Goal: Task Accomplishment & Management: Use online tool/utility

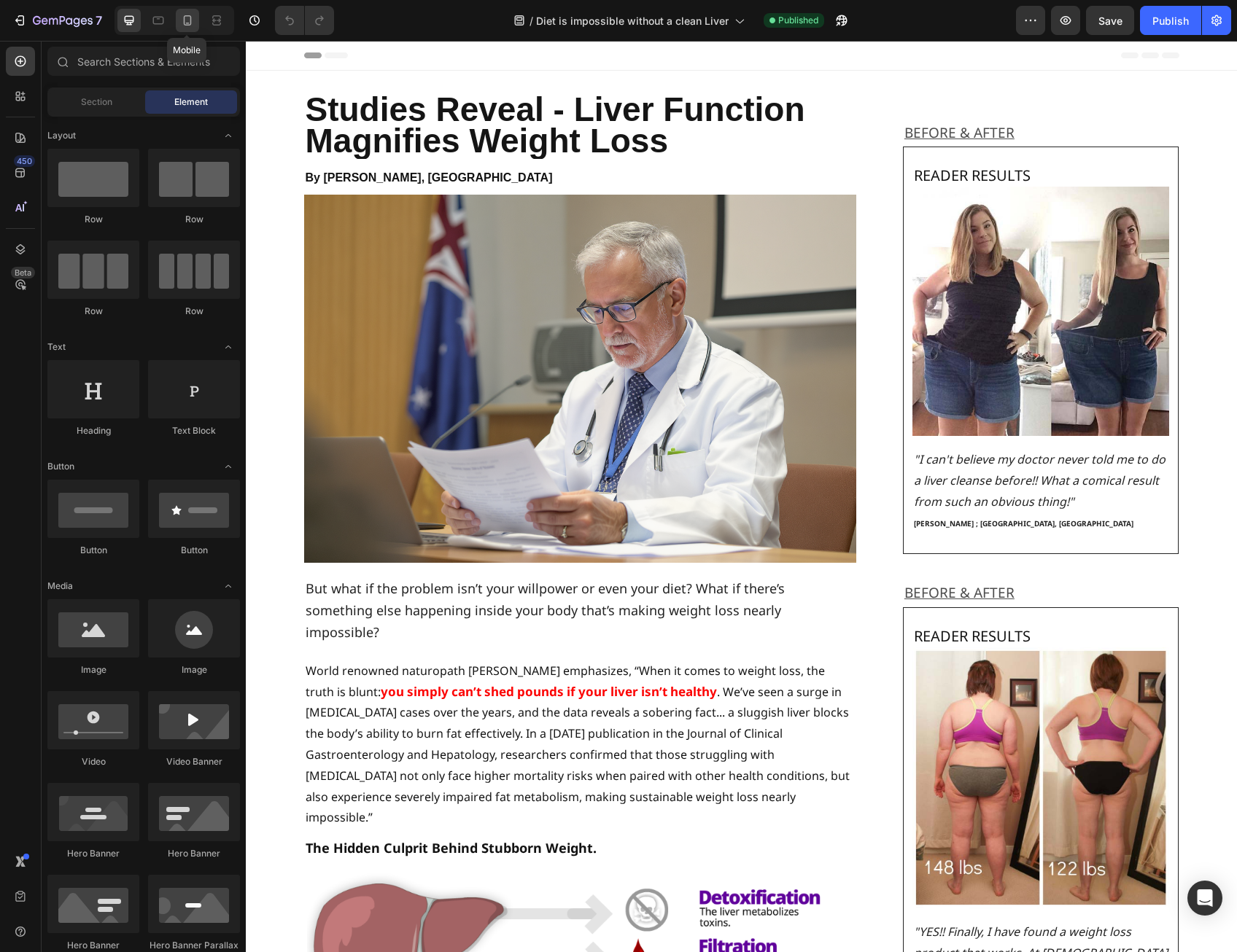
click at [188, 14] on icon at bounding box center [187, 20] width 15 height 15
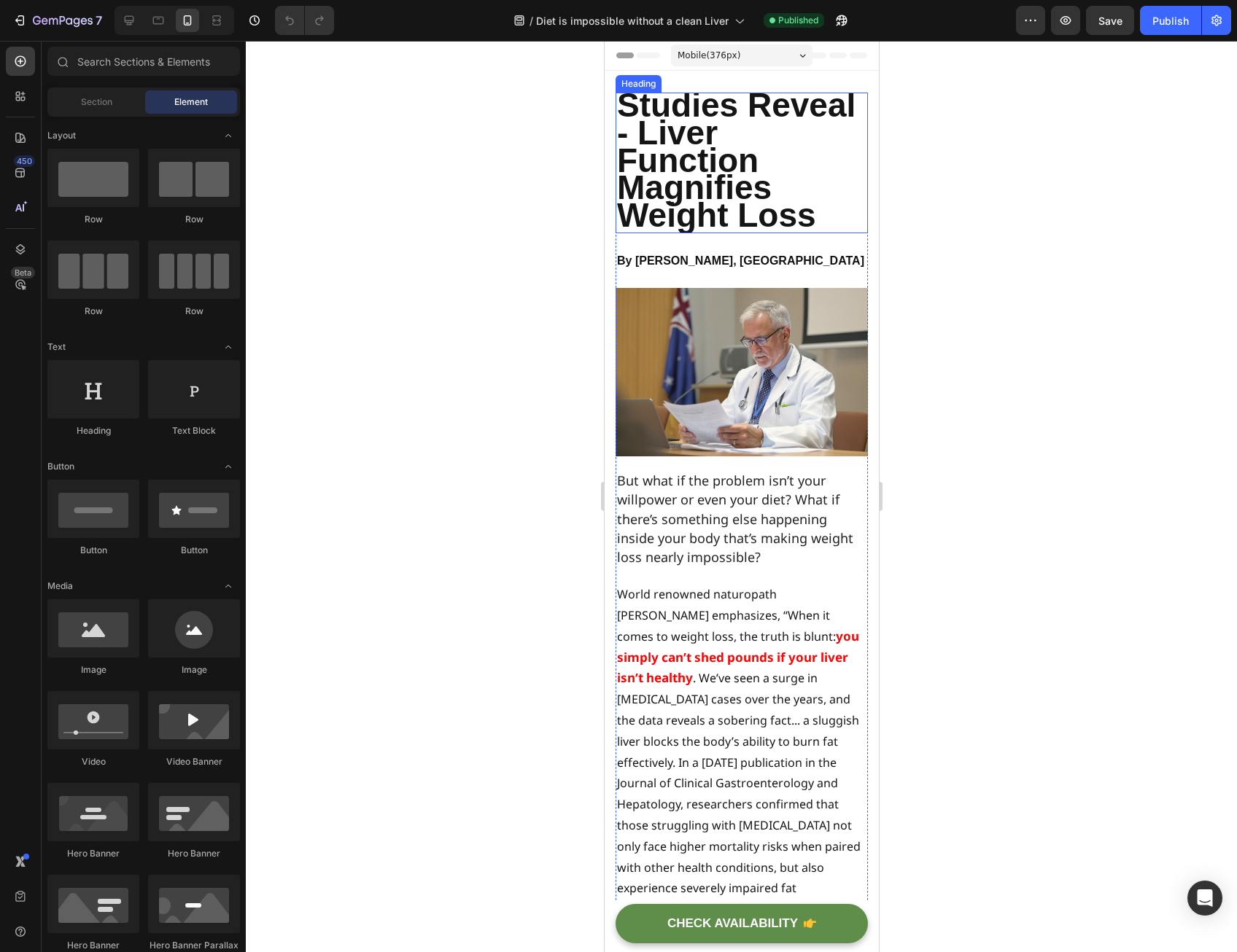
click at [674, 192] on span "Studies Reveal - Liver Function Magnifies Weight Loss" at bounding box center [736, 159] width 239 height 148
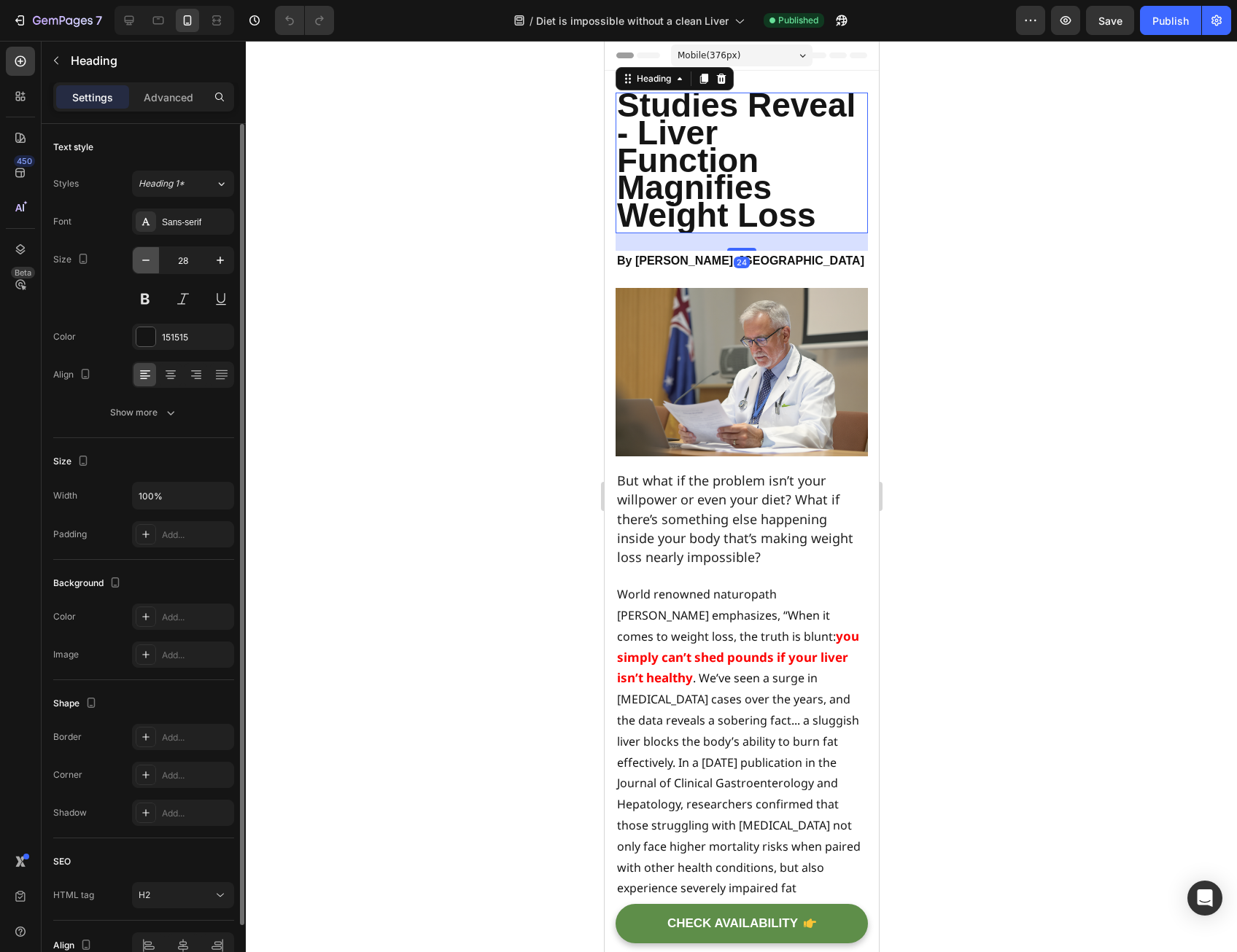
click at [146, 253] on icon "button" at bounding box center [146, 260] width 15 height 15
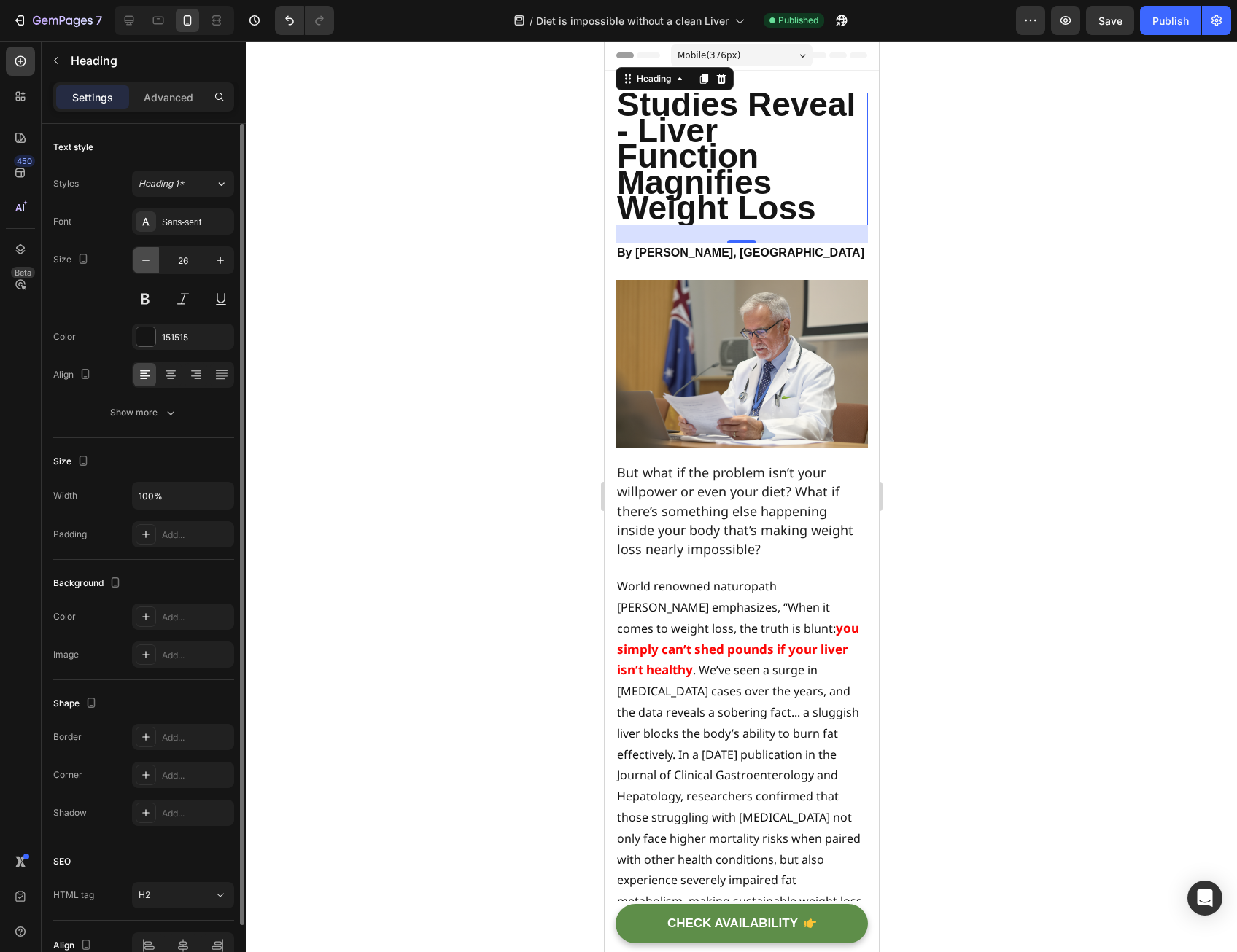
click at [146, 253] on icon "button" at bounding box center [146, 260] width 15 height 15
type input "25"
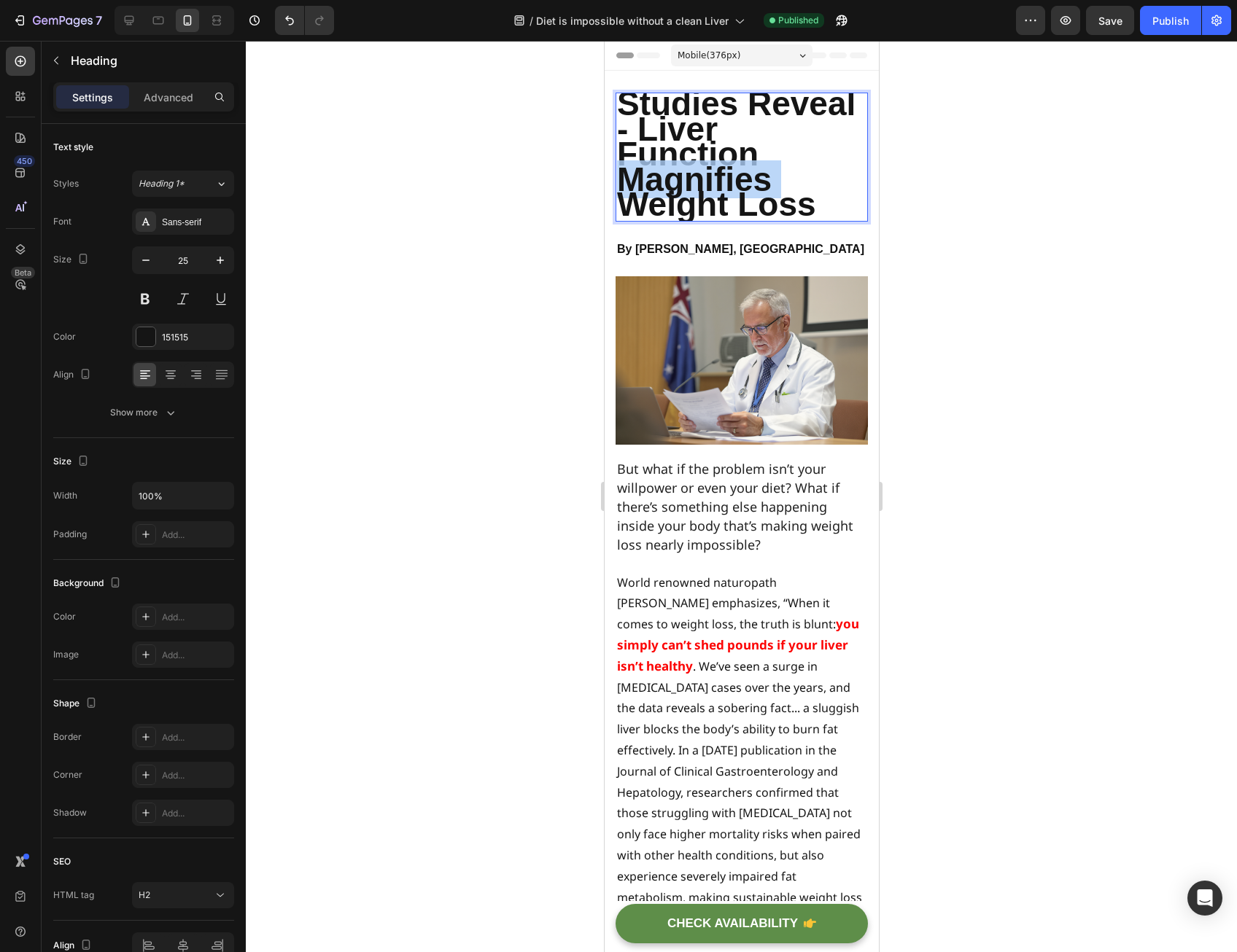
click at [743, 194] on span "Studies Reveal - Liver Function Magnifies Weight Loss" at bounding box center [736, 154] width 239 height 139
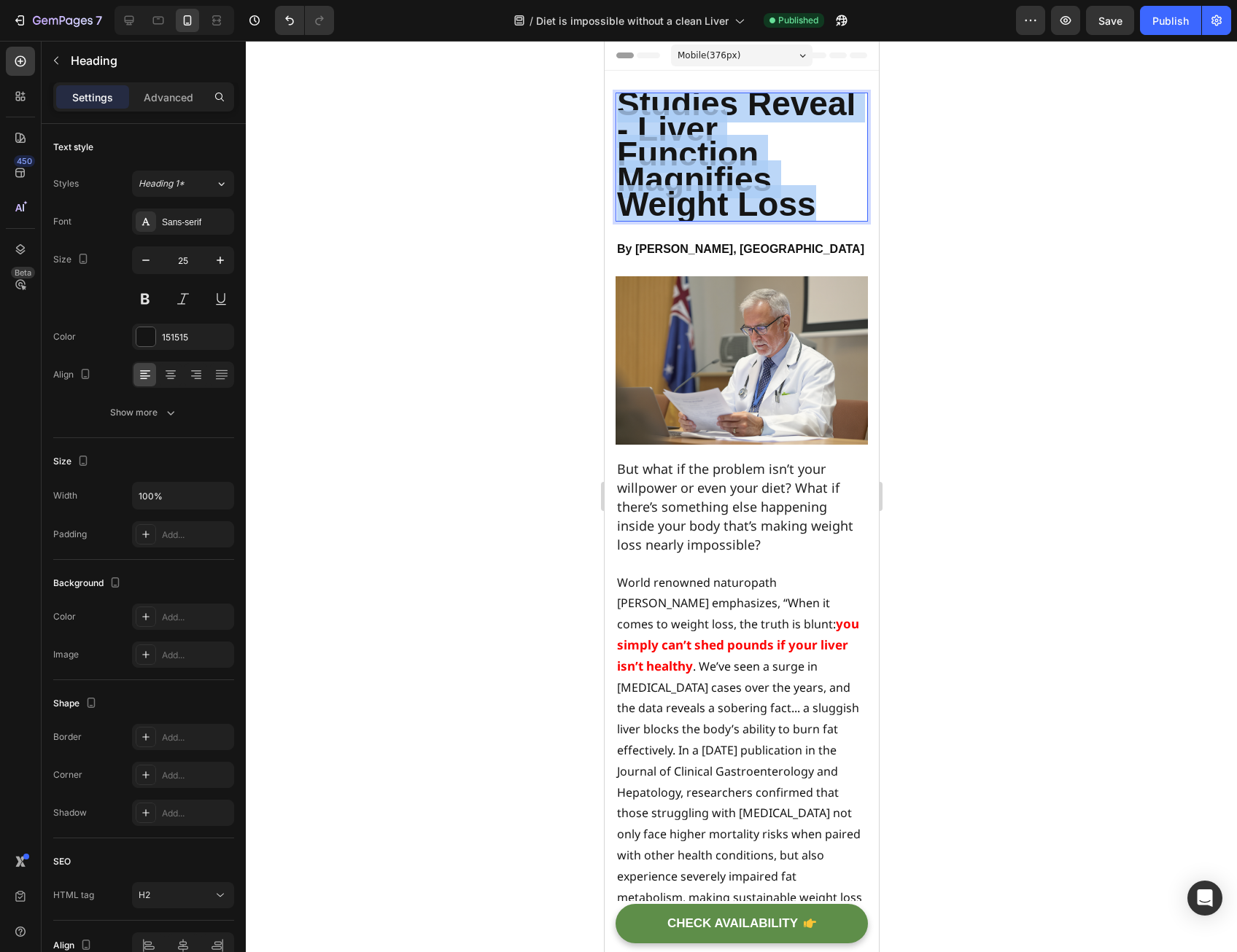
click at [743, 194] on span "Studies Reveal - Liver Function Magnifies Weight Loss" at bounding box center [736, 154] width 239 height 139
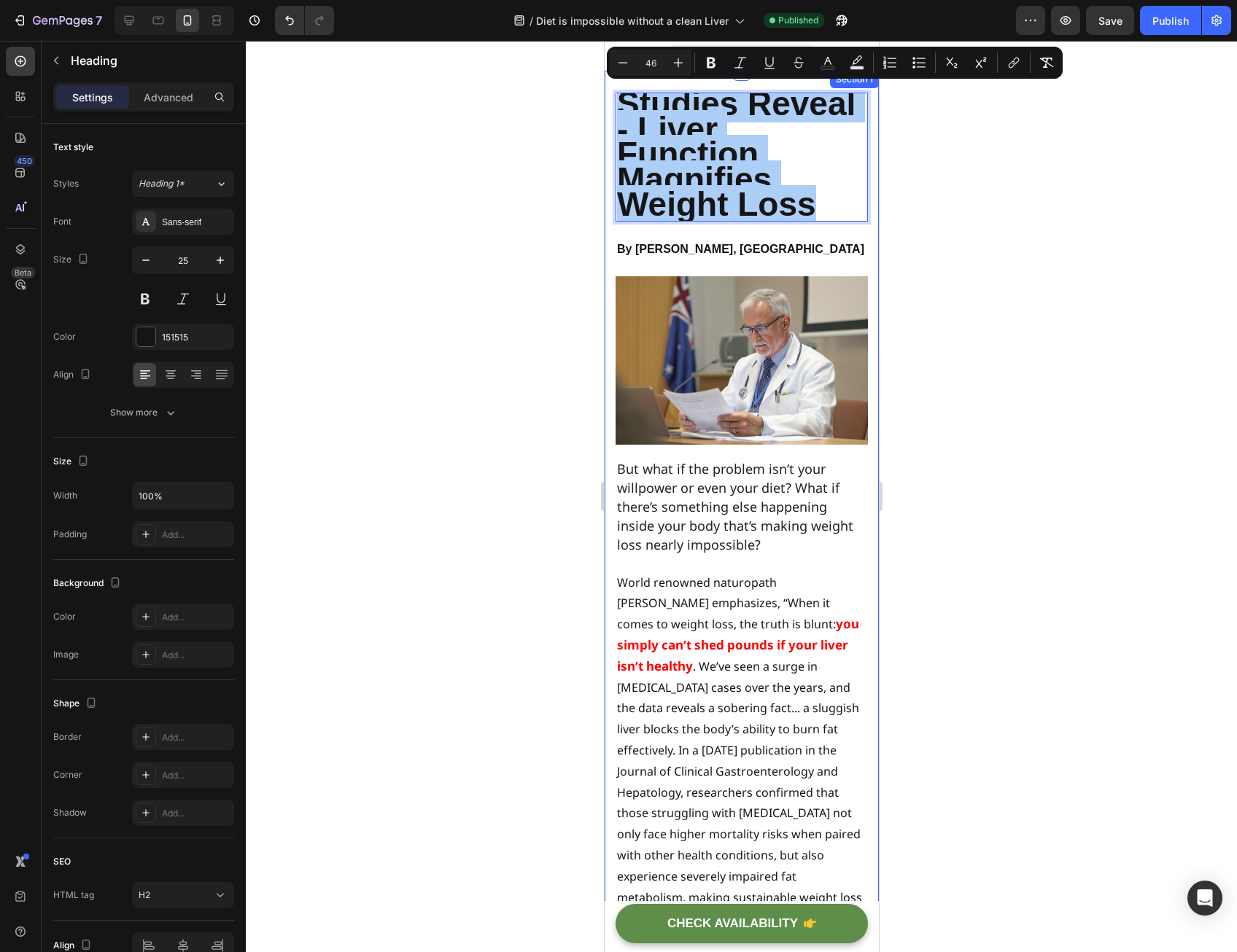
click at [579, 194] on div at bounding box center [741, 497] width 991 height 912
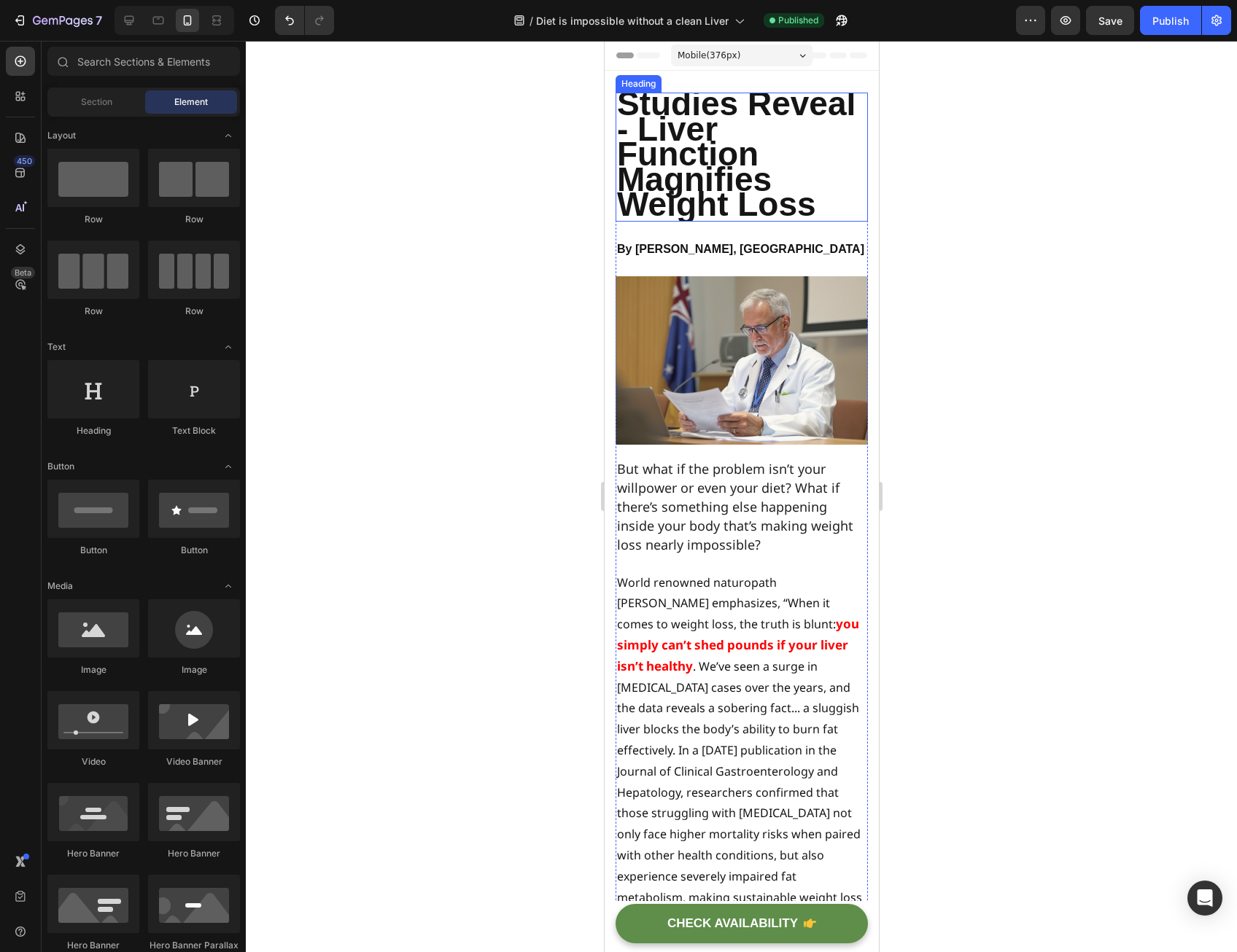
click at [690, 174] on span "Studies Reveal - Liver Function Magnifies Weight Loss" at bounding box center [736, 154] width 239 height 139
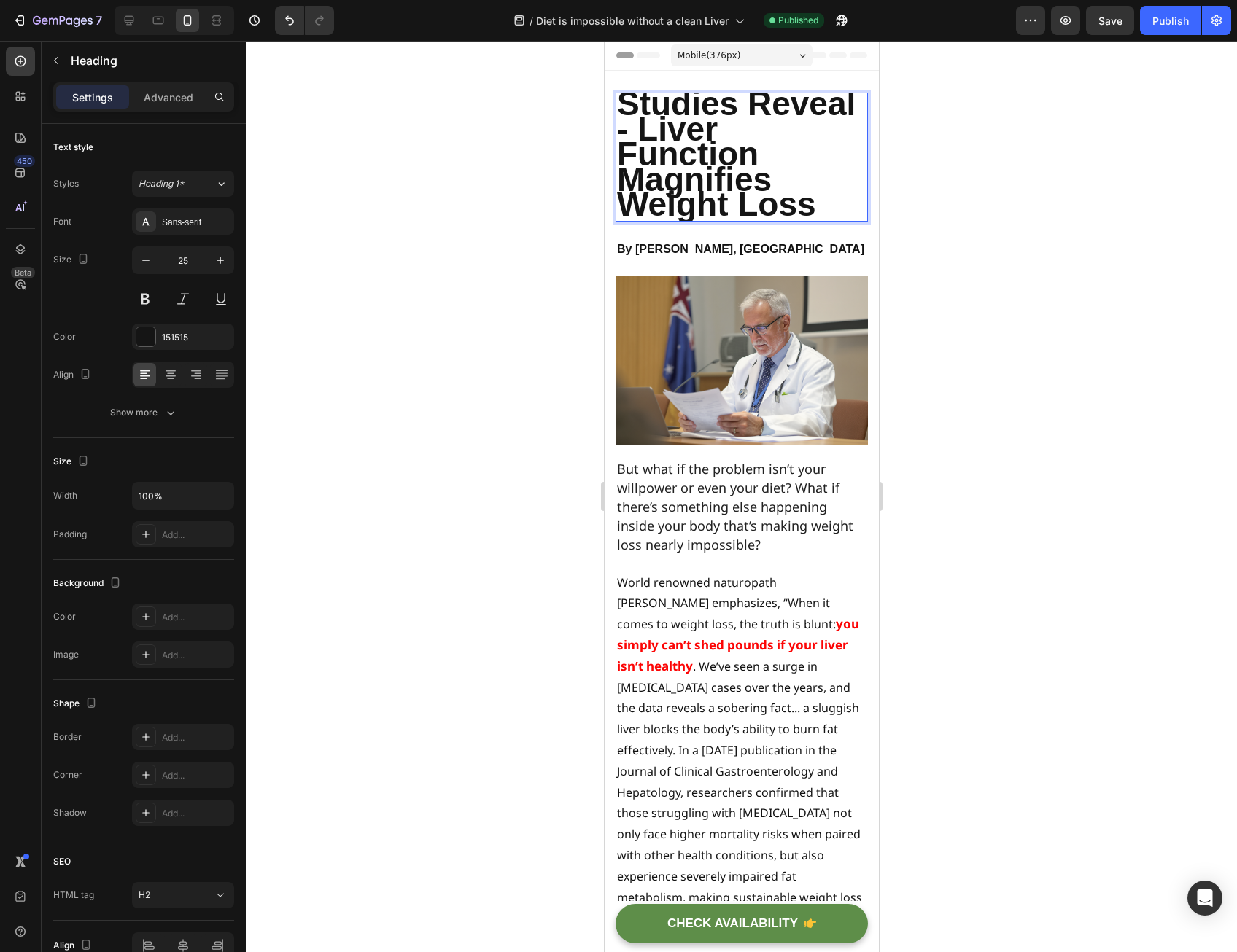
click at [688, 174] on span "Studies Reveal - Liver Function Magnifies Weight Loss" at bounding box center [736, 154] width 239 height 139
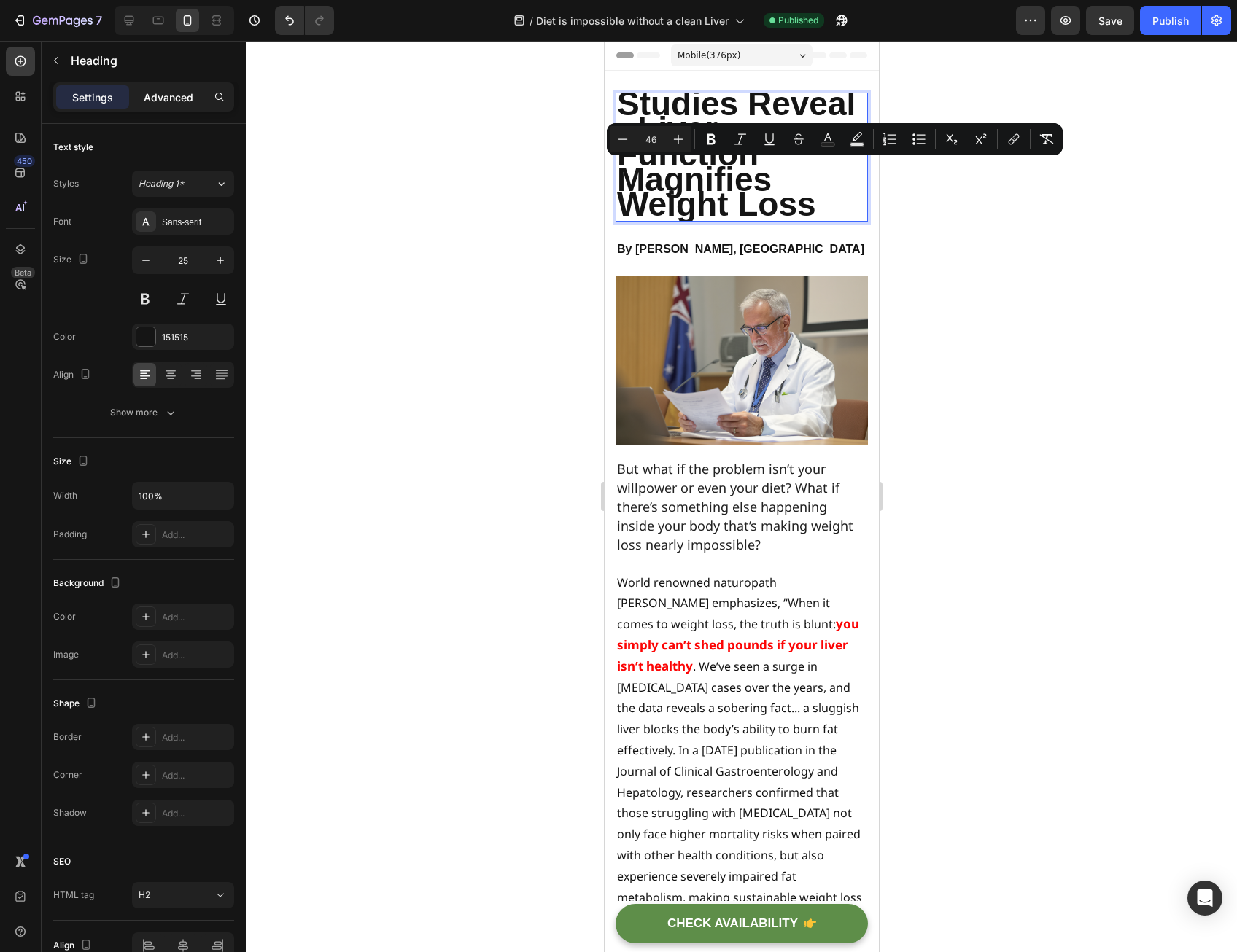
click at [166, 99] on p "Advanced" at bounding box center [168, 98] width 50 height 16
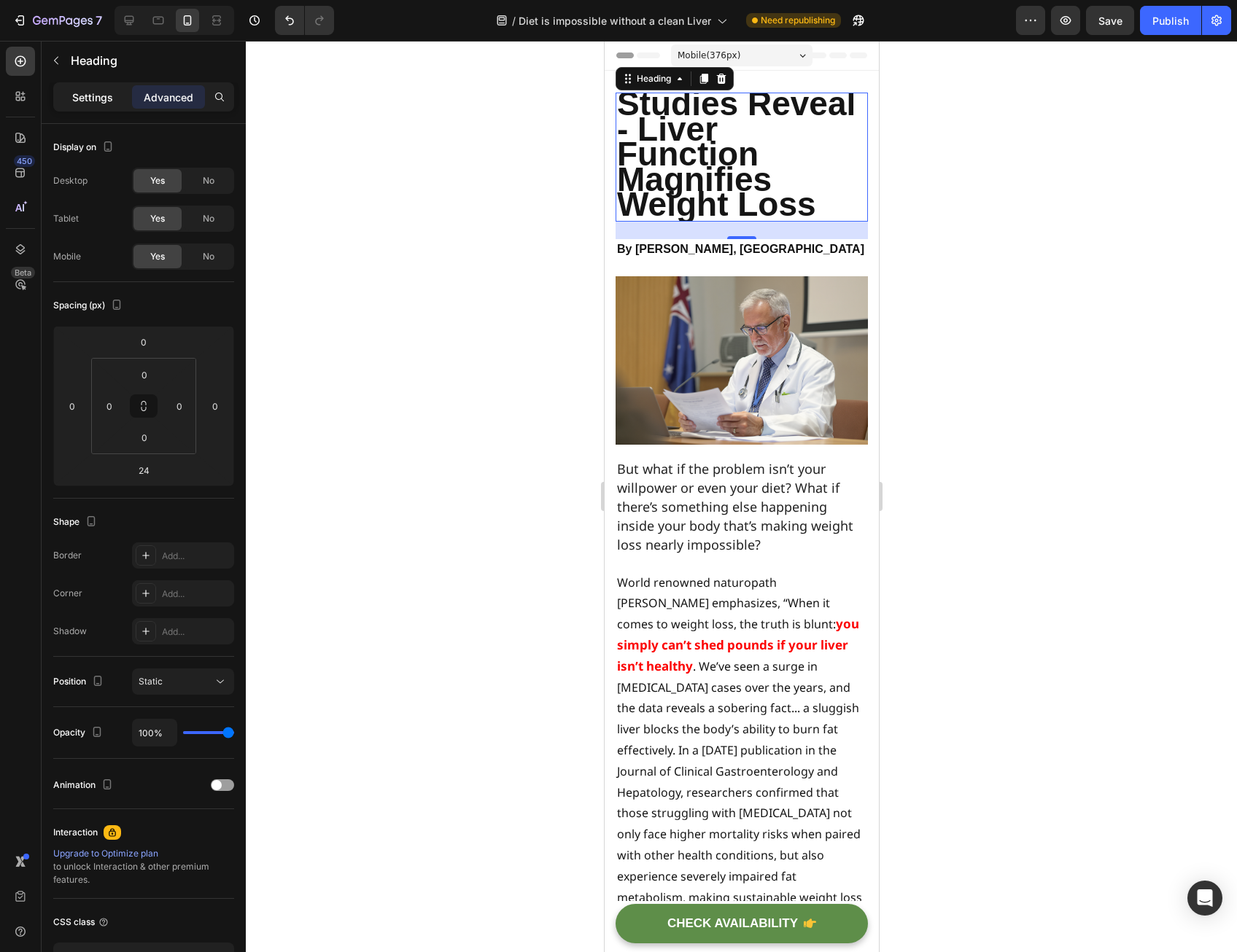
click at [102, 96] on p "Settings" at bounding box center [93, 98] width 41 height 16
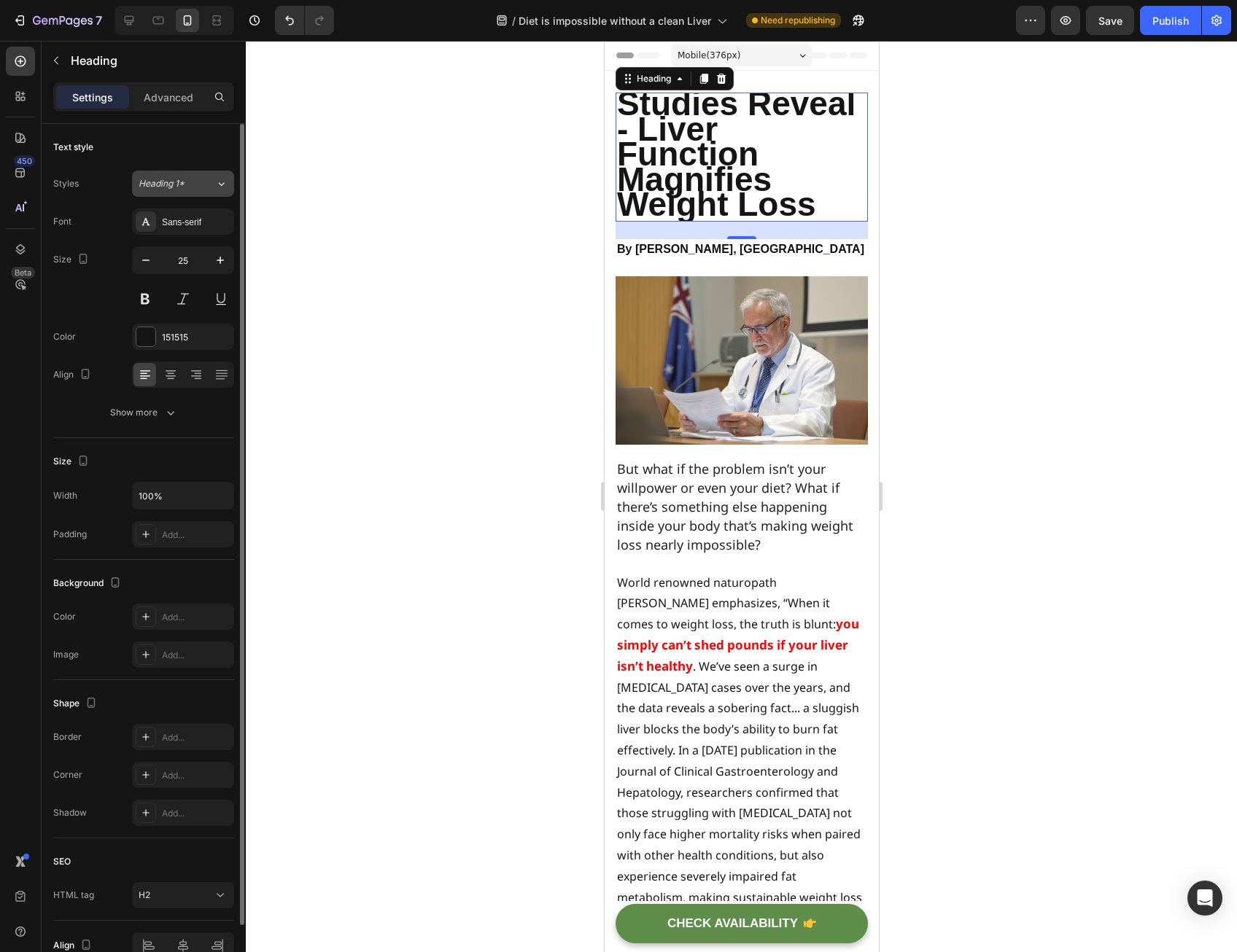
click at [194, 190] on button "Heading 1*" at bounding box center [183, 183] width 102 height 26
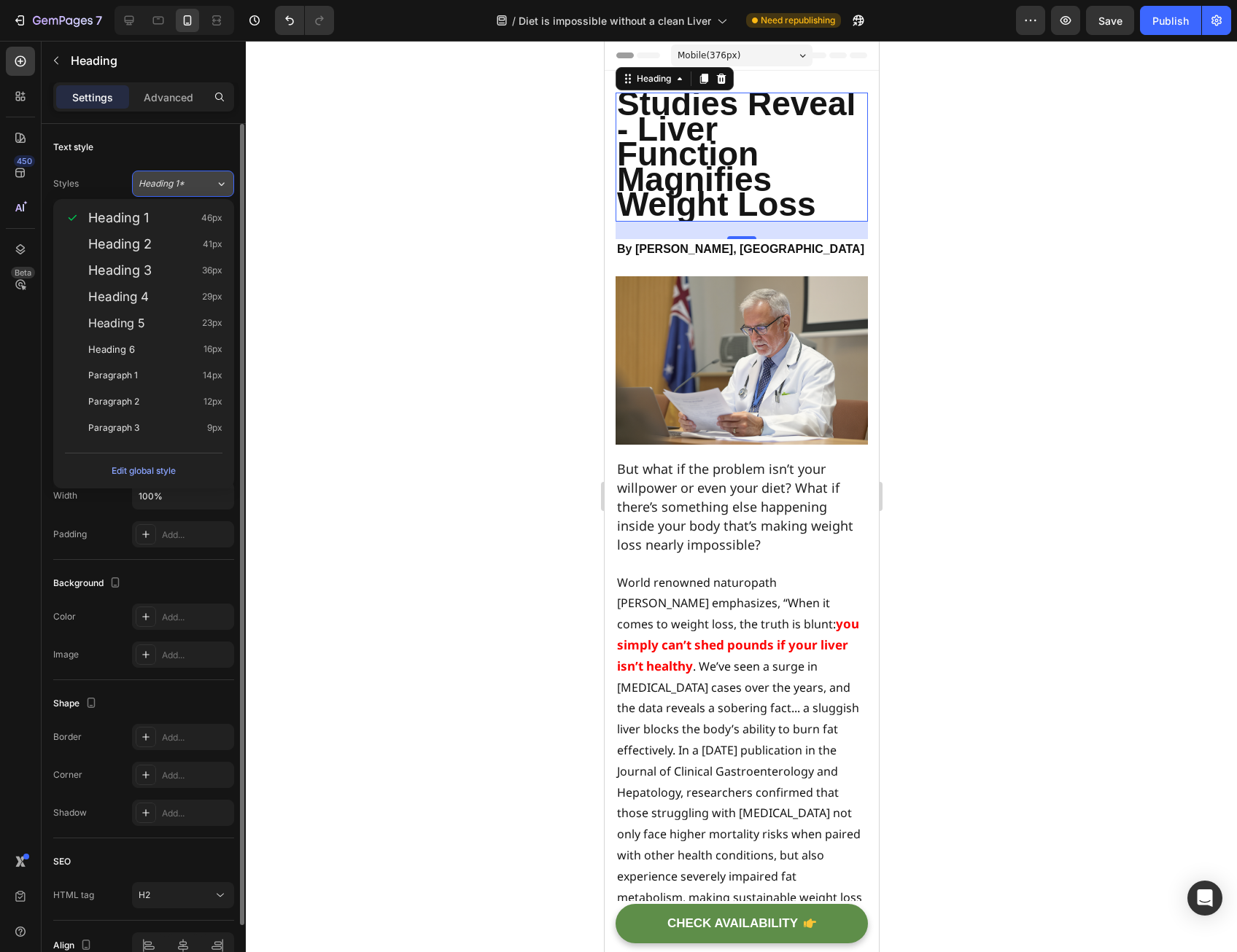
click at [197, 173] on button "Heading 1*" at bounding box center [183, 183] width 102 height 26
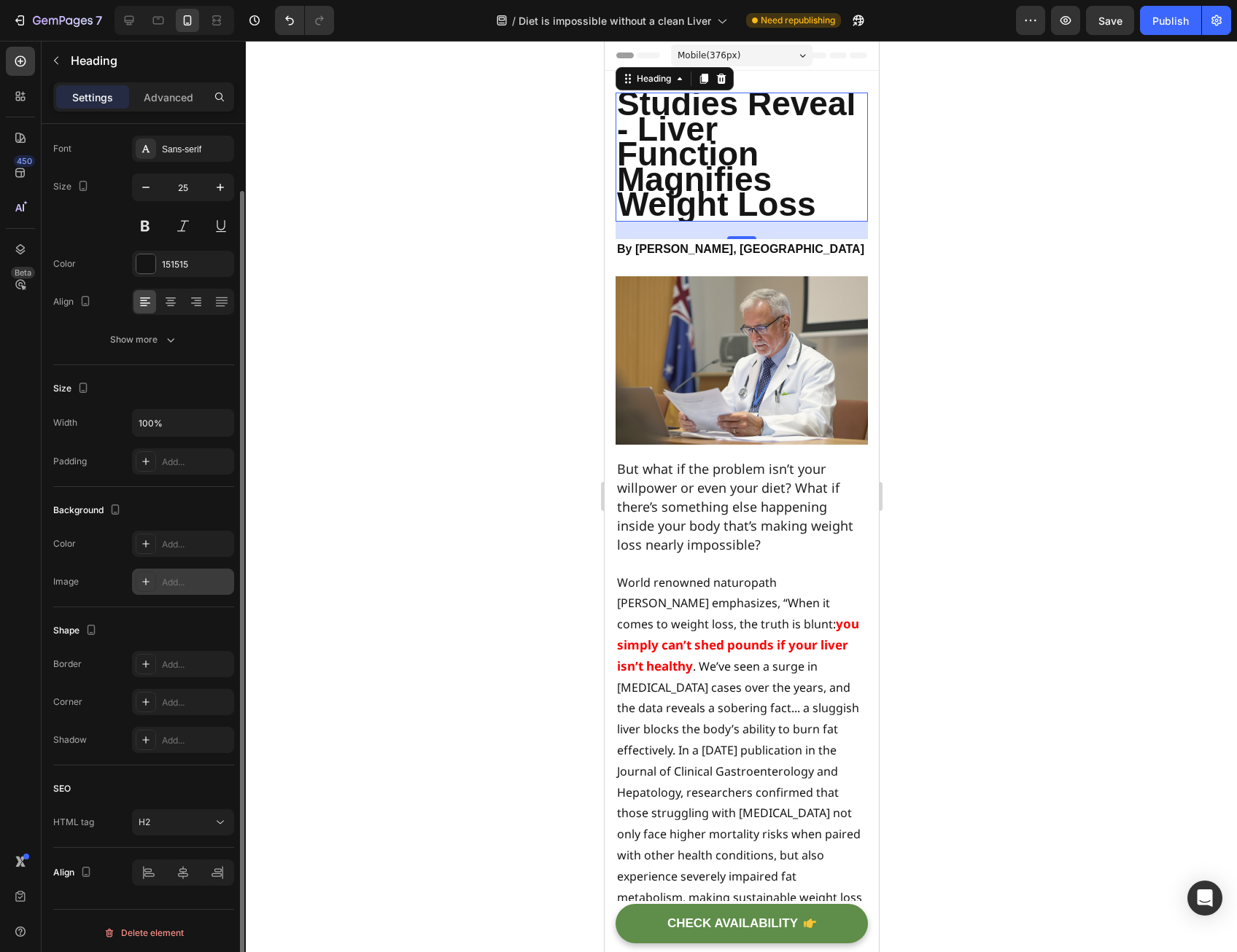
scroll to position [74, 0]
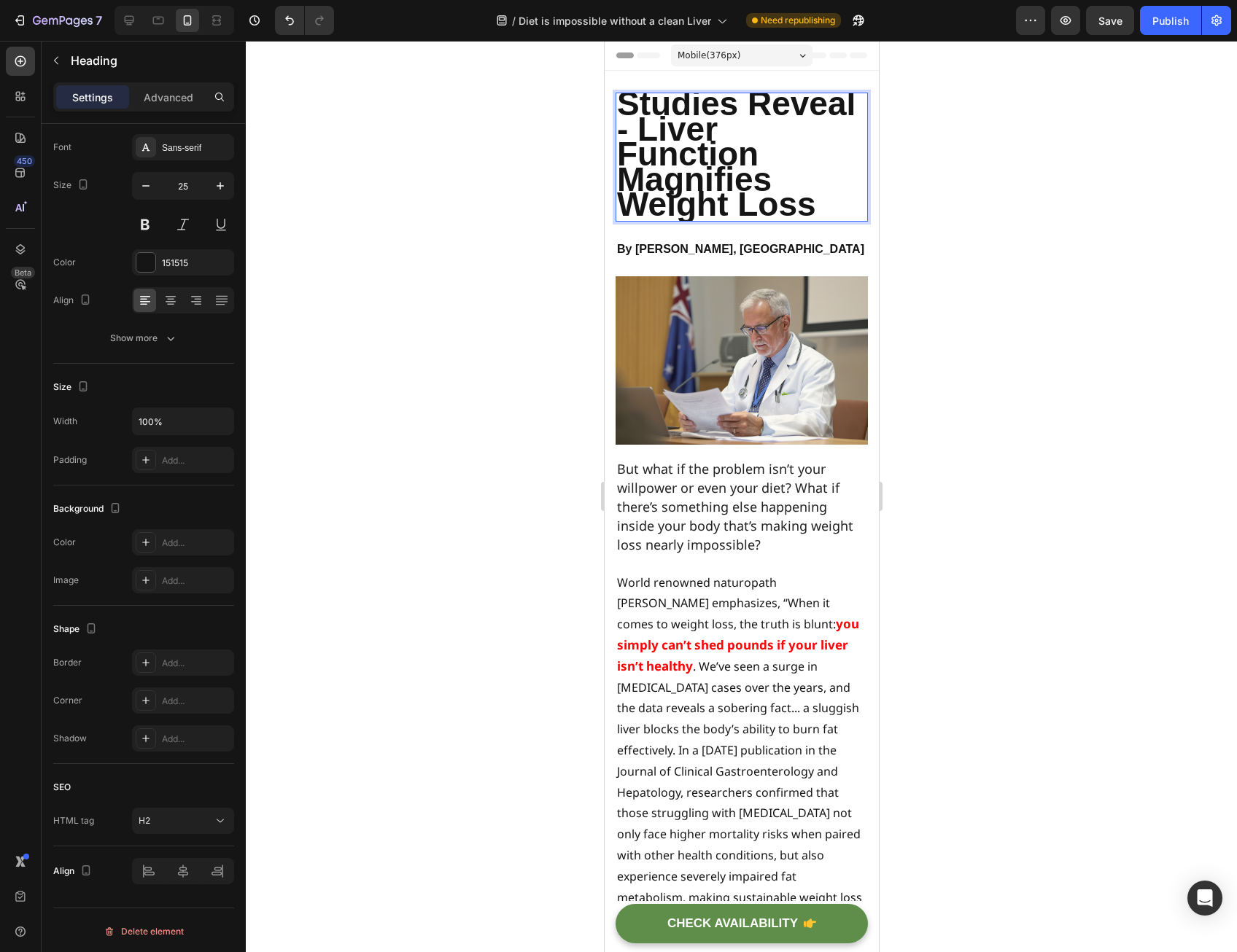
click at [640, 189] on span "Studies Reveal - Liver Function Magnifies Weight Loss" at bounding box center [736, 154] width 239 height 139
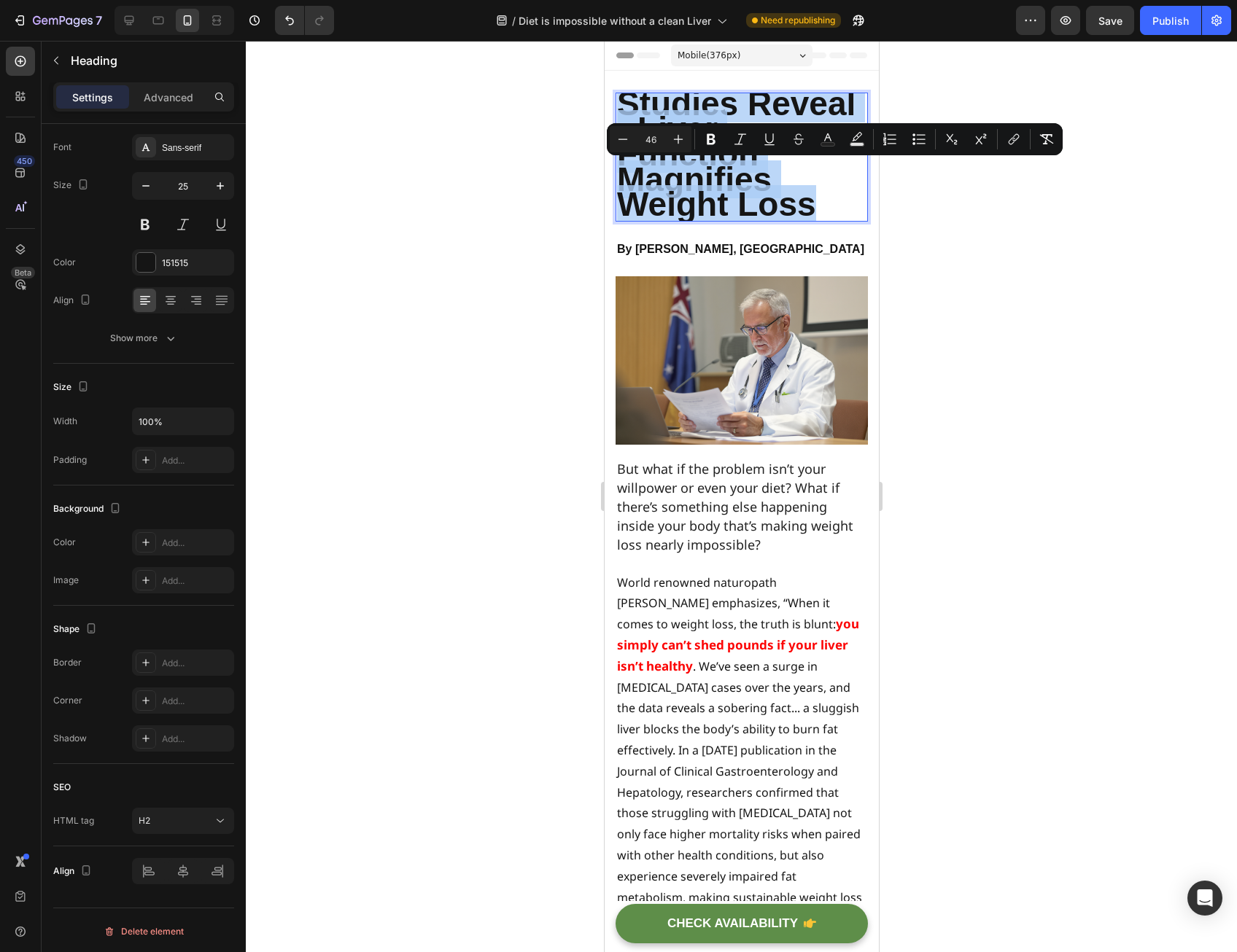
click at [640, 189] on span "Studies Reveal - Liver Function Magnifies Weight Loss" at bounding box center [736, 154] width 239 height 139
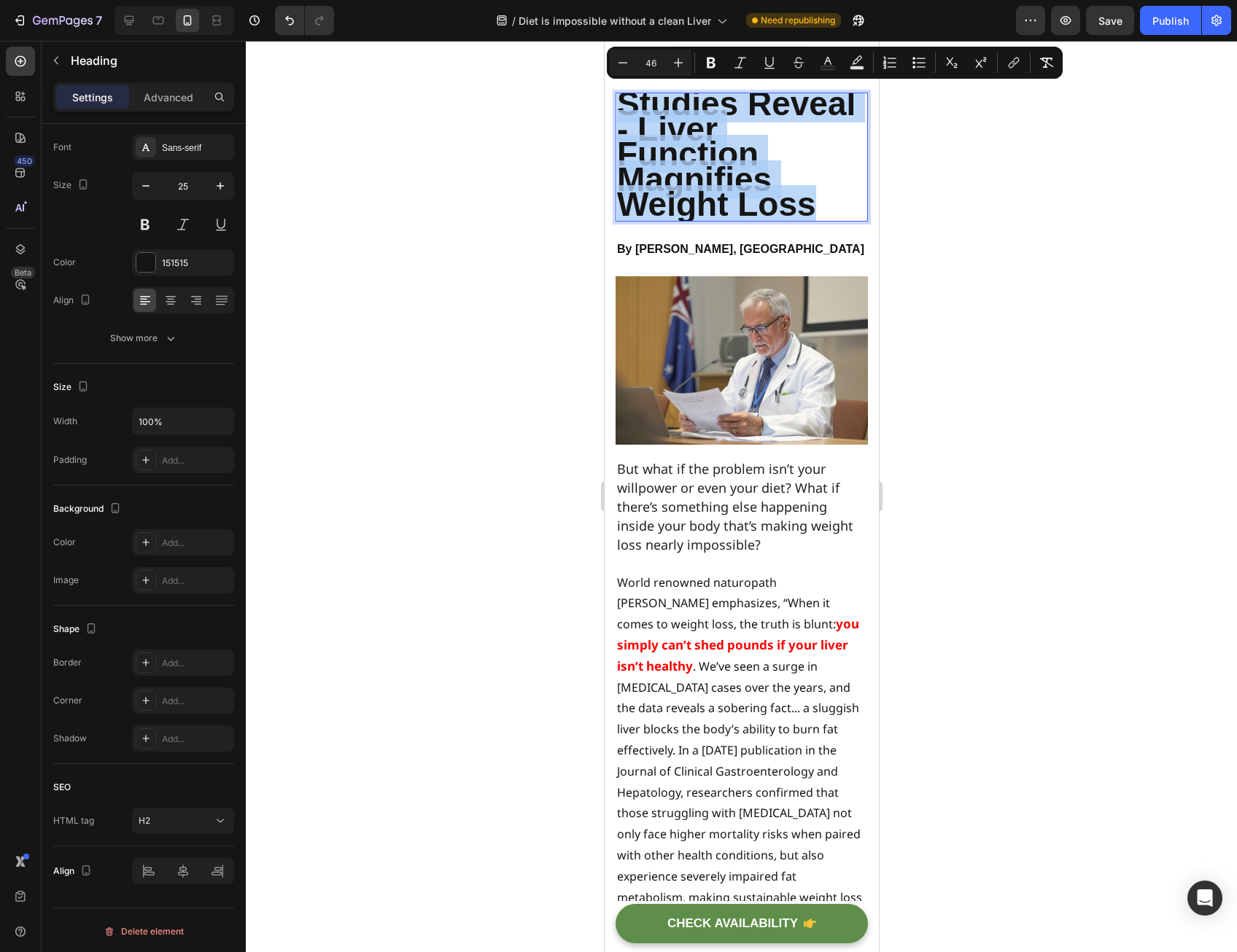
click at [643, 189] on span "Studies Reveal - Liver Function Magnifies Weight Loss" at bounding box center [736, 154] width 239 height 139
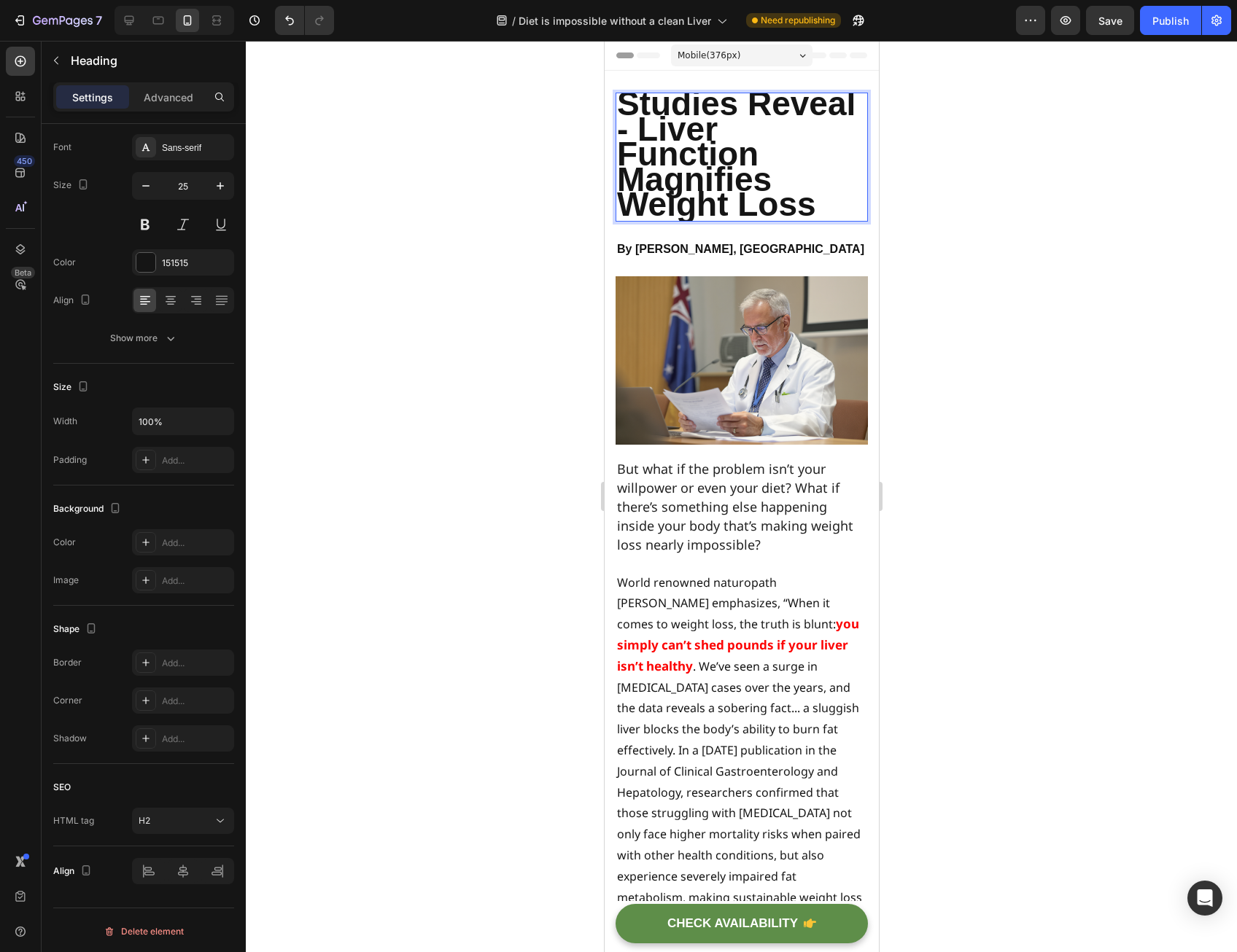
click at [645, 188] on span "Studies Reveal - Liver Function Magnifies Weight Loss" at bounding box center [736, 154] width 239 height 139
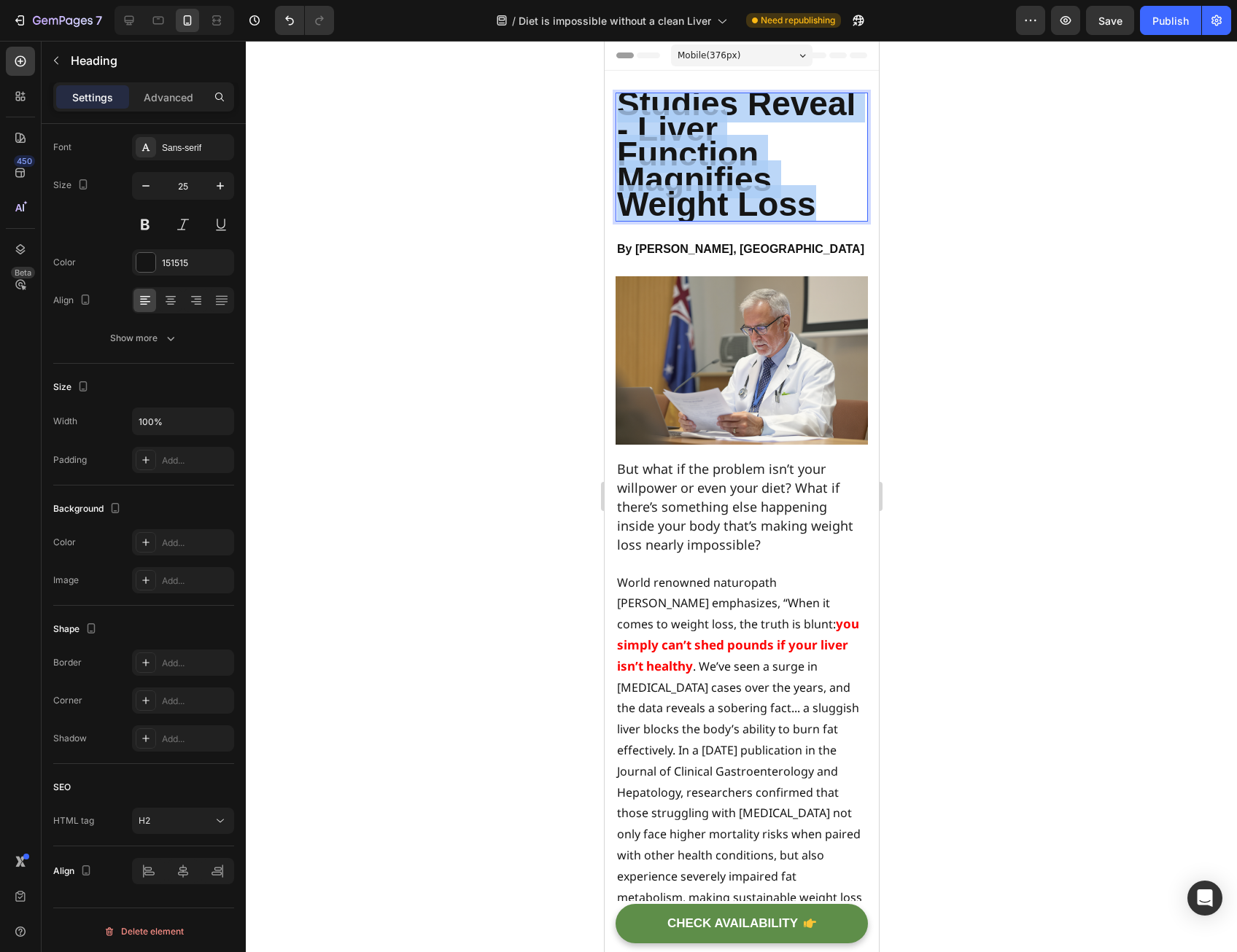
click at [645, 188] on span "Studies Reveal - Liver Function Magnifies Weight Loss" at bounding box center [736, 154] width 239 height 139
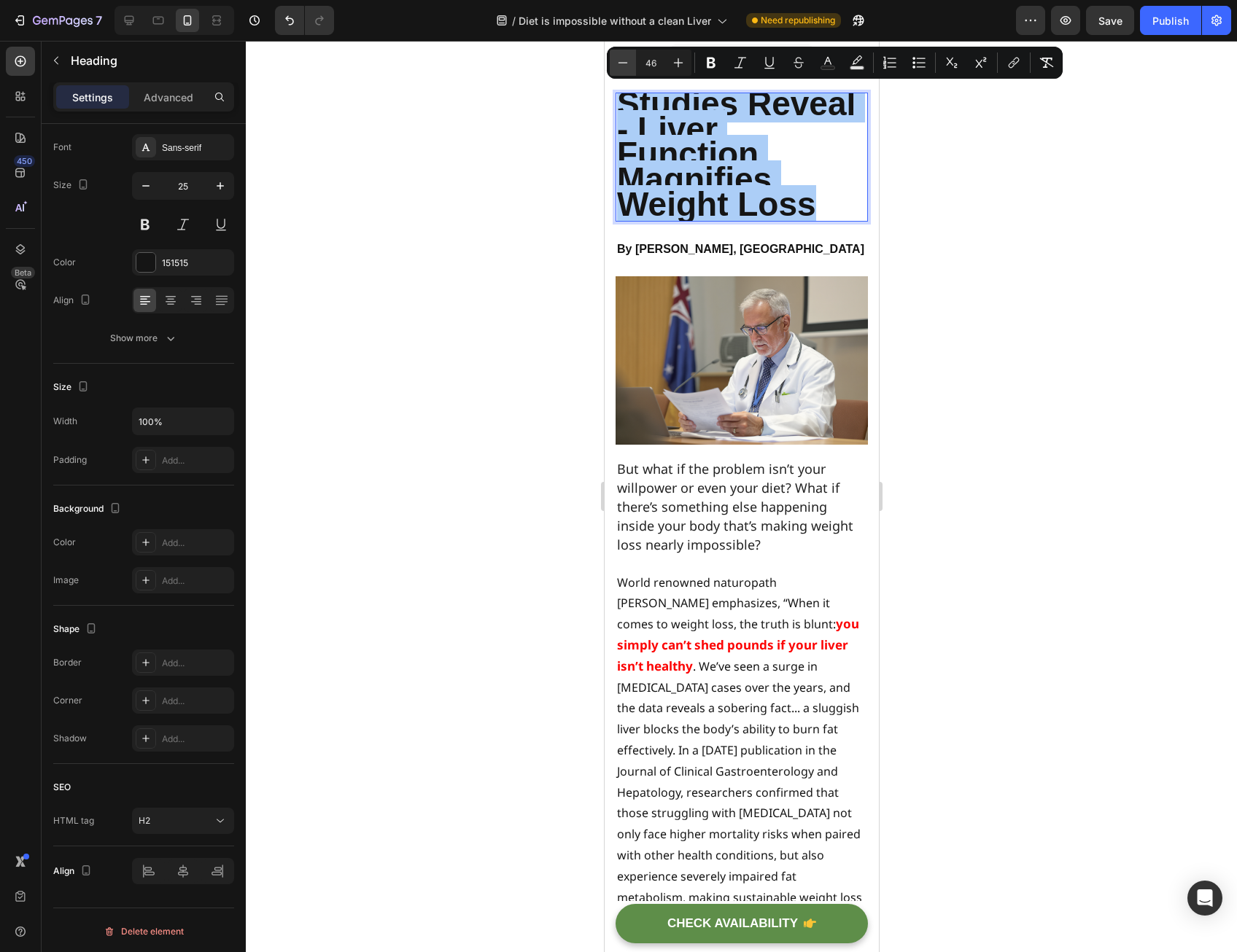
click at [622, 60] on icon "Editor contextual toolbar" at bounding box center [622, 63] width 15 height 15
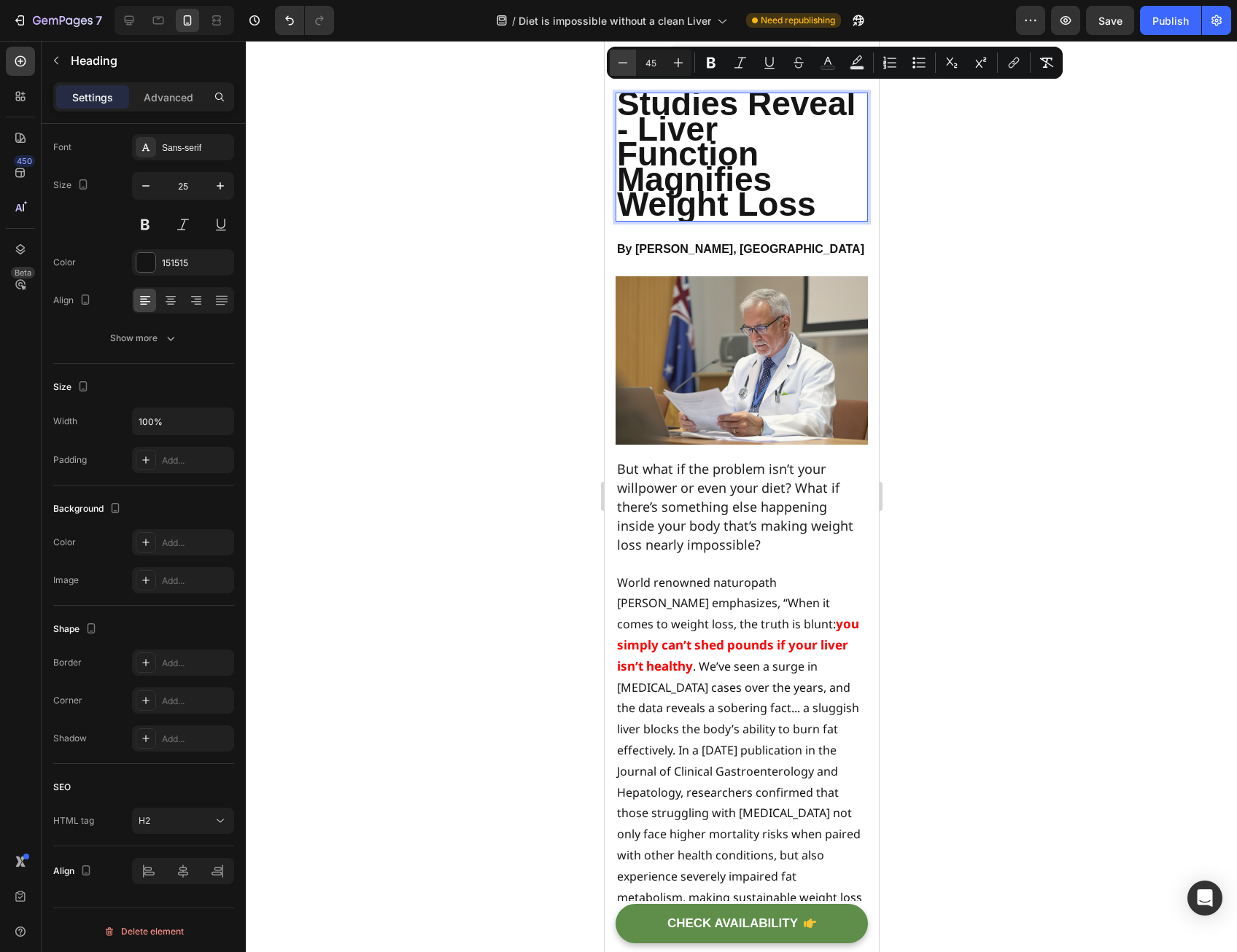
click at [622, 60] on icon "Editor contextual toolbar" at bounding box center [622, 63] width 15 height 15
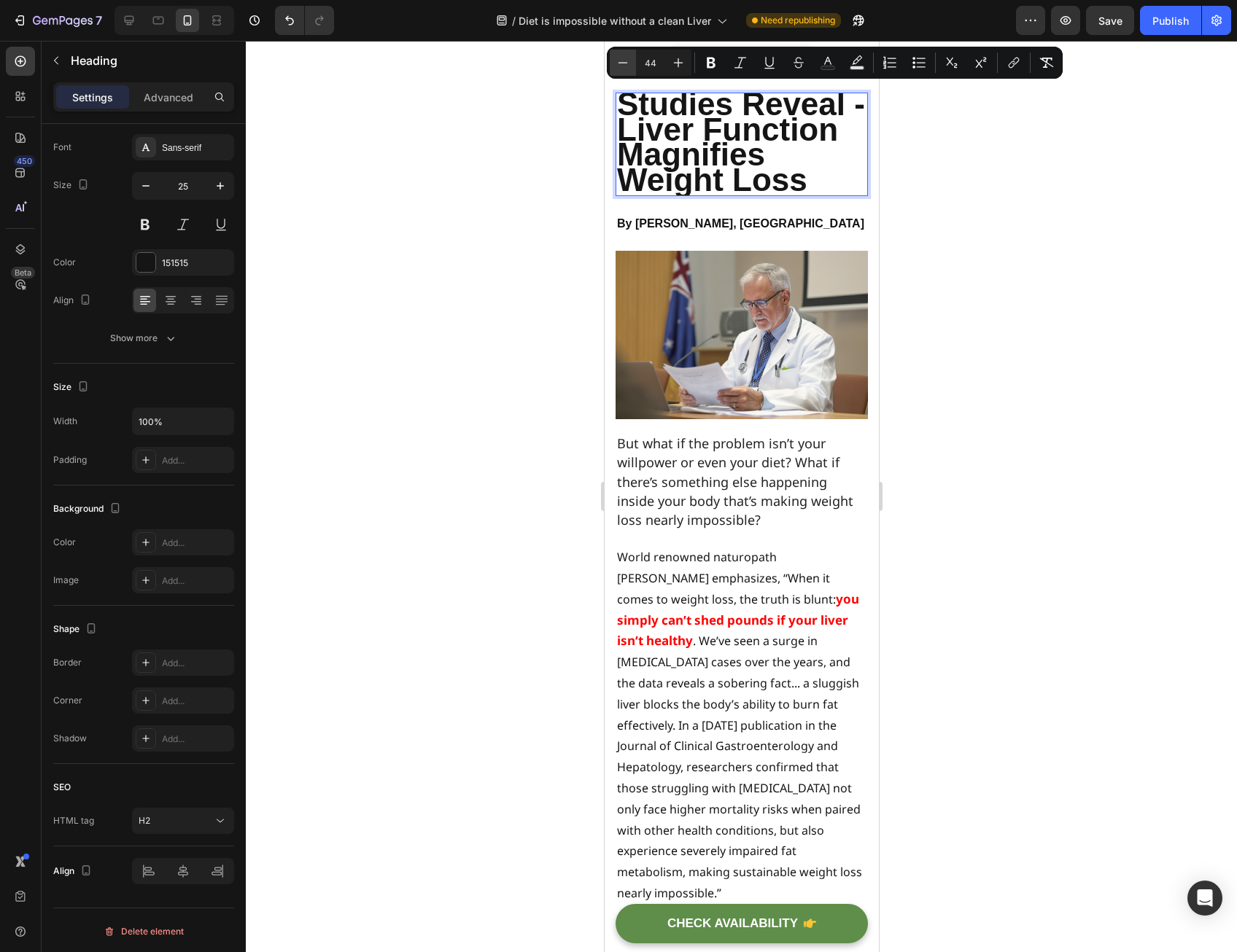
click at [622, 60] on icon "Editor contextual toolbar" at bounding box center [622, 63] width 15 height 15
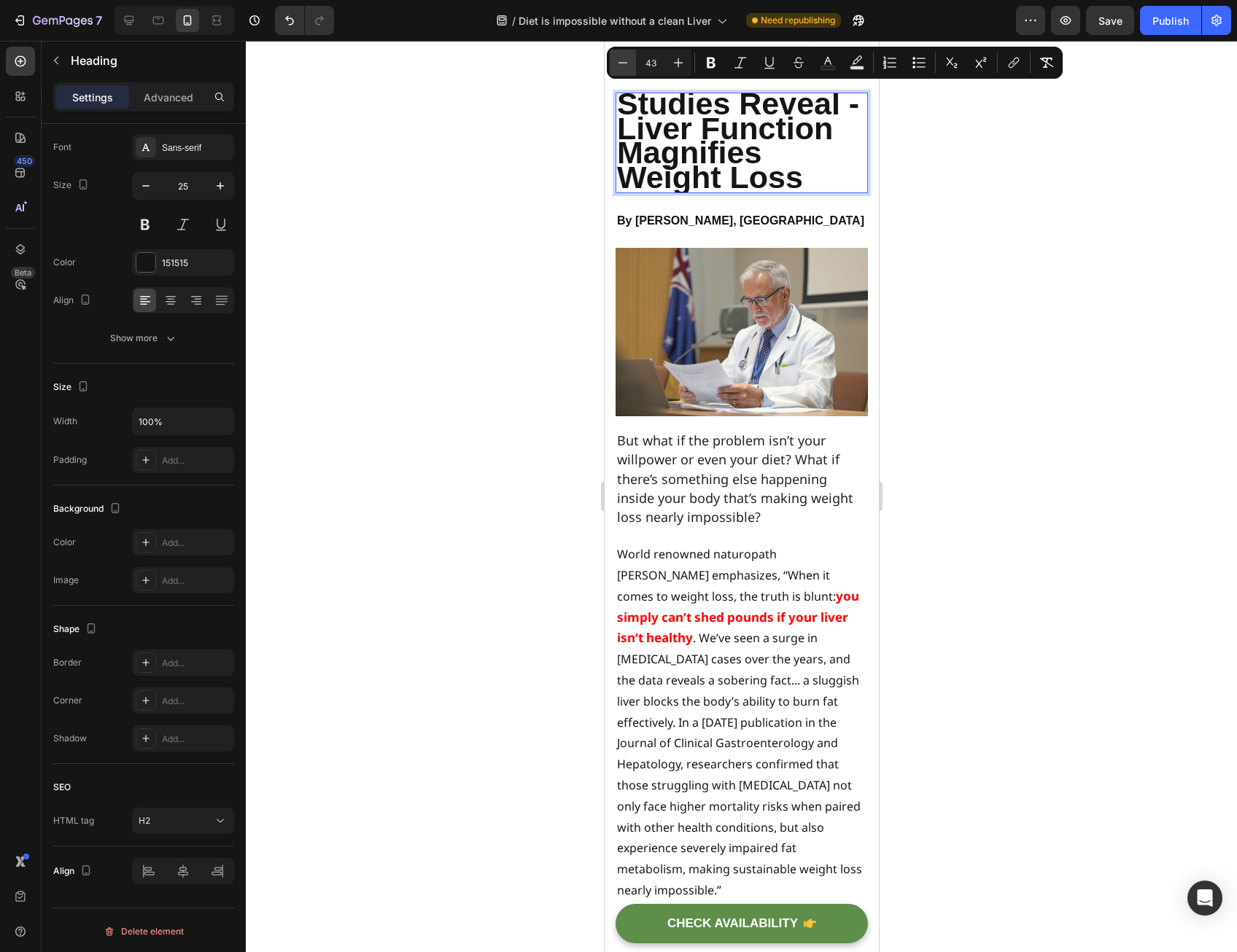
click at [622, 60] on icon "Editor contextual toolbar" at bounding box center [622, 63] width 15 height 15
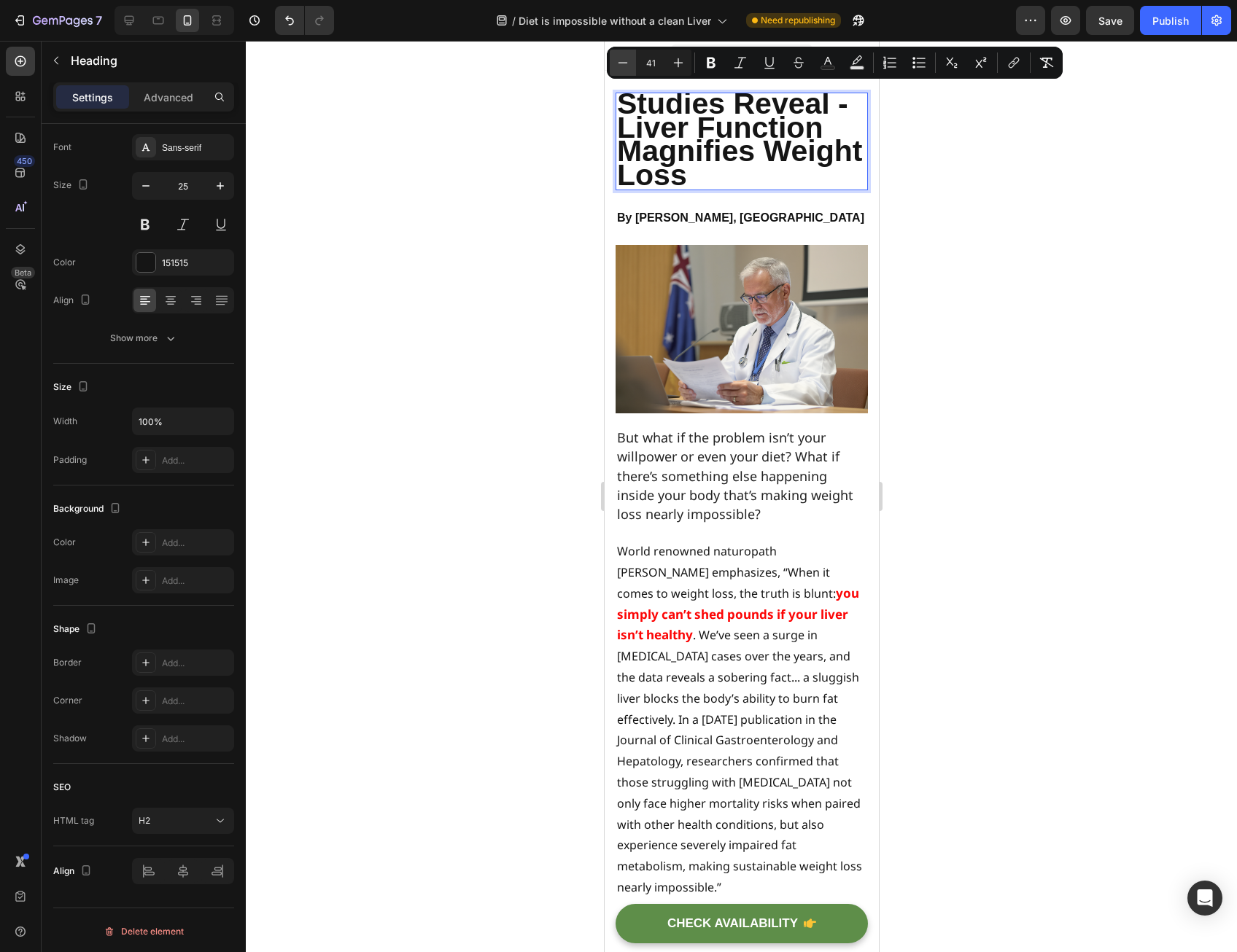
click at [622, 60] on icon "Editor contextual toolbar" at bounding box center [622, 63] width 15 height 15
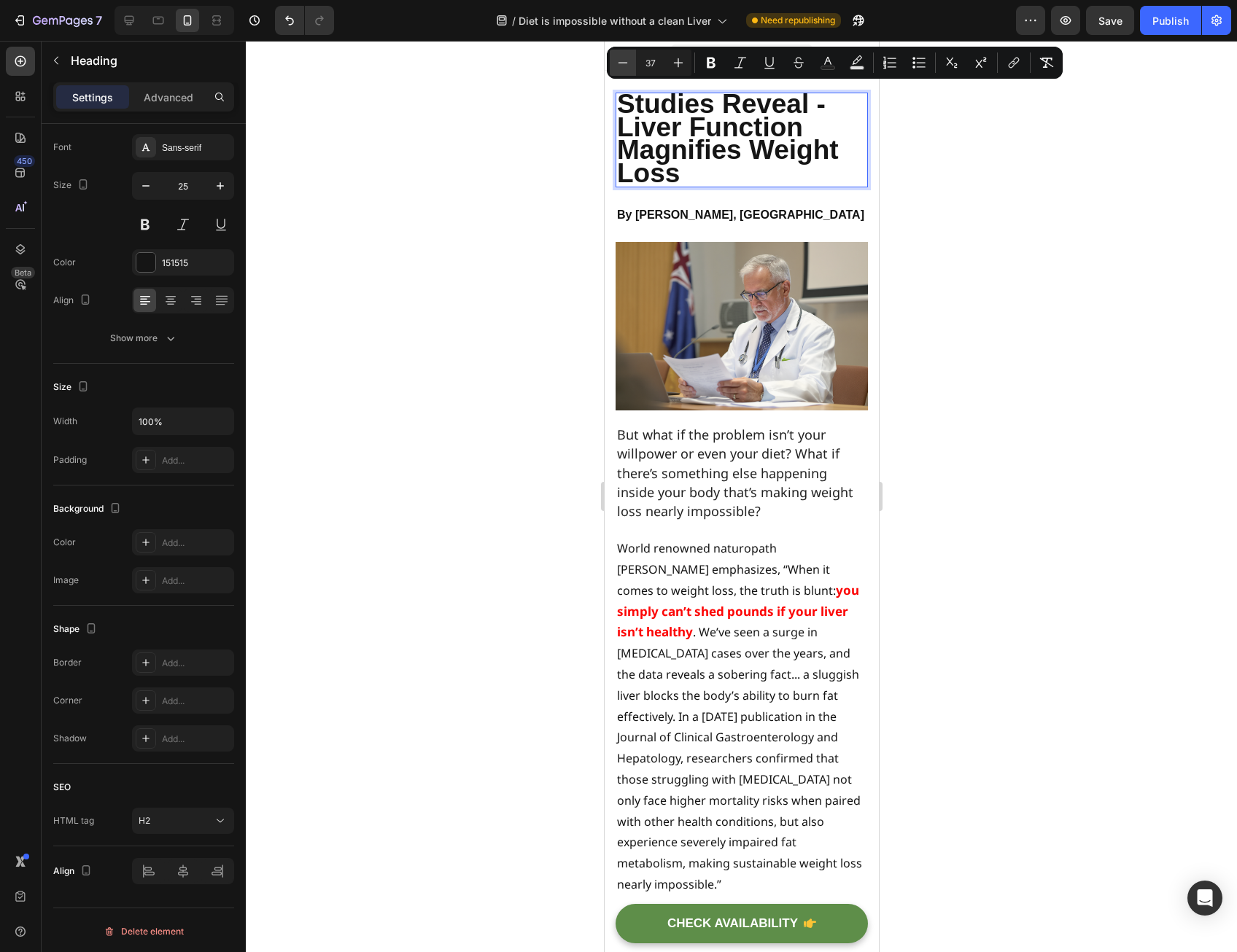
click at [622, 60] on icon "Editor contextual toolbar" at bounding box center [622, 63] width 15 height 15
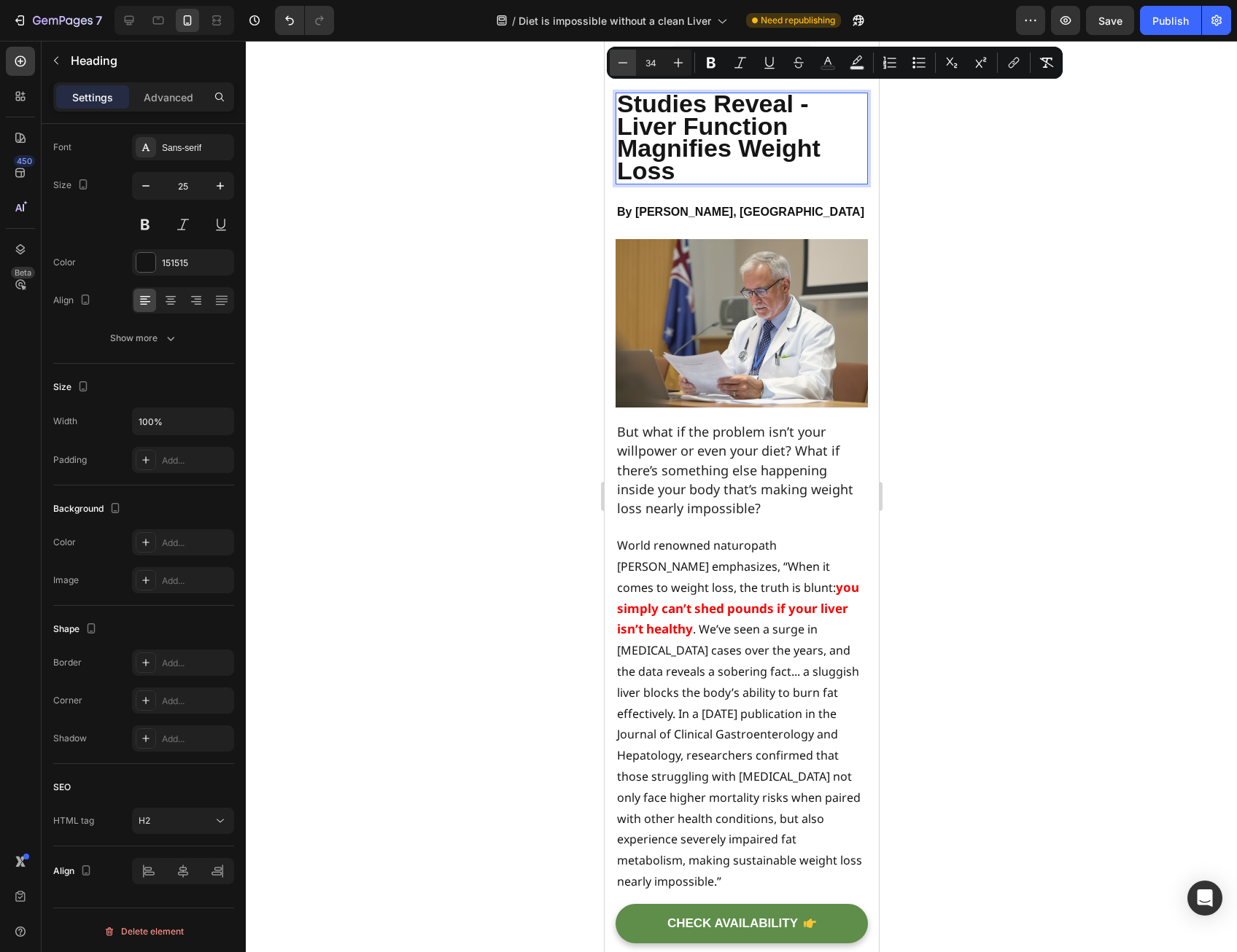
click at [622, 60] on icon "Editor contextual toolbar" at bounding box center [622, 63] width 15 height 15
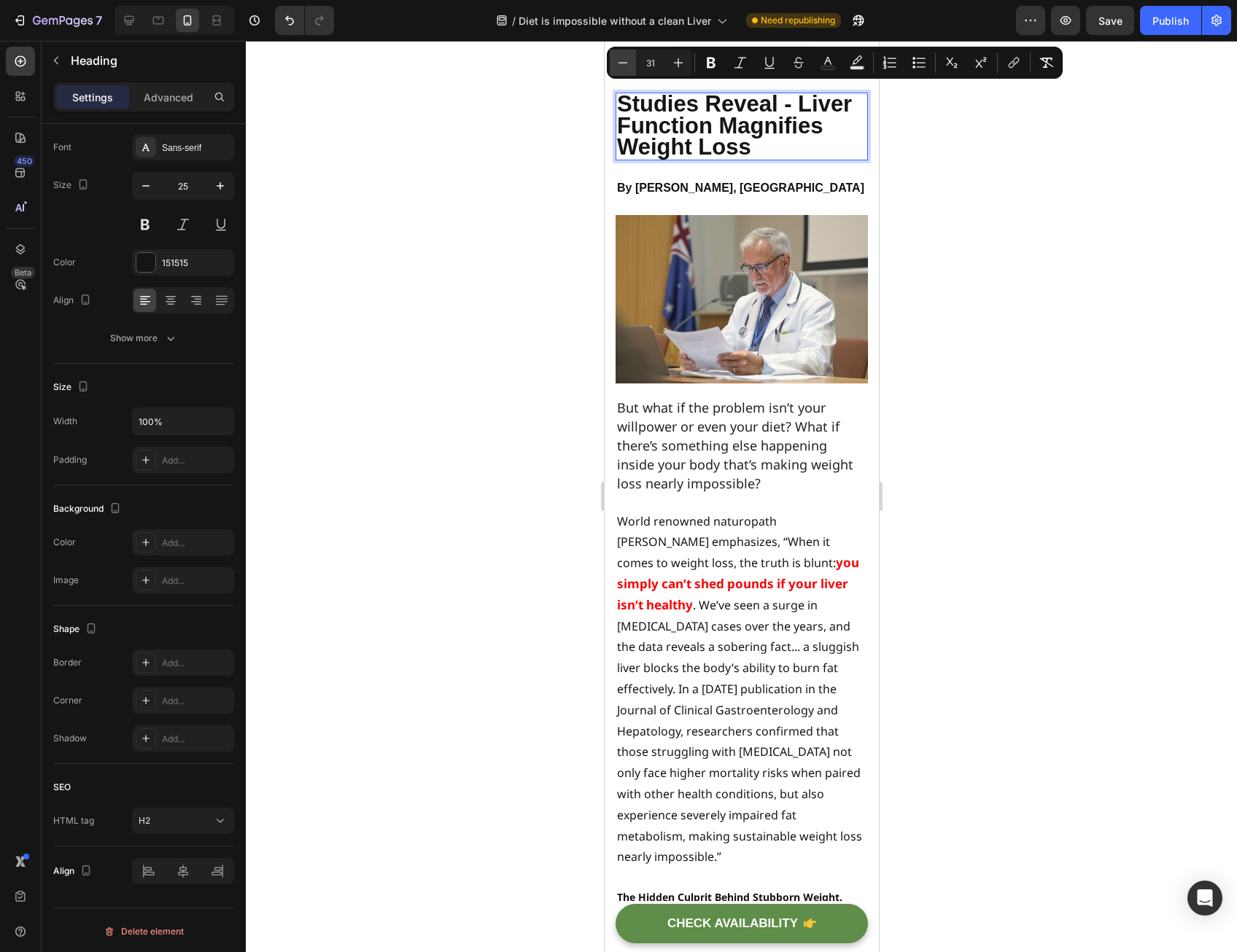
click at [622, 60] on icon "Editor contextual toolbar" at bounding box center [622, 63] width 15 height 15
type input "30"
click at [540, 197] on div at bounding box center [741, 497] width 991 height 912
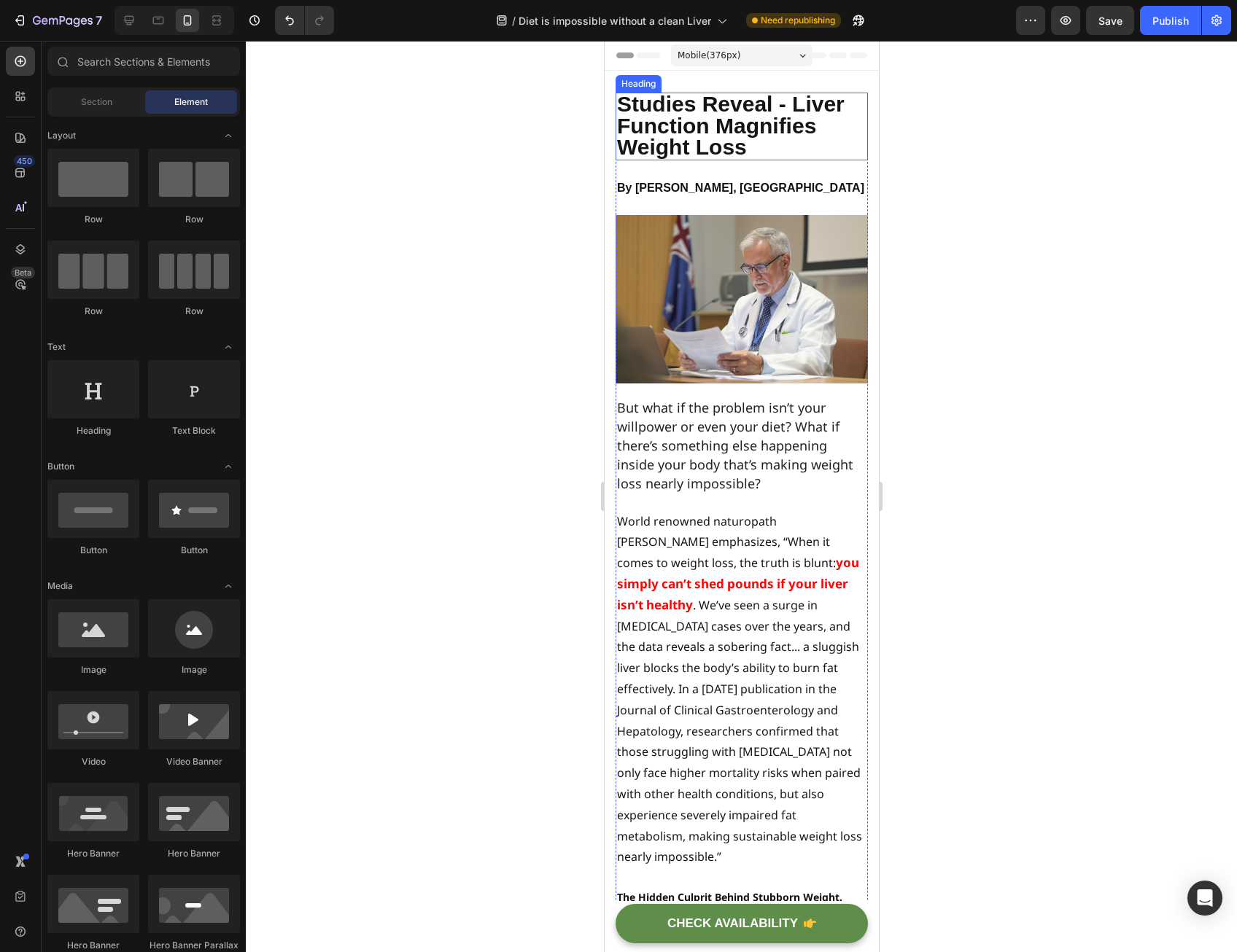
click at [687, 136] on span "Studies Reveal - Liver Function Magnifies Weight Loss" at bounding box center [730, 125] width 228 height 68
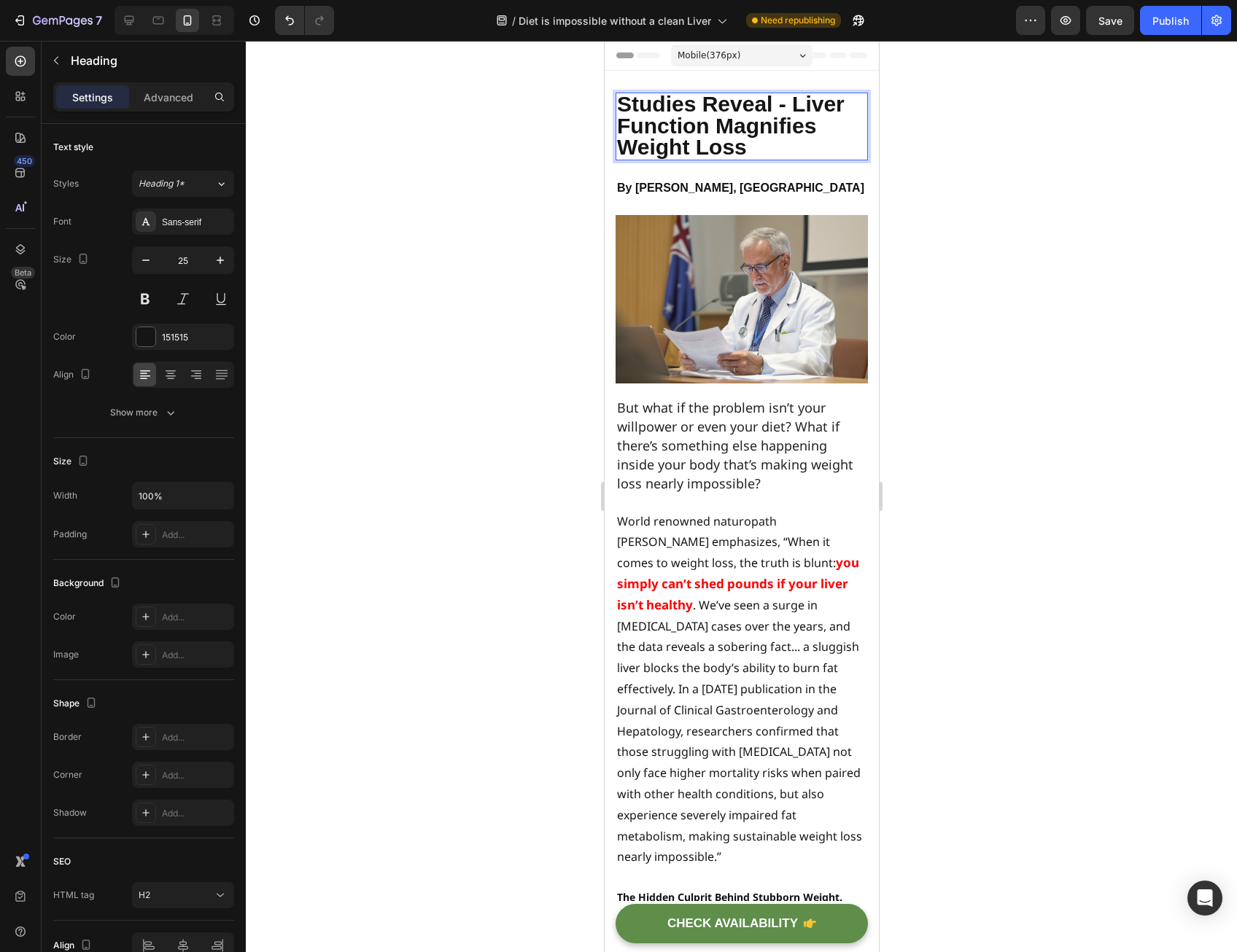
click at [687, 136] on span "Studies Reveal - Liver Function Magnifies Weight Loss" at bounding box center [730, 125] width 228 height 68
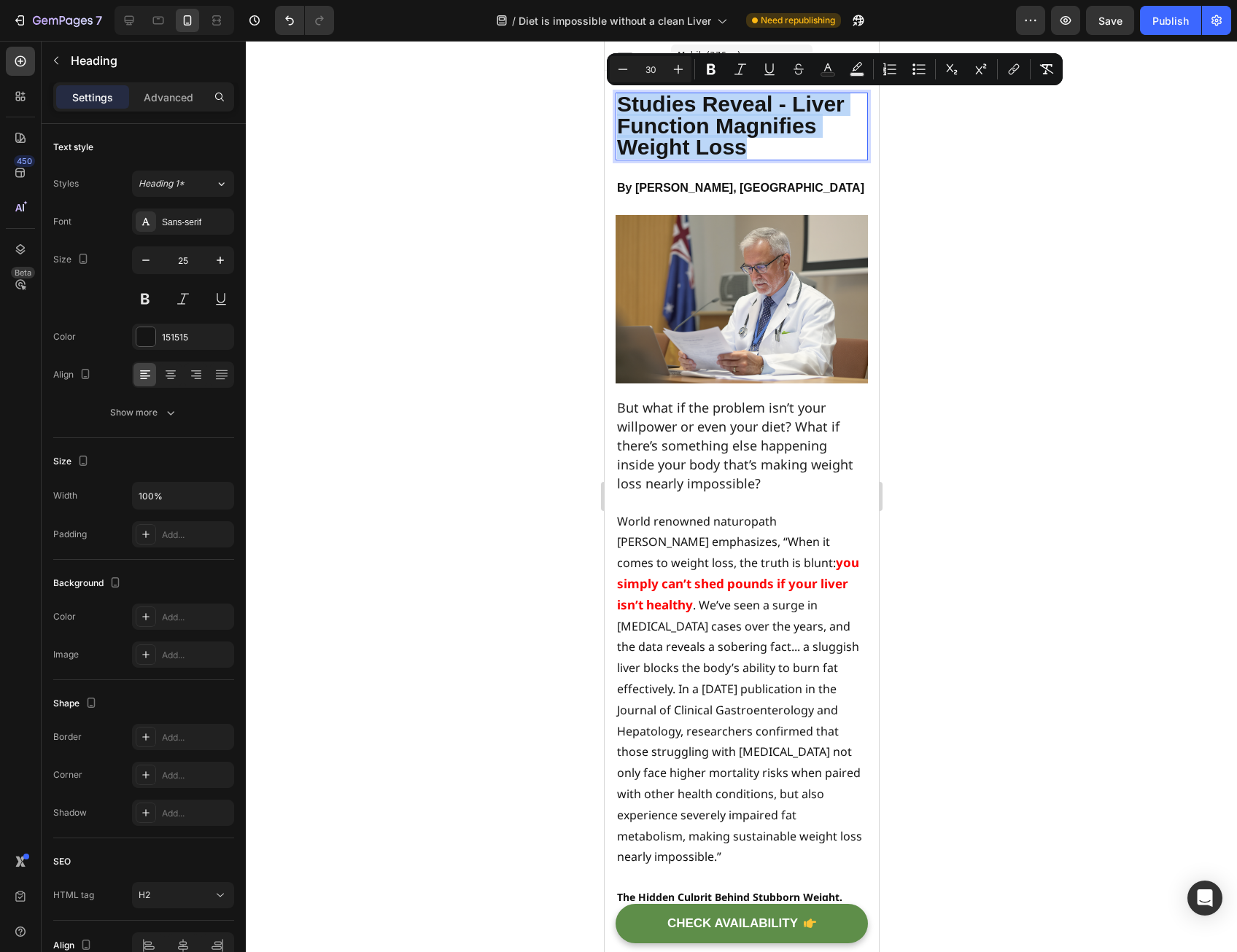
click at [687, 136] on span "Studies Reveal - Liver Function Magnifies Weight Loss" at bounding box center [730, 125] width 228 height 68
click at [526, 164] on div at bounding box center [741, 497] width 991 height 912
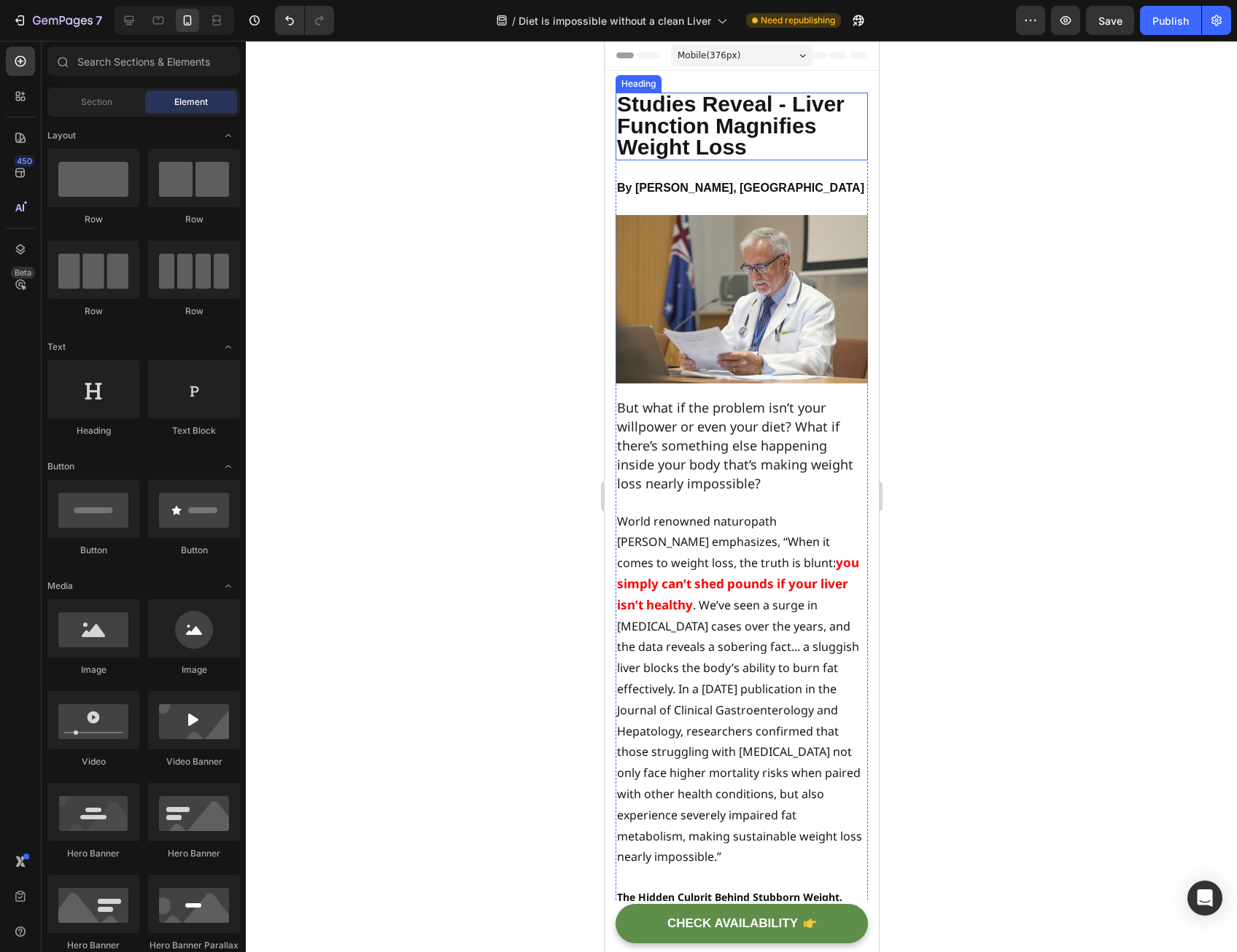
click at [675, 138] on span "Studies Reveal - Liver Function Magnifies Weight Loss" at bounding box center [730, 125] width 228 height 68
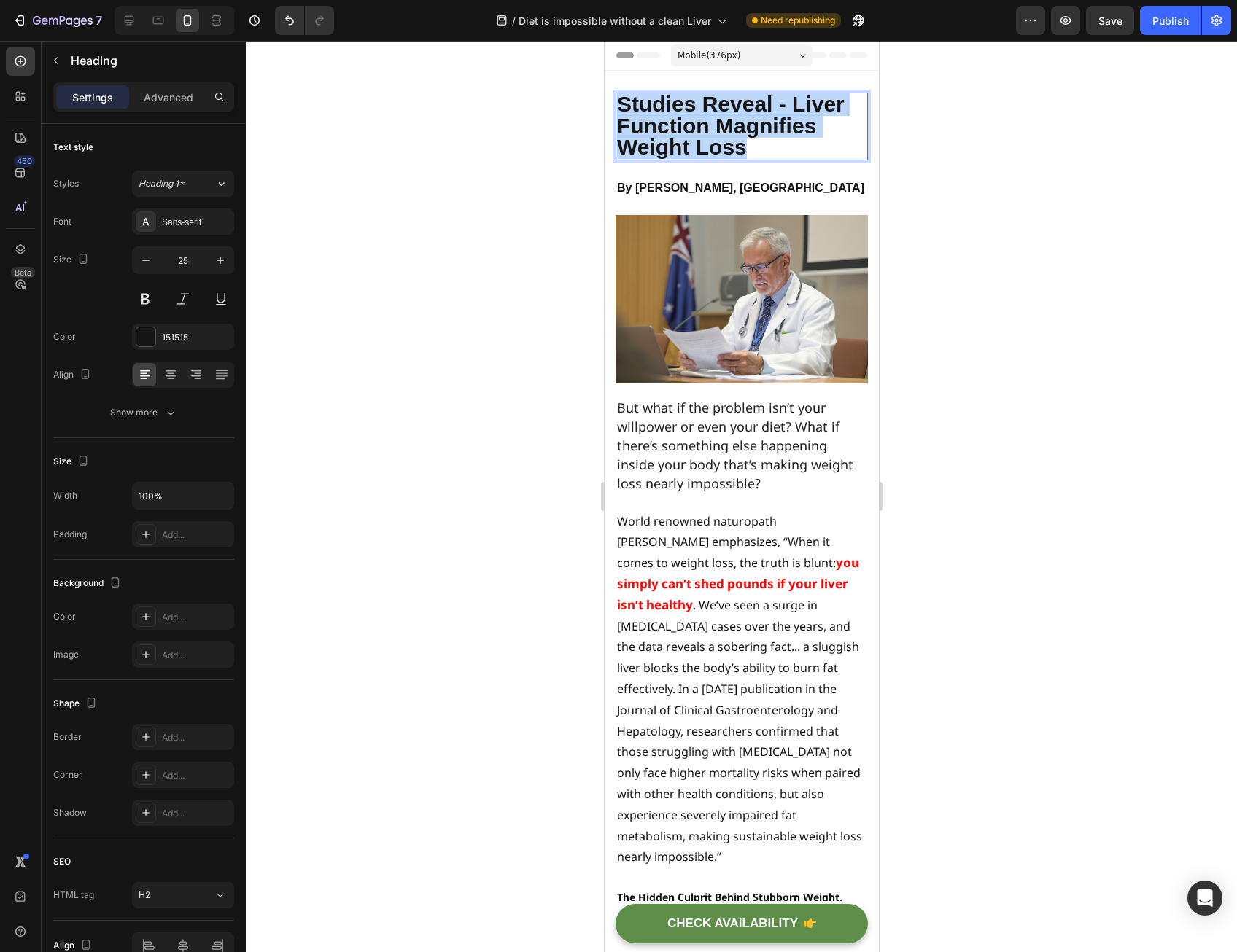
click at [675, 138] on span "Studies Reveal - Liver Function Magnifies Weight Loss" at bounding box center [730, 125] width 228 height 68
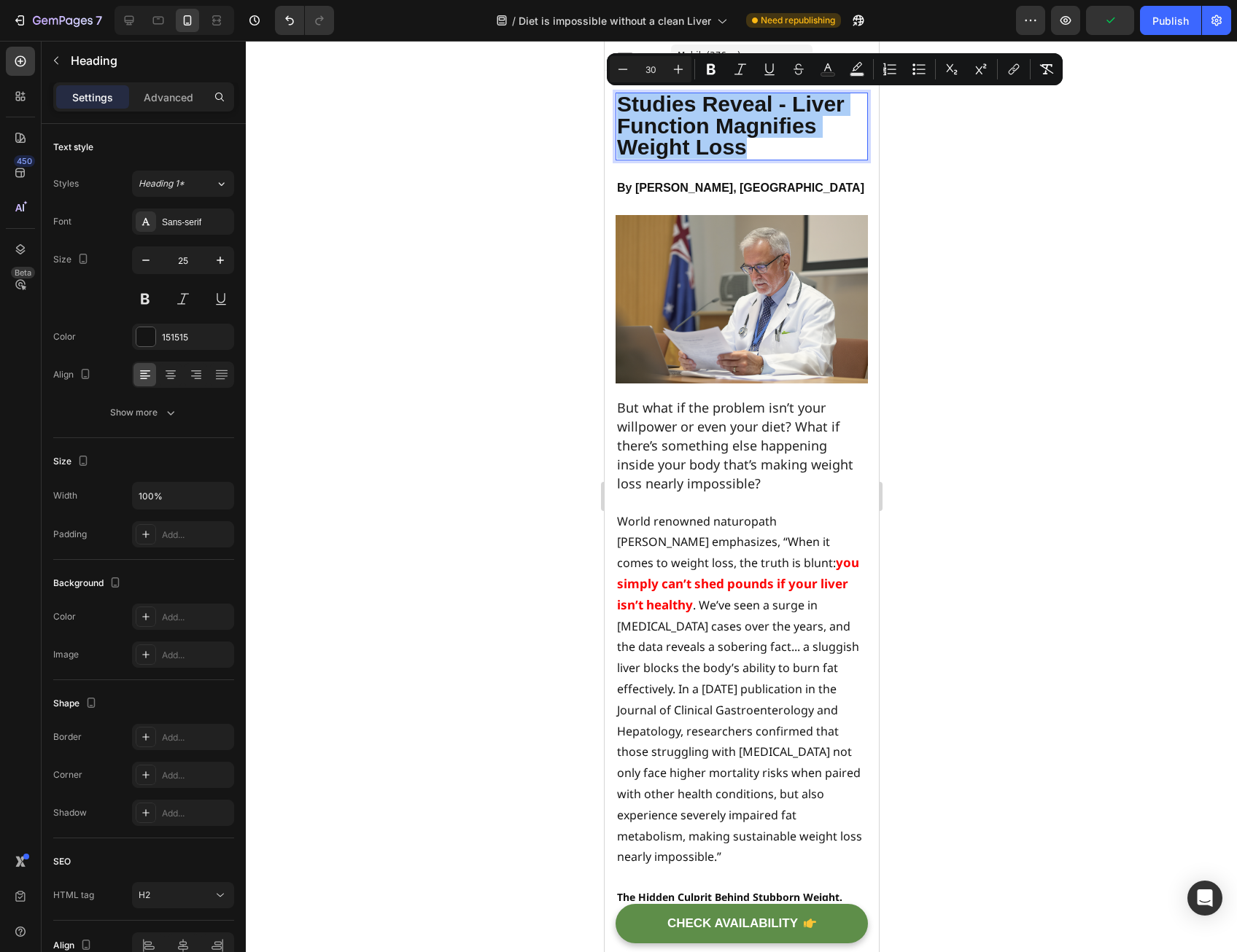
click at [572, 154] on div at bounding box center [741, 497] width 991 height 912
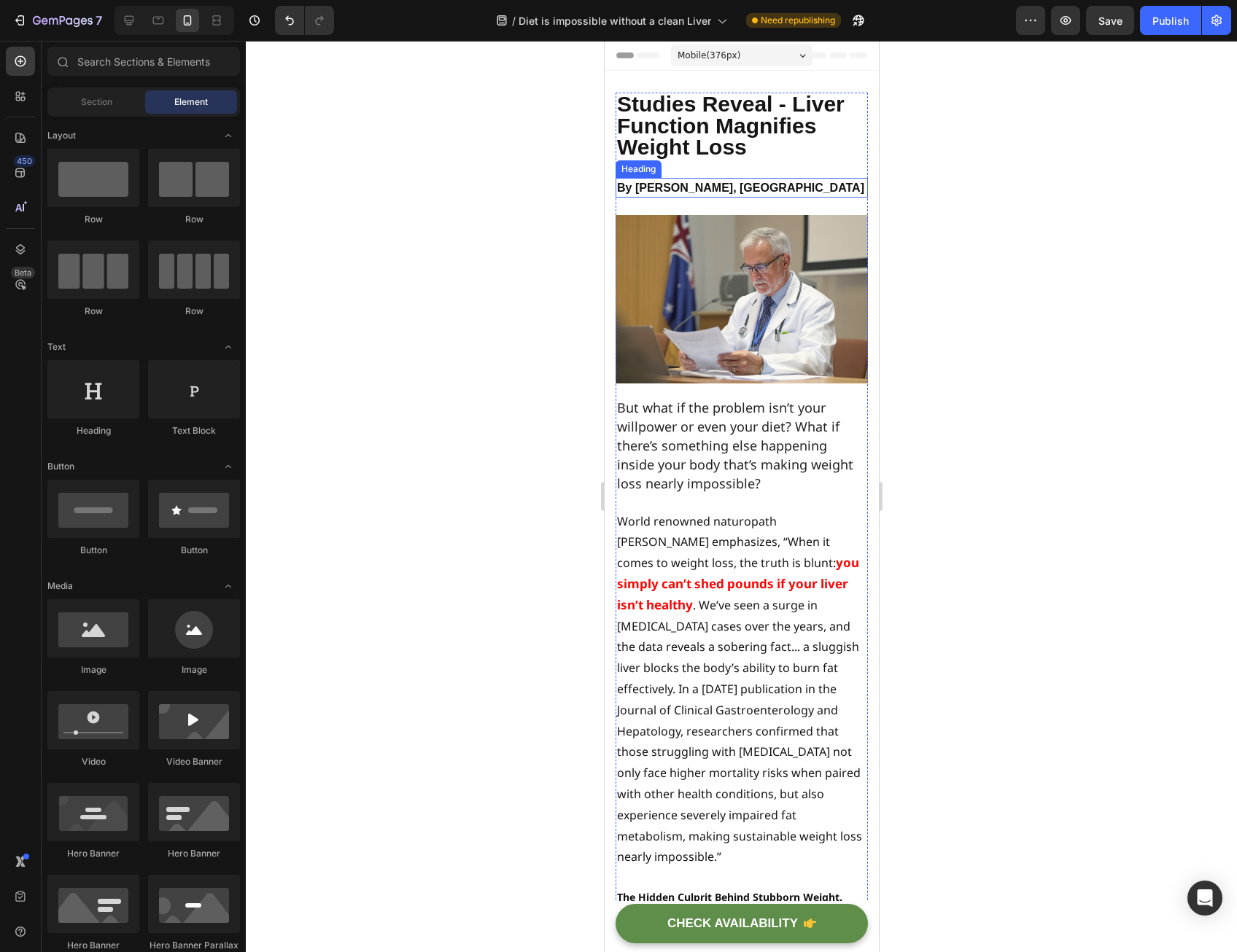
click at [775, 188] on h2 "By [PERSON_NAME], [GEOGRAPHIC_DATA]" at bounding box center [741, 188] width 252 height 20
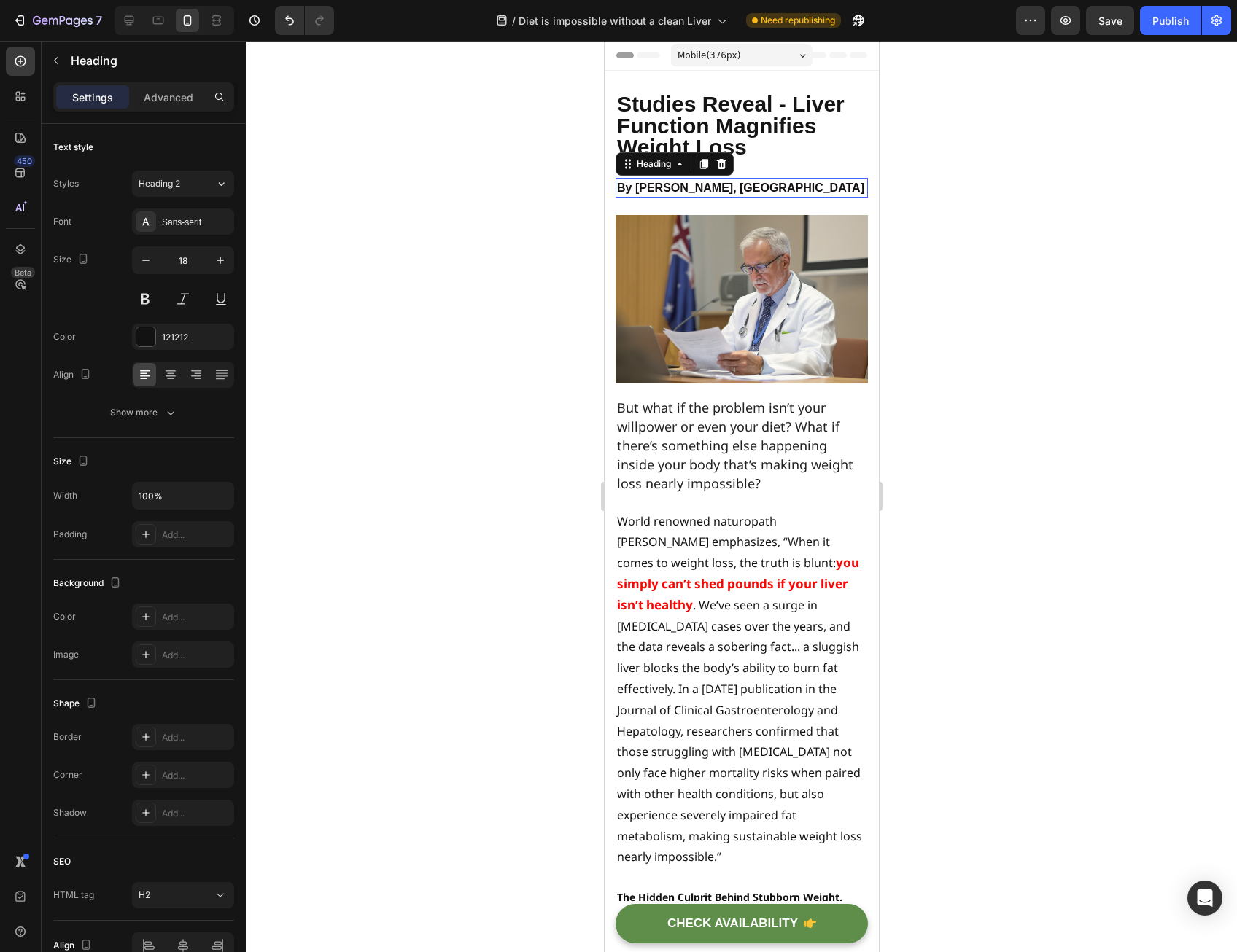
click at [775, 188] on h2 "By [PERSON_NAME], [GEOGRAPHIC_DATA]" at bounding box center [741, 188] width 252 height 20
click at [775, 187] on p "By [PERSON_NAME], [GEOGRAPHIC_DATA]" at bounding box center [741, 187] width 250 height 17
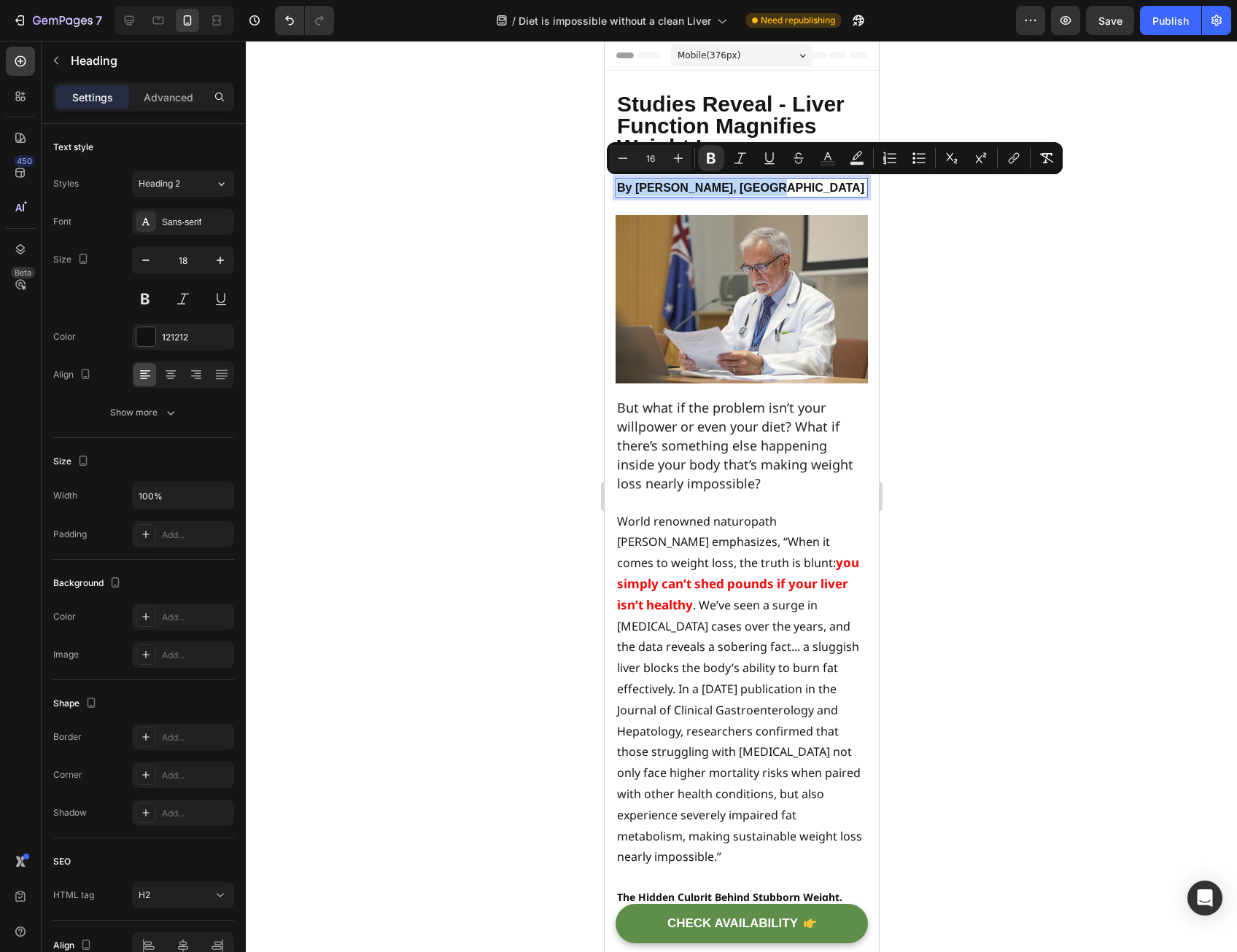
click at [756, 187] on p "By [PERSON_NAME], [GEOGRAPHIC_DATA]" at bounding box center [741, 187] width 250 height 17
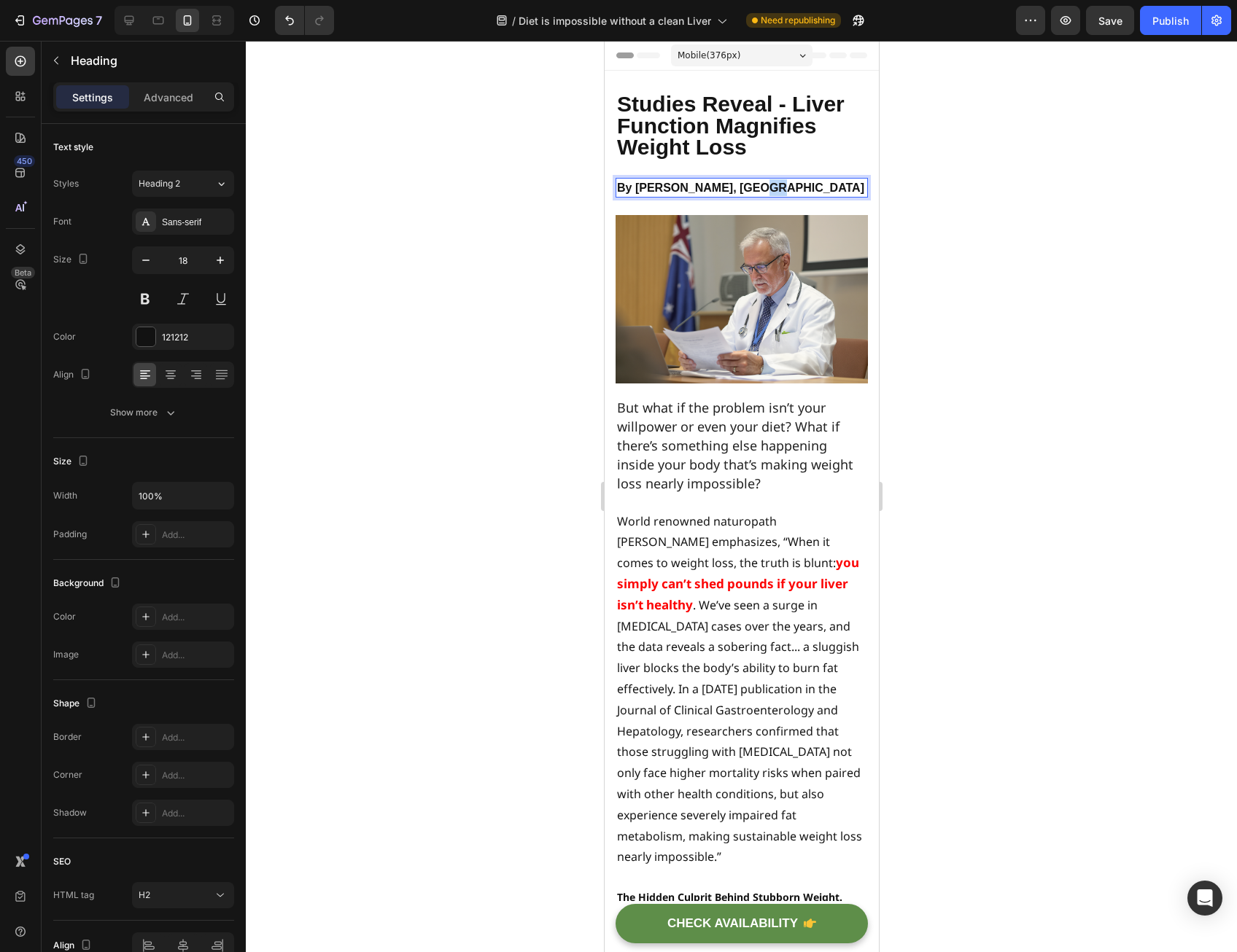
drag, startPoint x: 740, startPoint y: 187, endPoint x: 763, endPoint y: 188, distance: 23.0
click at [763, 187] on p "By [PERSON_NAME], [GEOGRAPHIC_DATA]" at bounding box center [741, 187] width 250 height 17
click at [923, 186] on div at bounding box center [741, 497] width 991 height 912
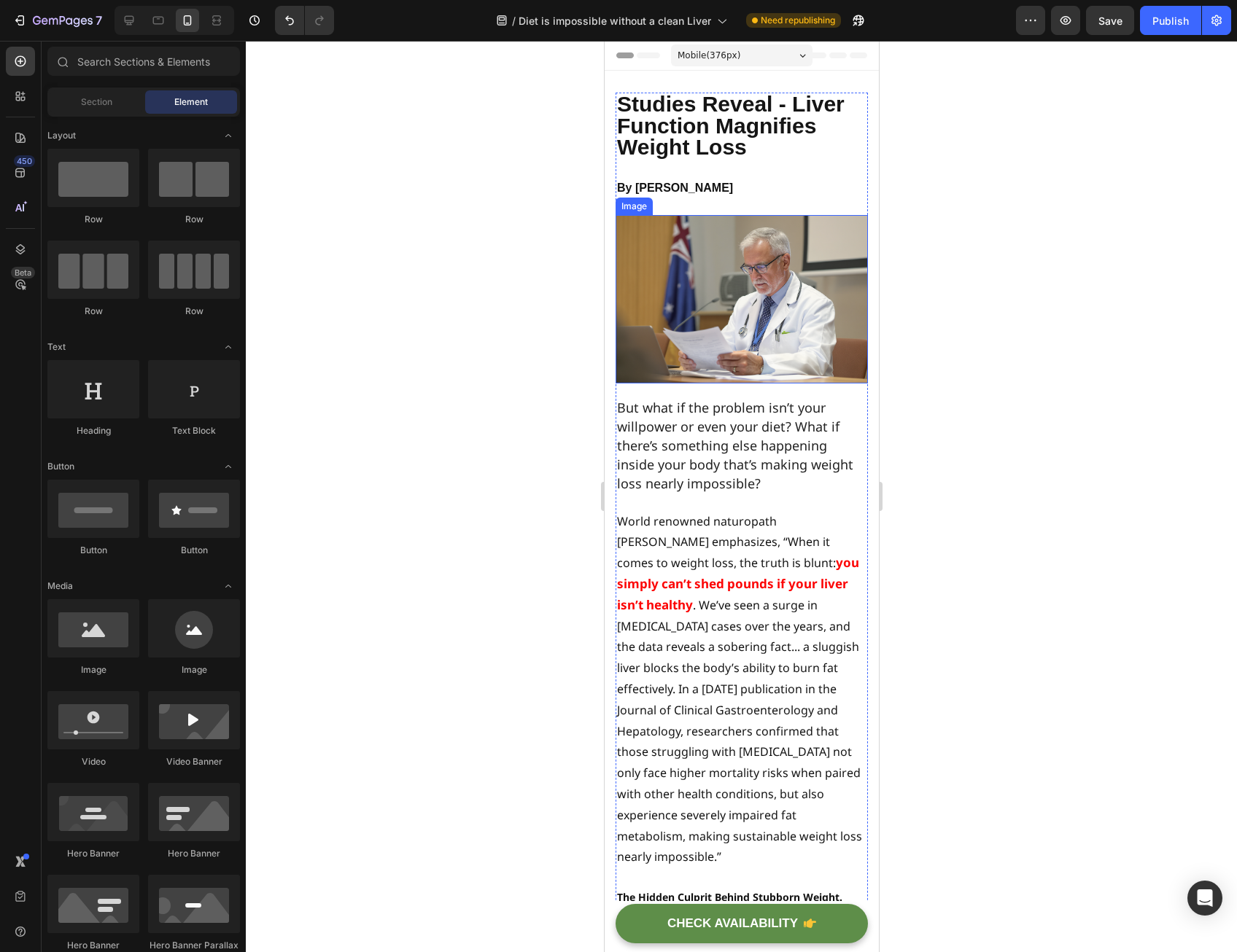
click at [757, 194] on p "⁠⁠⁠⁠⁠⁠⁠ By [PERSON_NAME]" at bounding box center [741, 187] width 250 height 17
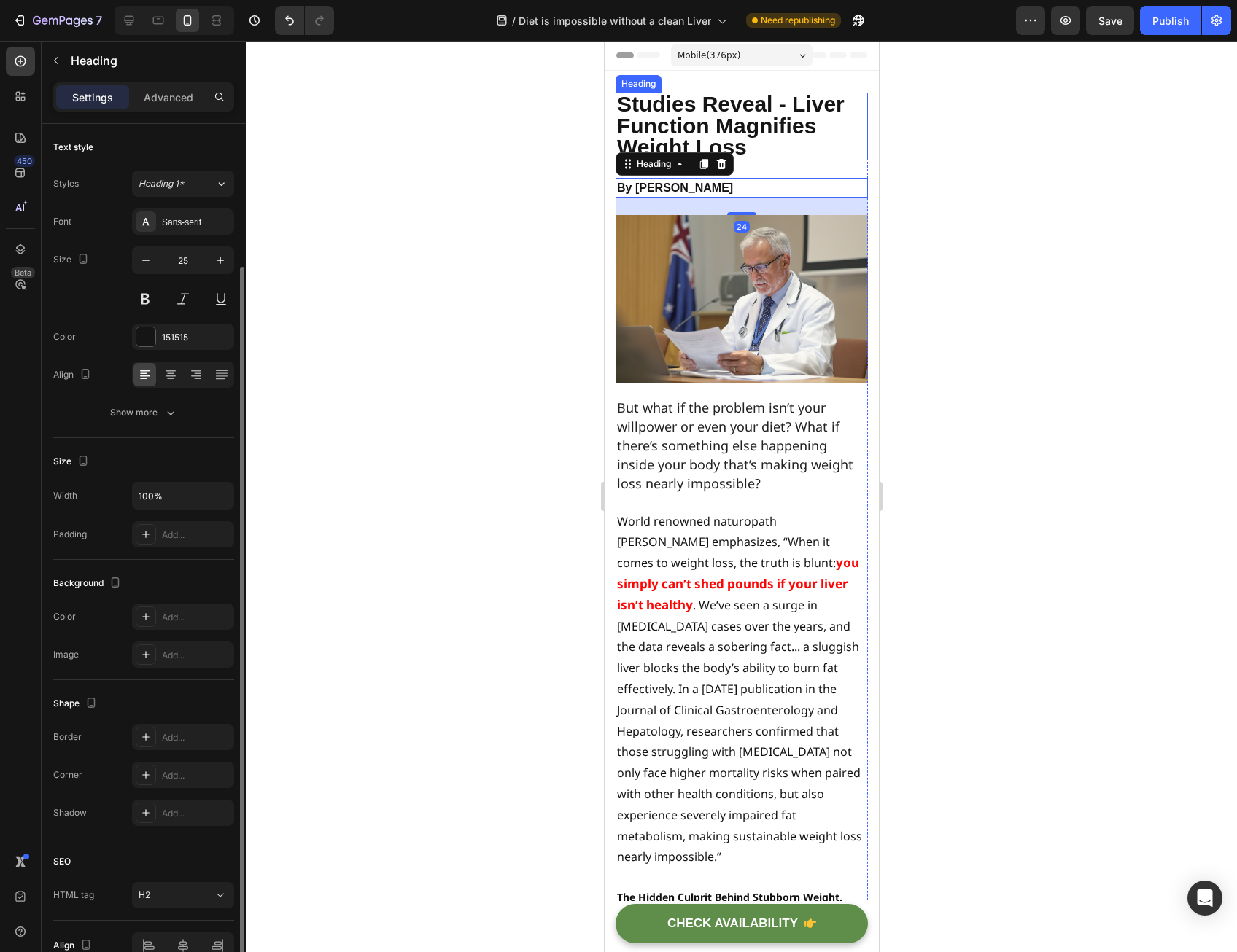
click at [757, 155] on p "⁠⁠⁠⁠⁠⁠⁠ Studies Reveal - Liver Function Magnifies Weight Loss" at bounding box center [741, 126] width 250 height 65
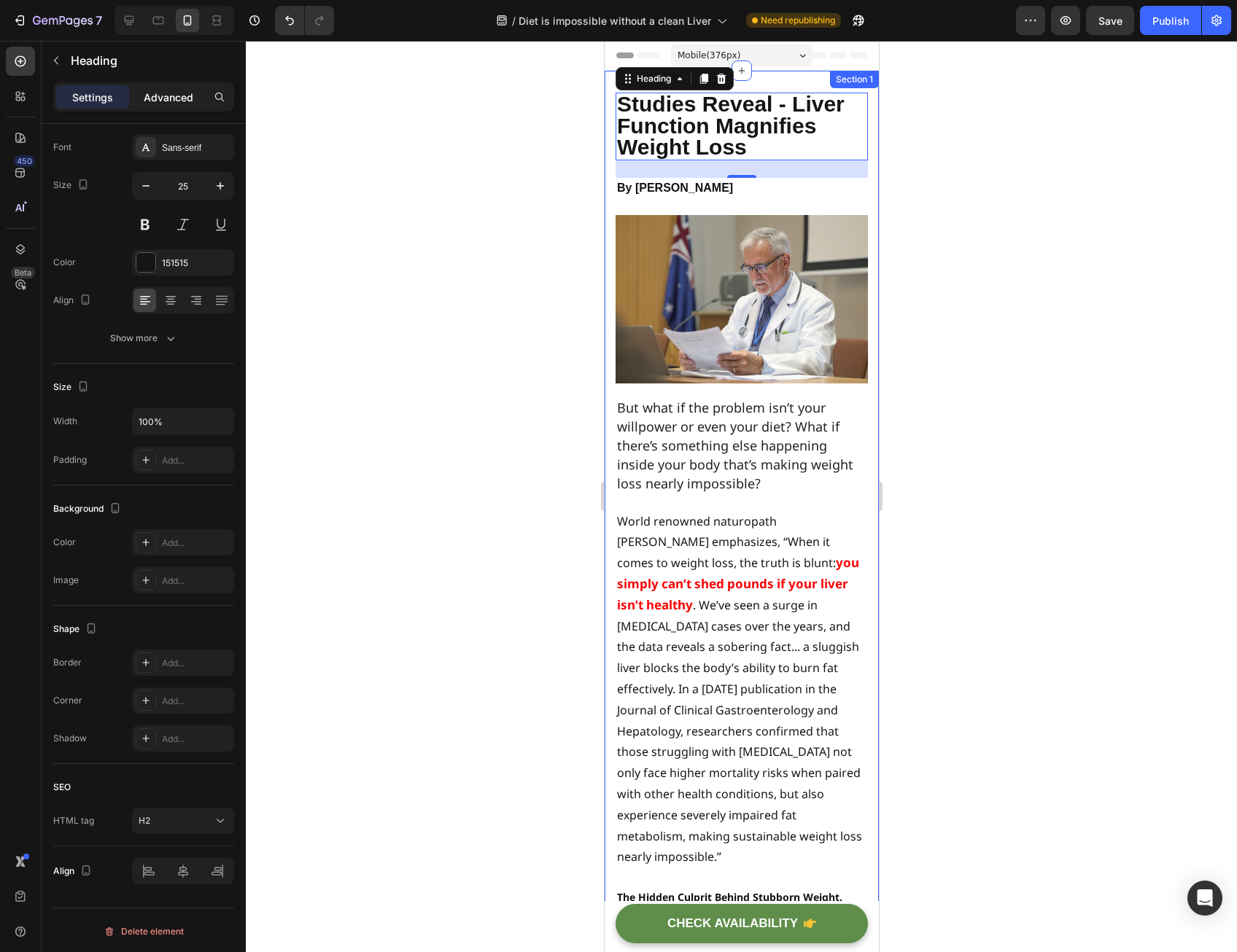
click at [188, 91] on p "Advanced" at bounding box center [168, 98] width 50 height 16
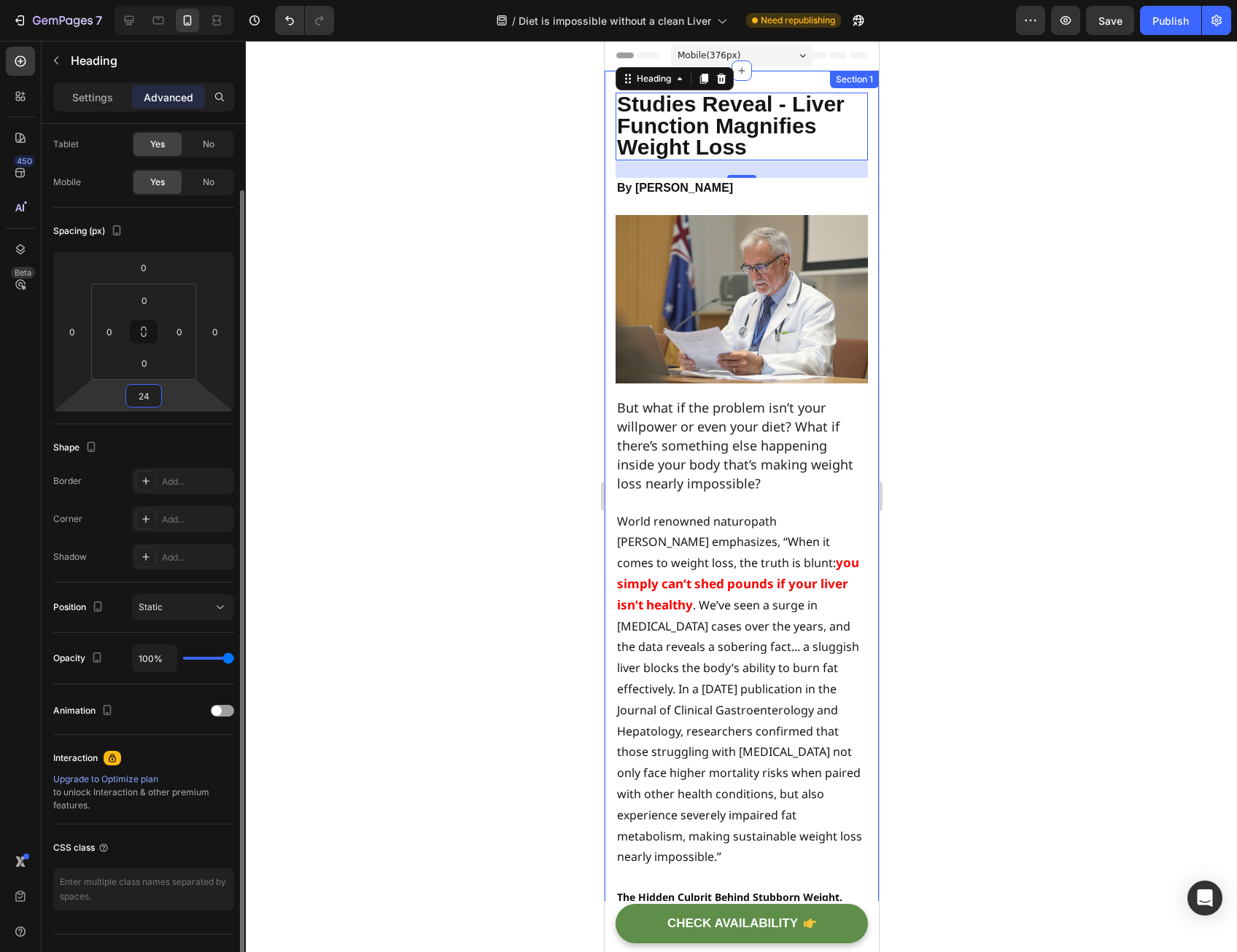
click at [151, 402] on input "24" at bounding box center [144, 396] width 29 height 22
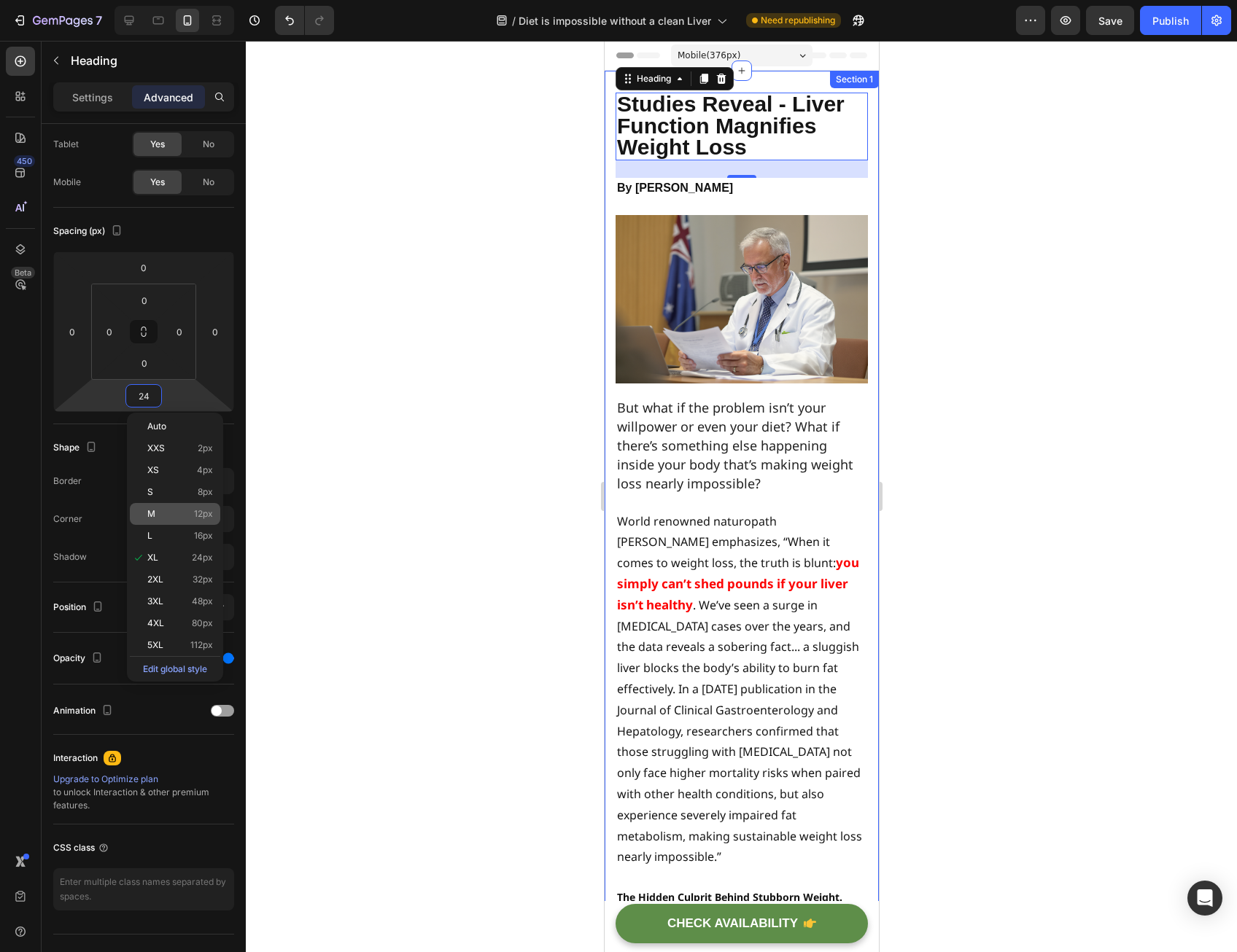
click at [172, 507] on div "M 12px" at bounding box center [175, 514] width 90 height 22
type input "12"
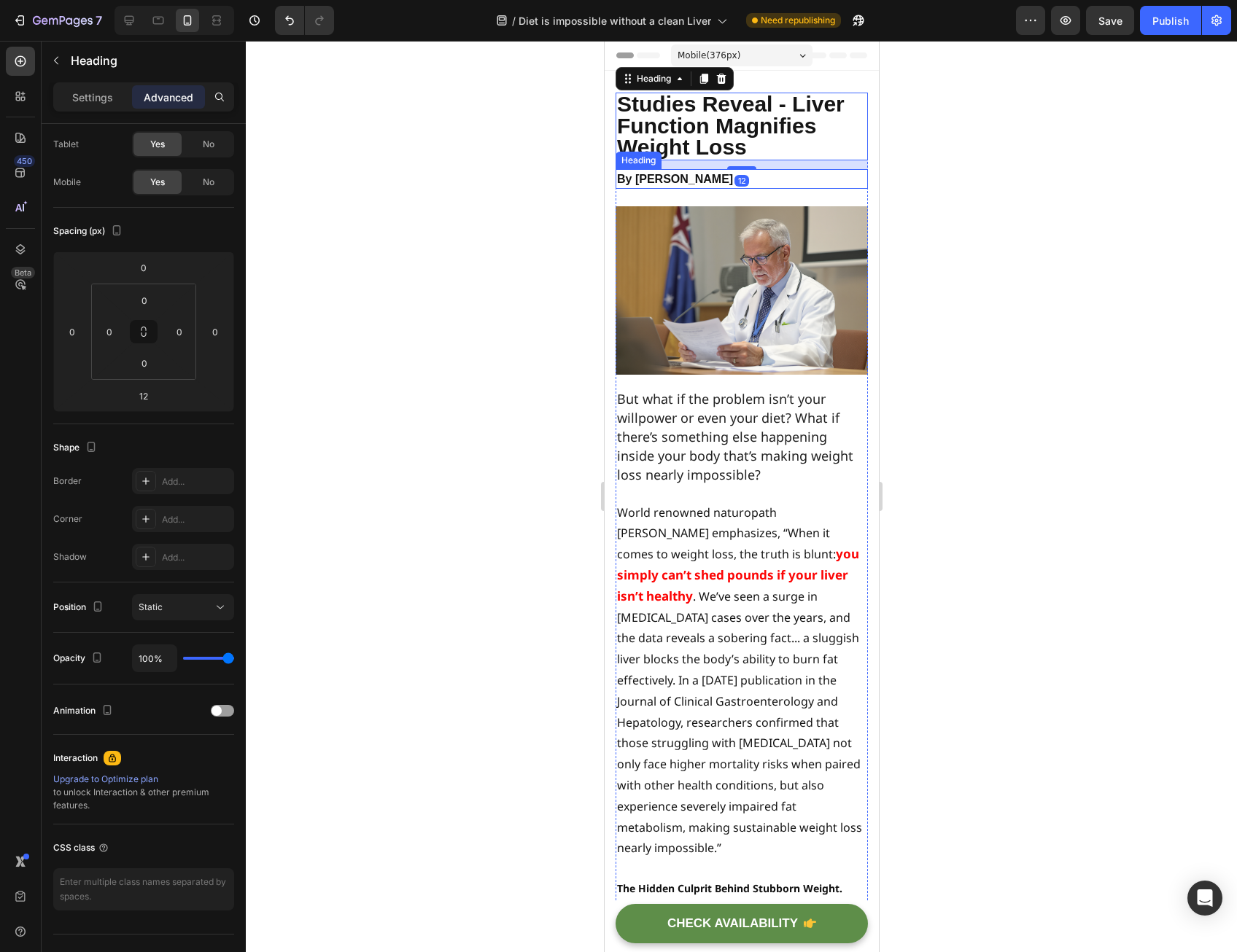
click at [686, 175] on strong "By [PERSON_NAME]" at bounding box center [674, 179] width 116 height 13
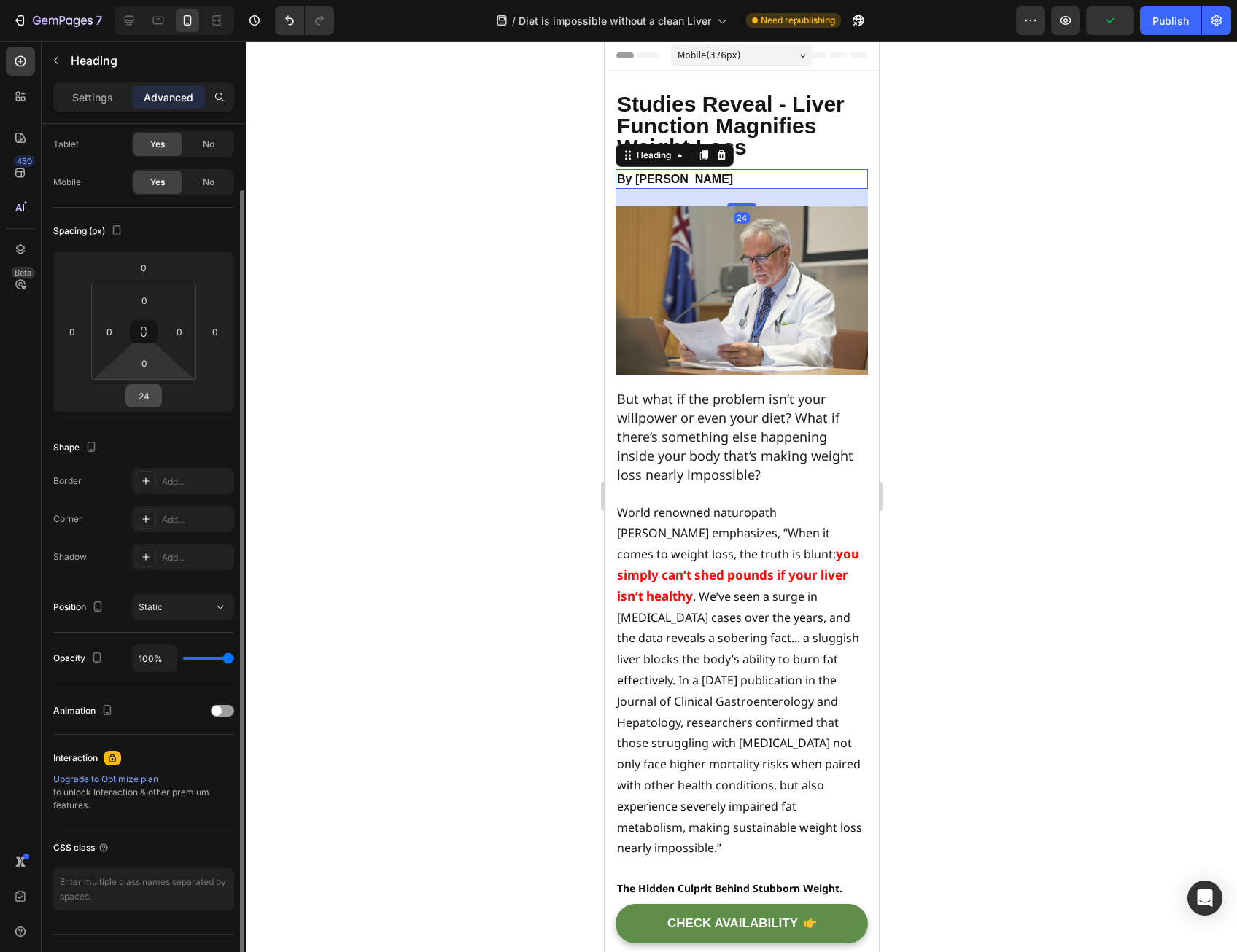
click at [158, 390] on input "24" at bounding box center [144, 396] width 29 height 22
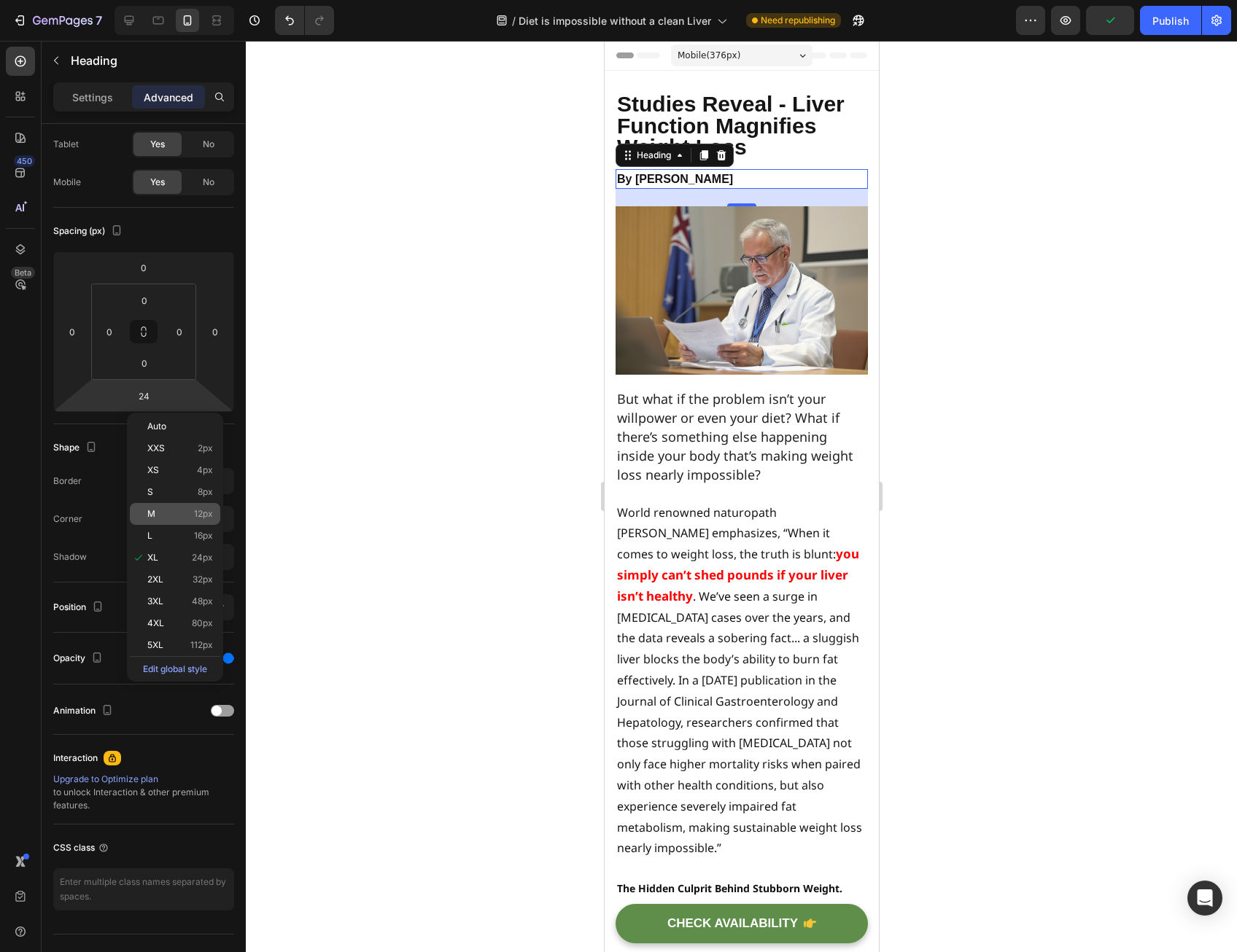
click at [188, 508] on div "M 12px" at bounding box center [175, 514] width 90 height 22
type input "12"
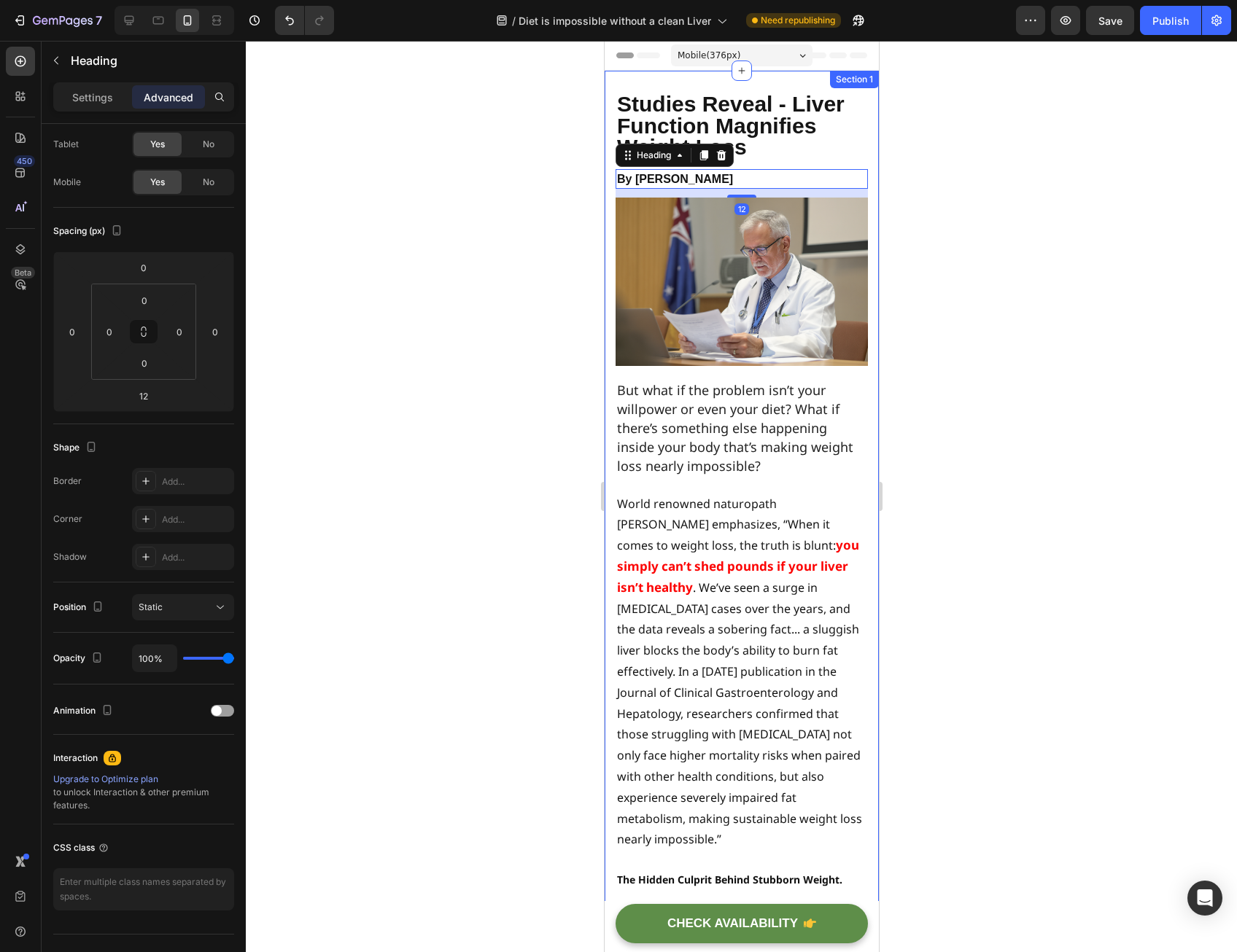
click at [952, 381] on div at bounding box center [741, 497] width 991 height 912
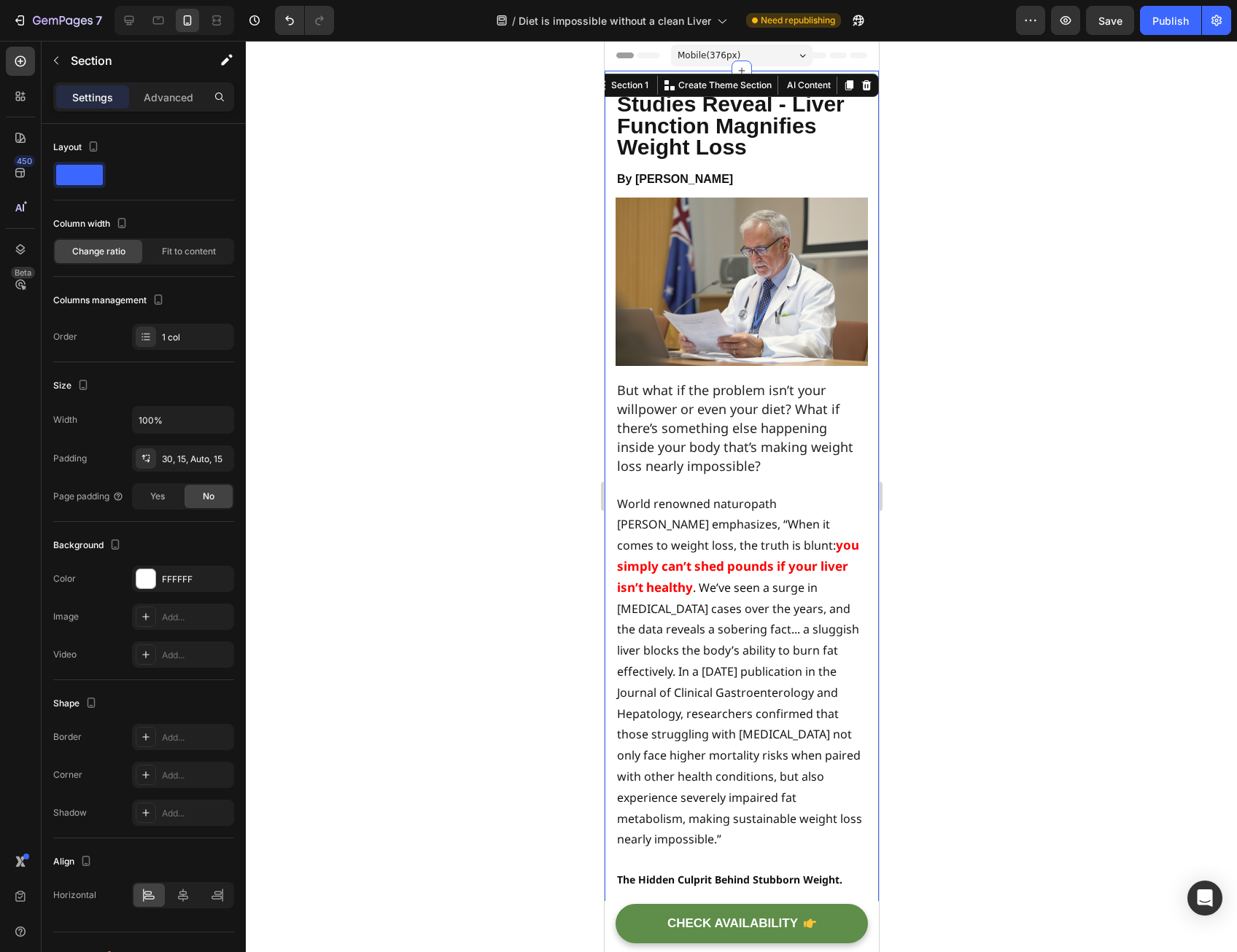
click at [981, 195] on div at bounding box center [741, 497] width 991 height 912
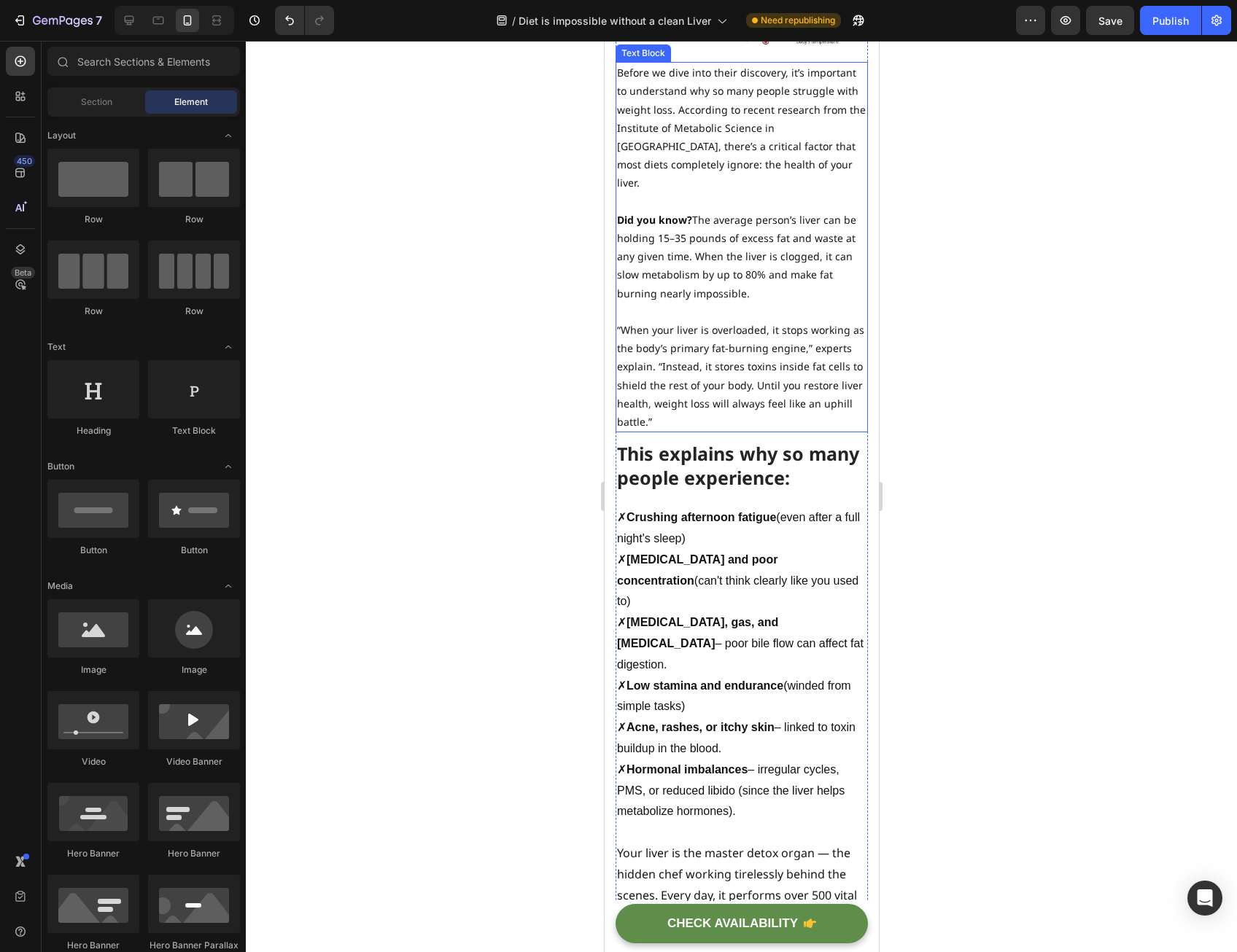
scroll to position [802, 0]
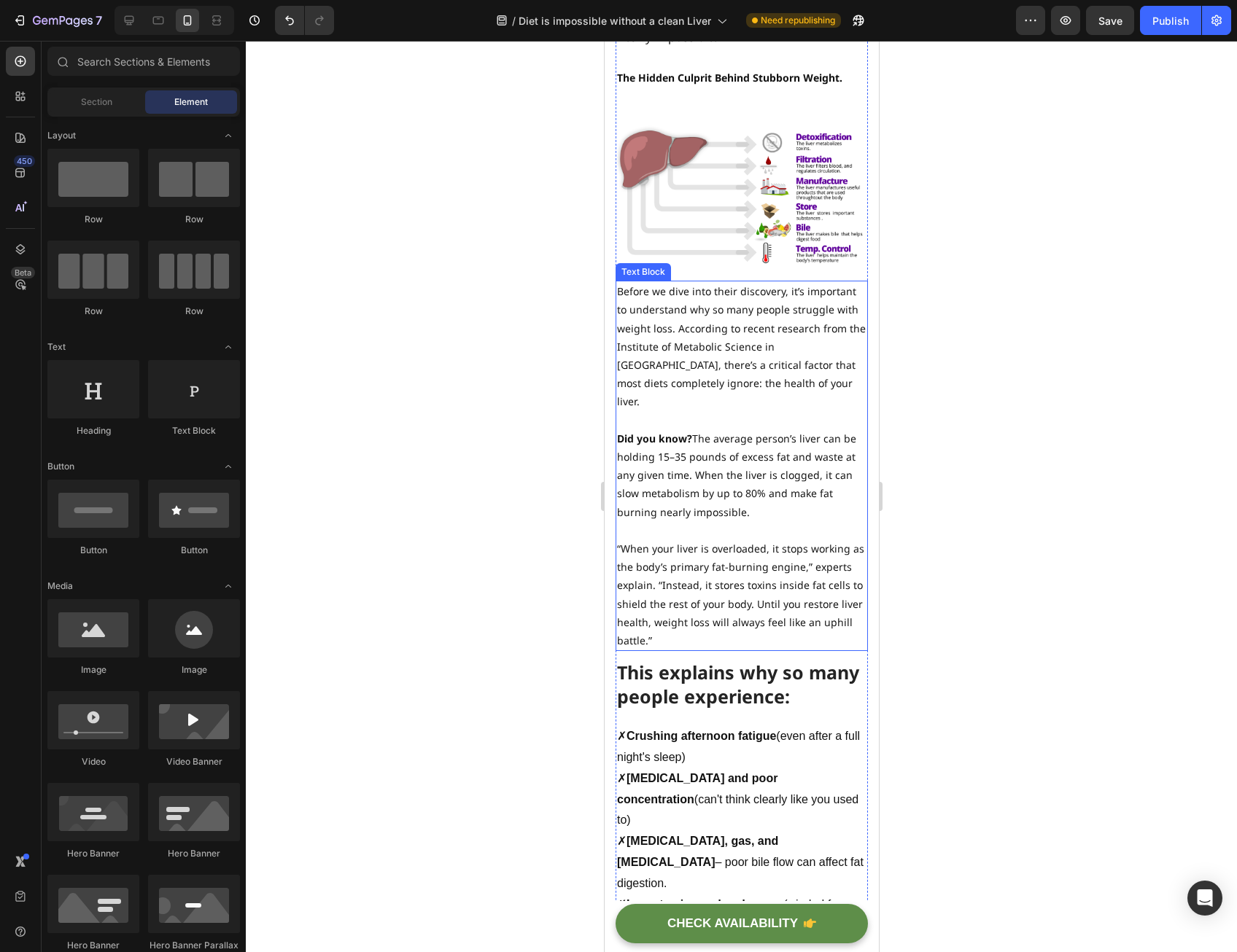
click at [732, 430] on p "Did you know? The average person’s liver can be holding 15–35 pounds of excess …" at bounding box center [741, 476] width 250 height 92
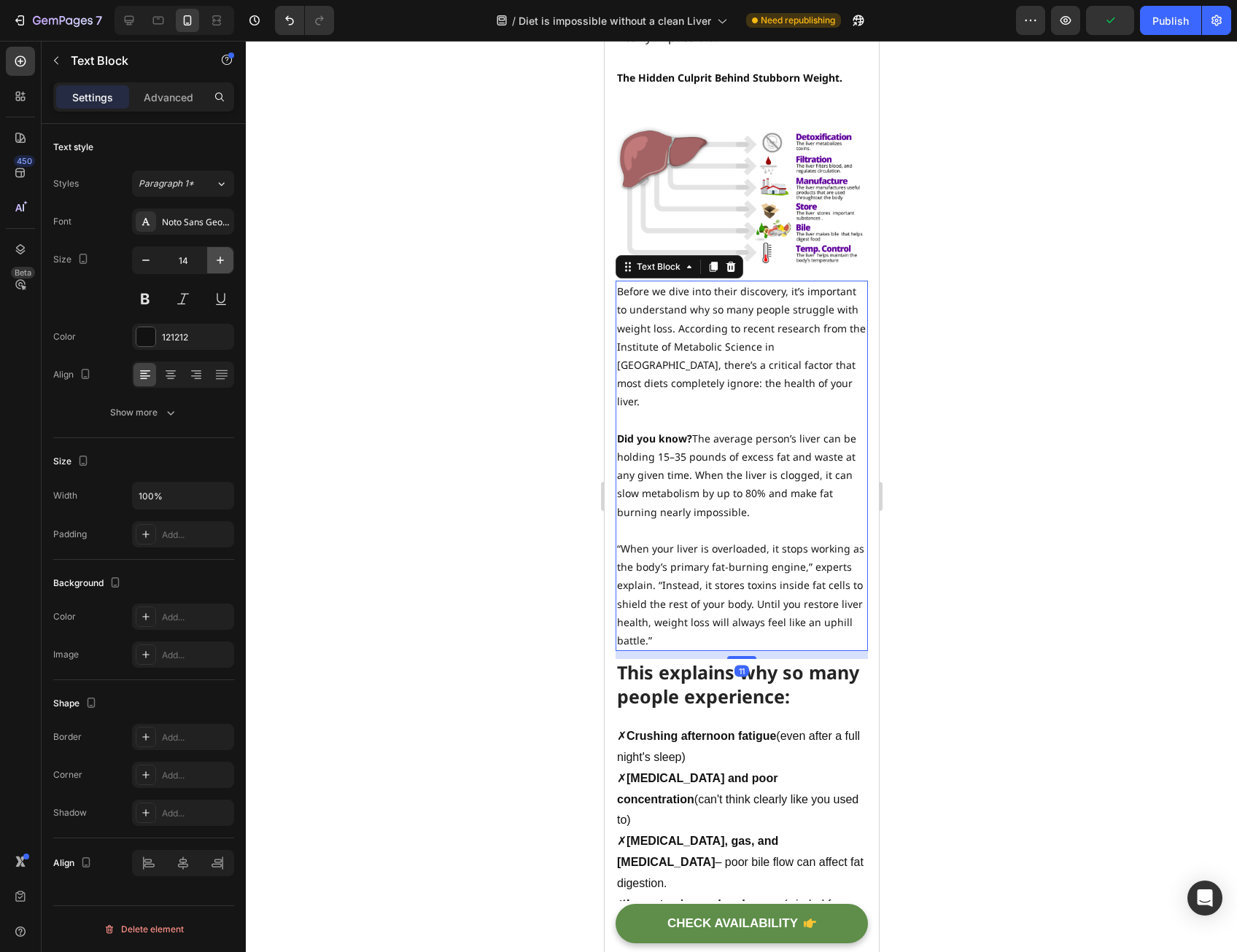
click at [232, 259] on button "button" at bounding box center [220, 260] width 26 height 26
click at [231, 259] on button "button" at bounding box center [220, 260] width 26 height 26
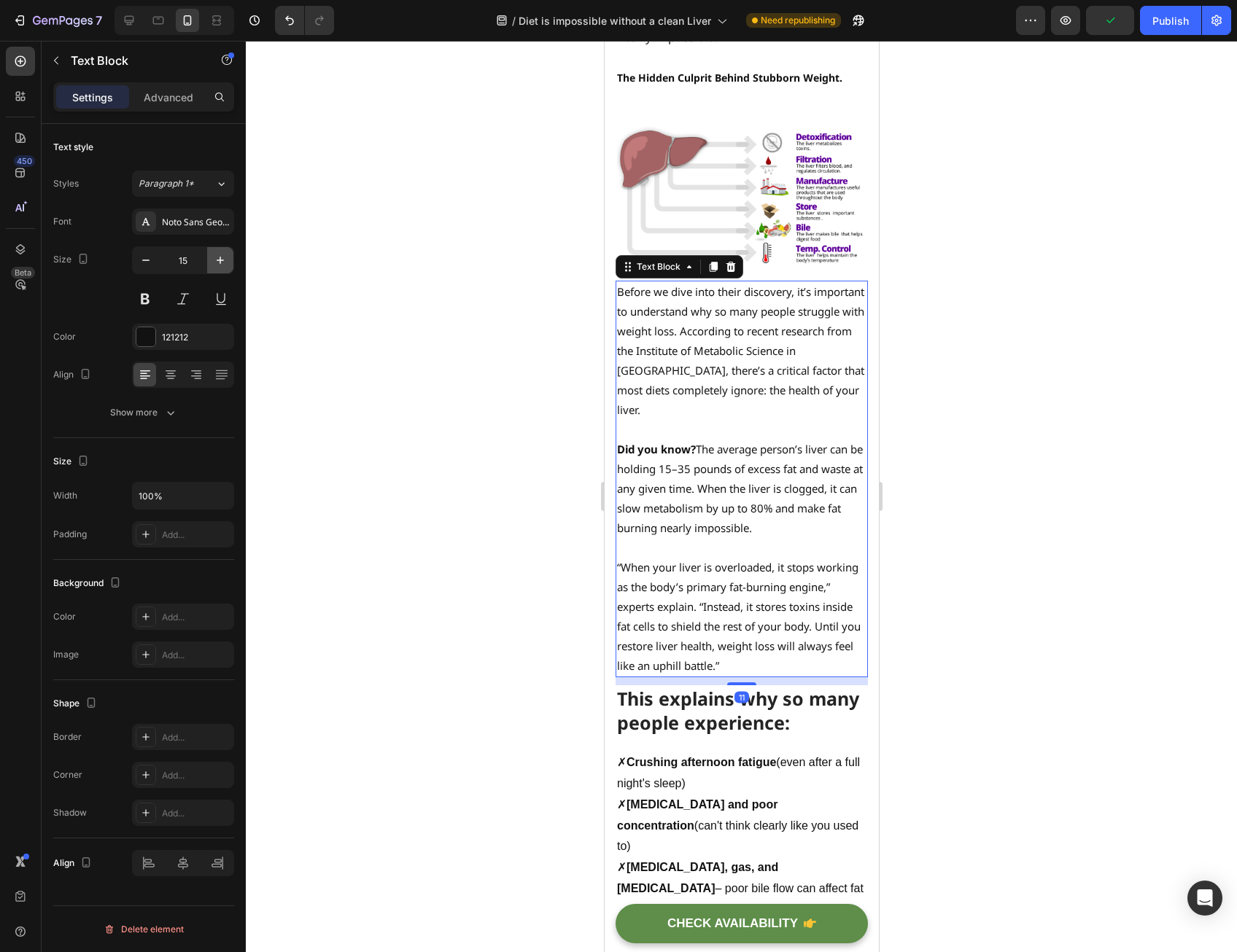
type input "16"
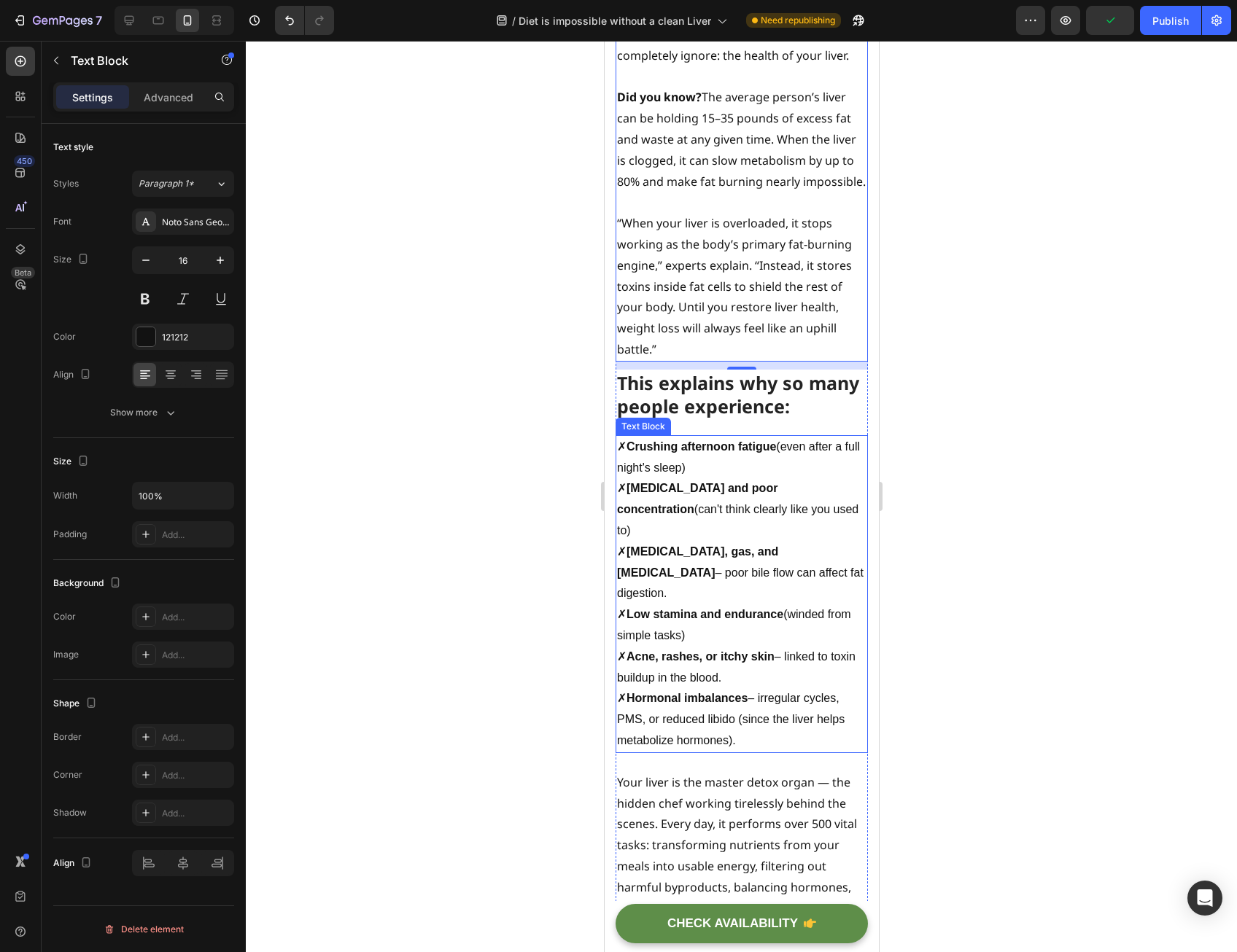
scroll to position [1240, 0]
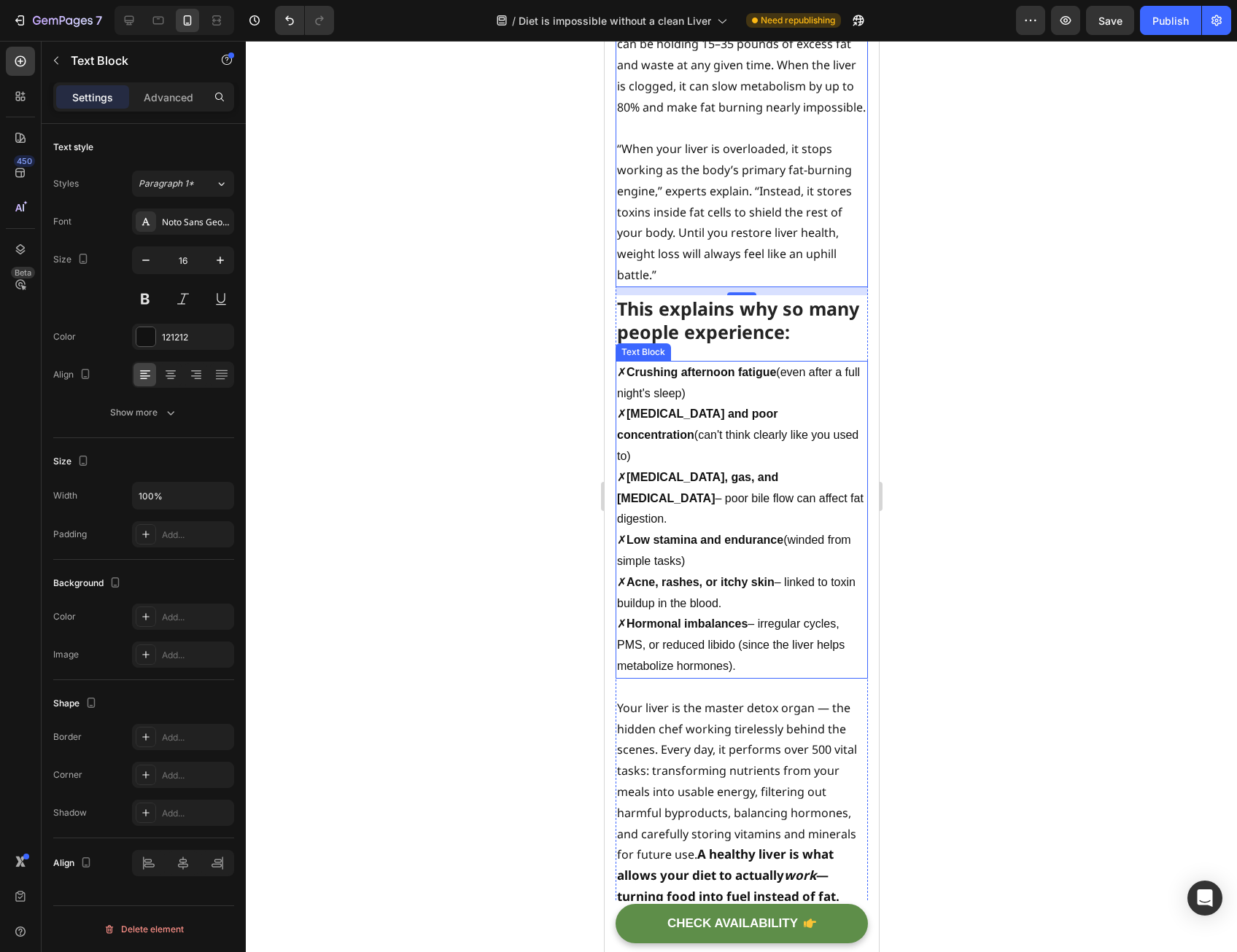
click at [707, 534] on strong "Low stamina and endurance" at bounding box center [705, 540] width 157 height 13
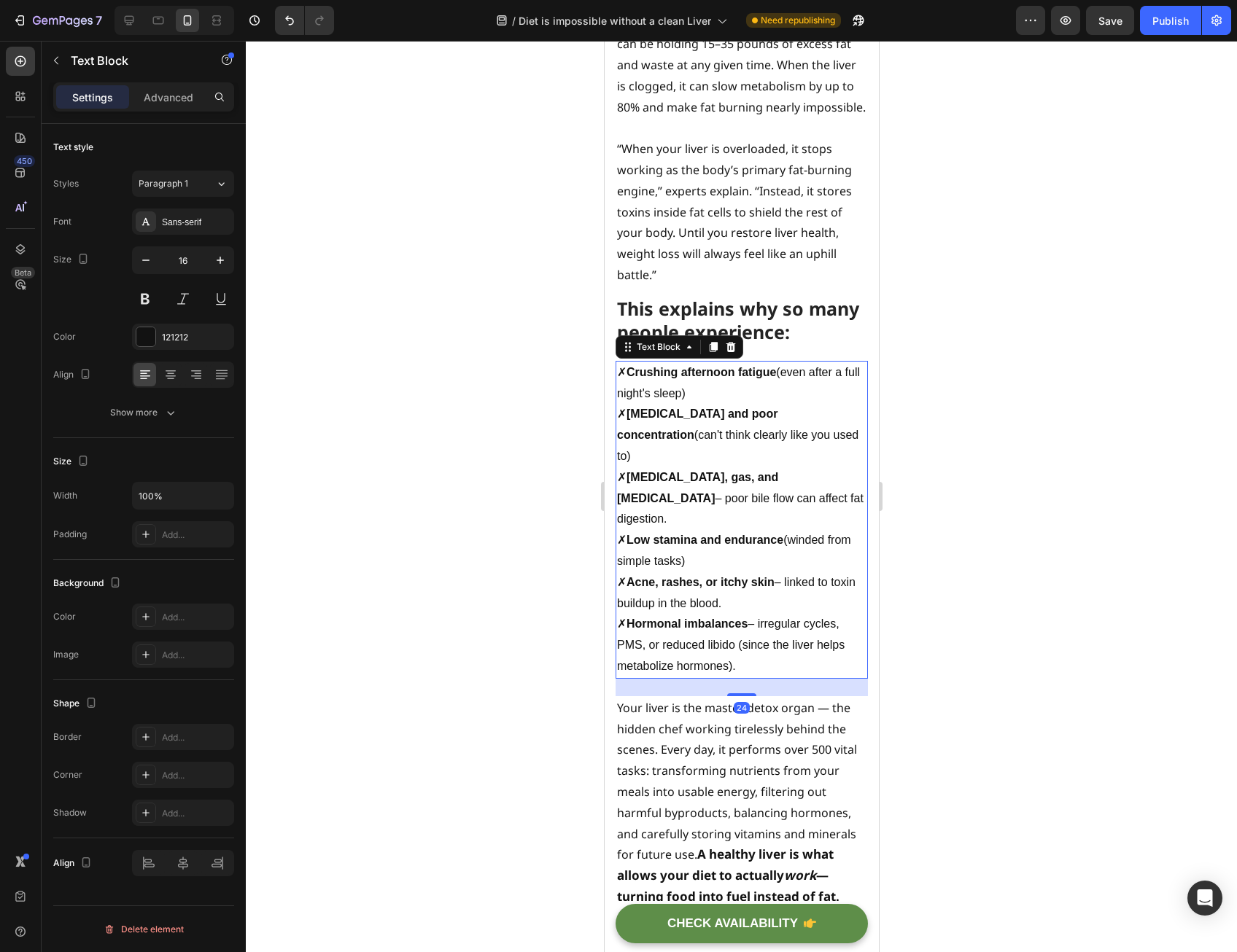
click at [711, 441] on strong "[MEDICAL_DATA] and poor concentration" at bounding box center [697, 425] width 160 height 33
click at [666, 405] on p "✗ Crushing afternoon fatigue (even after a full night's sleep)" at bounding box center [741, 383] width 250 height 42
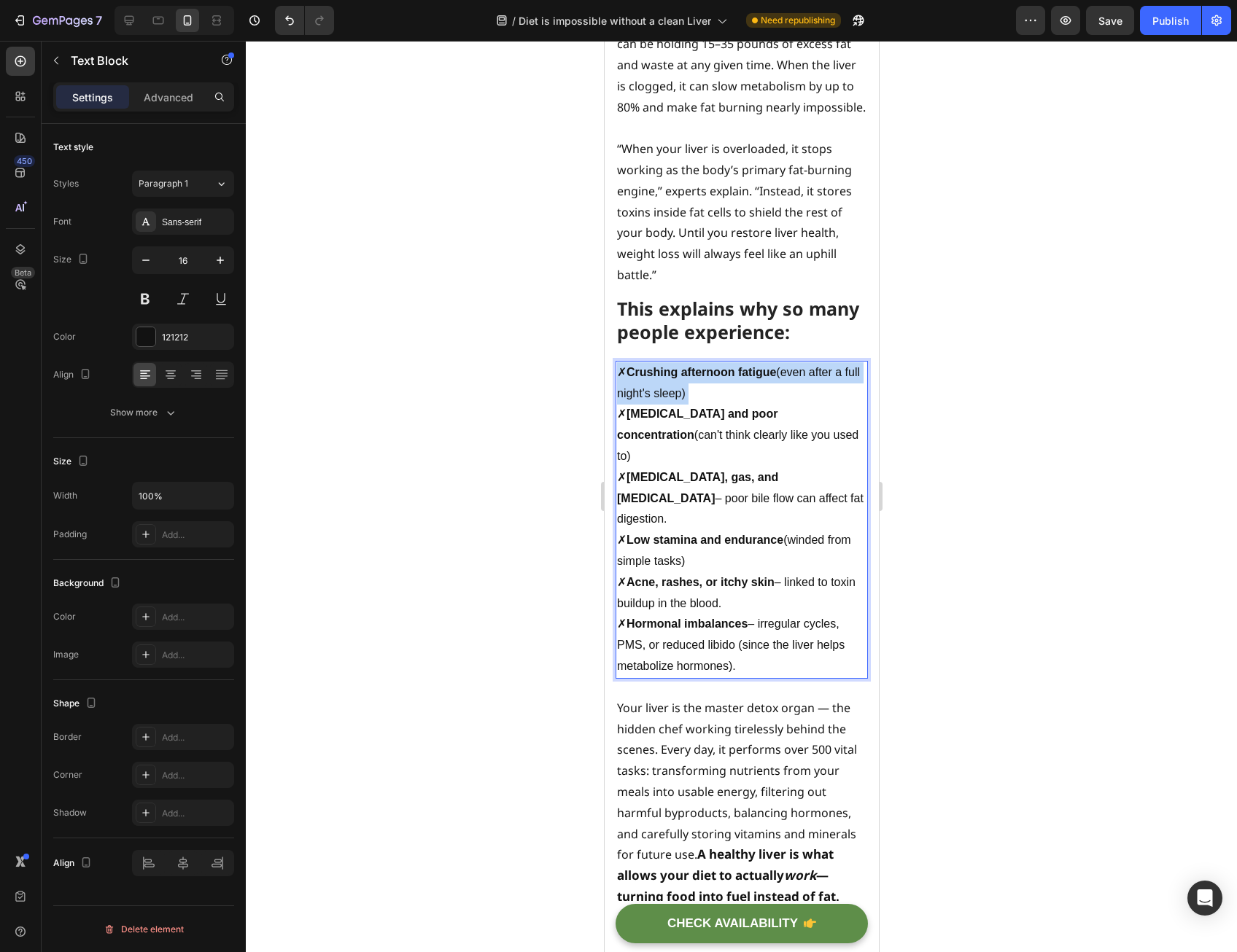
click at [666, 405] on p "✗ Crushing afternoon fatigue (even after a full night's sleep)" at bounding box center [741, 383] width 250 height 42
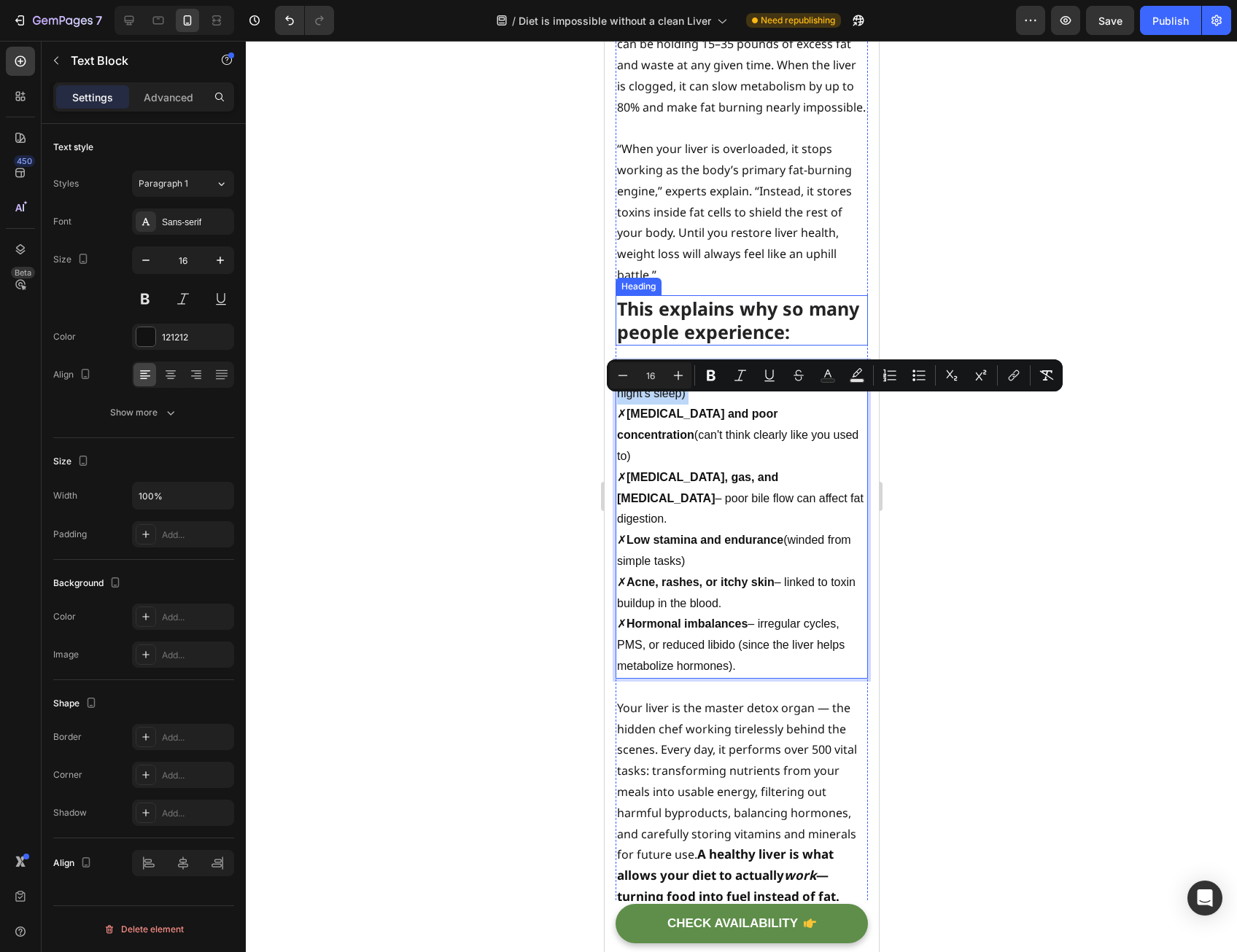
click at [737, 336] on strong "This explains why so many people experience:" at bounding box center [737, 321] width 242 height 49
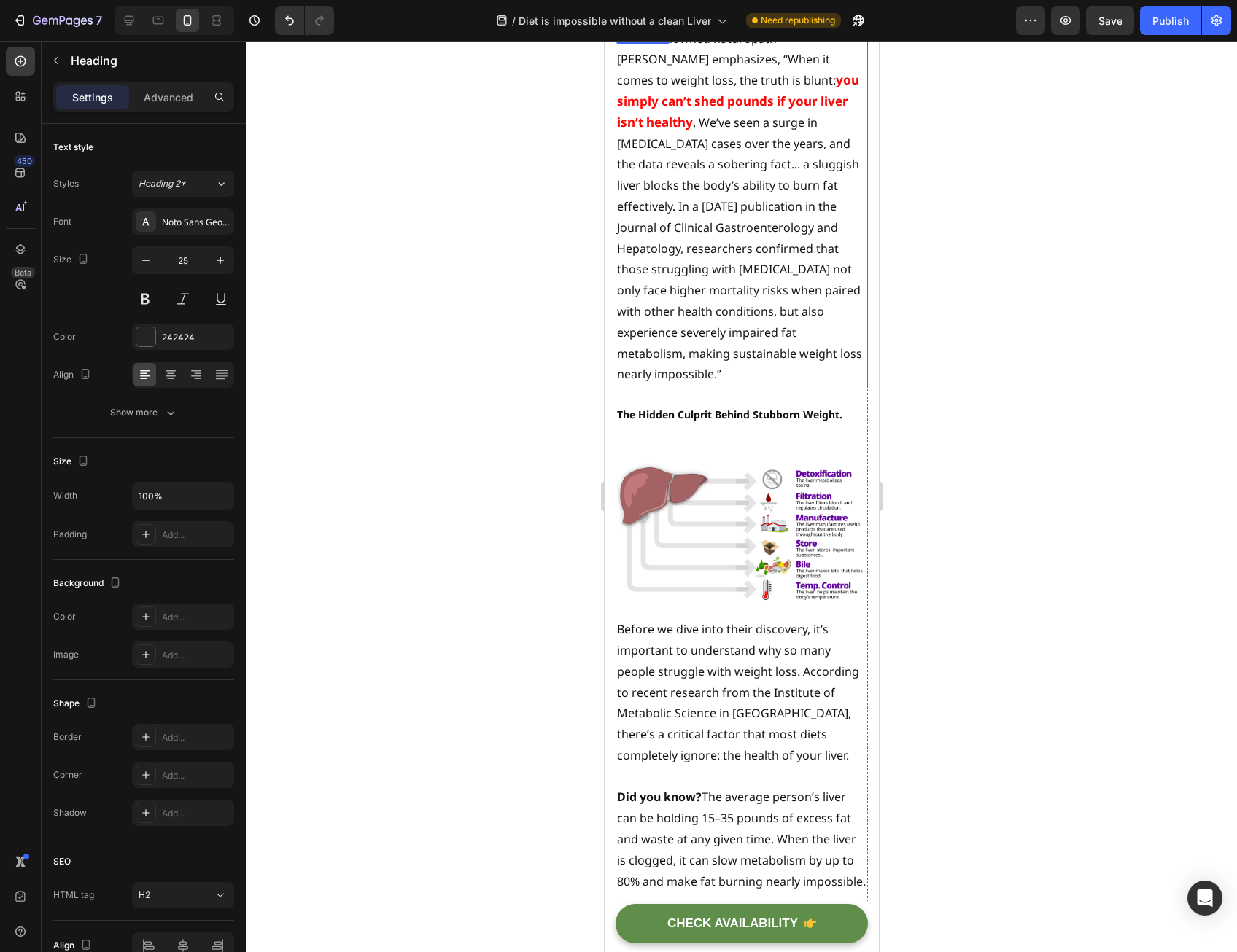
scroll to position [292, 0]
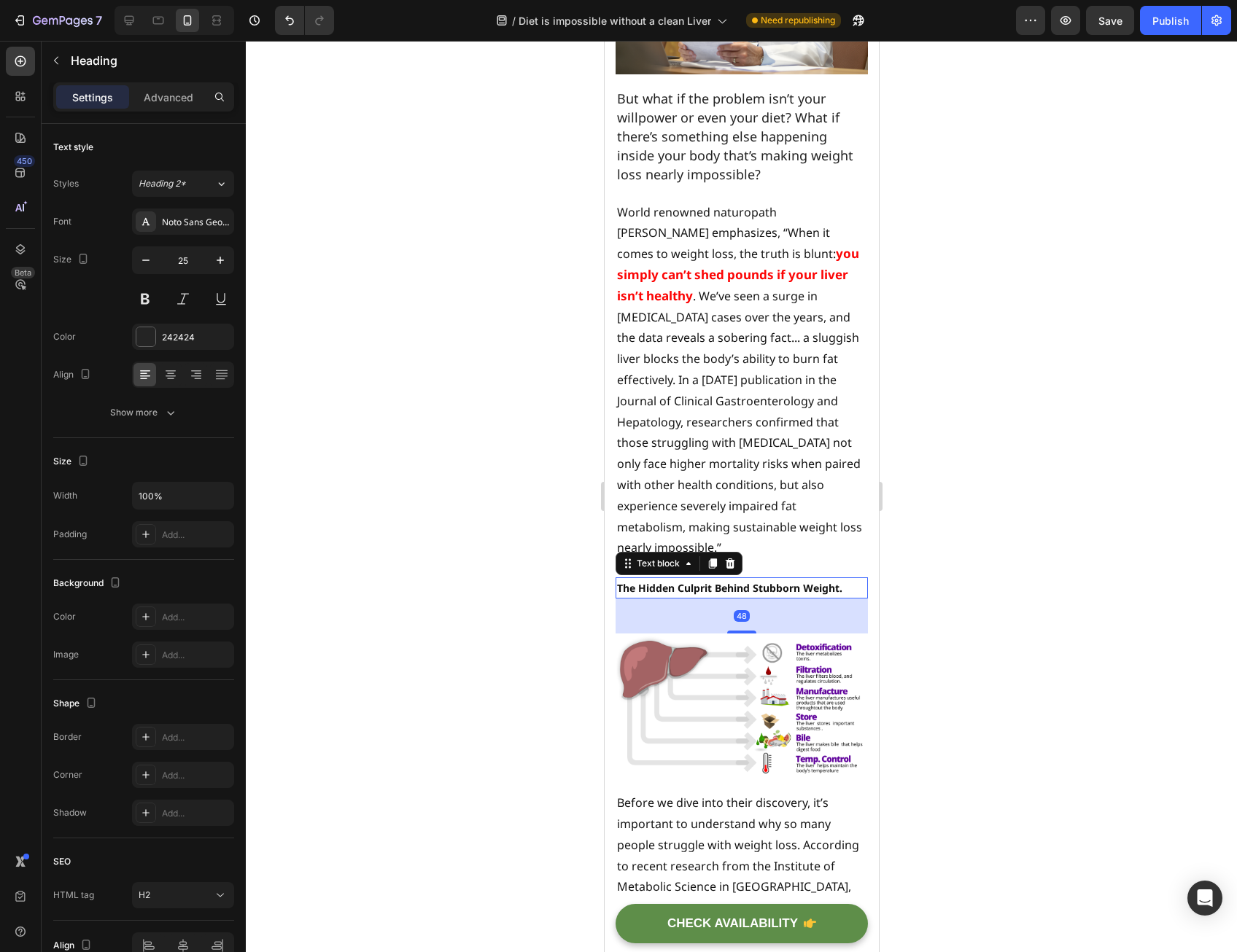
click at [681, 581] on strong "The Hidden Culprit Behind Stubborn Weight." at bounding box center [729, 588] width 225 height 14
click at [222, 248] on button "button" at bounding box center [220, 260] width 26 height 26
click at [220, 252] on button "button" at bounding box center [220, 260] width 26 height 26
click at [220, 253] on icon "button" at bounding box center [220, 260] width 15 height 15
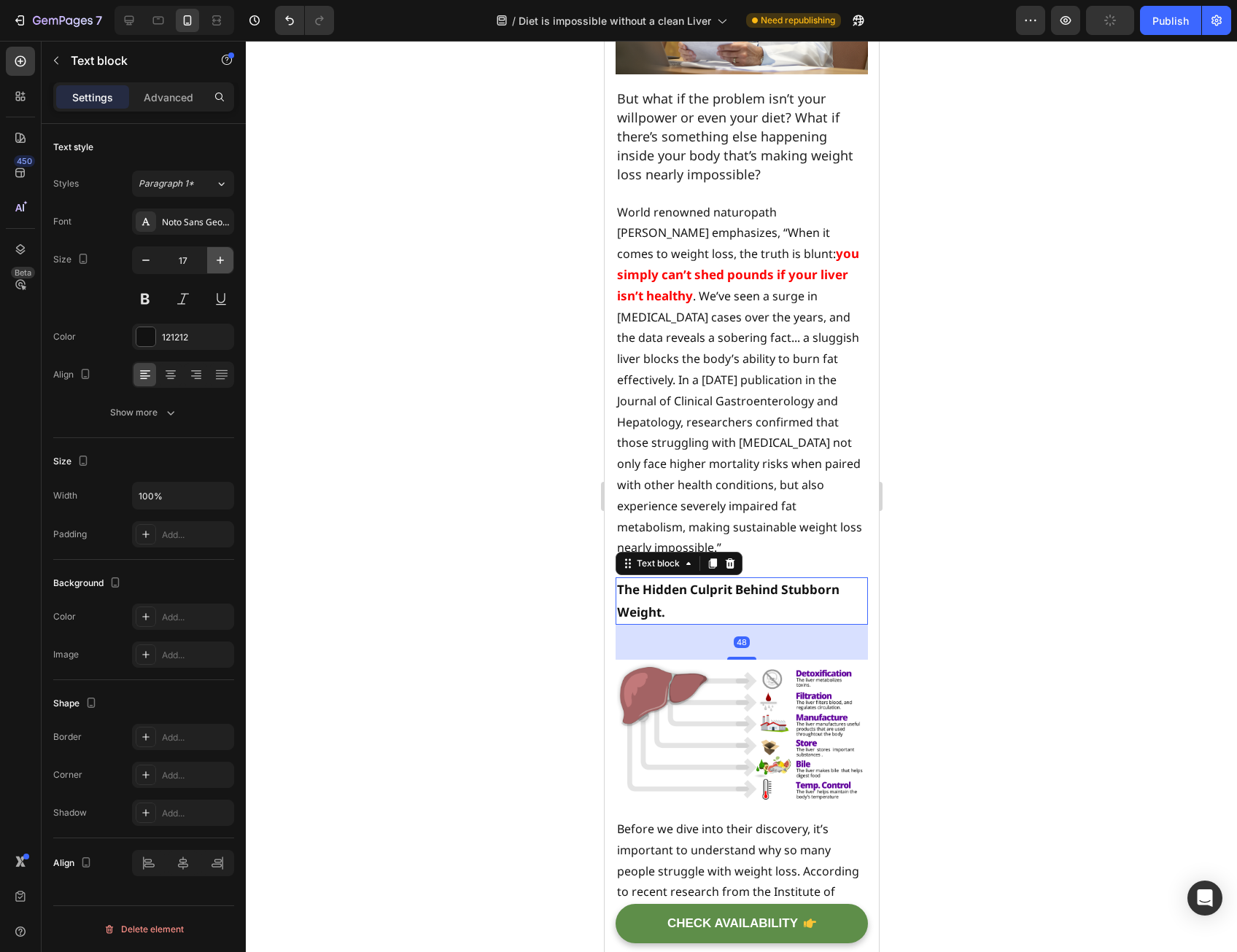
click at [220, 253] on icon "button" at bounding box center [220, 260] width 15 height 15
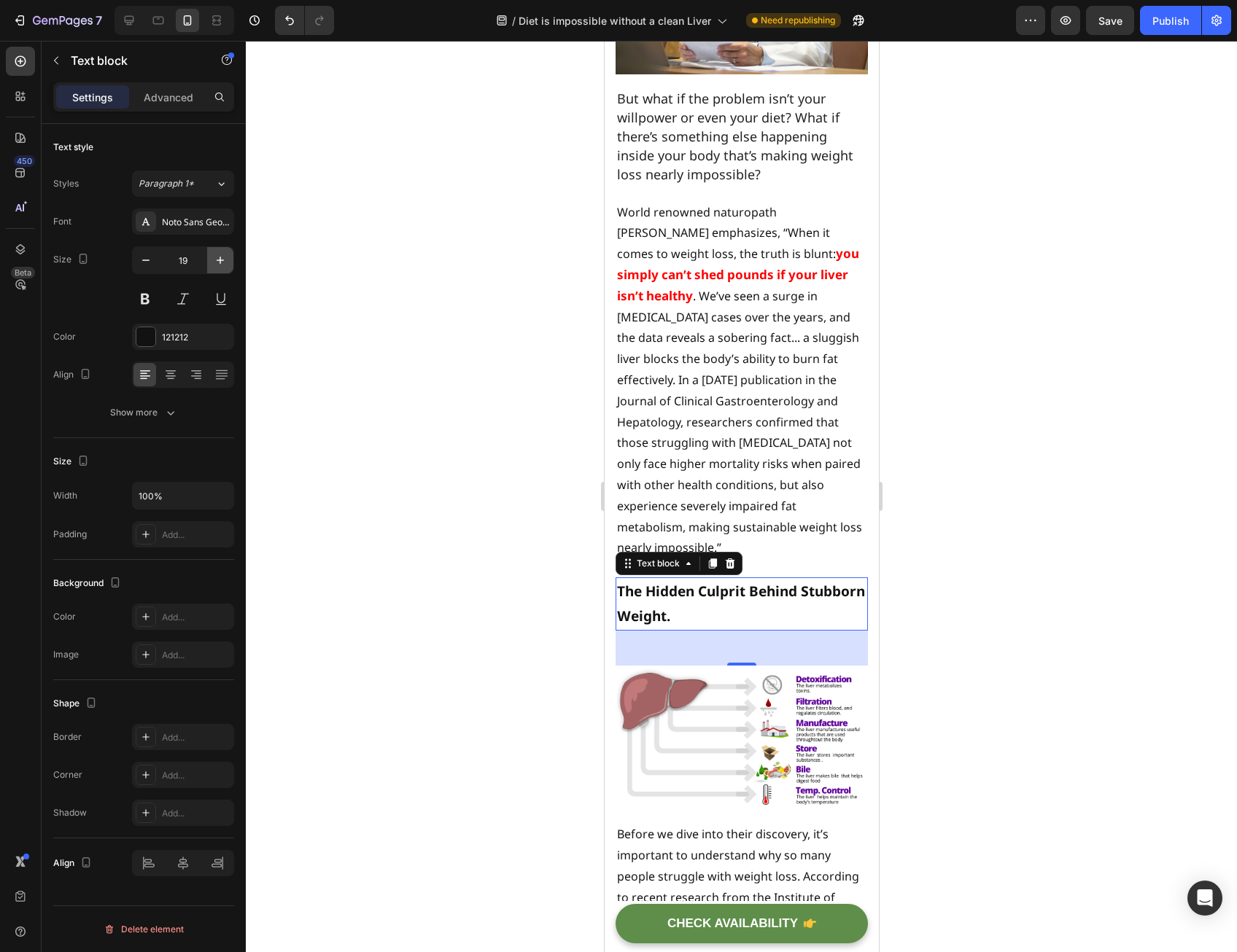
click at [220, 253] on icon "button" at bounding box center [220, 260] width 15 height 15
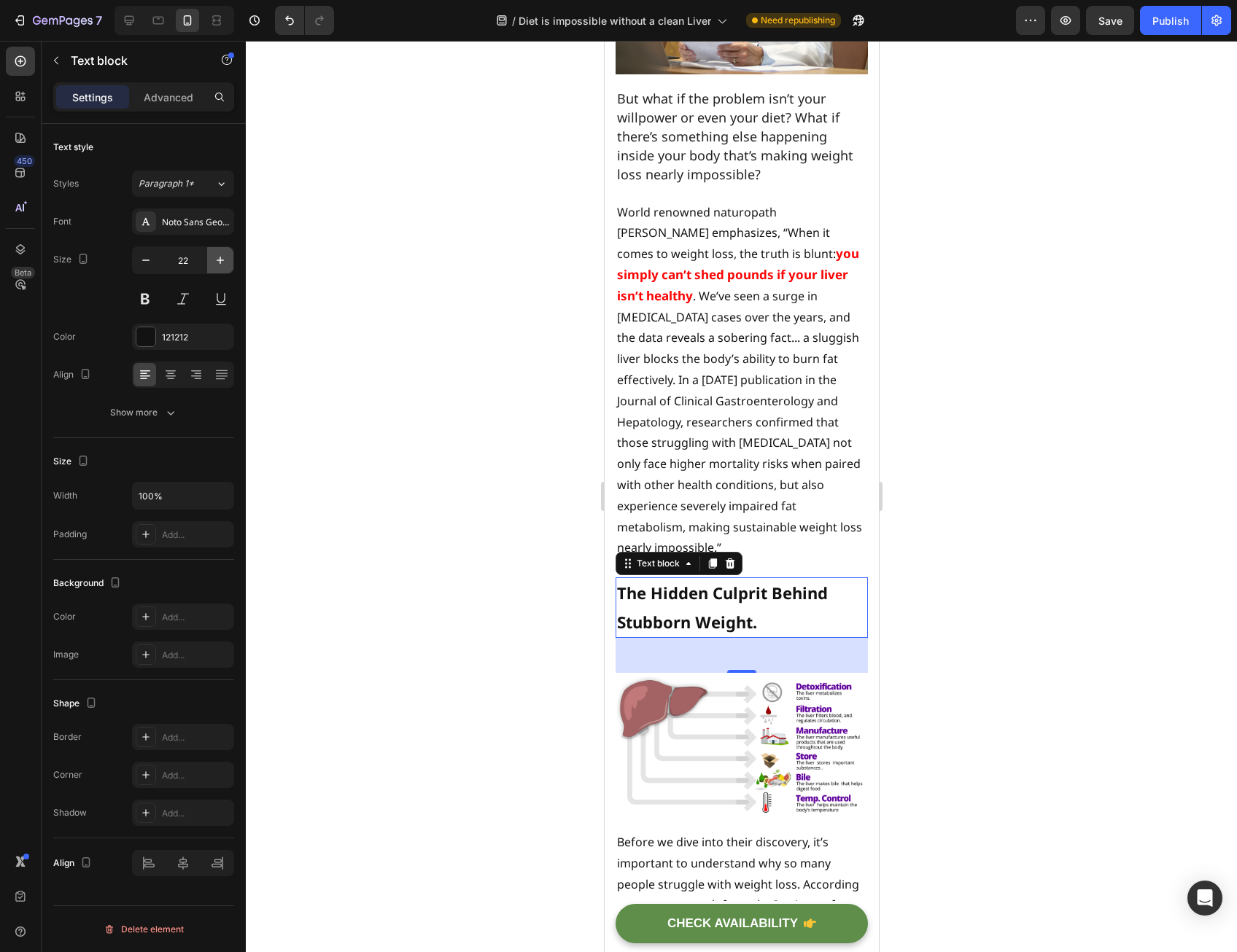
click at [220, 253] on icon "button" at bounding box center [220, 260] width 15 height 15
click at [220, 254] on icon "button" at bounding box center [220, 260] width 15 height 15
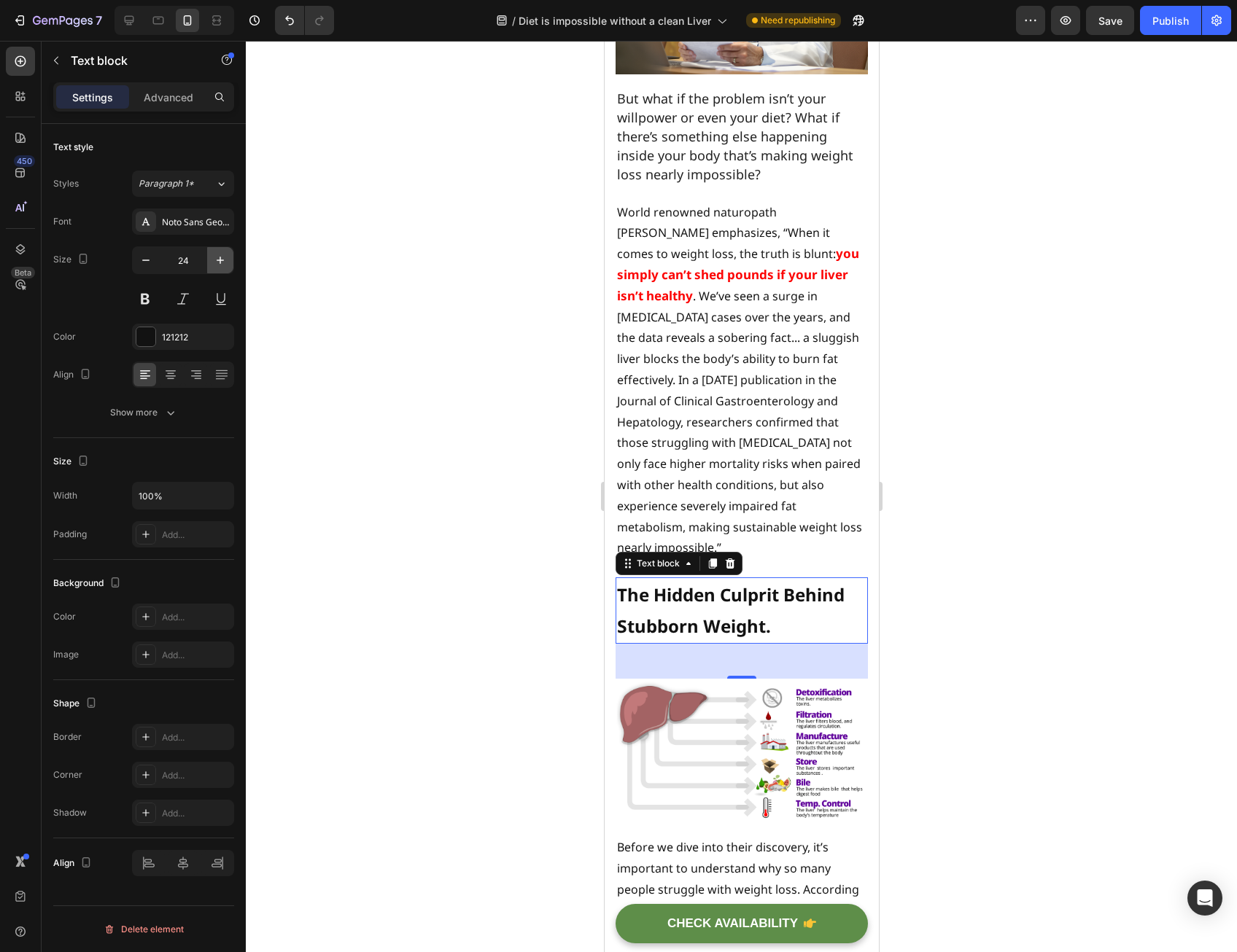
click at [220, 254] on icon "button" at bounding box center [220, 260] width 15 height 15
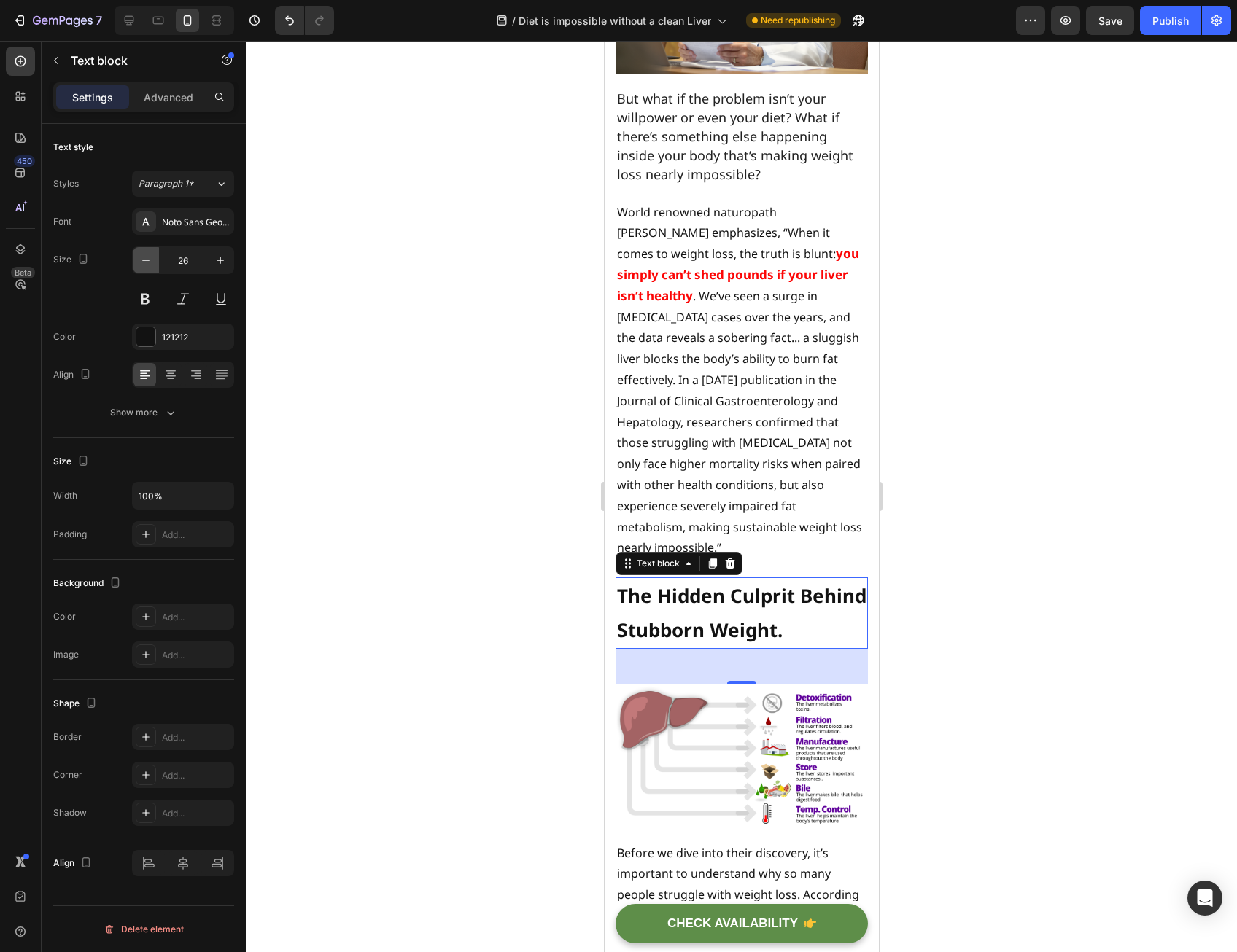
click at [140, 253] on icon "button" at bounding box center [146, 260] width 15 height 15
type input "25"
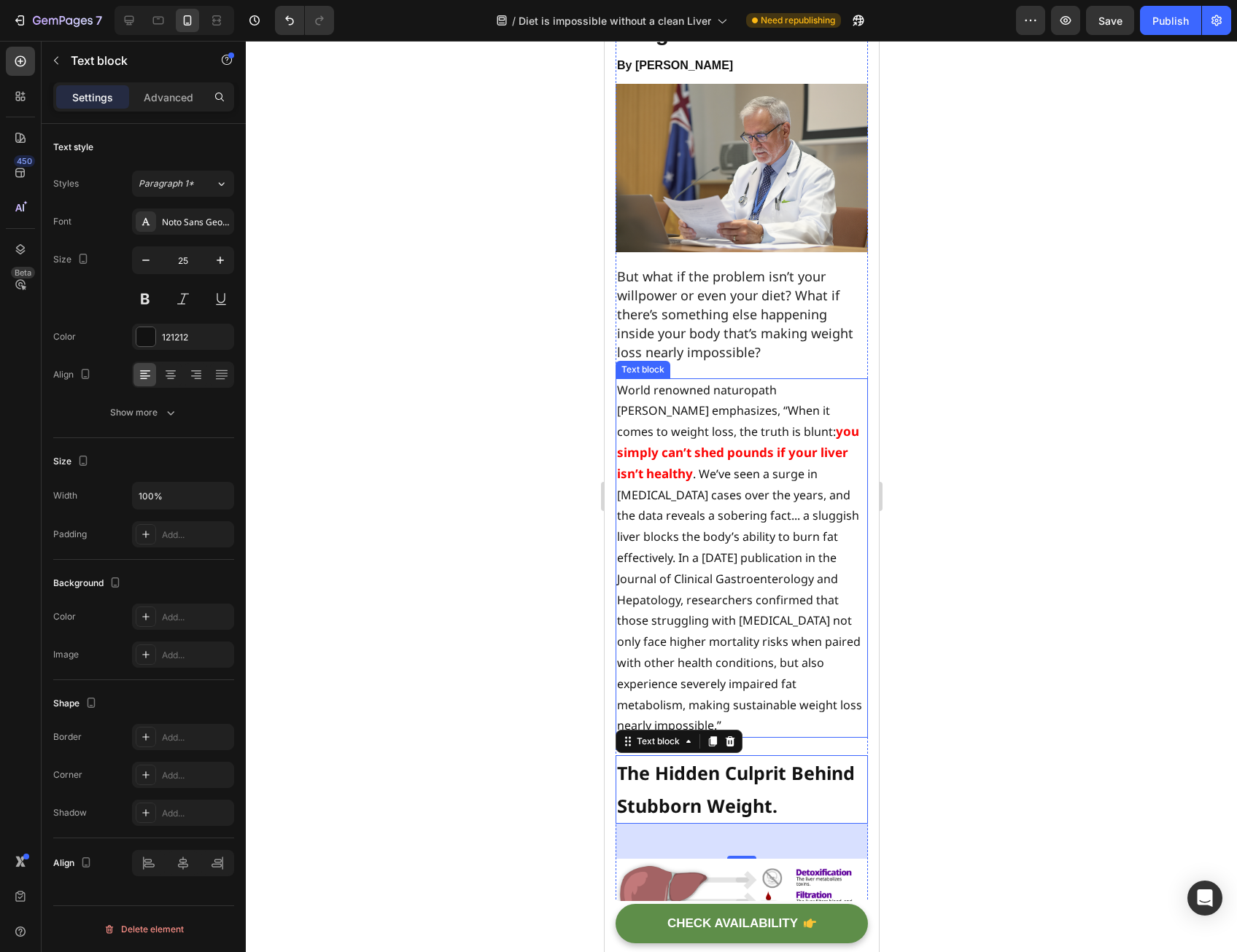
scroll to position [0, 0]
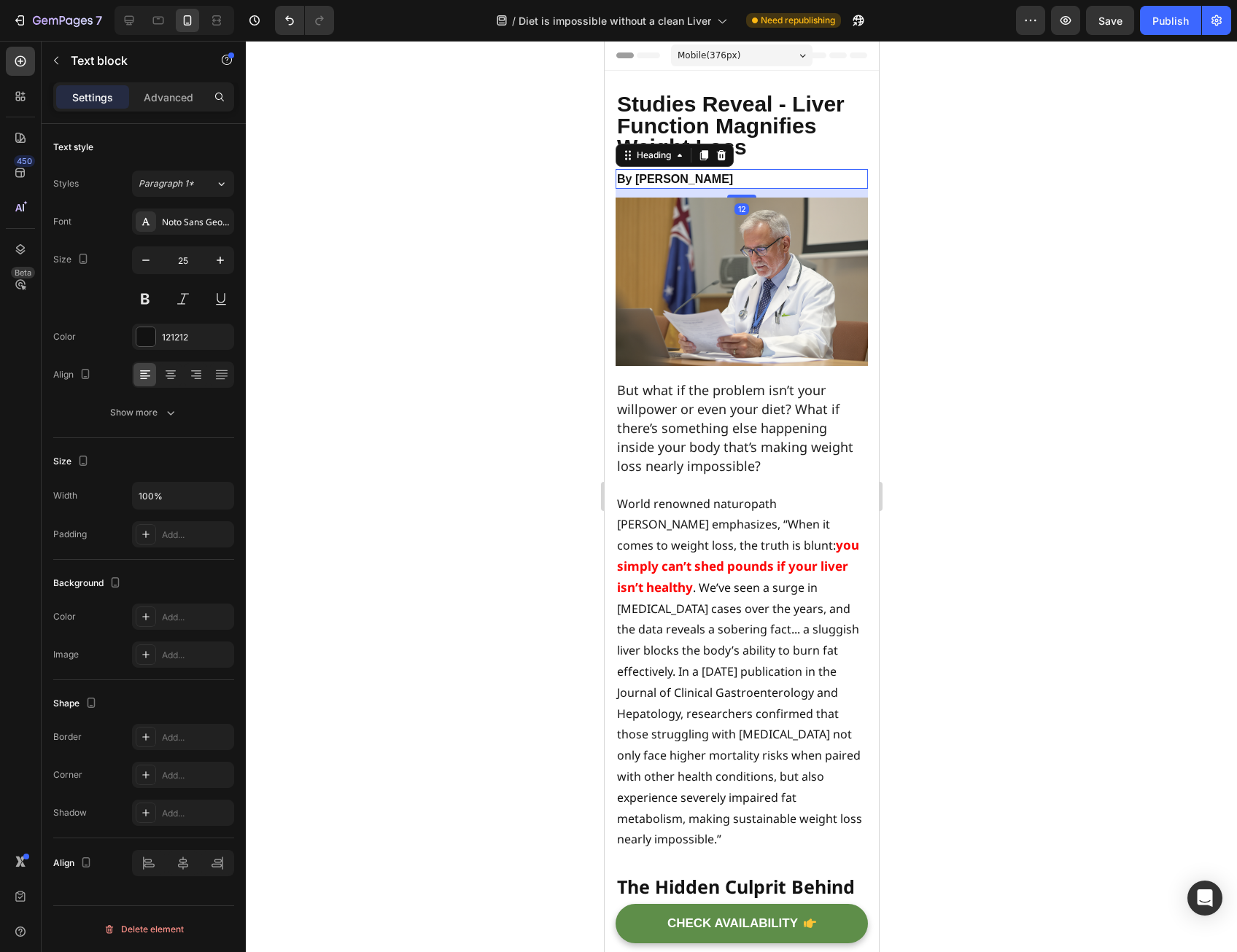
click at [698, 182] on strong "By [PERSON_NAME]" at bounding box center [674, 179] width 116 height 13
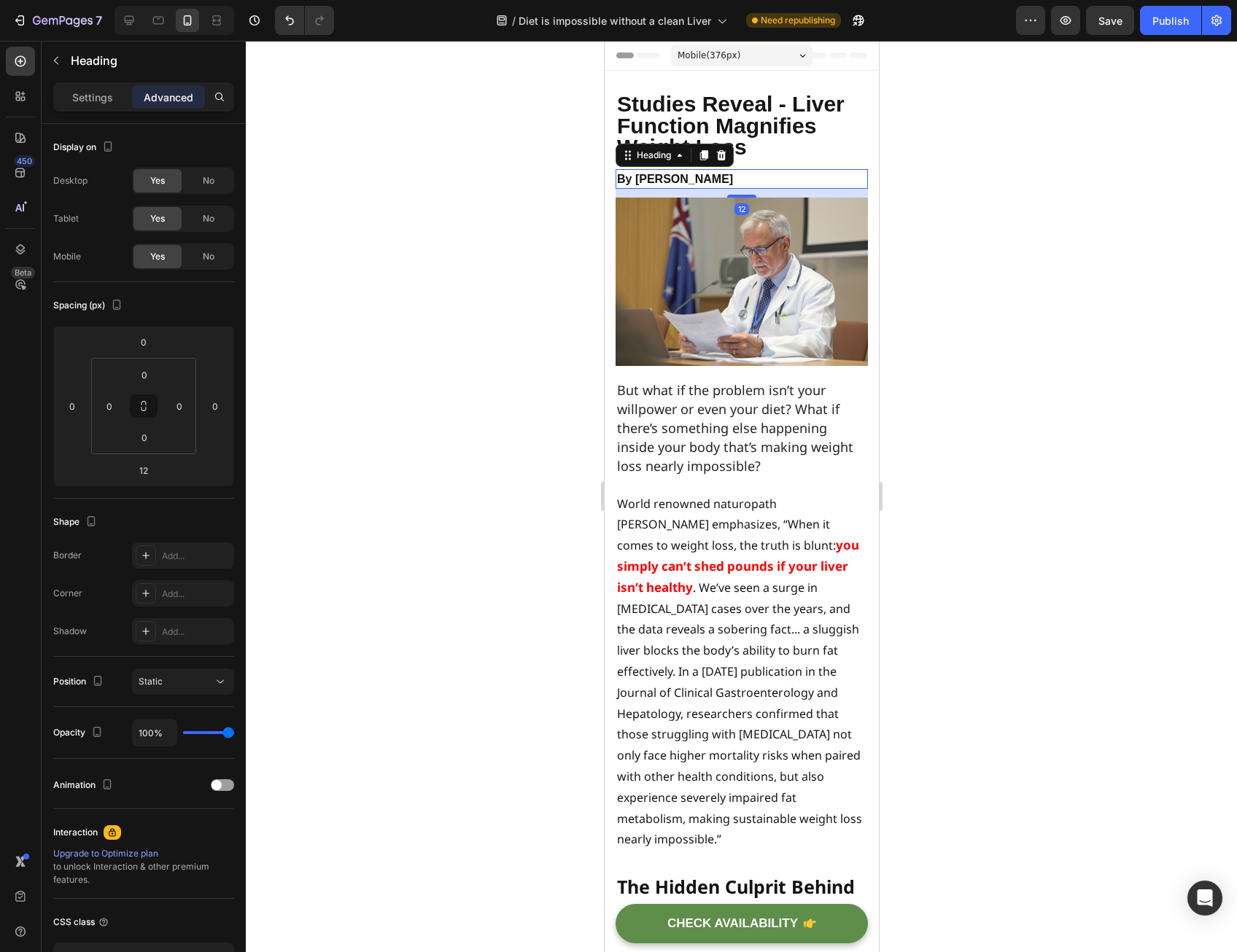
click at [698, 182] on strong "By [PERSON_NAME]" at bounding box center [674, 179] width 116 height 13
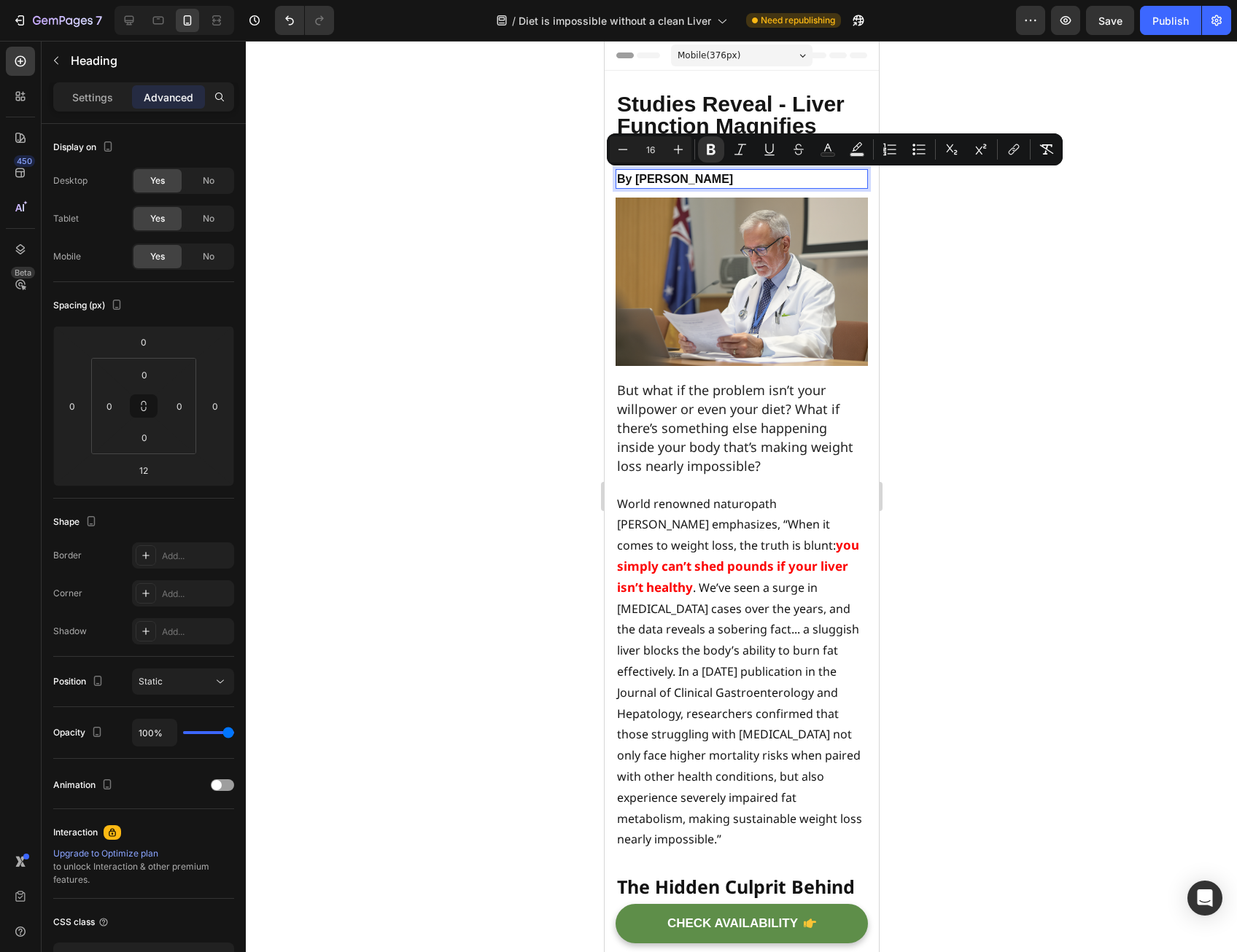
click at [726, 116] on span "Studies Reveal - Liver Function Magnifies Weight Loss" at bounding box center [730, 125] width 228 height 68
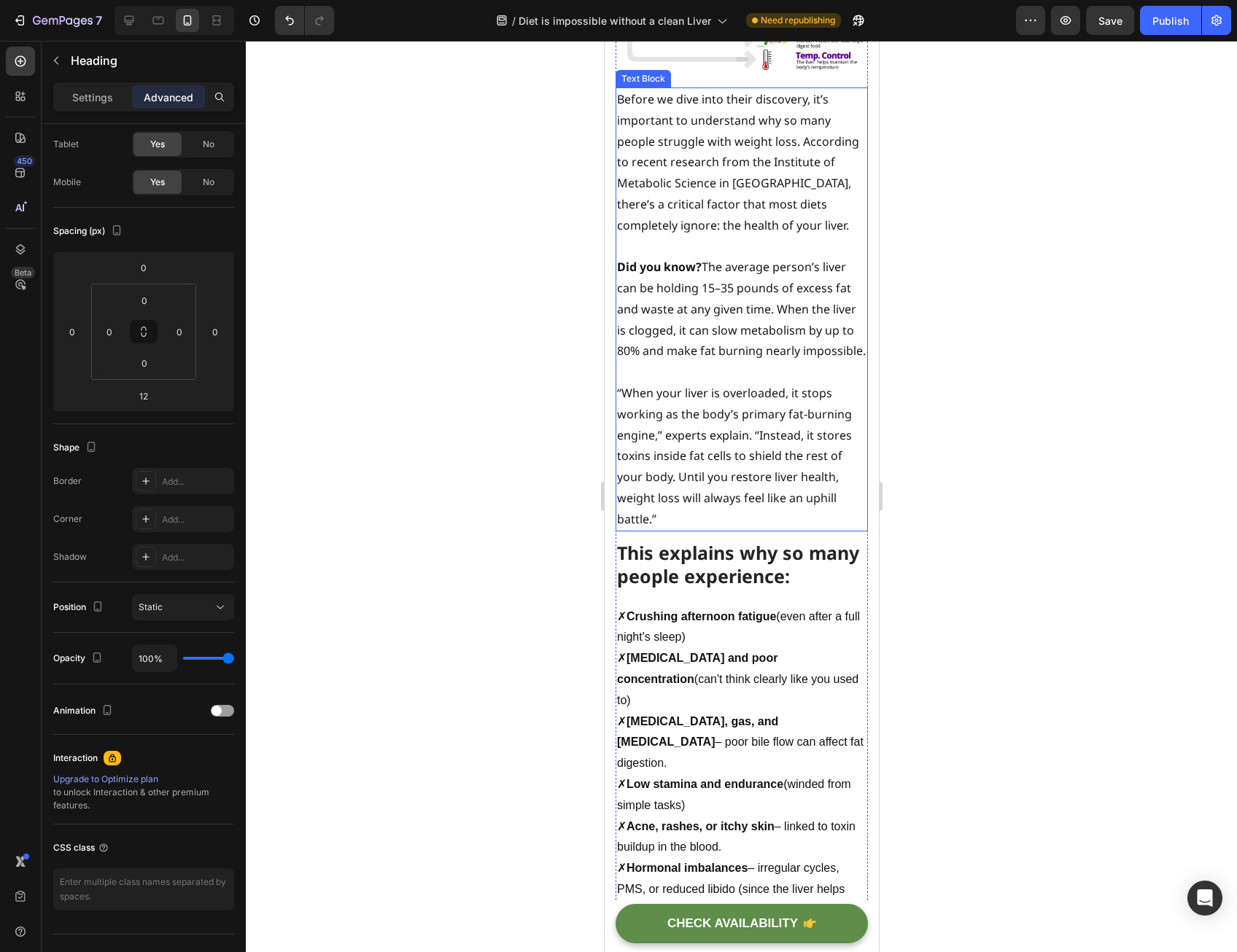
scroll to position [1167, 0]
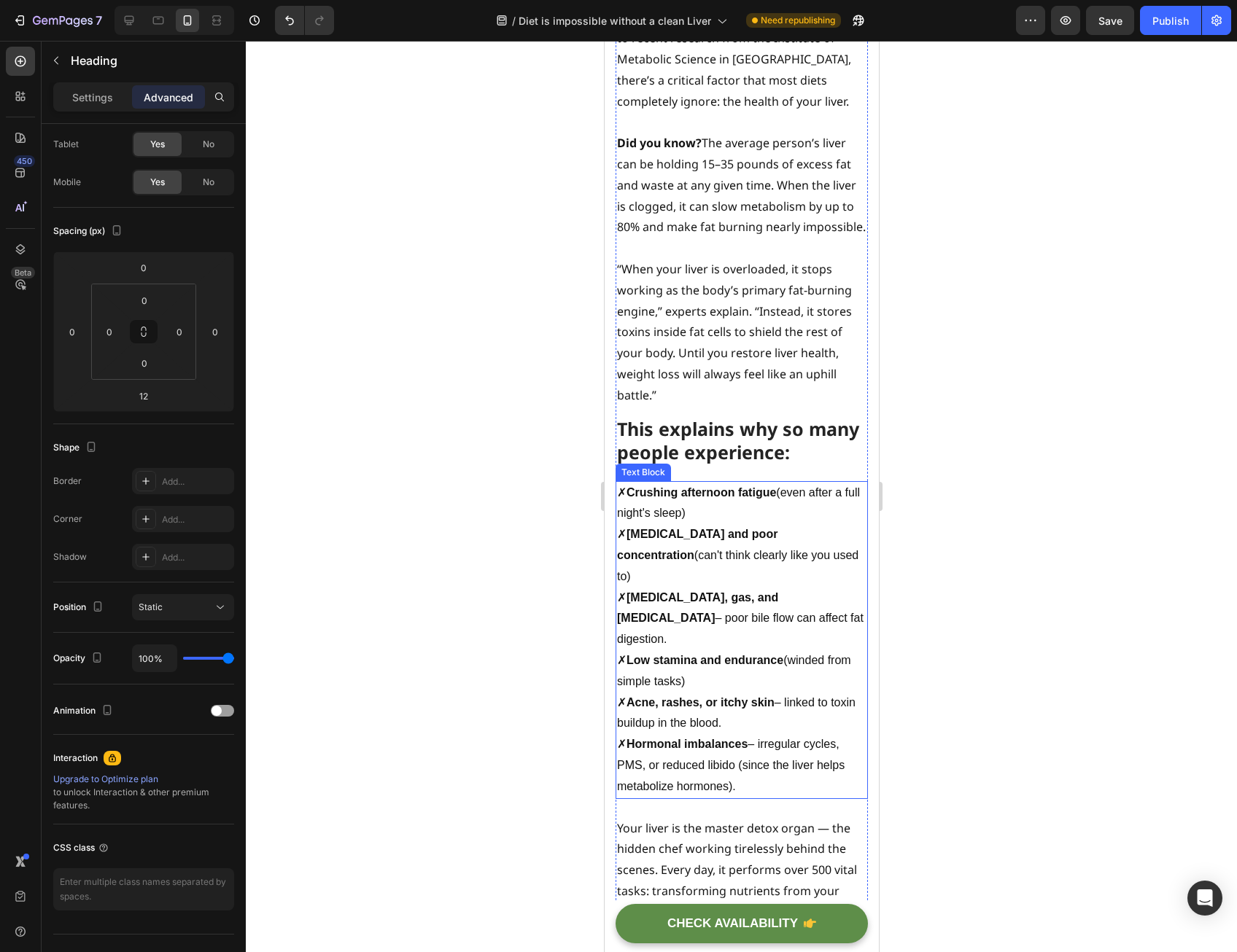
click at [720, 466] on strong "This explains why so many people experience:" at bounding box center [737, 441] width 242 height 49
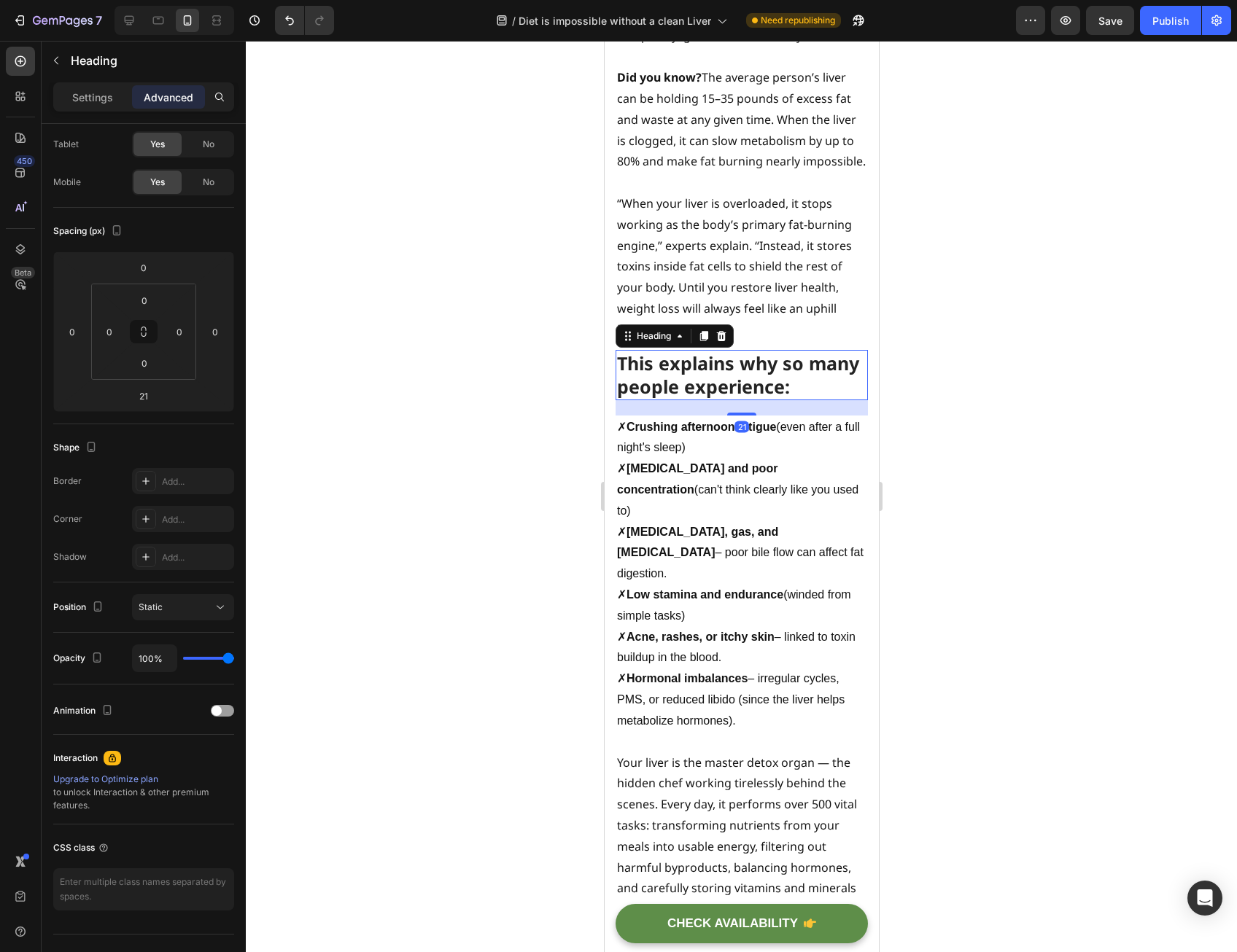
scroll to position [1459, 0]
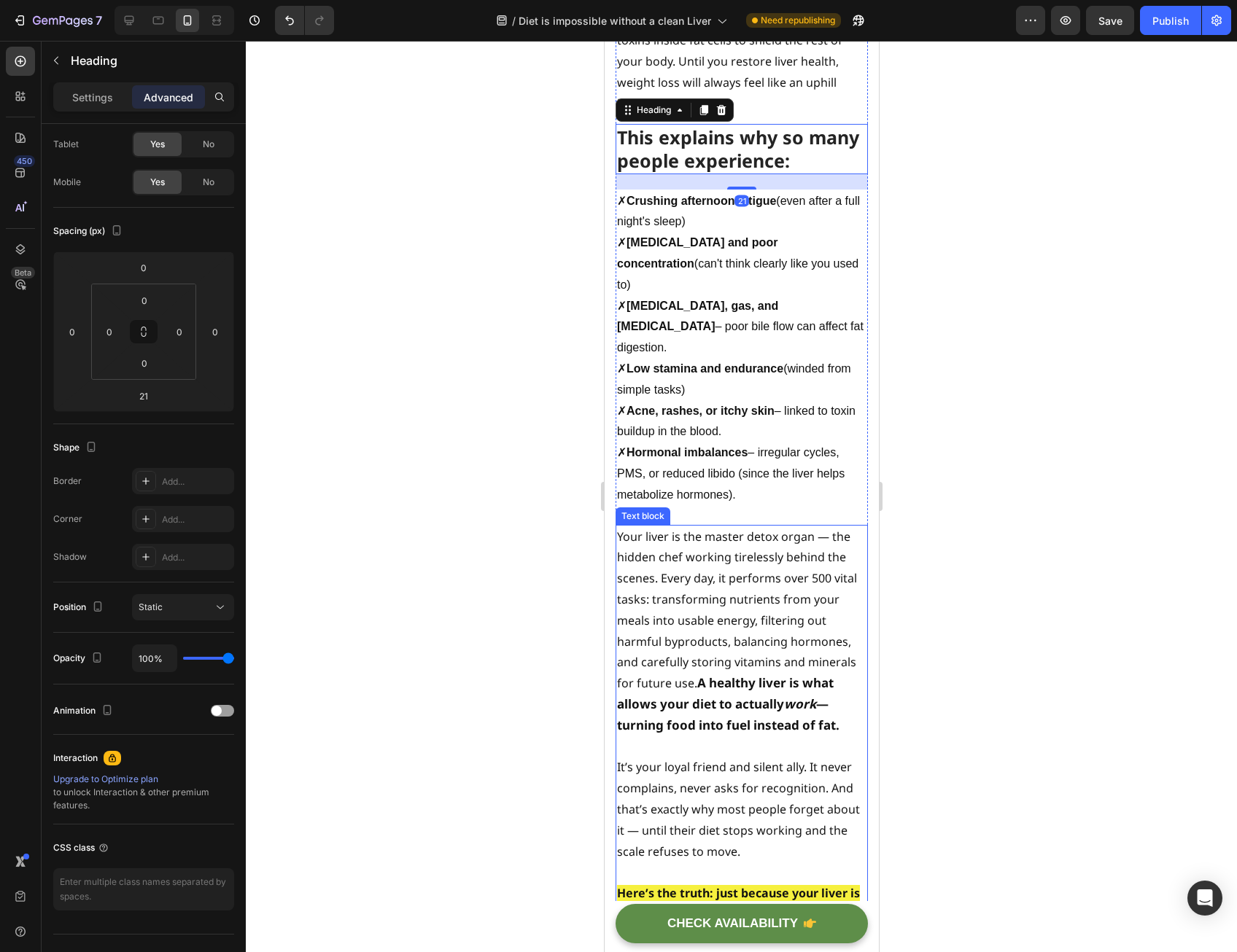
click at [709, 557] on p "Your liver is the master detox organ — the hidden chef working tirelessly behin…" at bounding box center [741, 631] width 250 height 210
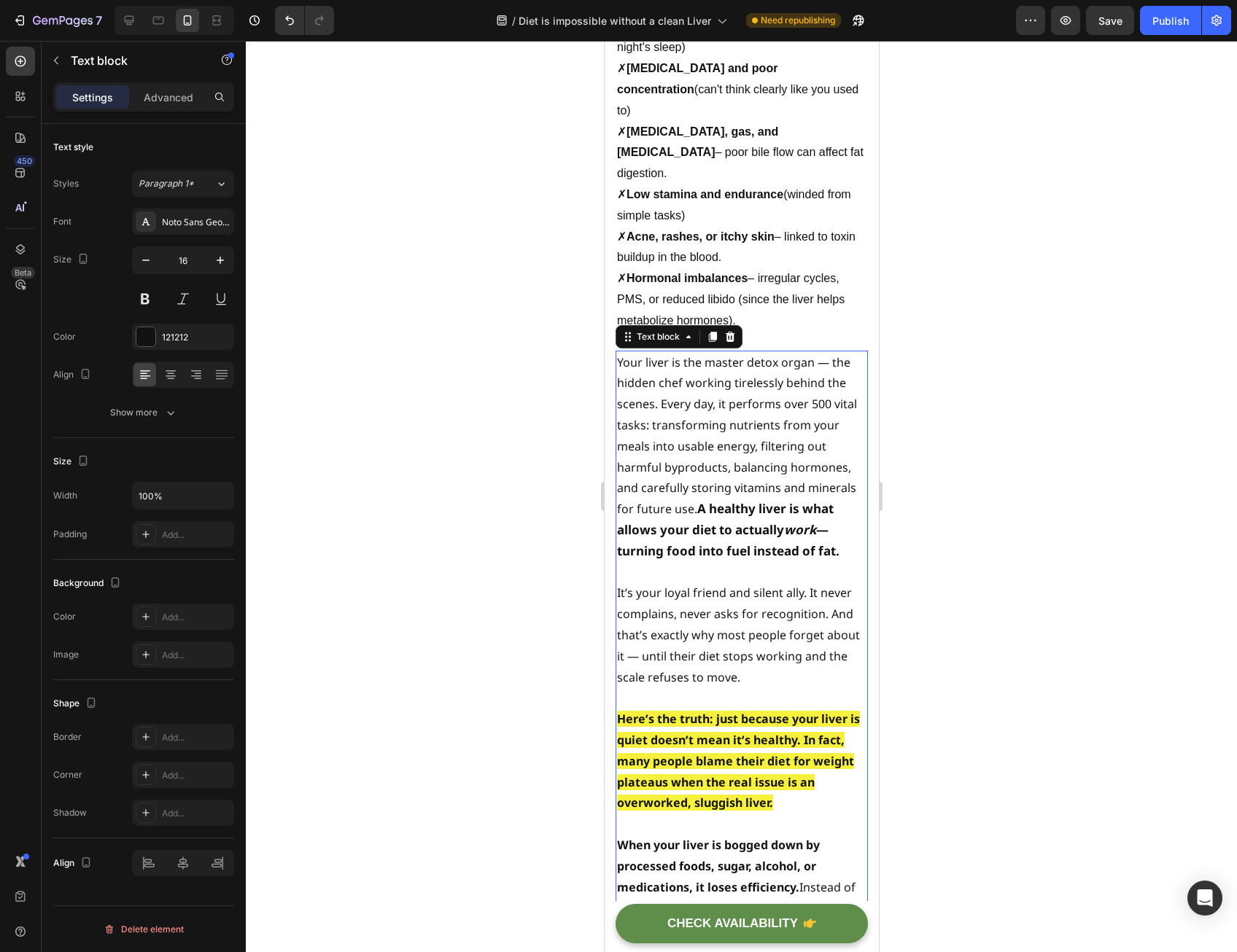
scroll to position [1750, 0]
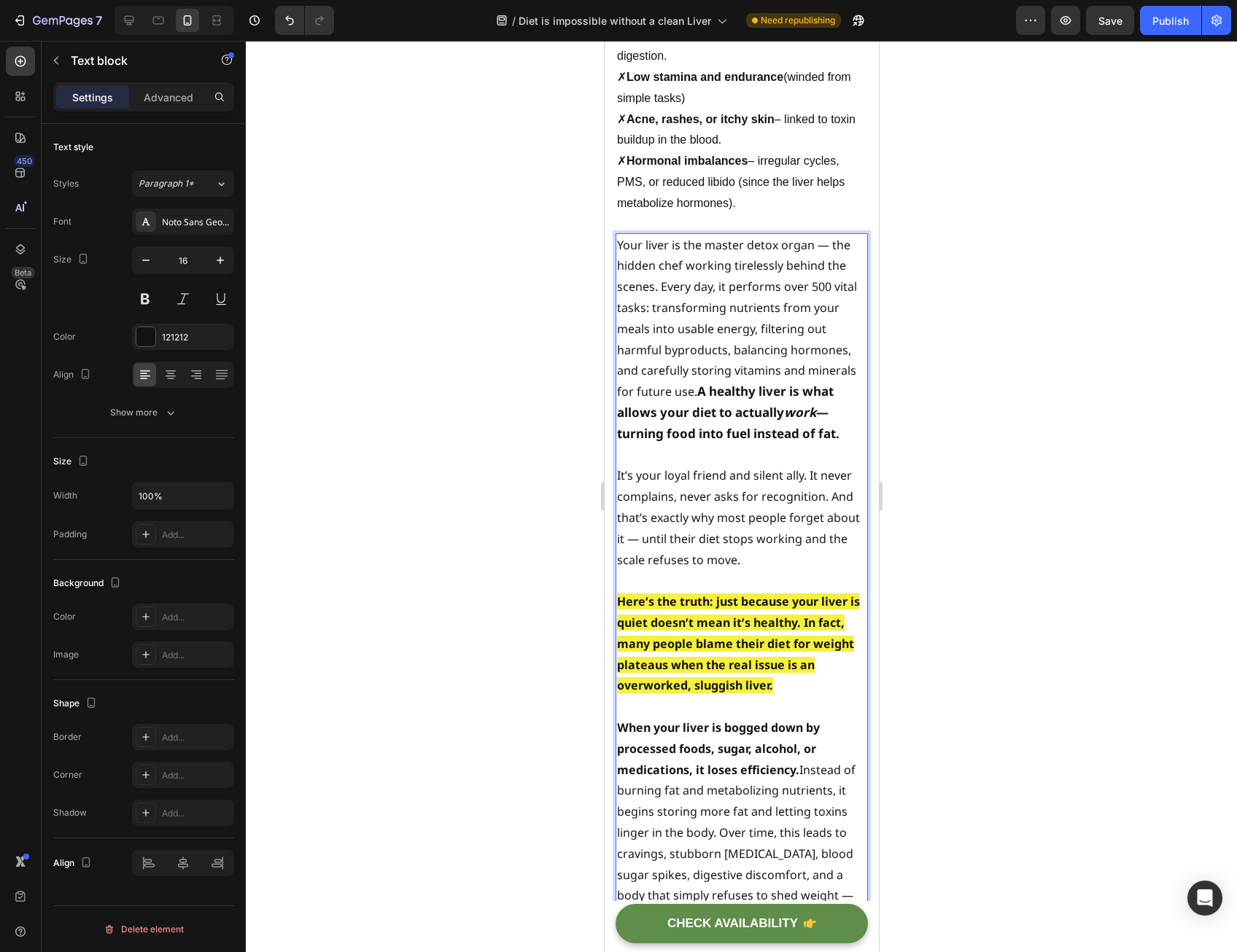
click at [703, 603] on p "Here’s the truth: just because your liver is quiet doesn’t mean it’s healthy. I…" at bounding box center [741, 643] width 250 height 105
click at [737, 497] on p "It’s your loyal friend and silent ally. It never complains, never asks for reco…" at bounding box center [741, 518] width 250 height 105
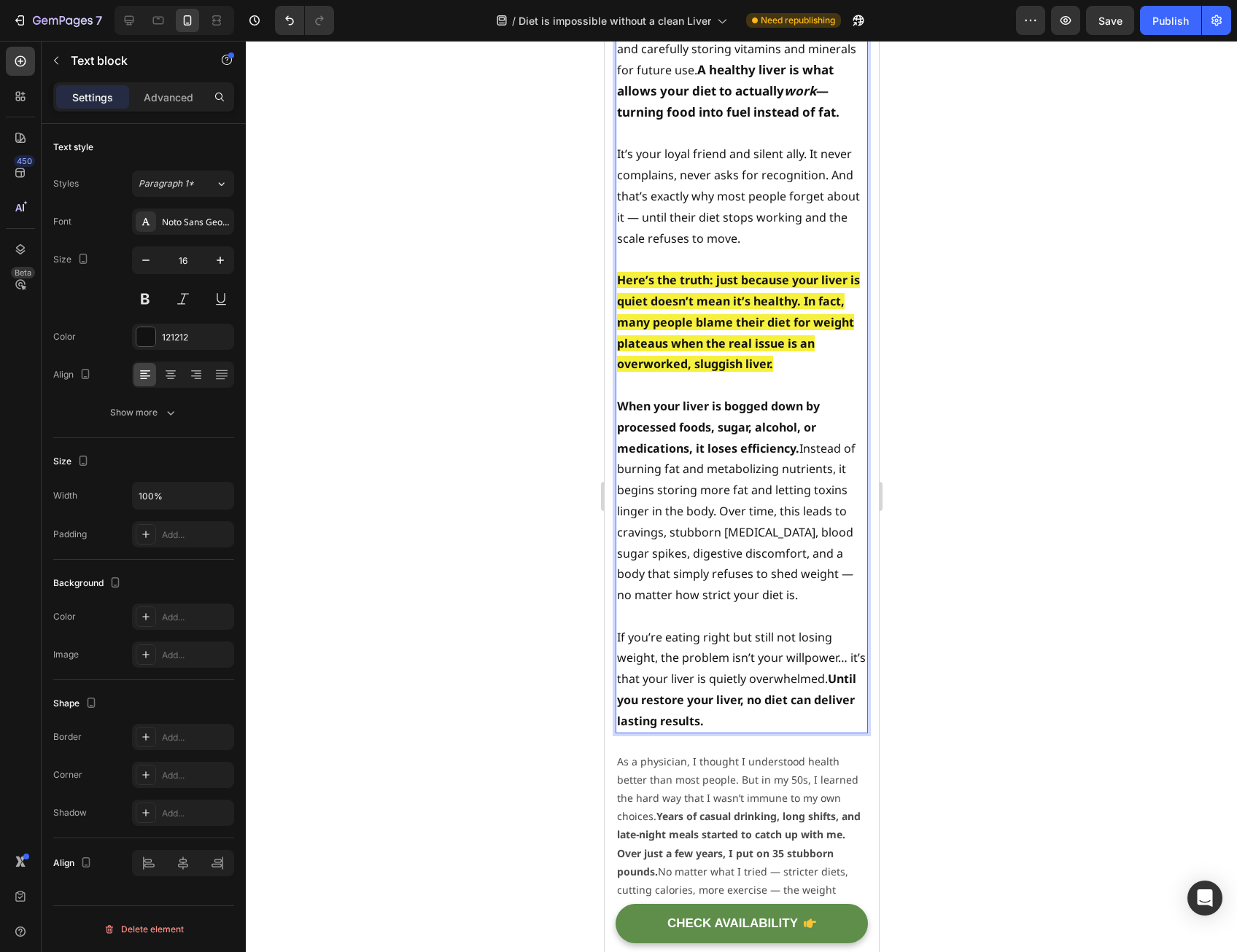
scroll to position [2115, 0]
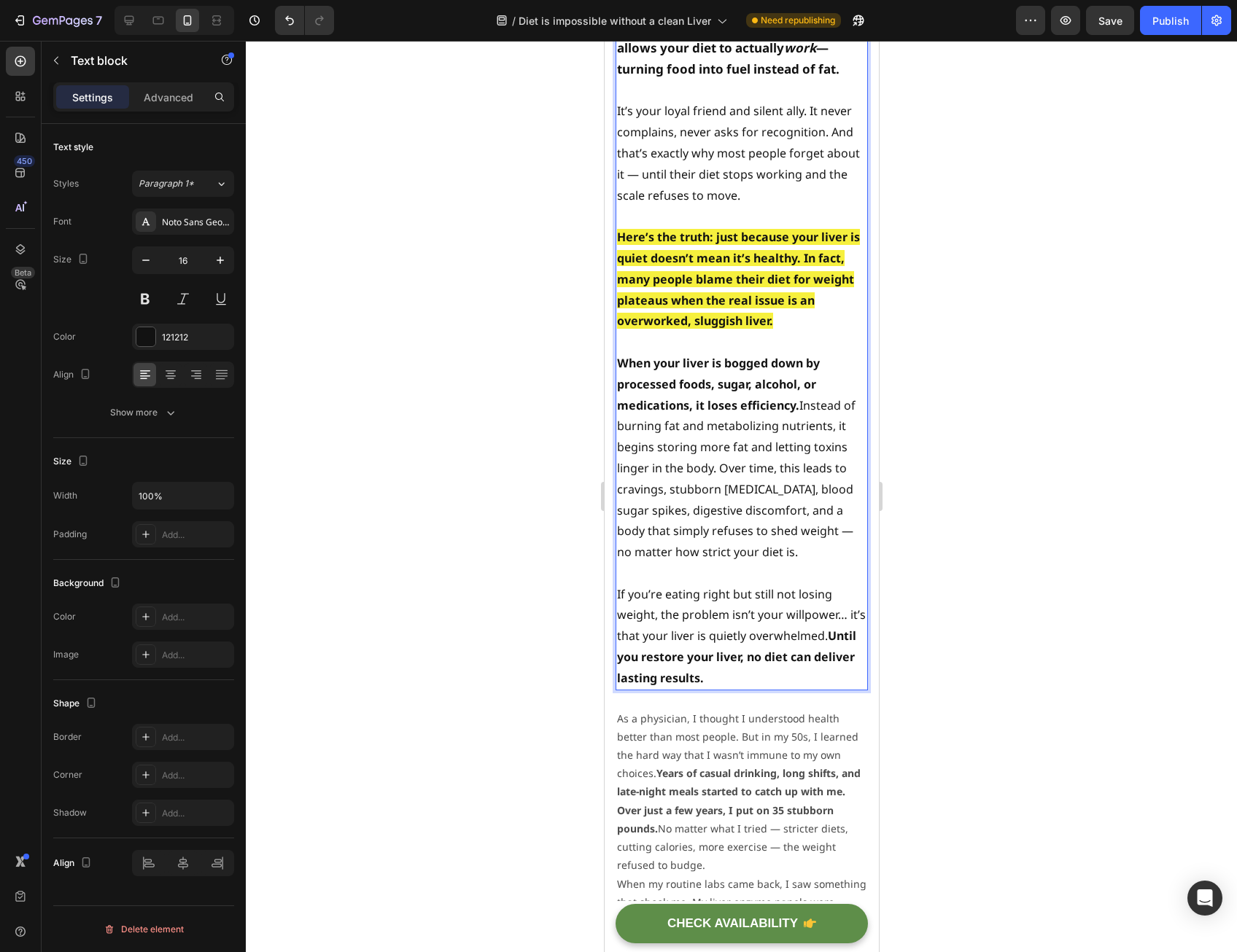
click at [733, 482] on p "When your liver is bogged down by processed foods, sugar, alcohol, or medicatio…" at bounding box center [741, 458] width 250 height 210
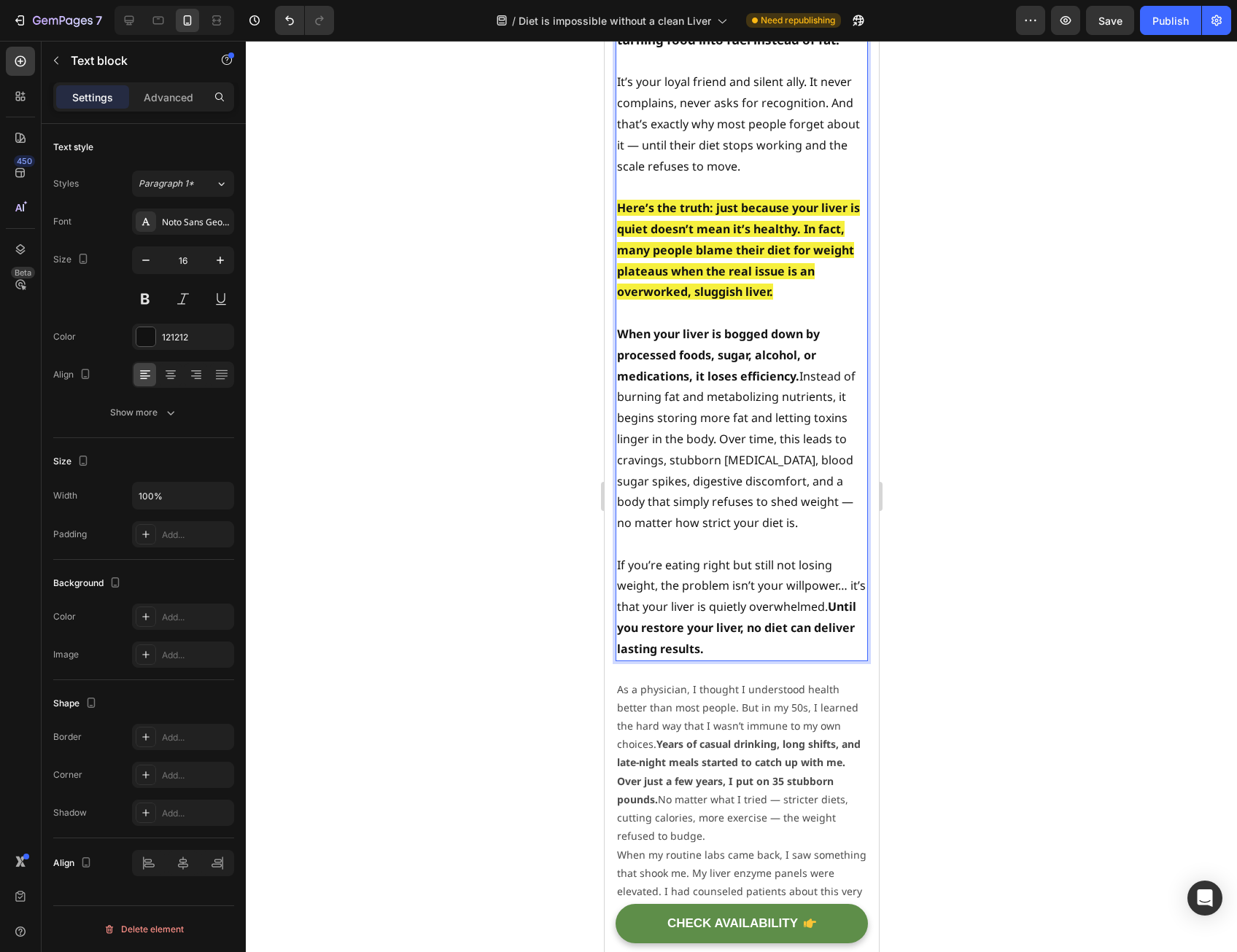
scroll to position [2479, 0]
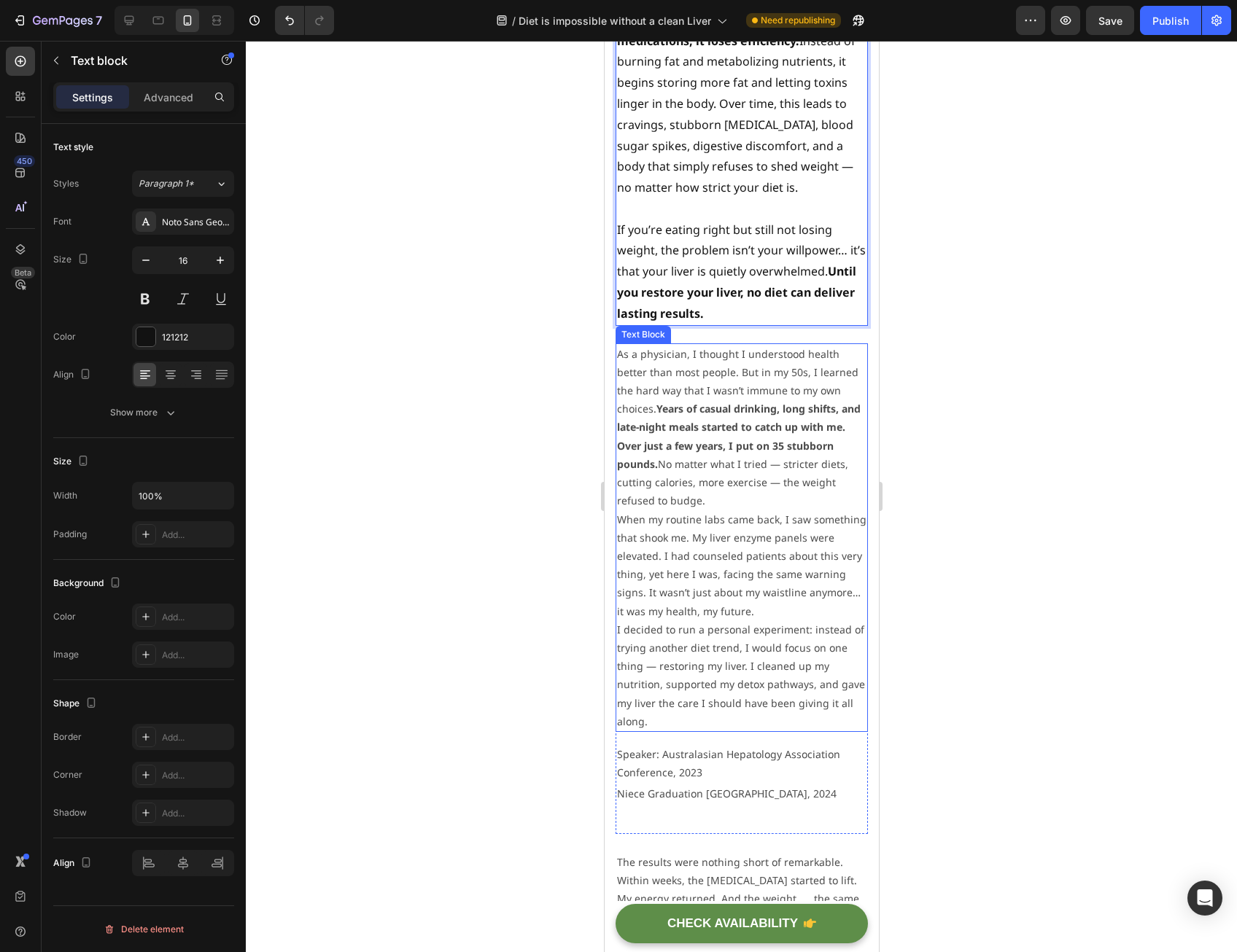
click at [727, 403] on strong "Years of casual drinking, long shifts, and late-night meals started to catch up…" at bounding box center [738, 436] width 244 height 69
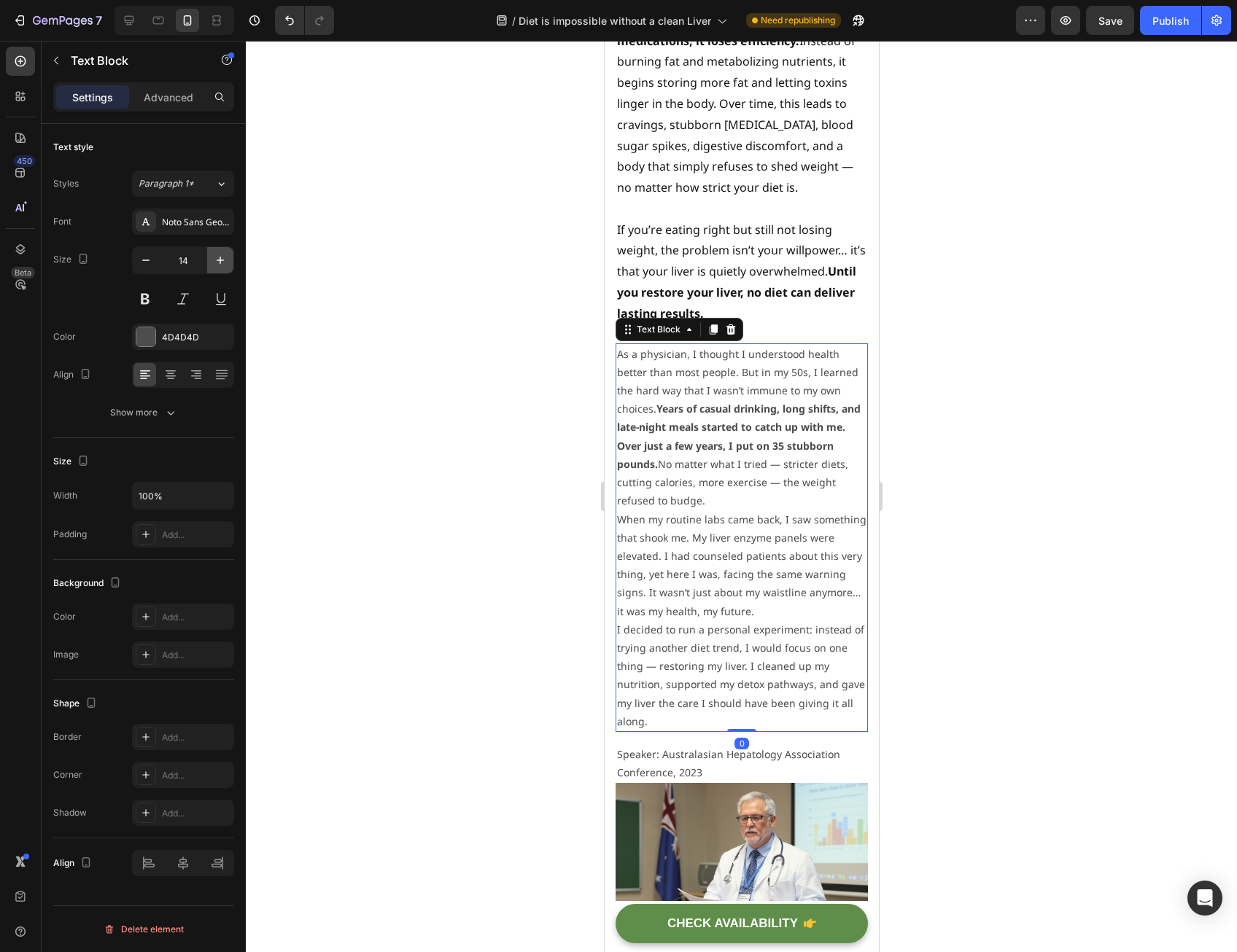
click at [223, 258] on icon "button" at bounding box center [220, 260] width 15 height 15
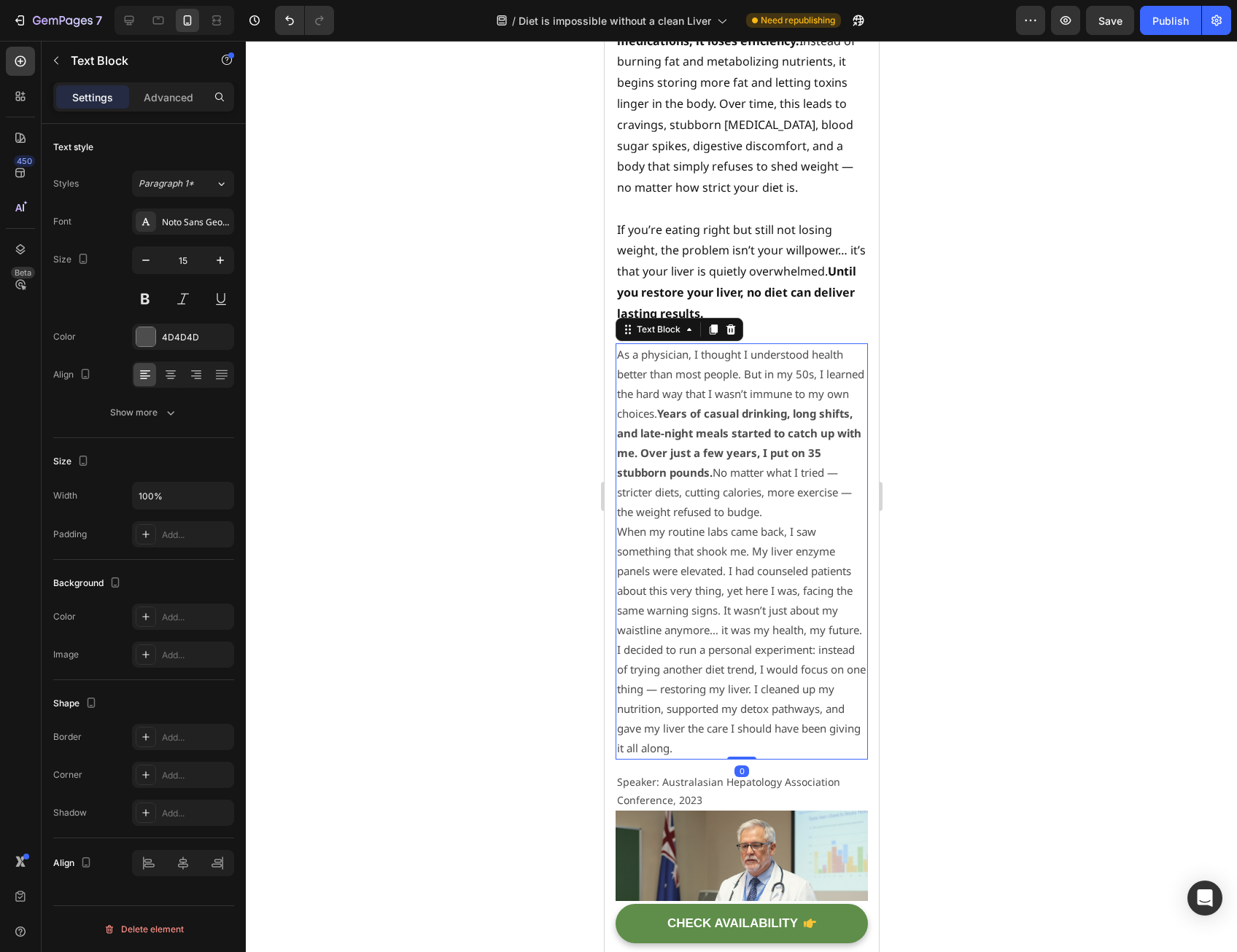
type input "16"
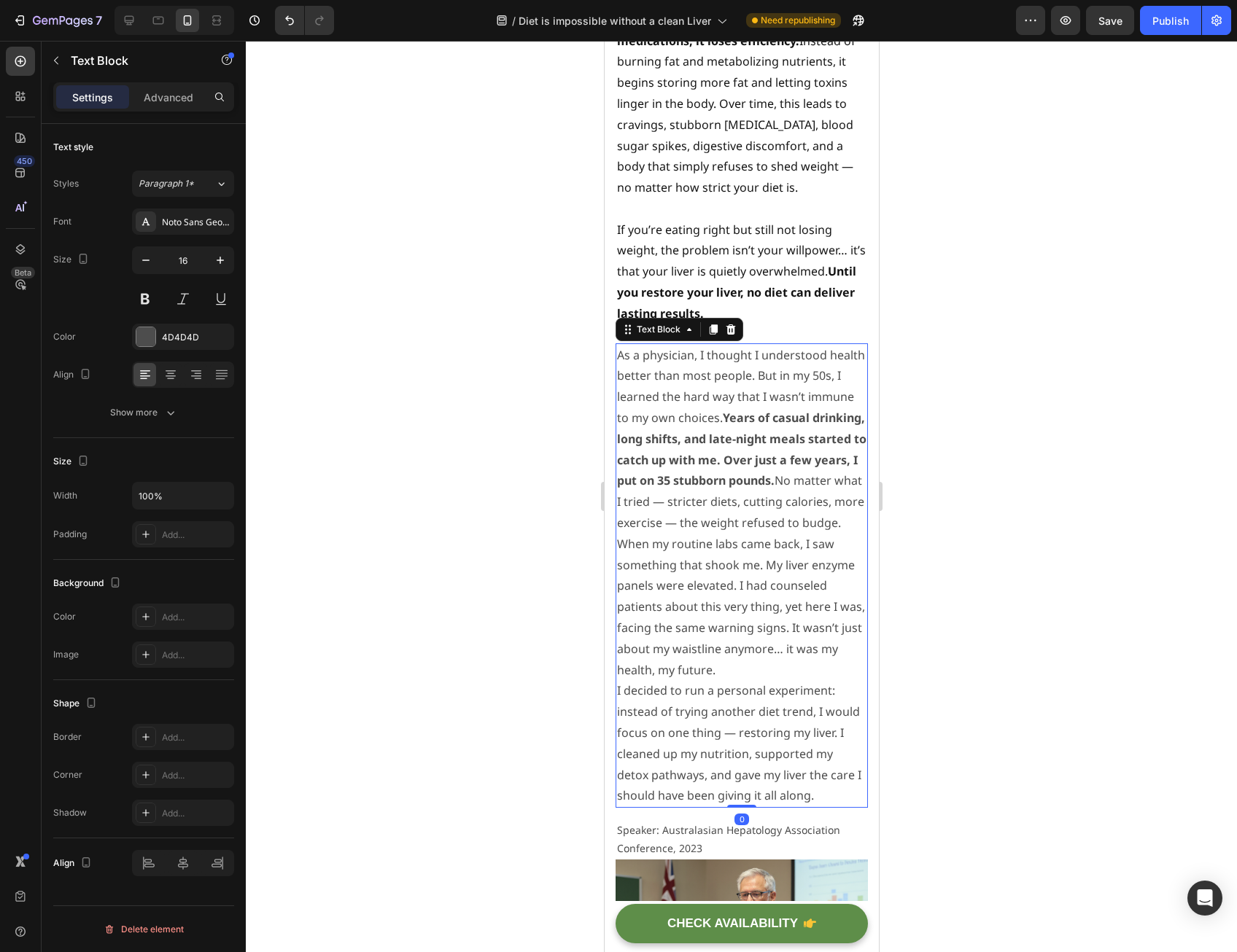
scroll to position [2917, 0]
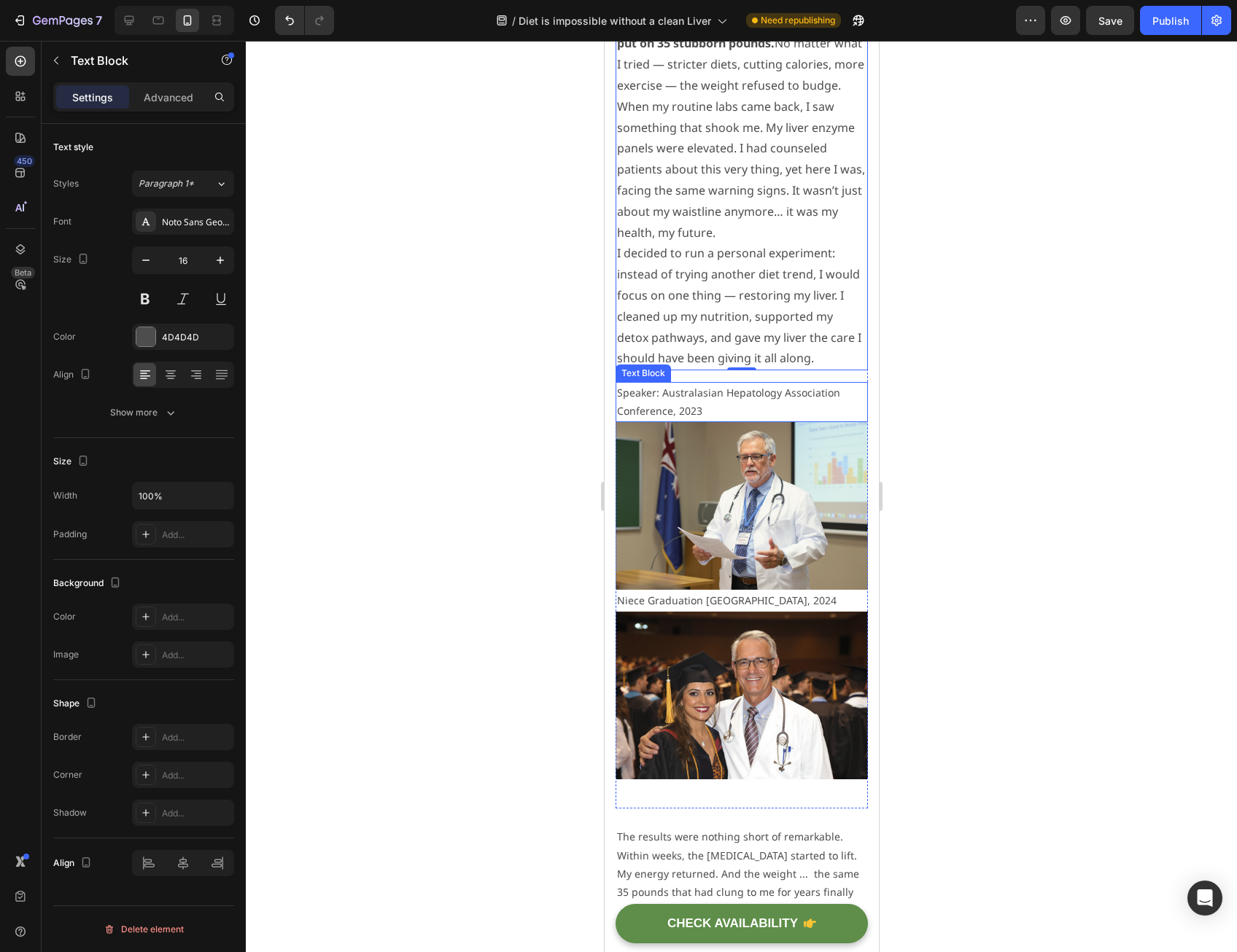
click at [693, 408] on p "Speaker: Australasian Hepatology Association Conference, 2023" at bounding box center [741, 401] width 250 height 36
click at [223, 255] on icon "button" at bounding box center [220, 260] width 15 height 15
type input "16"
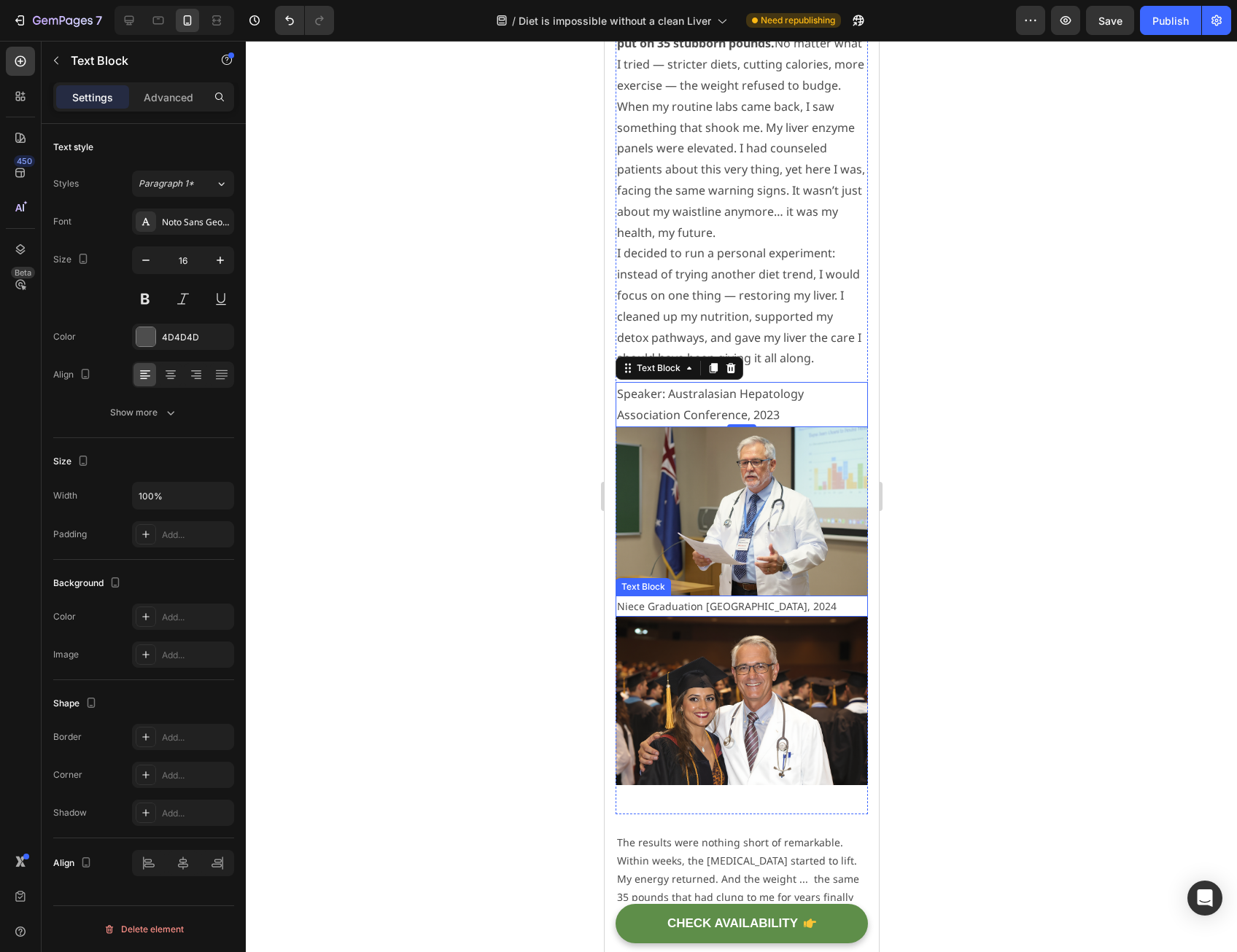
click at [672, 610] on p "Niece Graduation [GEOGRAPHIC_DATA], 2024" at bounding box center [741, 606] width 250 height 19
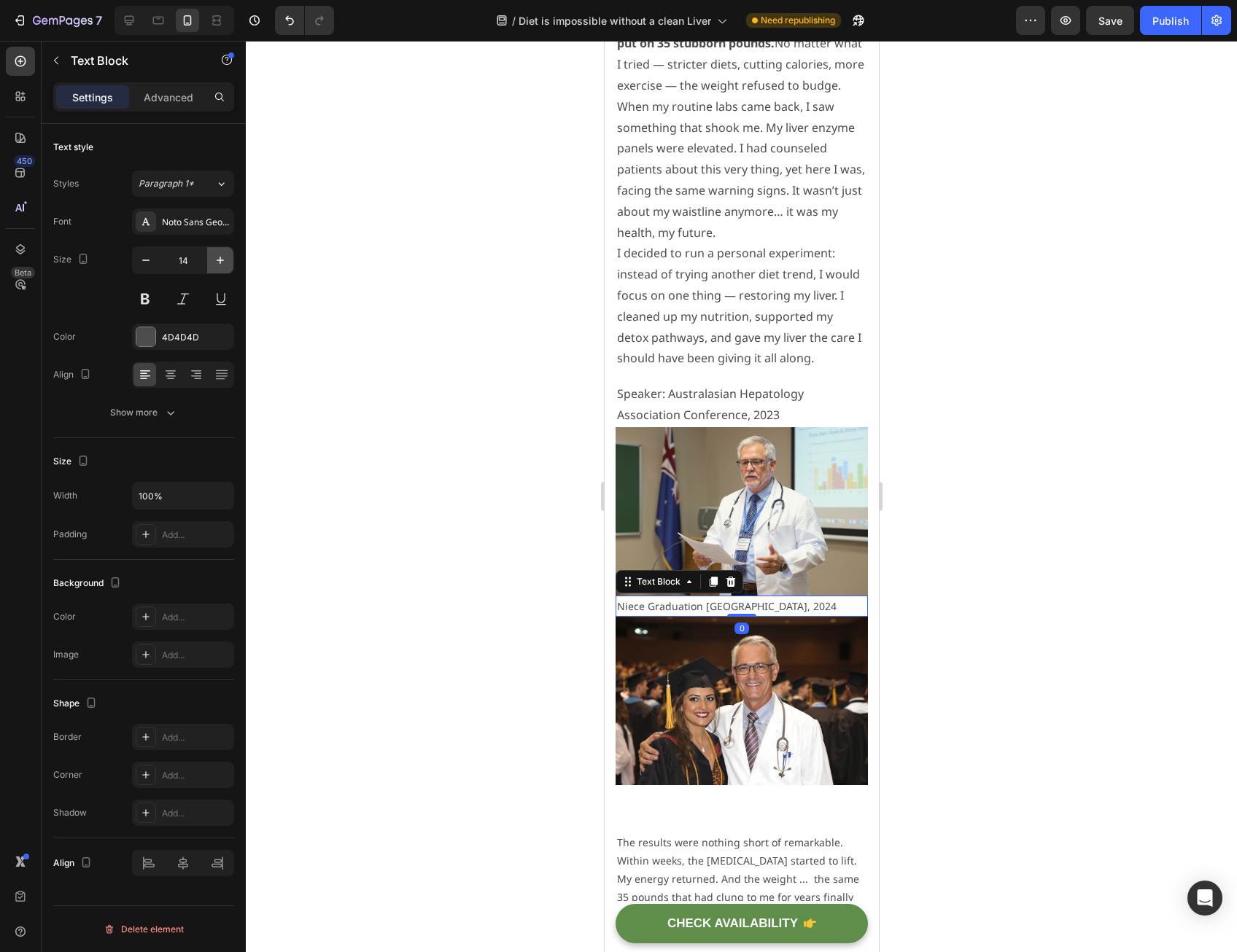
click at [219, 257] on icon "button" at bounding box center [220, 260] width 15 height 15
type input "16"
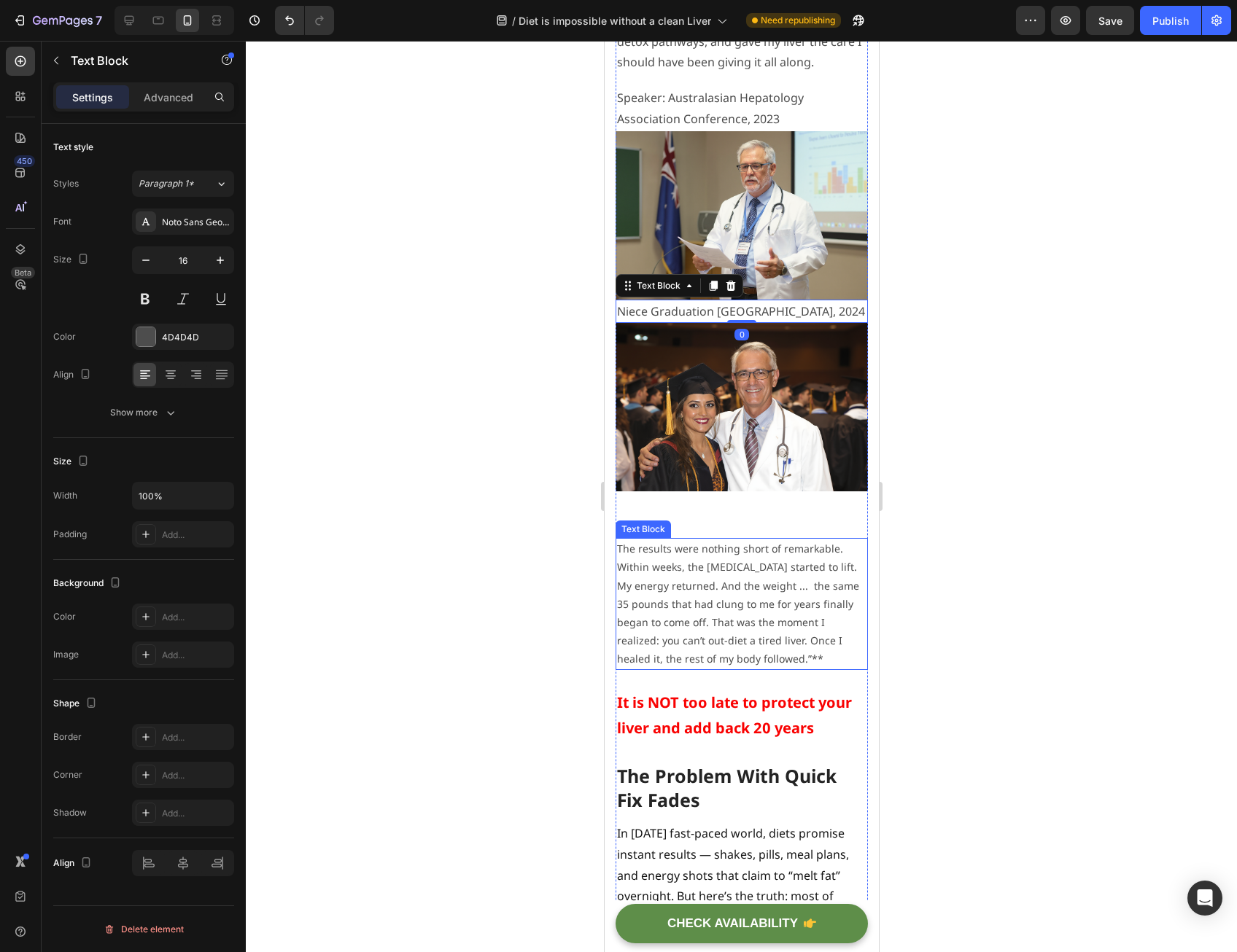
scroll to position [3282, 0]
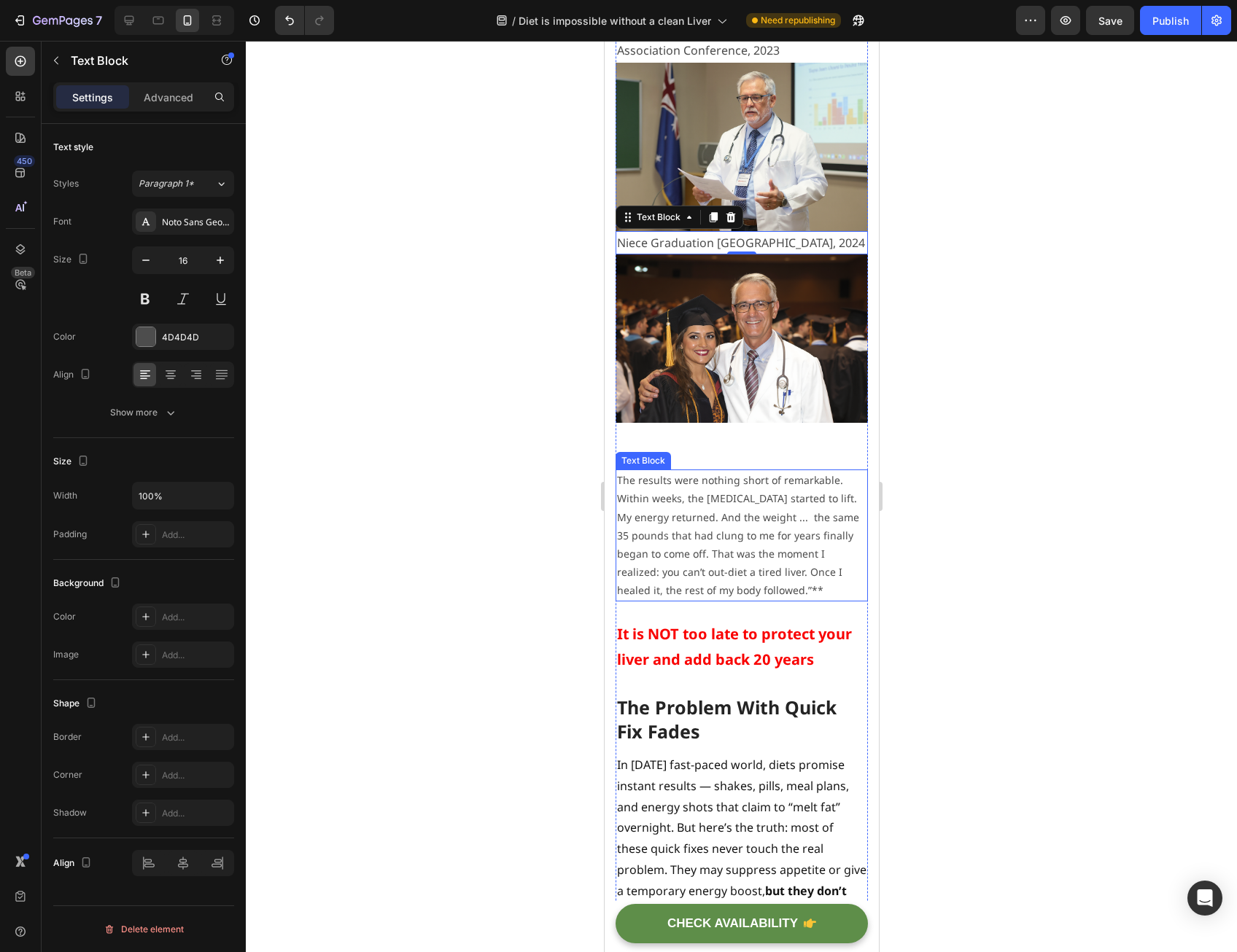
click at [684, 546] on p "The results were nothing short of remarkable. Within weeks, the [MEDICAL_DATA] …" at bounding box center [741, 535] width 250 height 128
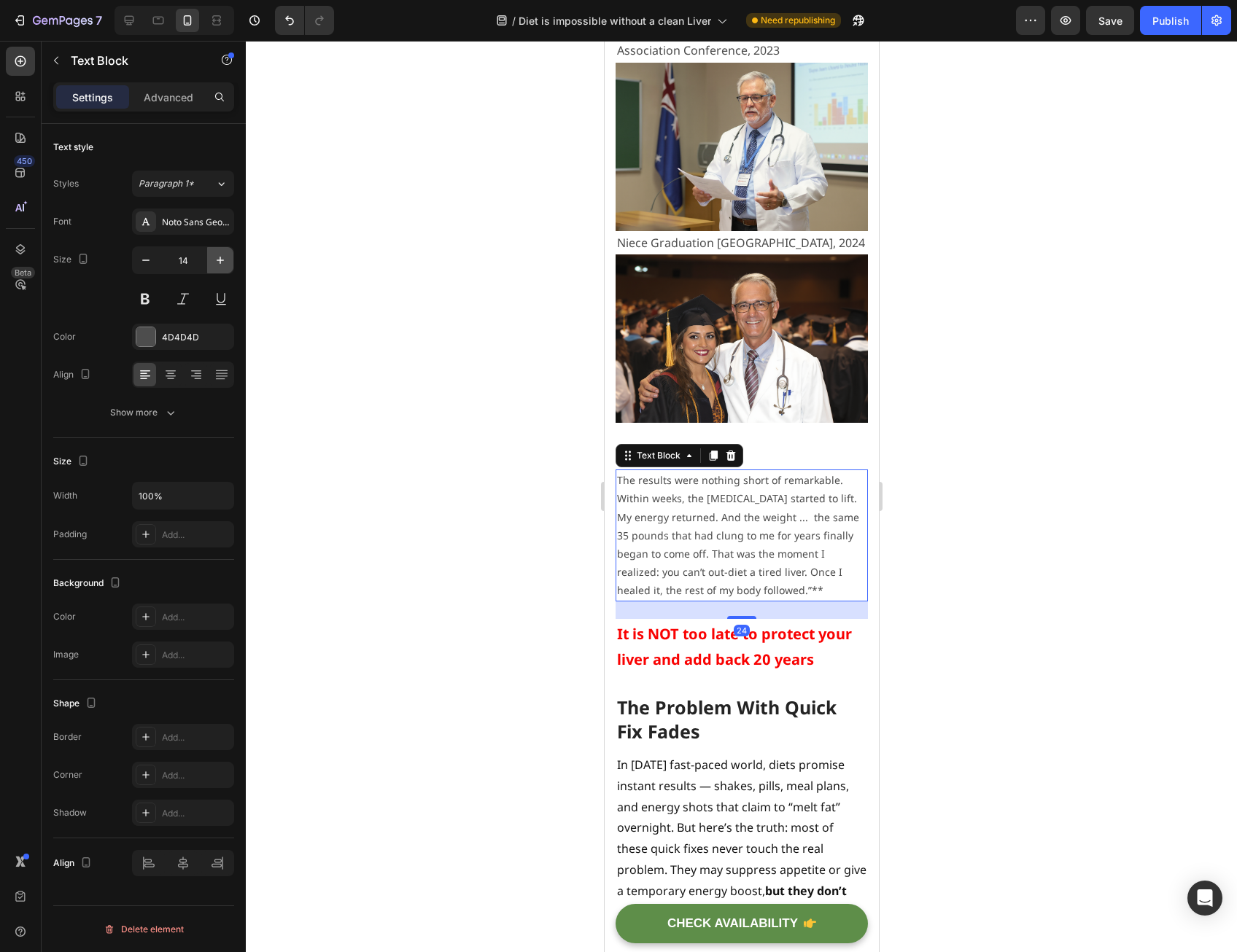
click at [223, 254] on icon "button" at bounding box center [220, 260] width 15 height 15
type input "16"
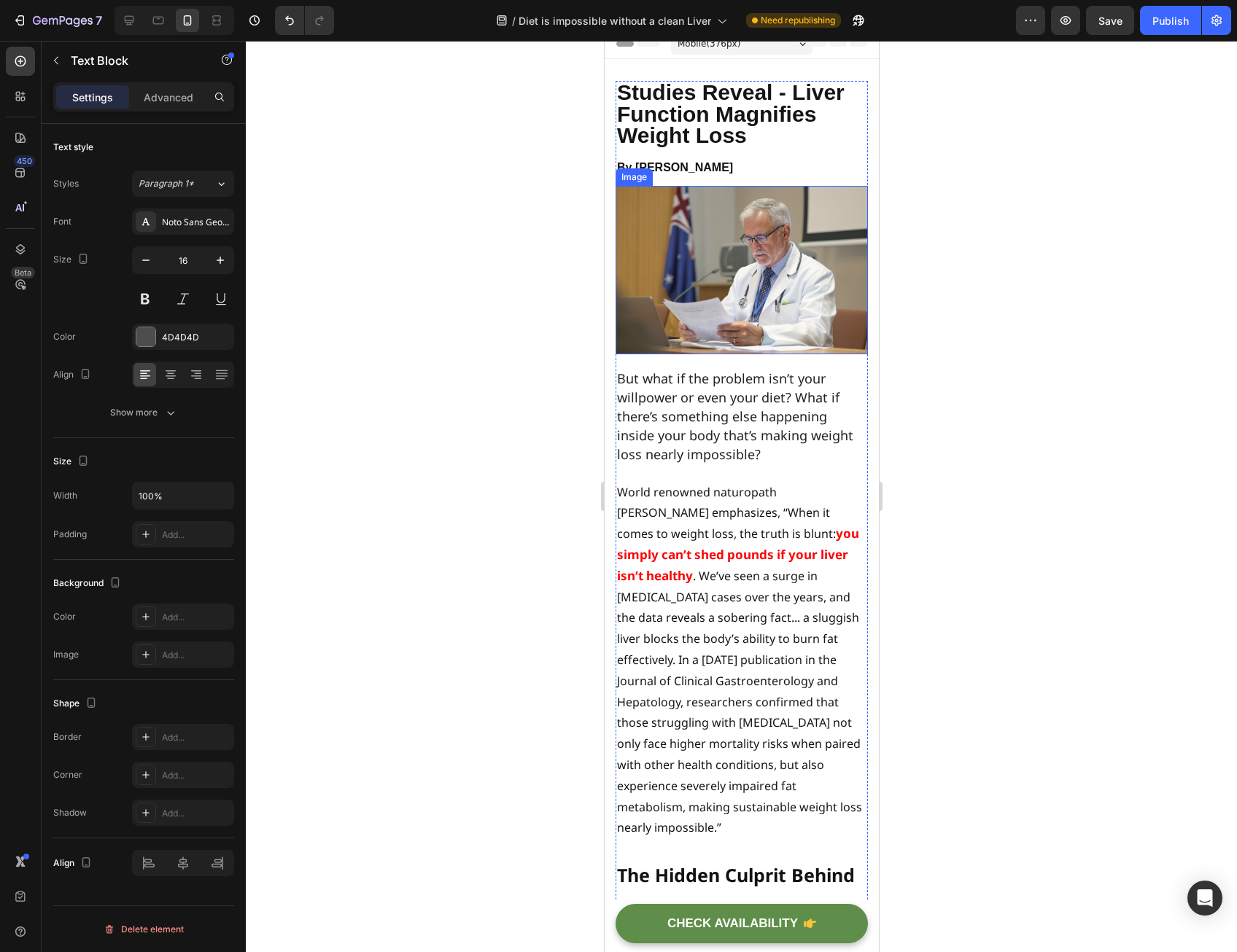
scroll to position [0, 0]
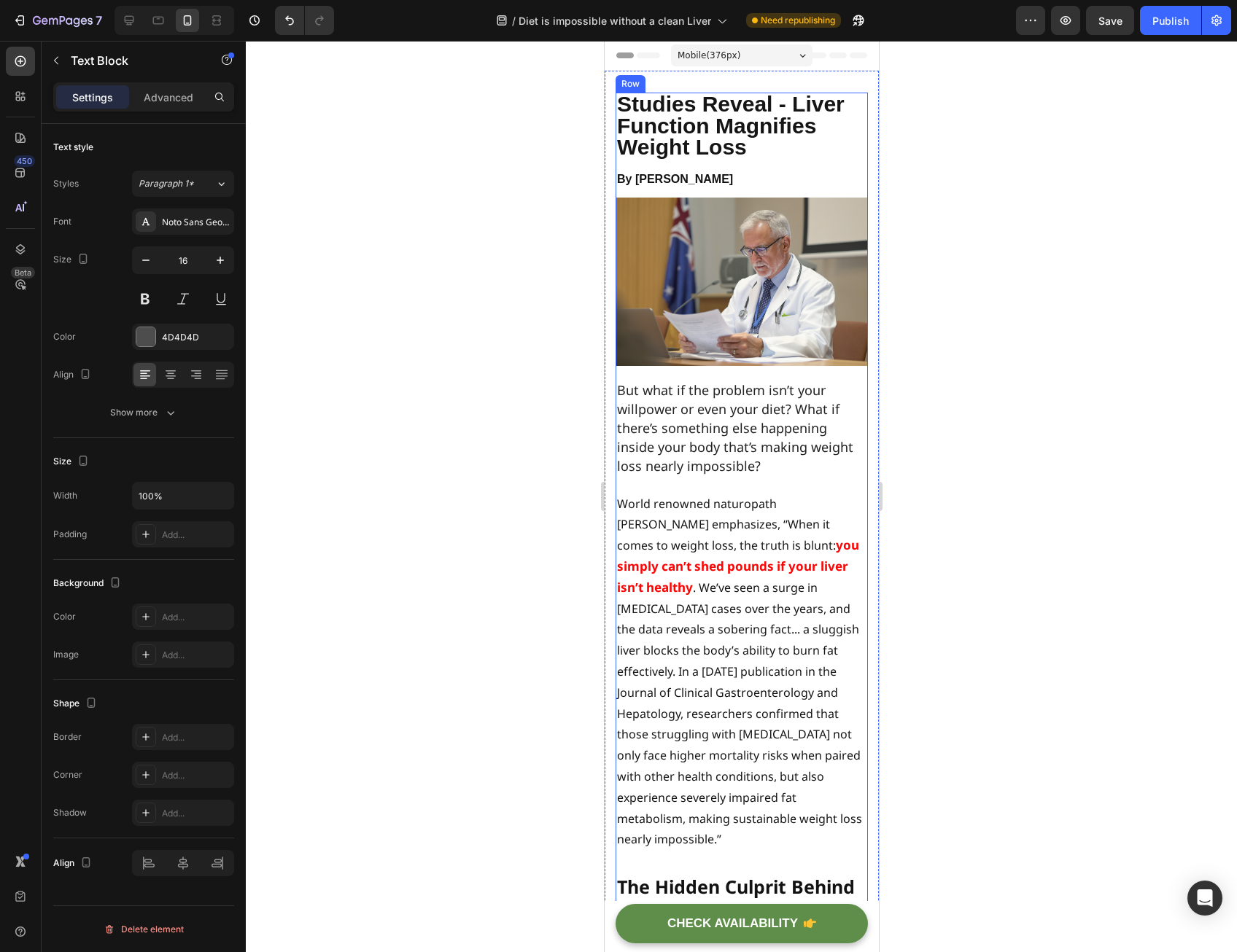
click at [679, 385] on span "But what if the problem isn’t your willpower or even your diet? What if there’s…" at bounding box center [734, 429] width 236 height 94
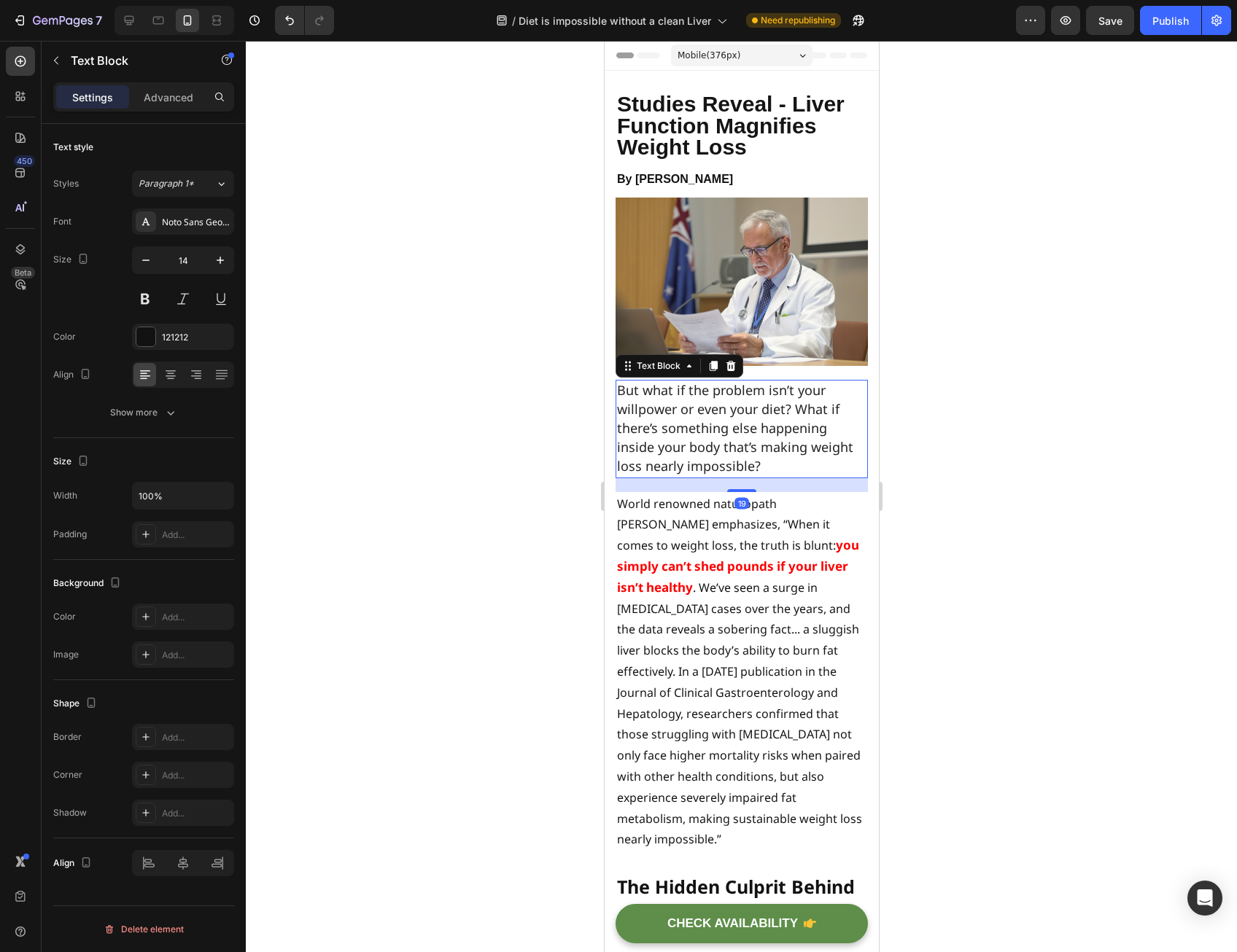
click at [709, 519] on p "World renowned naturopath [PERSON_NAME] emphasizes, “When it comes to weight lo…" at bounding box center [741, 672] width 250 height 357
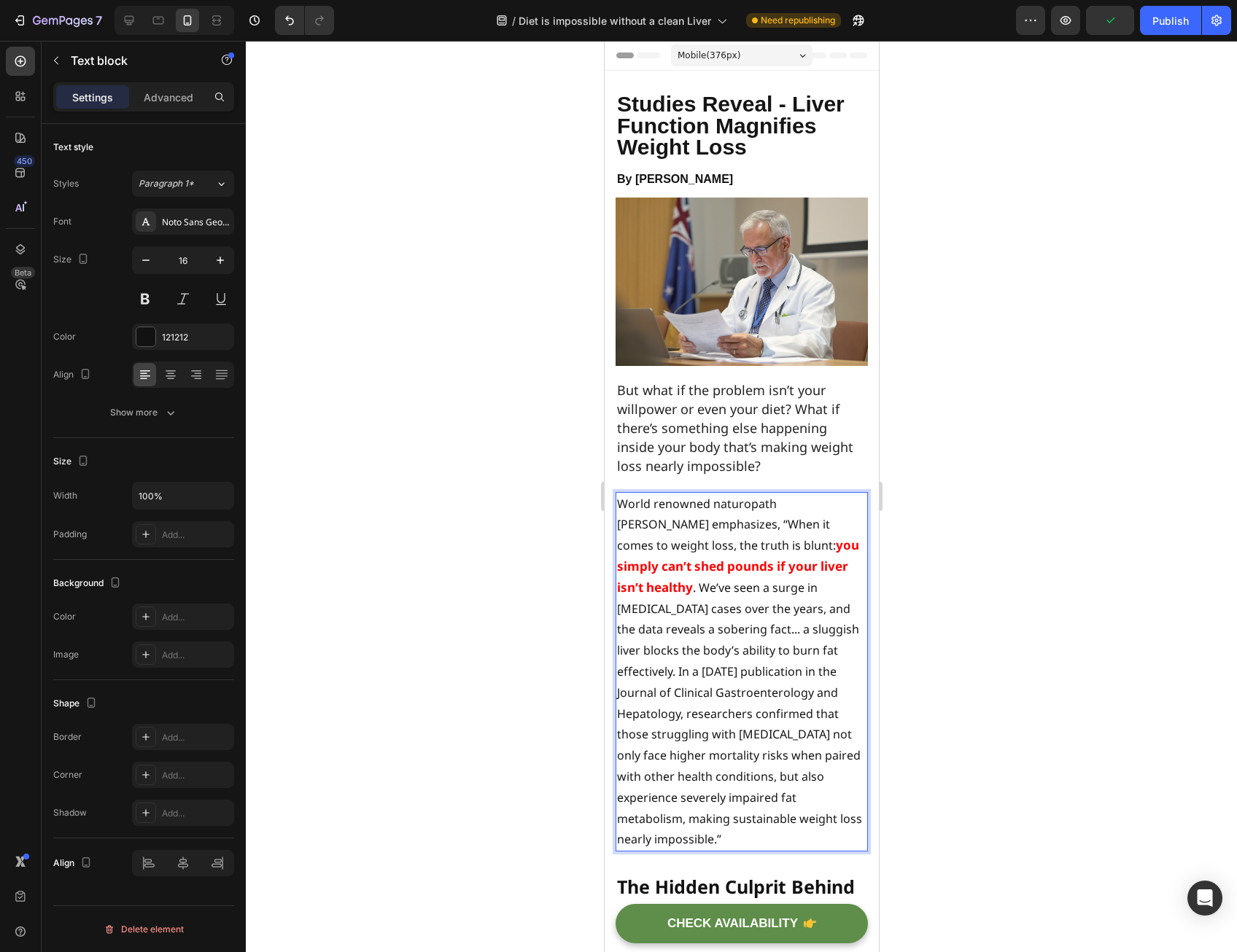
click at [695, 593] on p "World renowned naturopath [PERSON_NAME] emphasizes, “When it comes to weight lo…" at bounding box center [741, 672] width 250 height 357
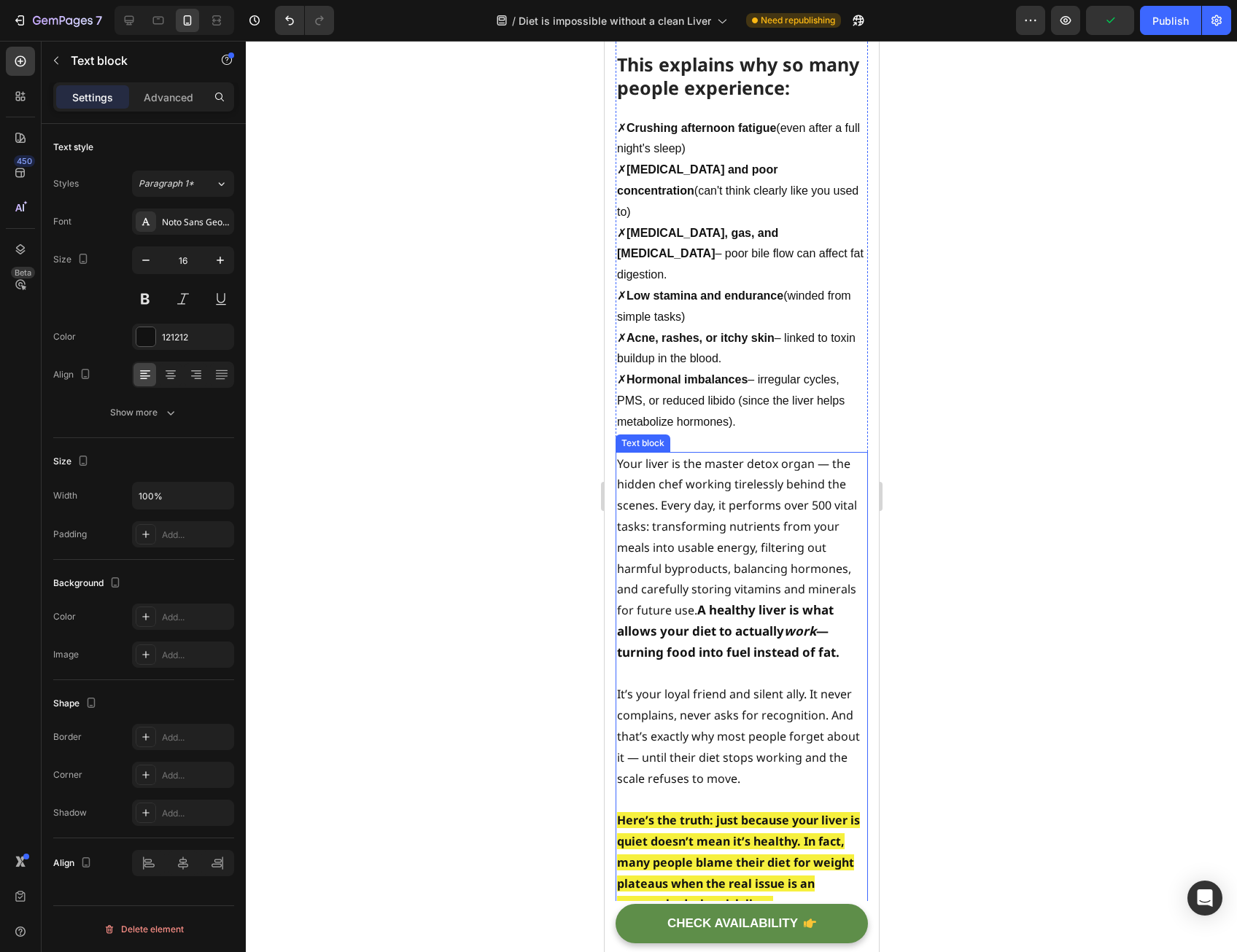
click at [697, 546] on p "Your liver is the master detox organ — the hidden chef working tirelessly behin…" at bounding box center [741, 559] width 250 height 210
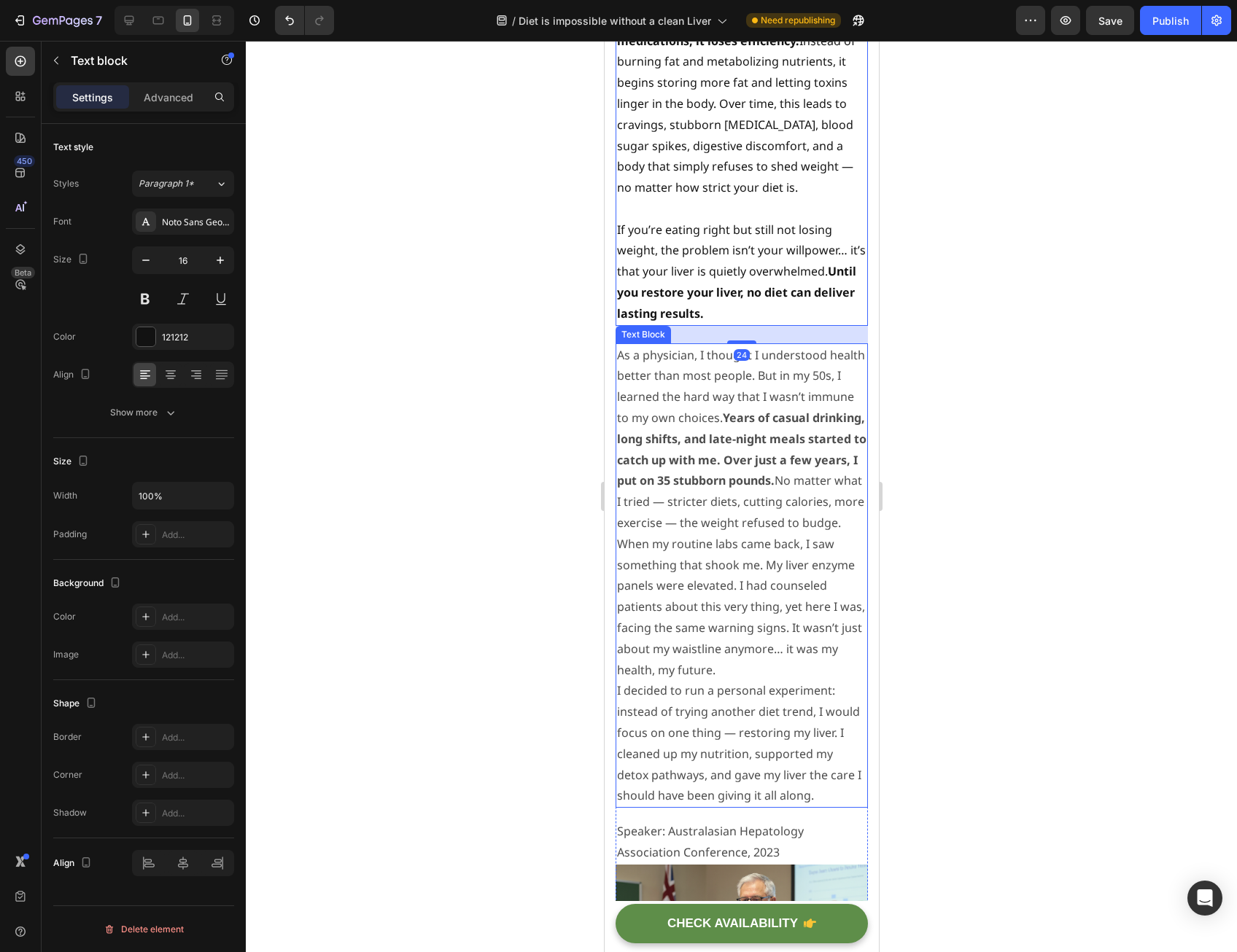
click at [705, 517] on p "As a physician, I thought I understood health better than most people. But in m…" at bounding box center [741, 439] width 250 height 189
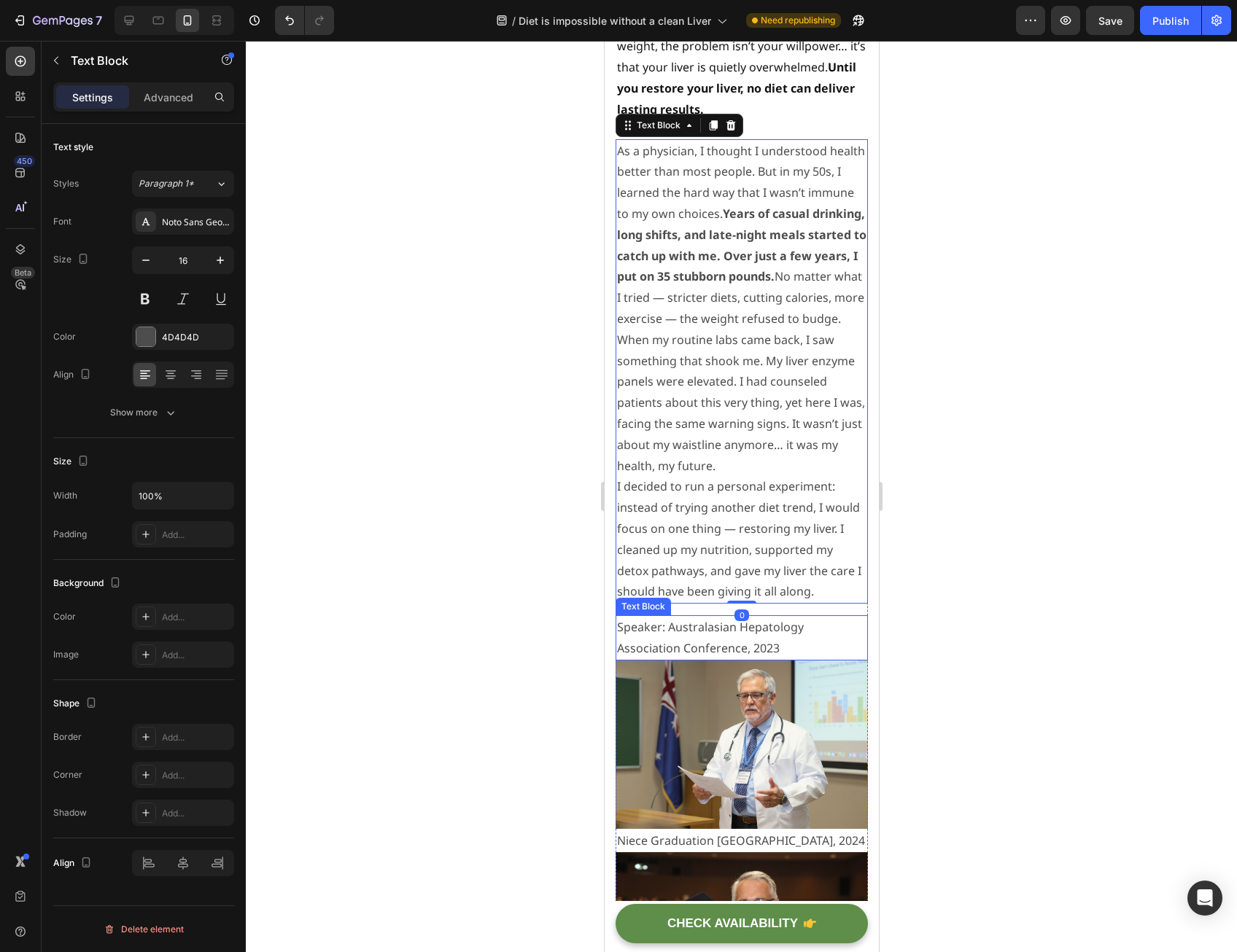
scroll to position [2625, 0]
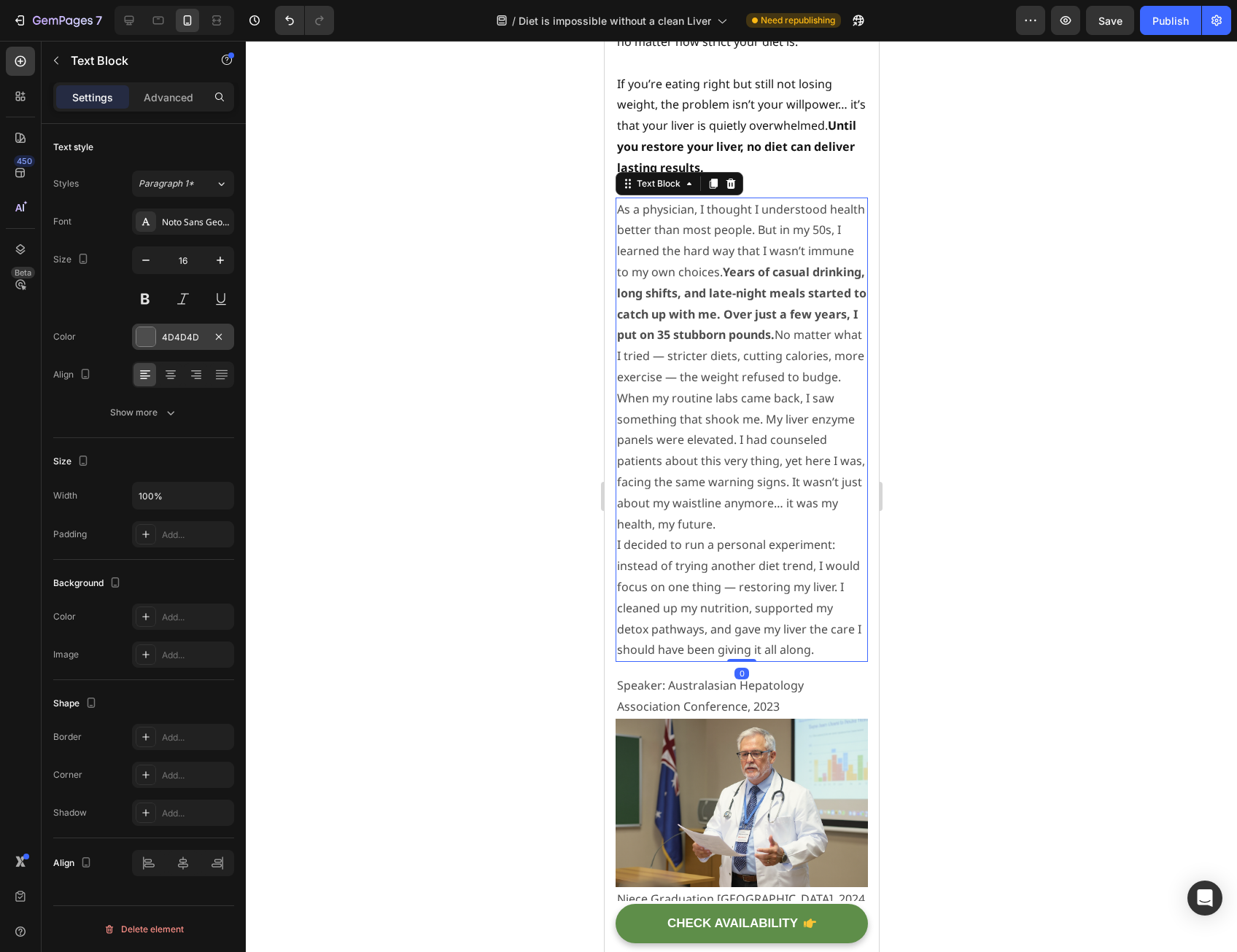
click at [205, 333] on div "4D4D4D" at bounding box center [183, 337] width 102 height 26
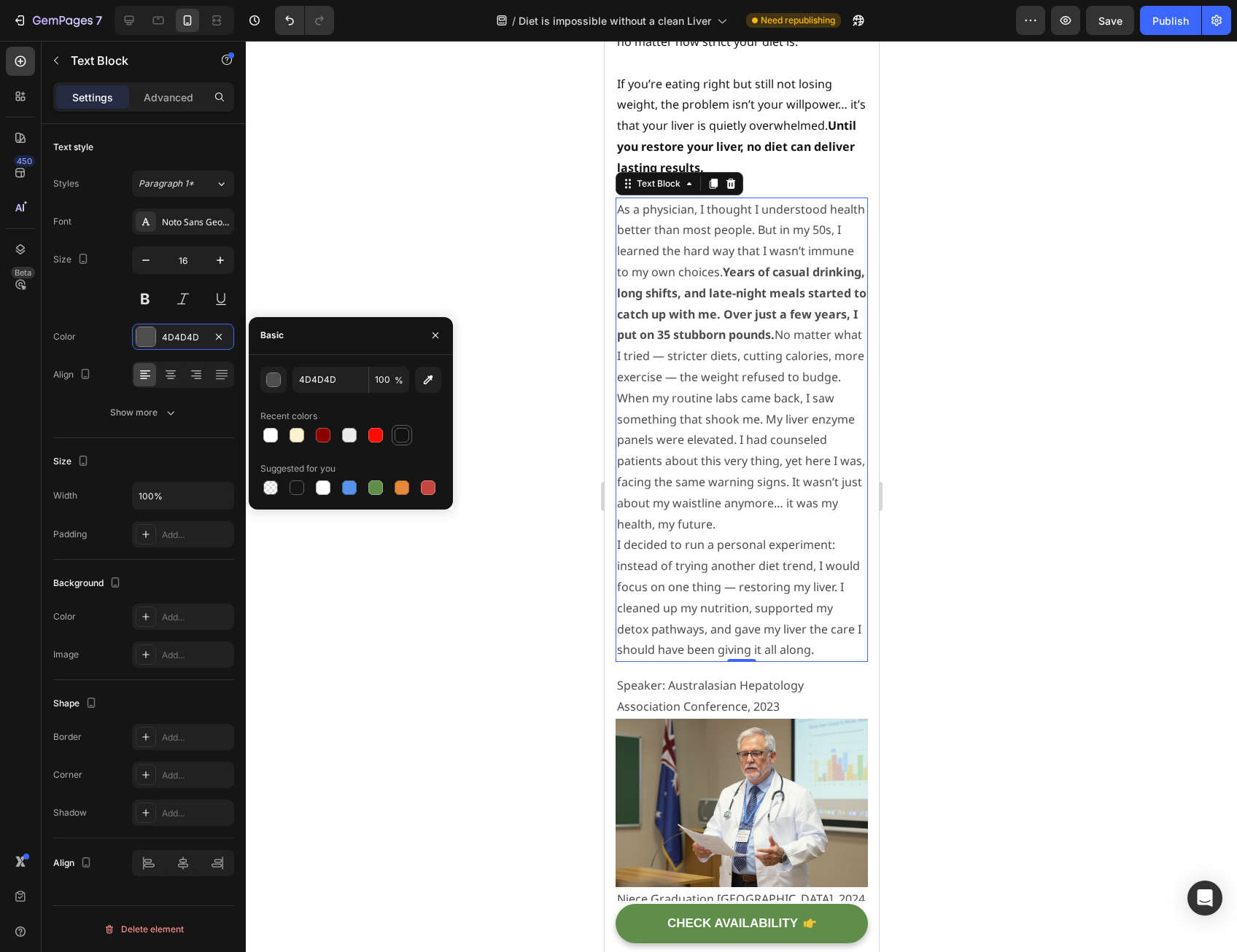
click at [400, 430] on div at bounding box center [401, 435] width 15 height 15
type input "121212"
click at [529, 414] on div at bounding box center [741, 497] width 991 height 912
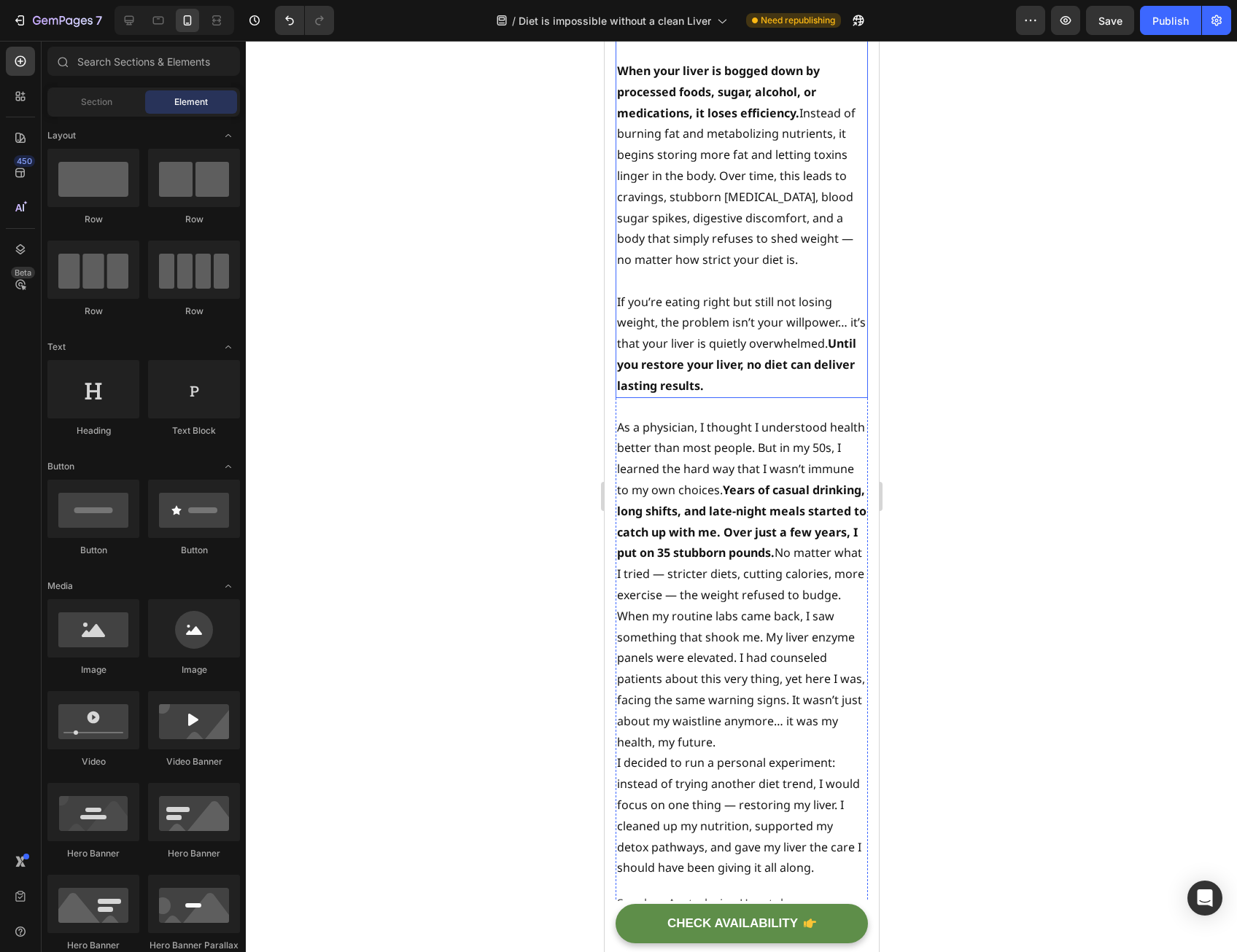
click at [702, 213] on p "When your liver is bogged down by processed foods, sugar, alcohol, or medicatio…" at bounding box center [741, 165] width 250 height 210
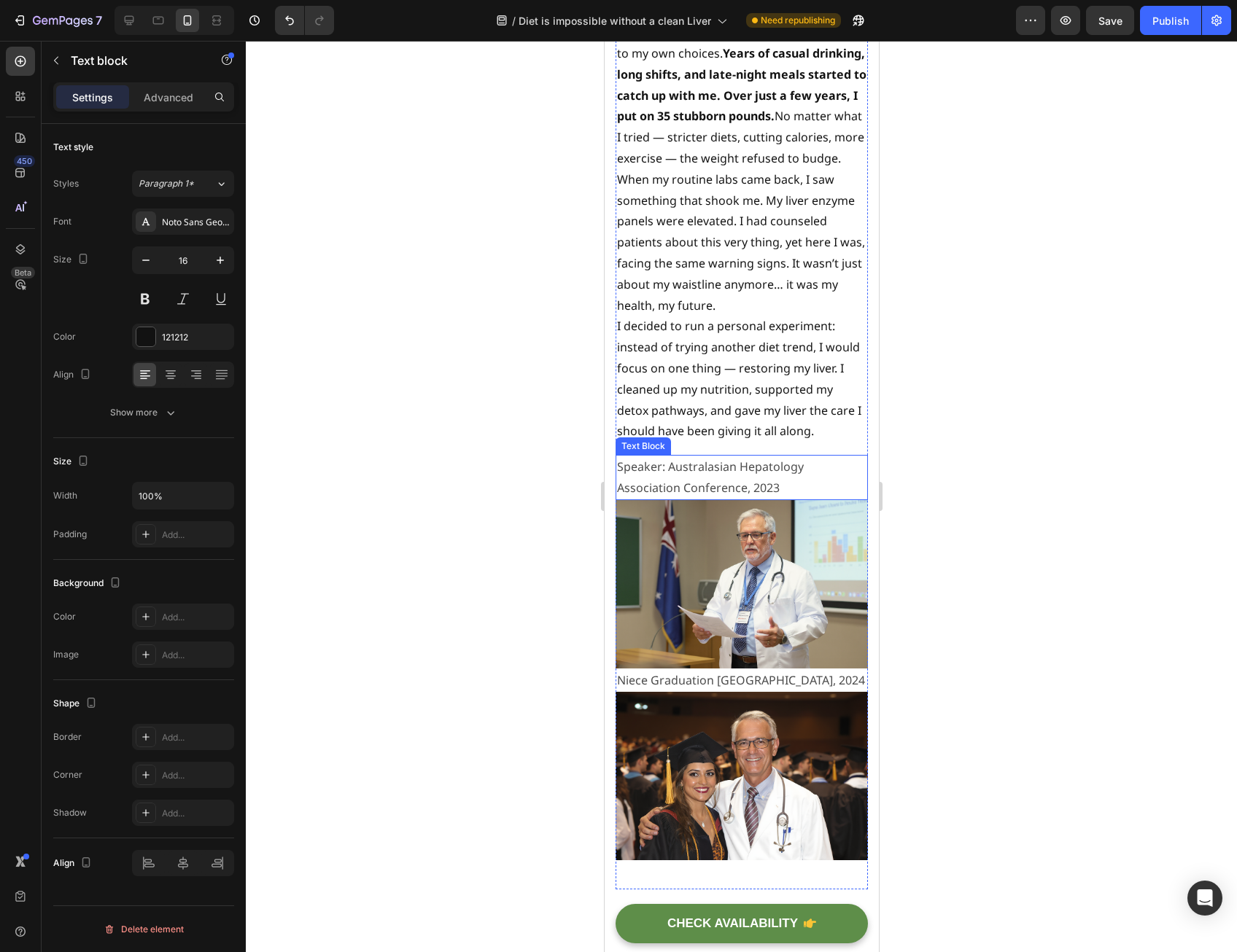
scroll to position [3282, 0]
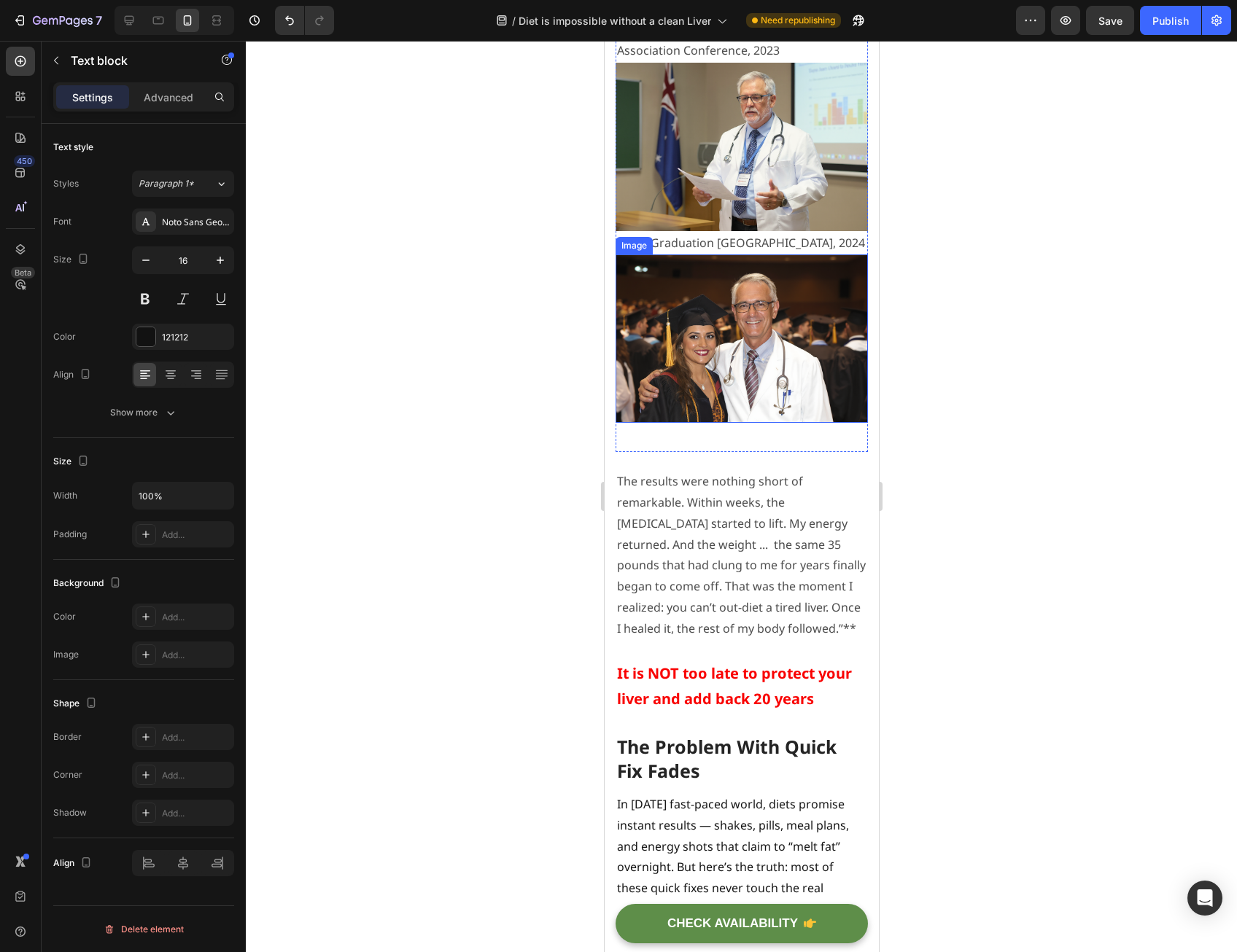
click at [704, 506] on p "The results were nothing short of remarkable. Within weeks, the [MEDICAL_DATA] …" at bounding box center [741, 555] width 250 height 167
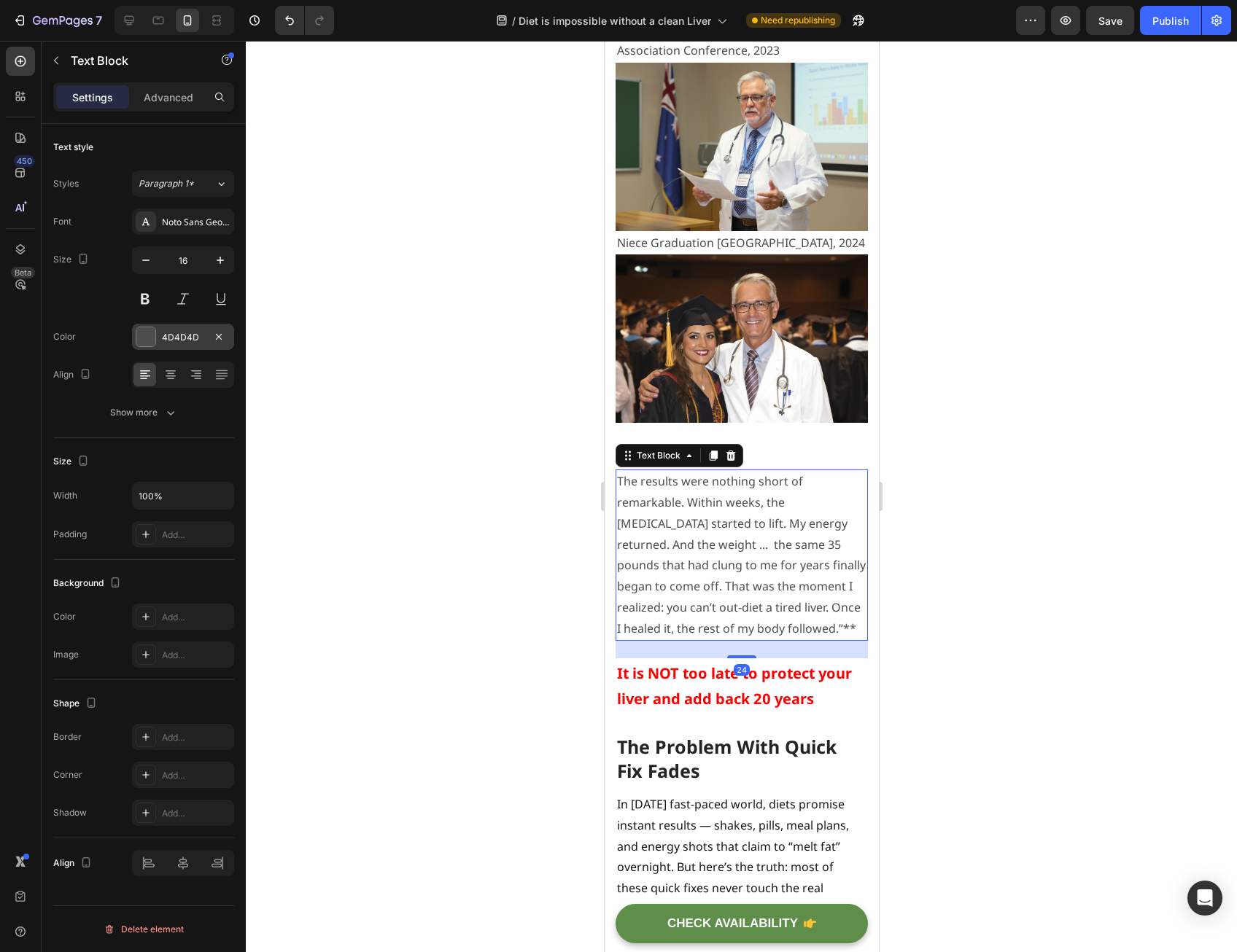
click at [183, 331] on div "4D4D4D" at bounding box center [182, 337] width 42 height 13
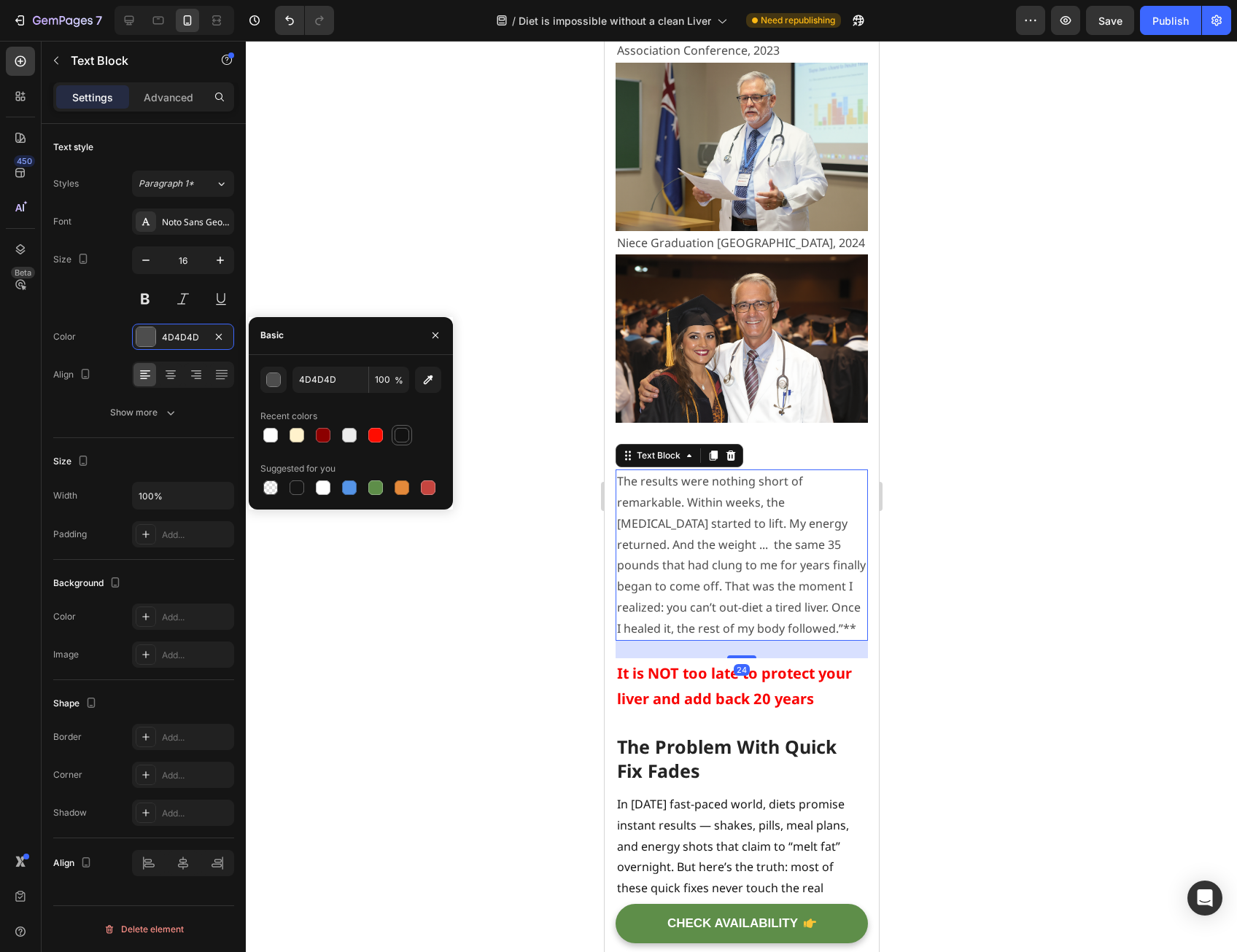
click at [400, 434] on div at bounding box center [401, 435] width 15 height 15
type input "121212"
click at [465, 574] on div at bounding box center [741, 497] width 991 height 912
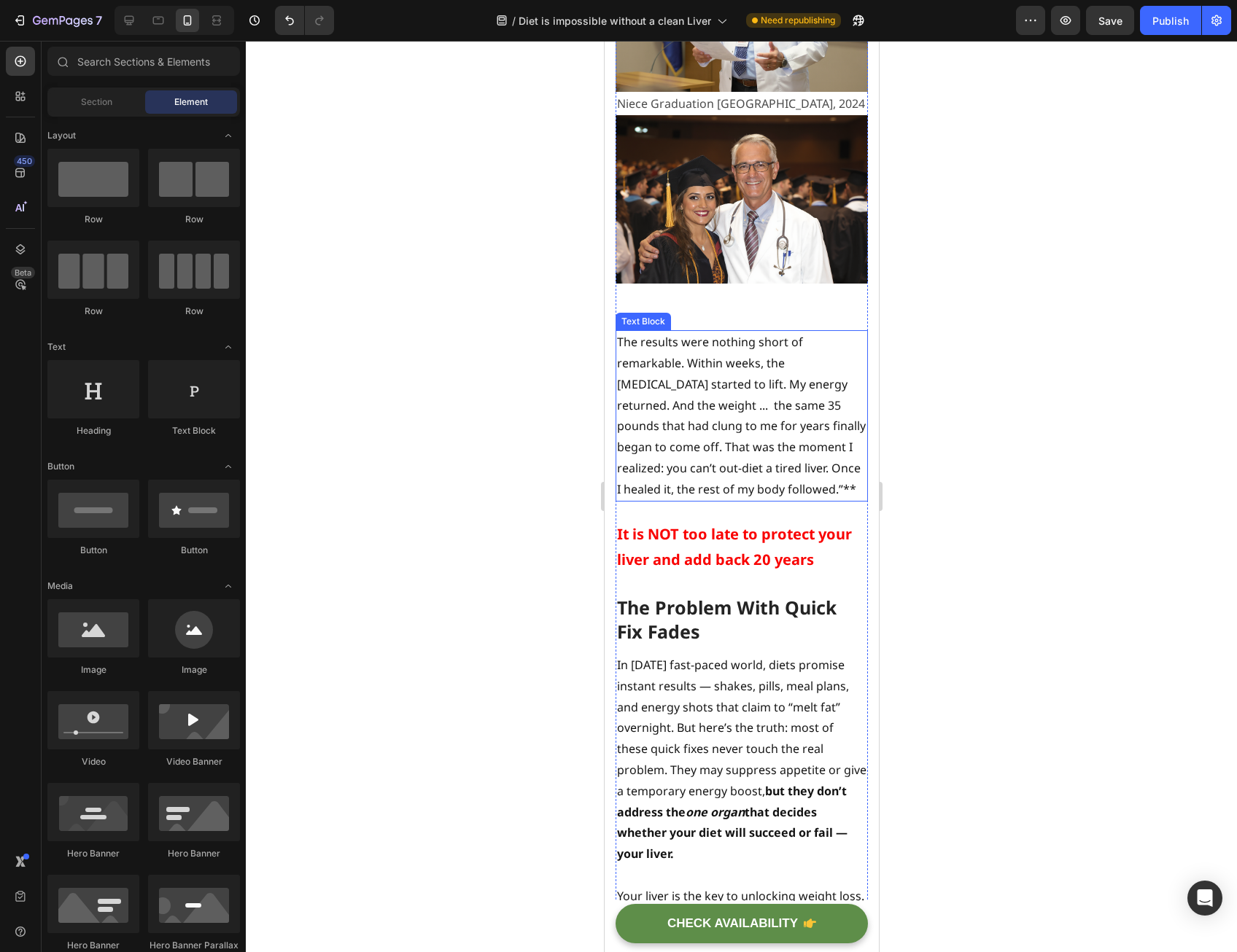
scroll to position [3573, 0]
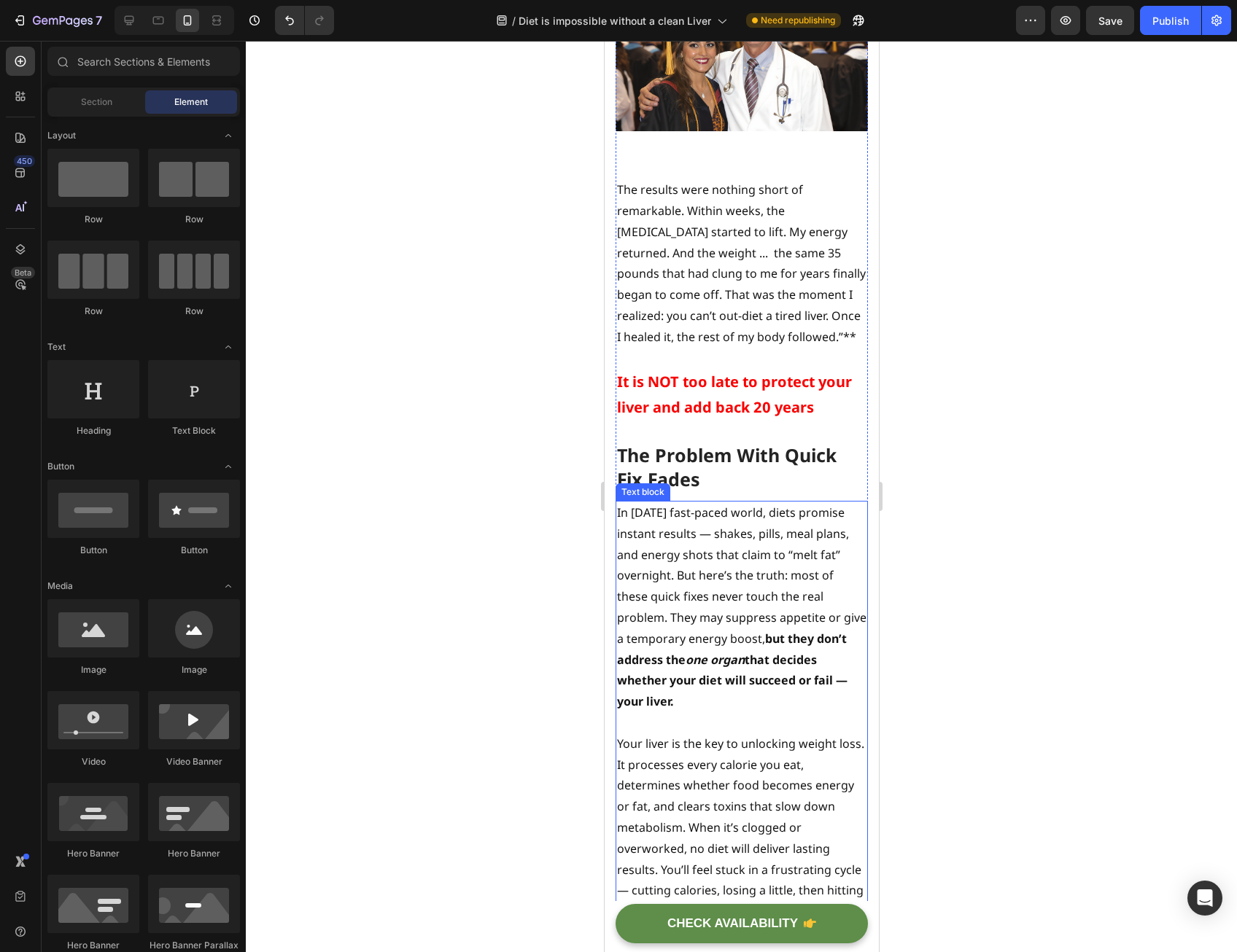
click at [690, 603] on p "In [DATE] fast-paced world, diets promise instant results — shakes, pills, meal…" at bounding box center [741, 608] width 250 height 210
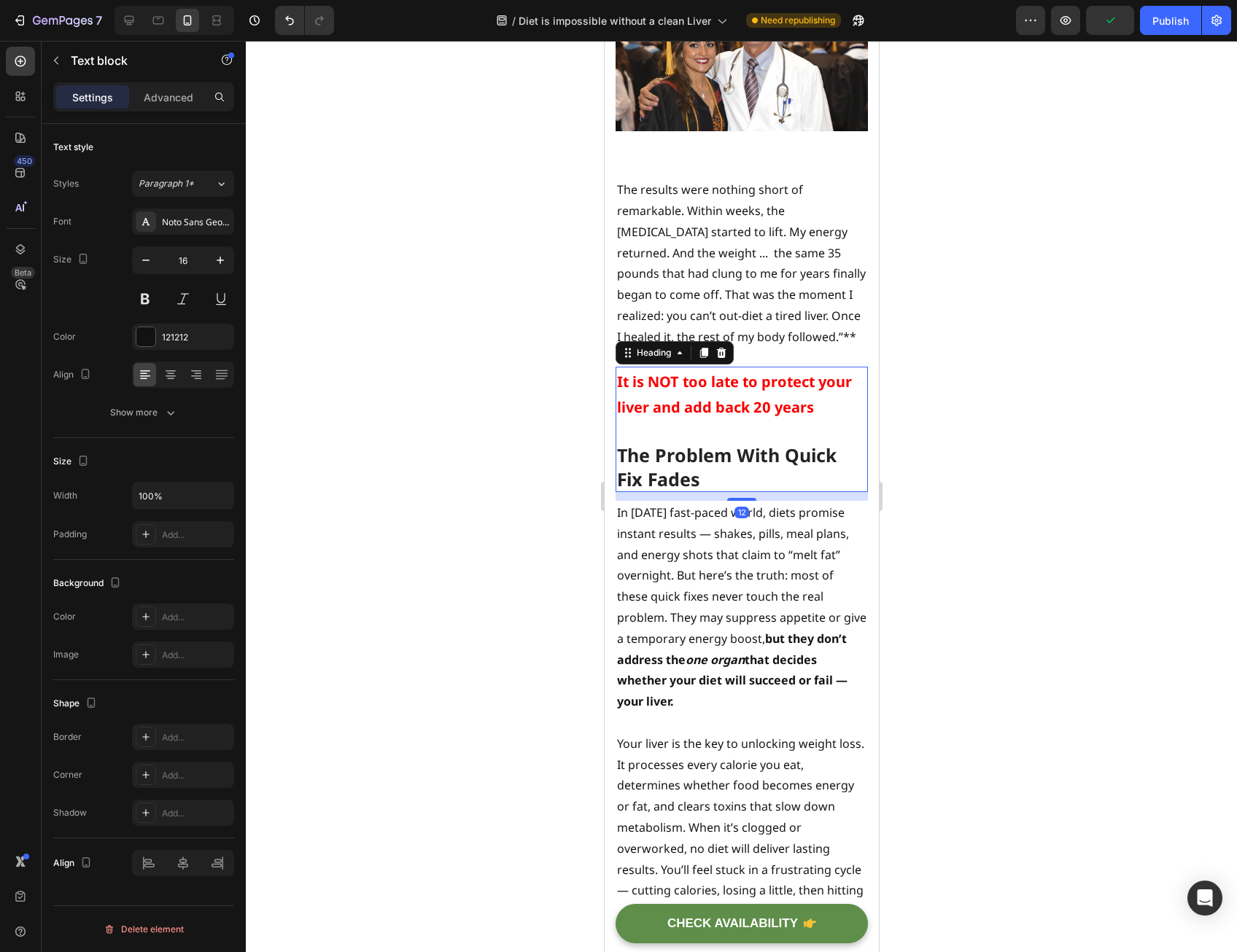
click at [693, 466] on h2 "It is NOT too late to protect your liver and add back 20 years The Problem With…" at bounding box center [741, 430] width 252 height 126
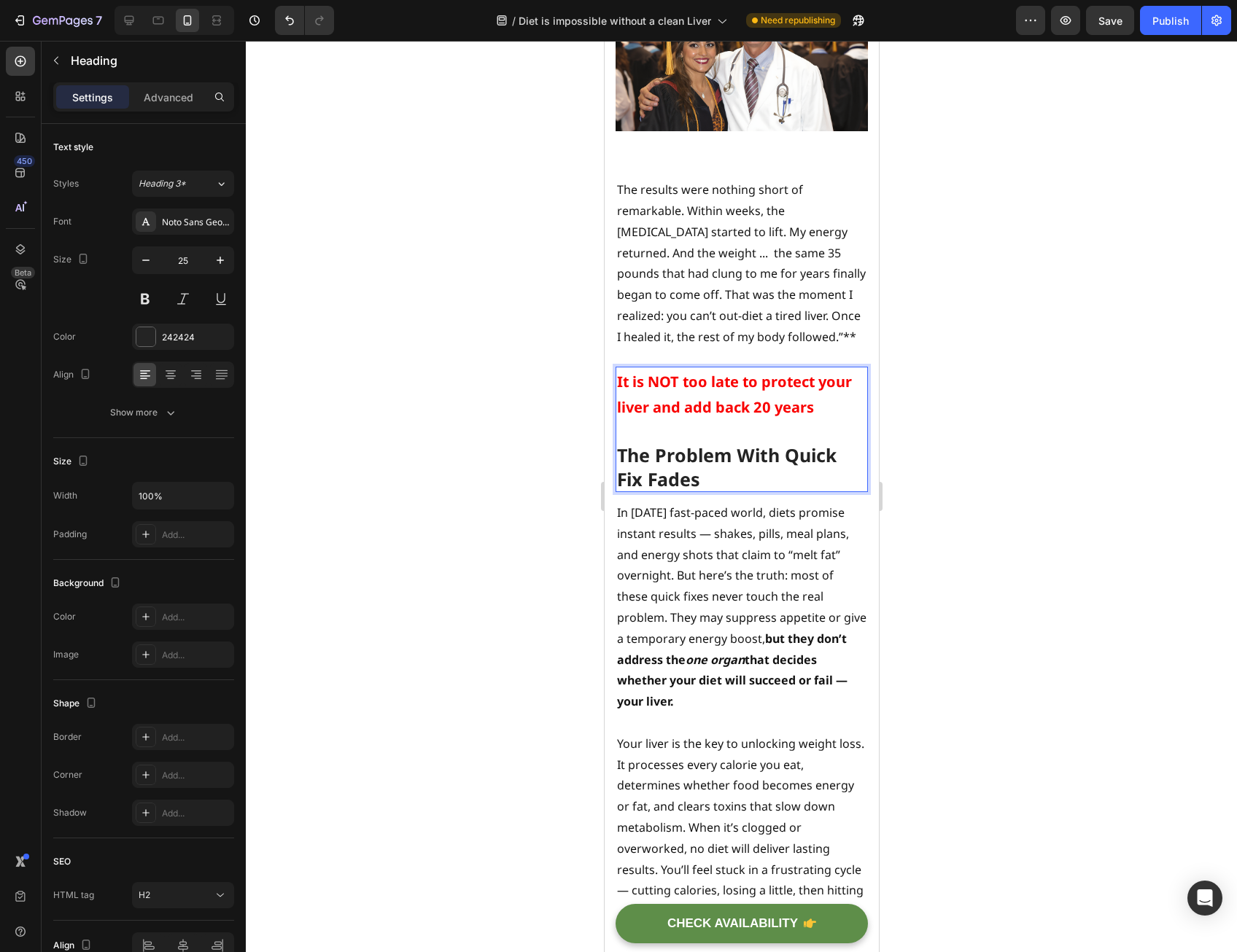
click at [692, 418] on span "It is NOT too late to protect your liver and add back 20 years" at bounding box center [734, 394] width 235 height 46
click at [687, 417] on span "It is NOT too late to protect your liver and add back 20 years" at bounding box center [734, 394] width 235 height 46
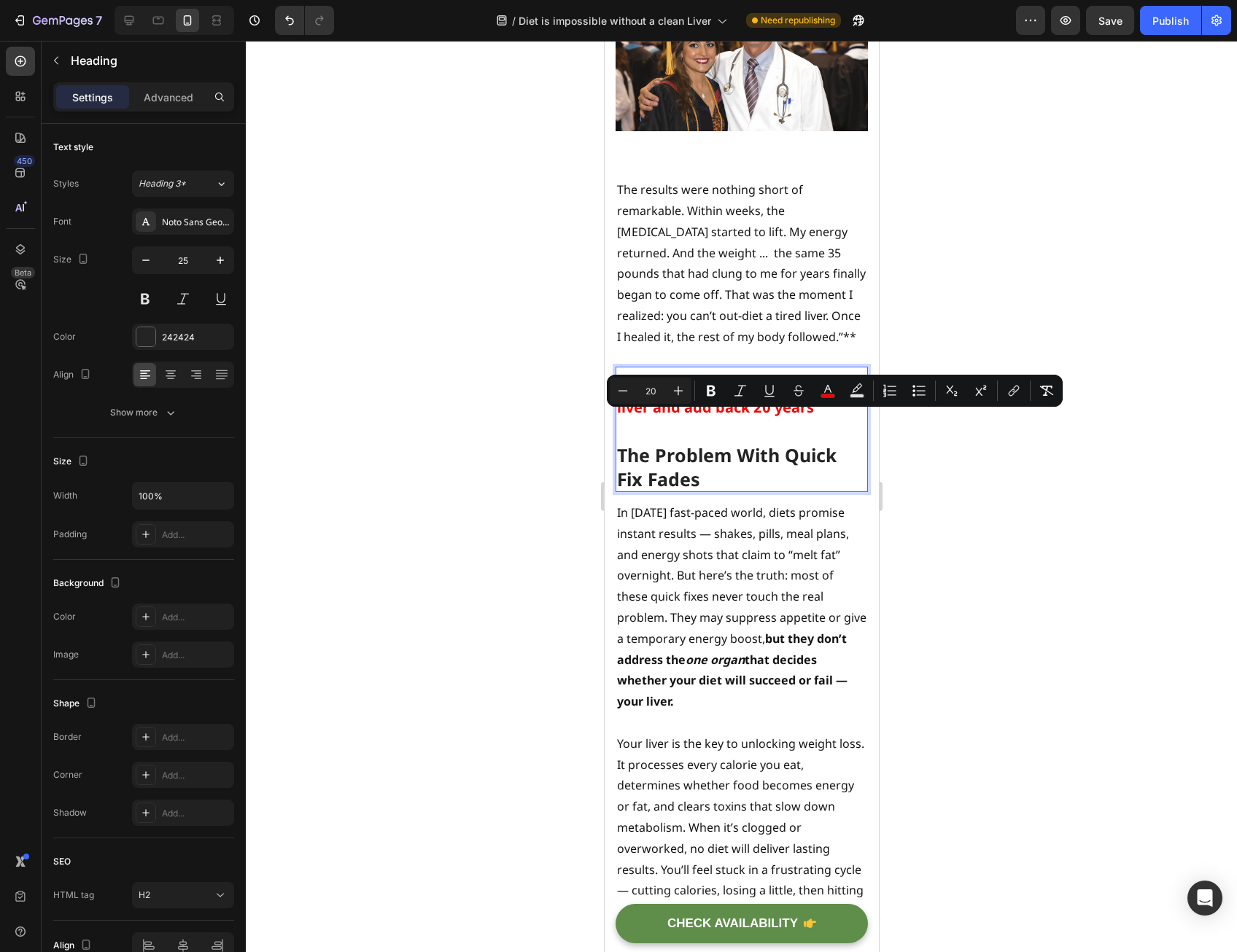
click at [672, 418] on span "It is NOT too late to protect your liver and add back 20 years" at bounding box center [734, 394] width 235 height 46
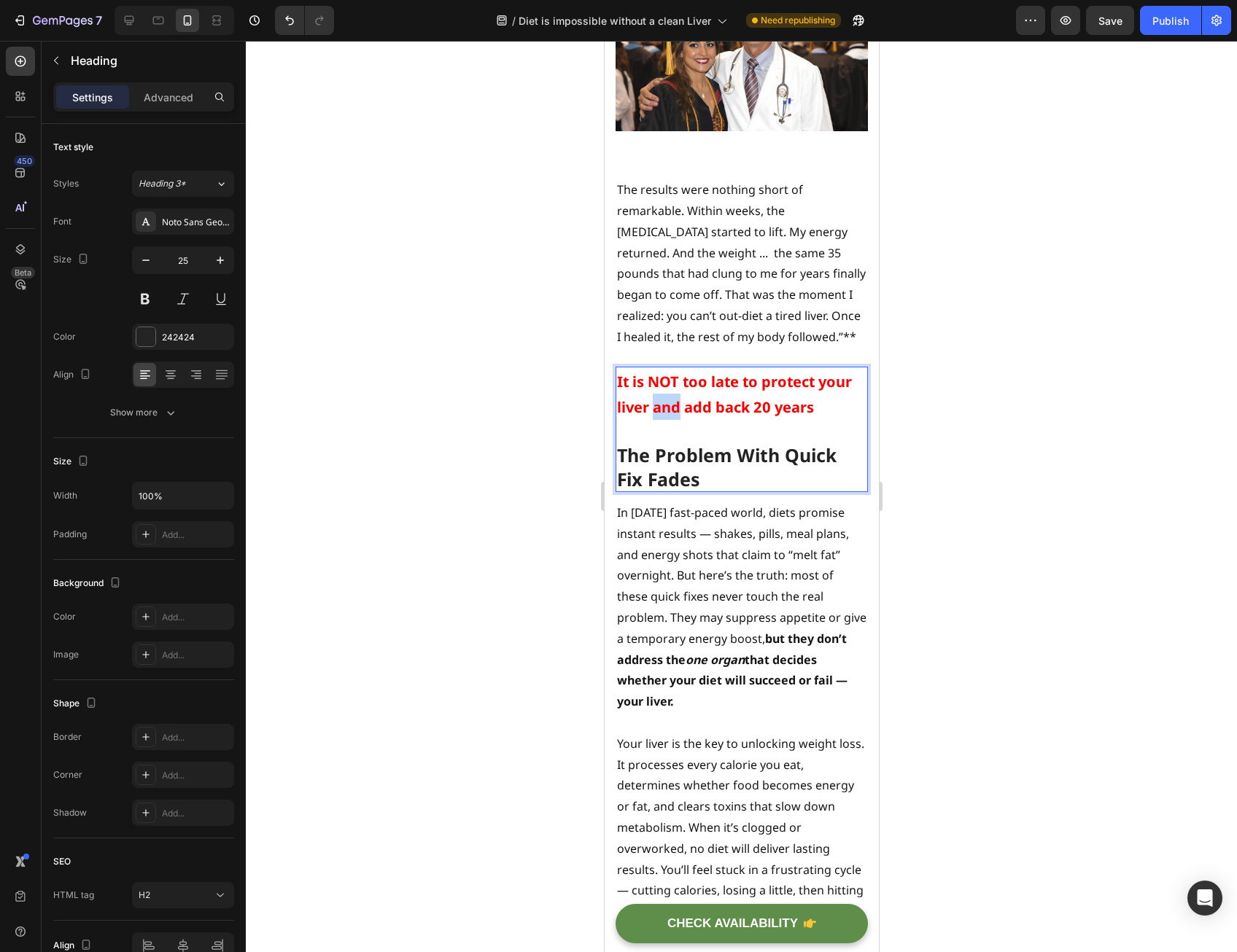
click at [672, 418] on span "It is NOT too late to protect your liver and add back 20 years" at bounding box center [734, 394] width 235 height 46
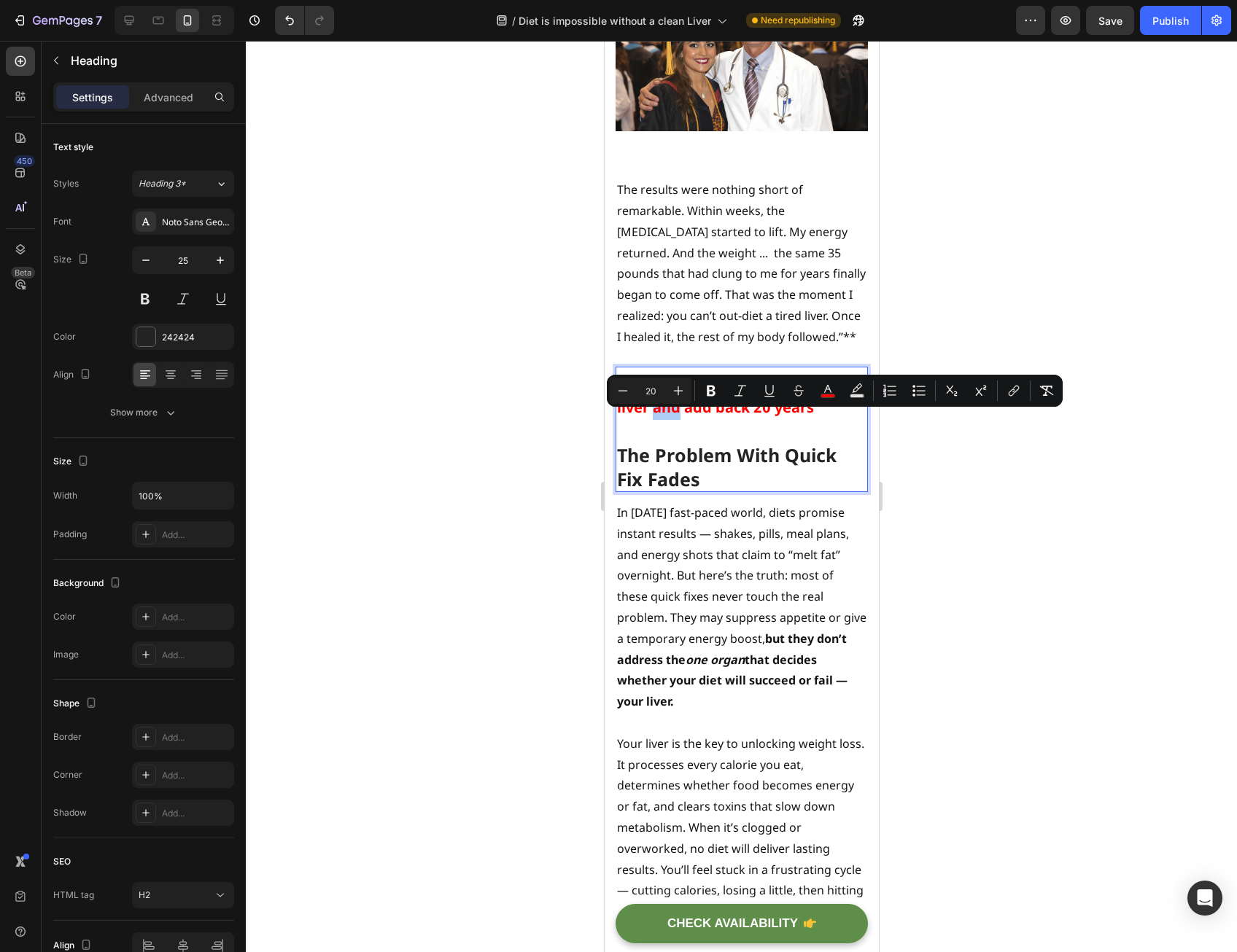
click at [569, 476] on div at bounding box center [741, 497] width 991 height 912
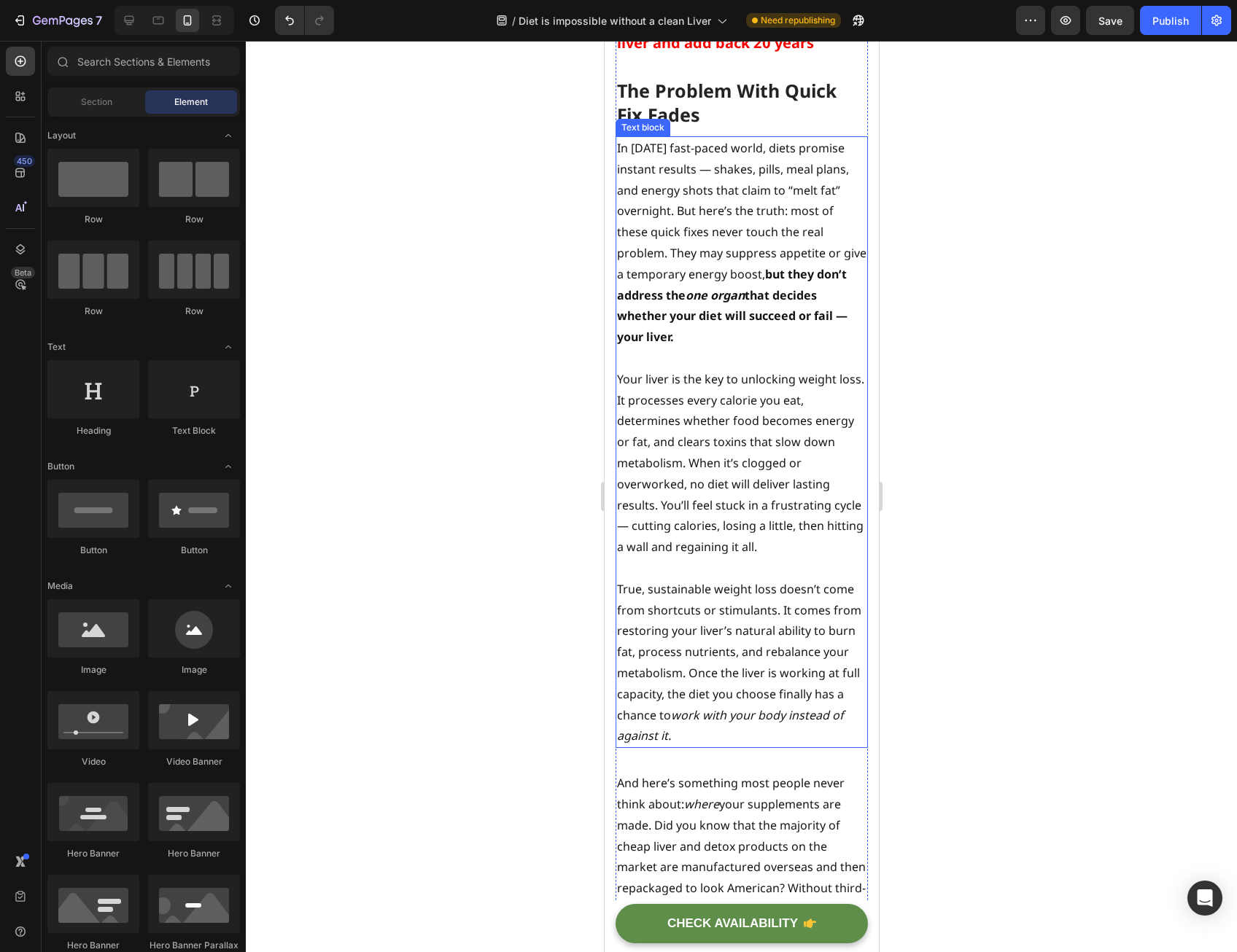
click at [740, 439] on p "Your liver is the key to unlocking weight loss. It processes every calorie you …" at bounding box center [741, 463] width 250 height 189
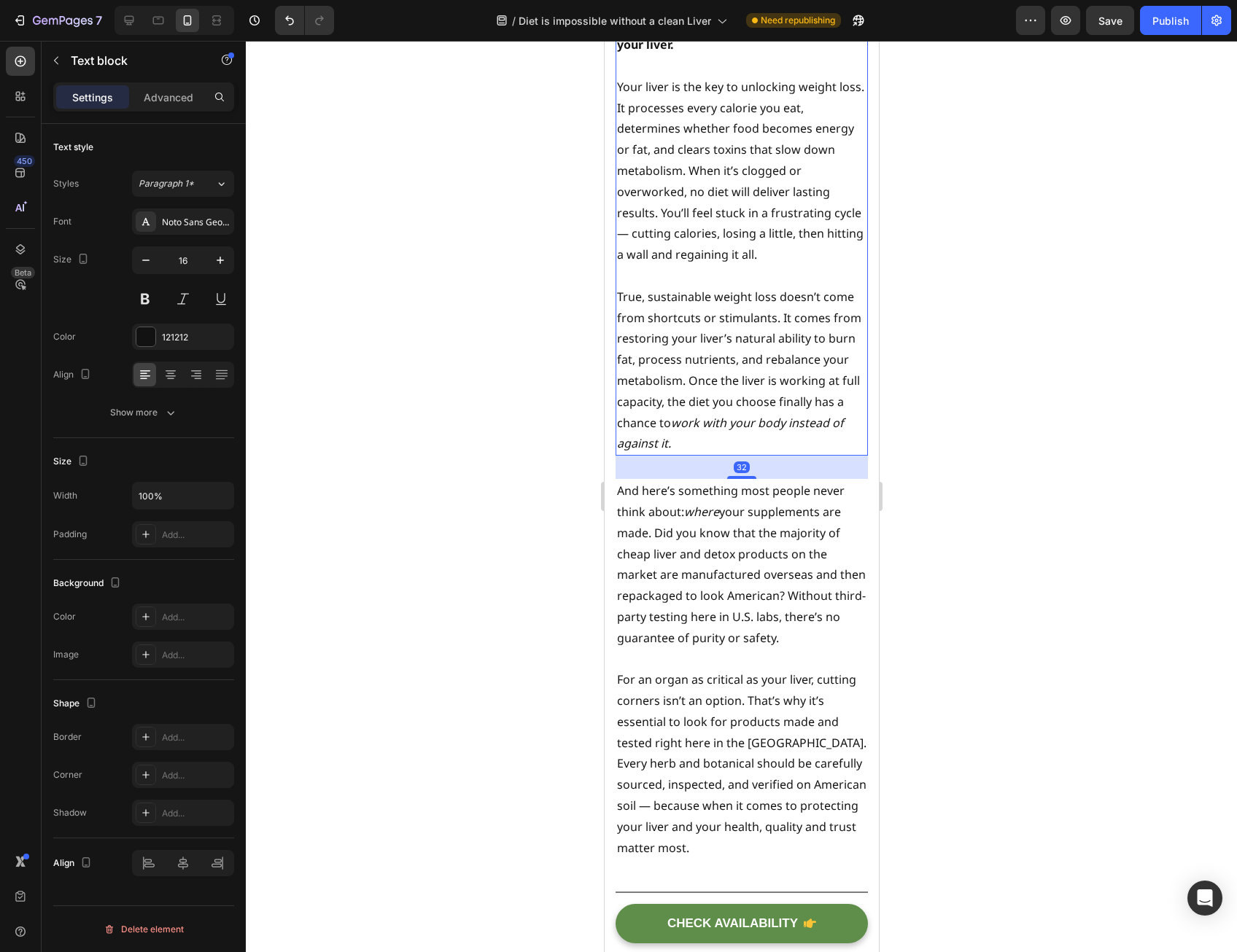
scroll to position [4449, 0]
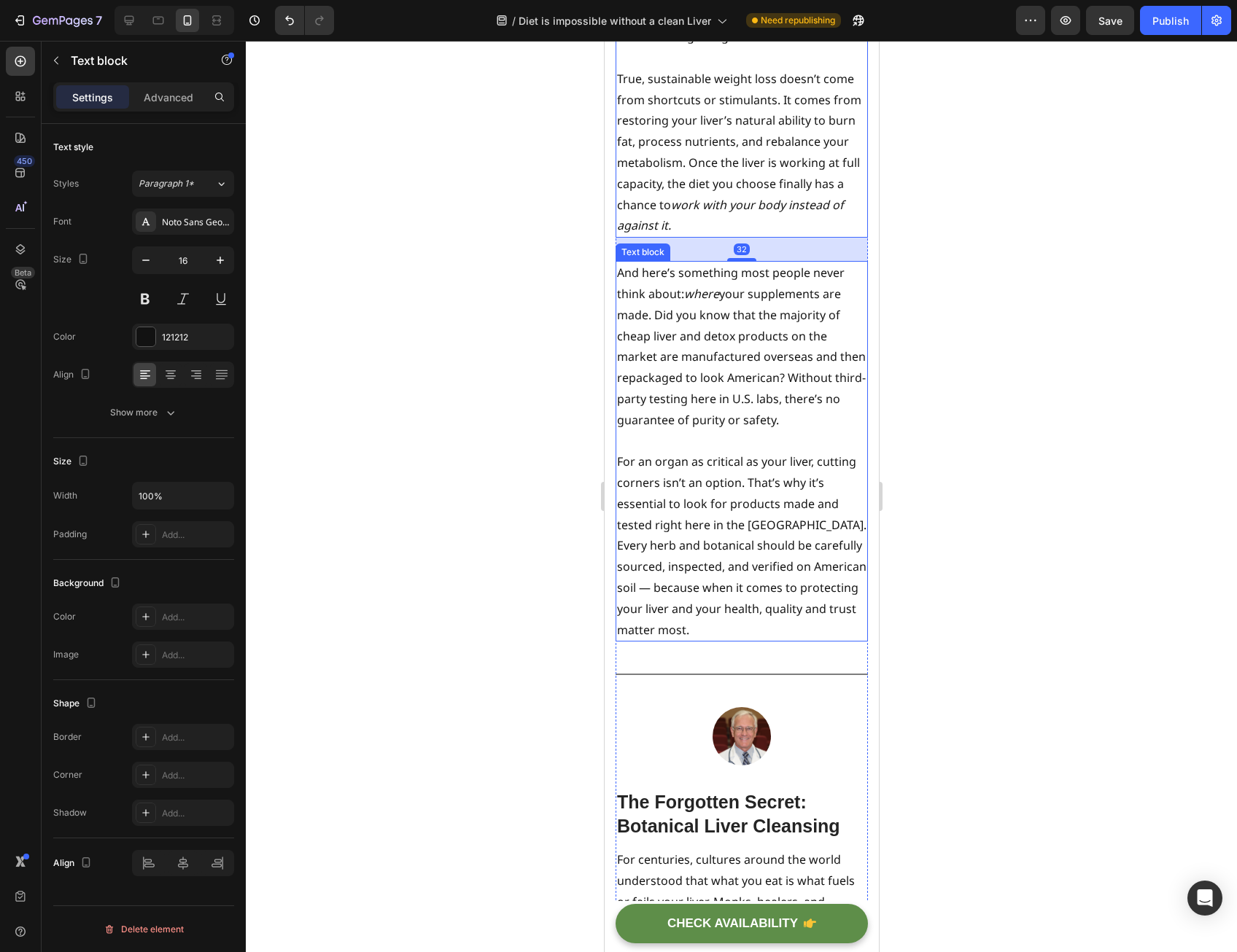
click at [720, 431] on p "And here’s something most people never think about: where your supplements are …" at bounding box center [741, 345] width 250 height 167
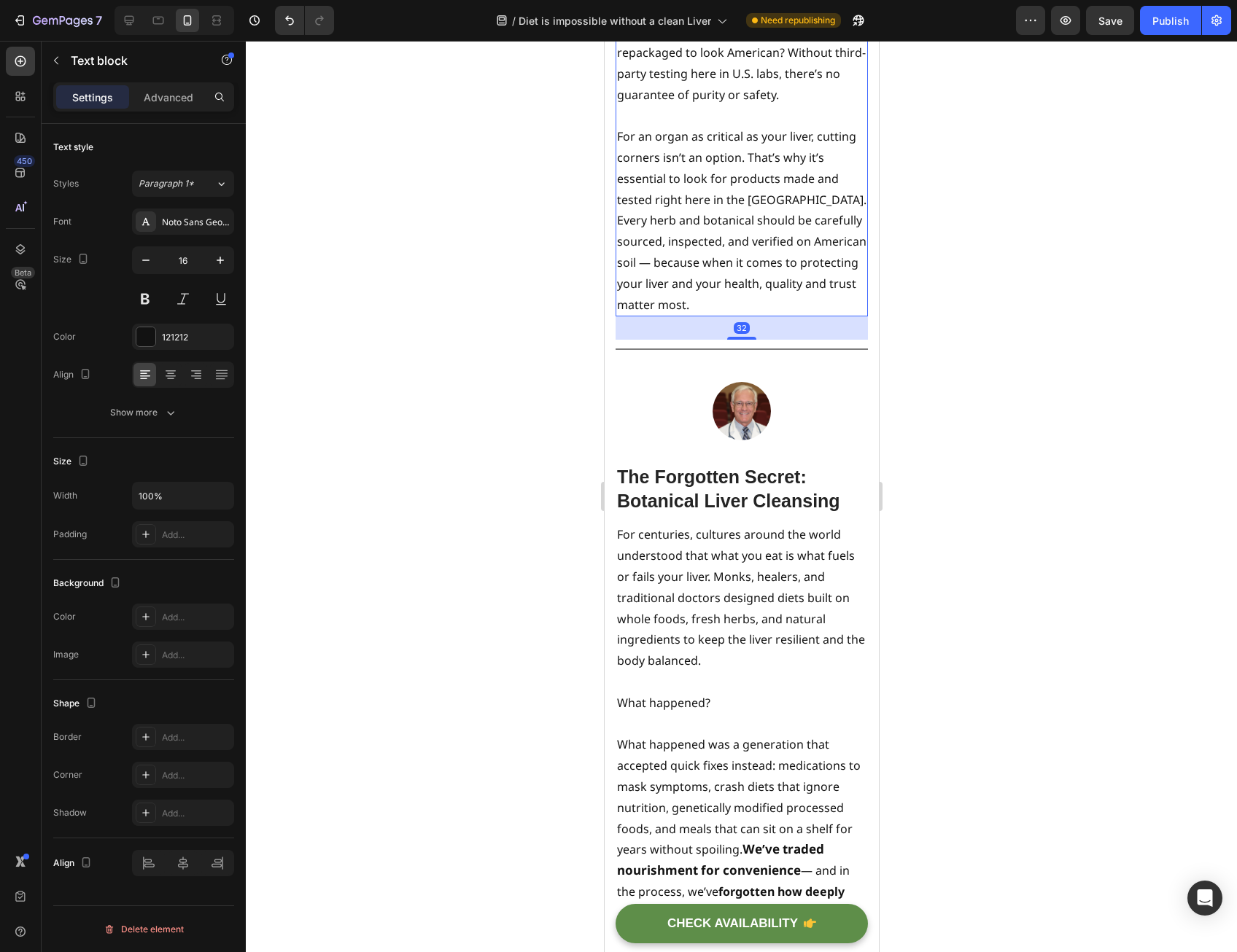
scroll to position [4813, 0]
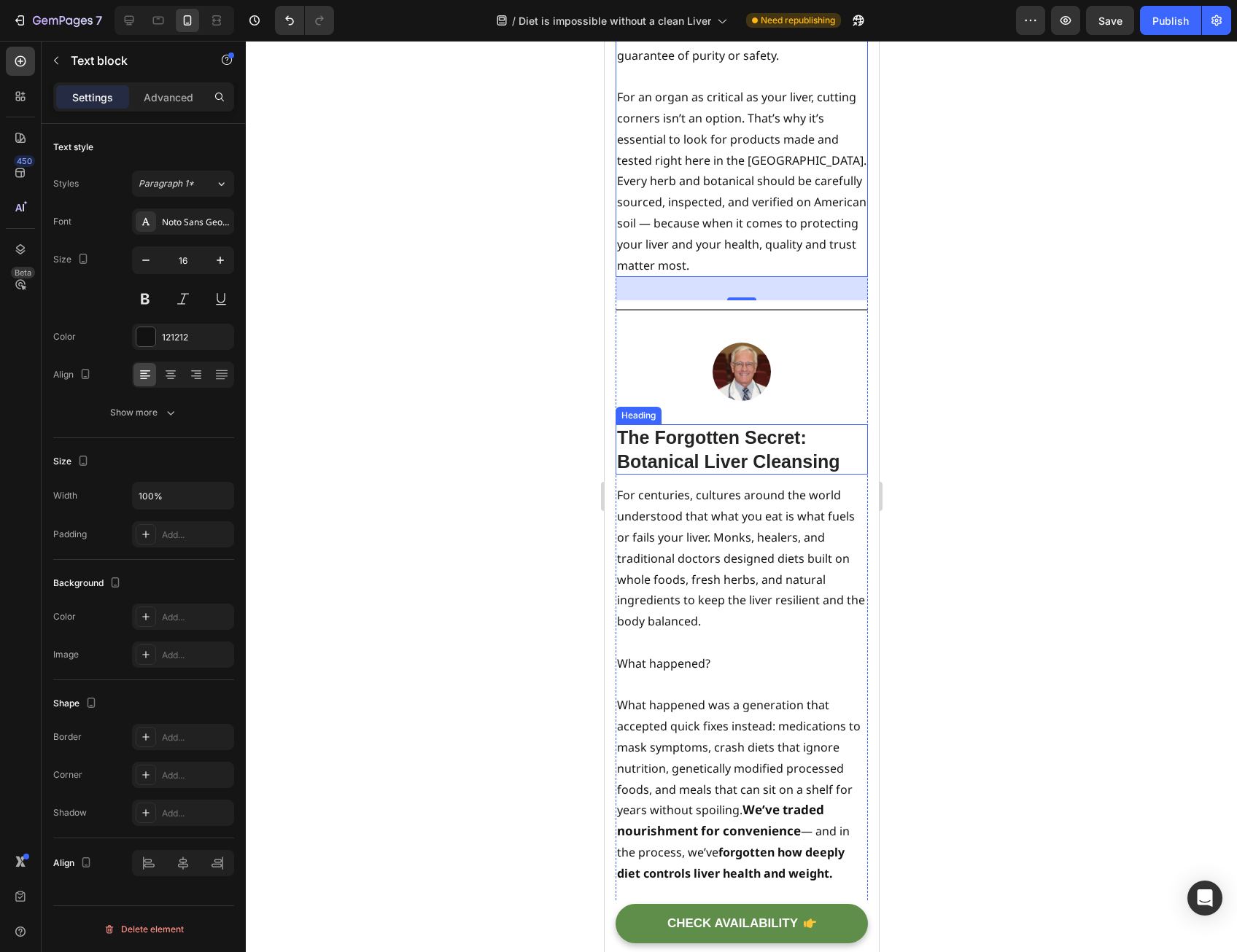
click at [736, 474] on h2 "The Forgotten Secret: Botanical Liver Cleansing" at bounding box center [741, 449] width 252 height 50
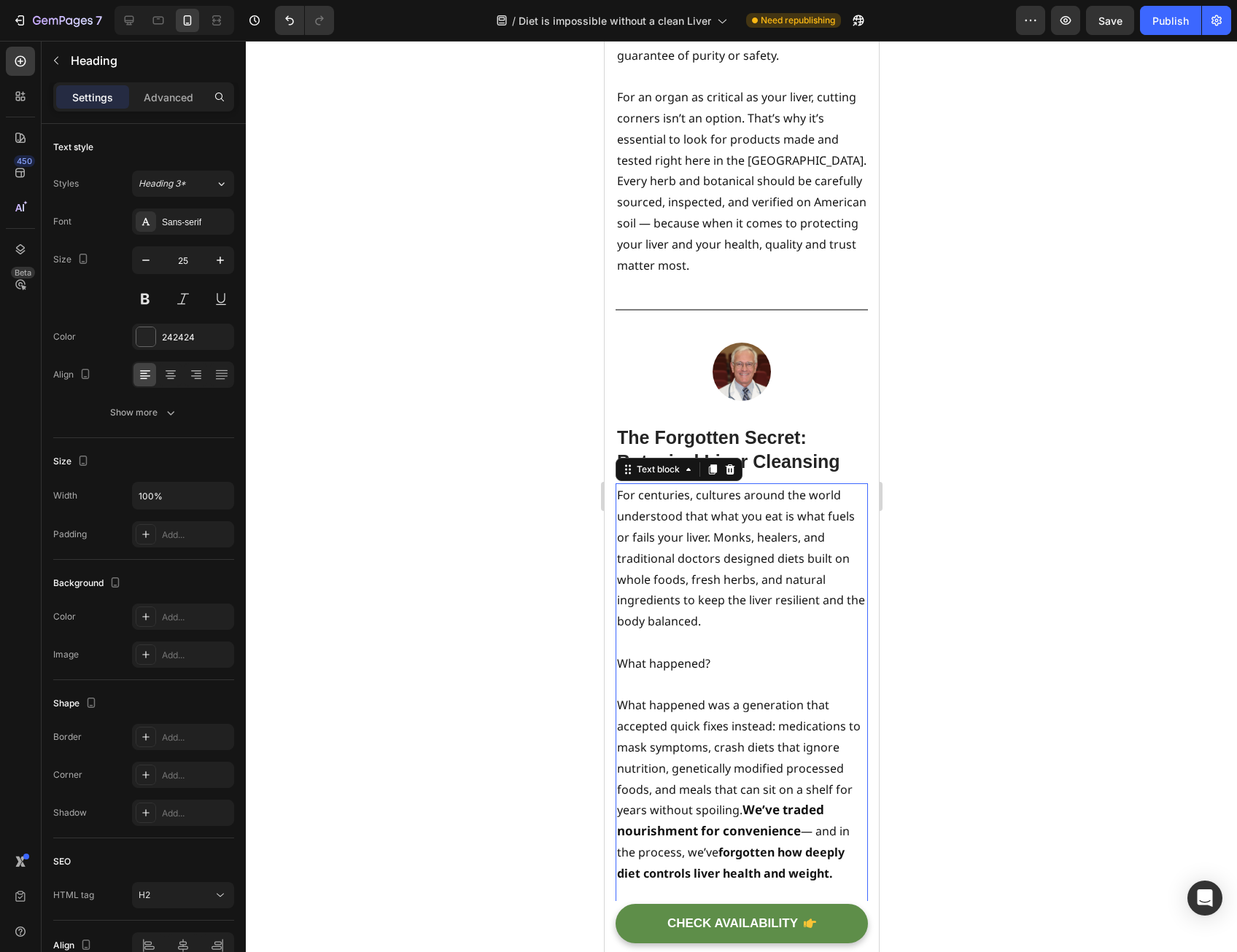
click at [709, 553] on p "For centuries, cultures around the world understood that what you eat is what f…" at bounding box center [741, 559] width 250 height 148
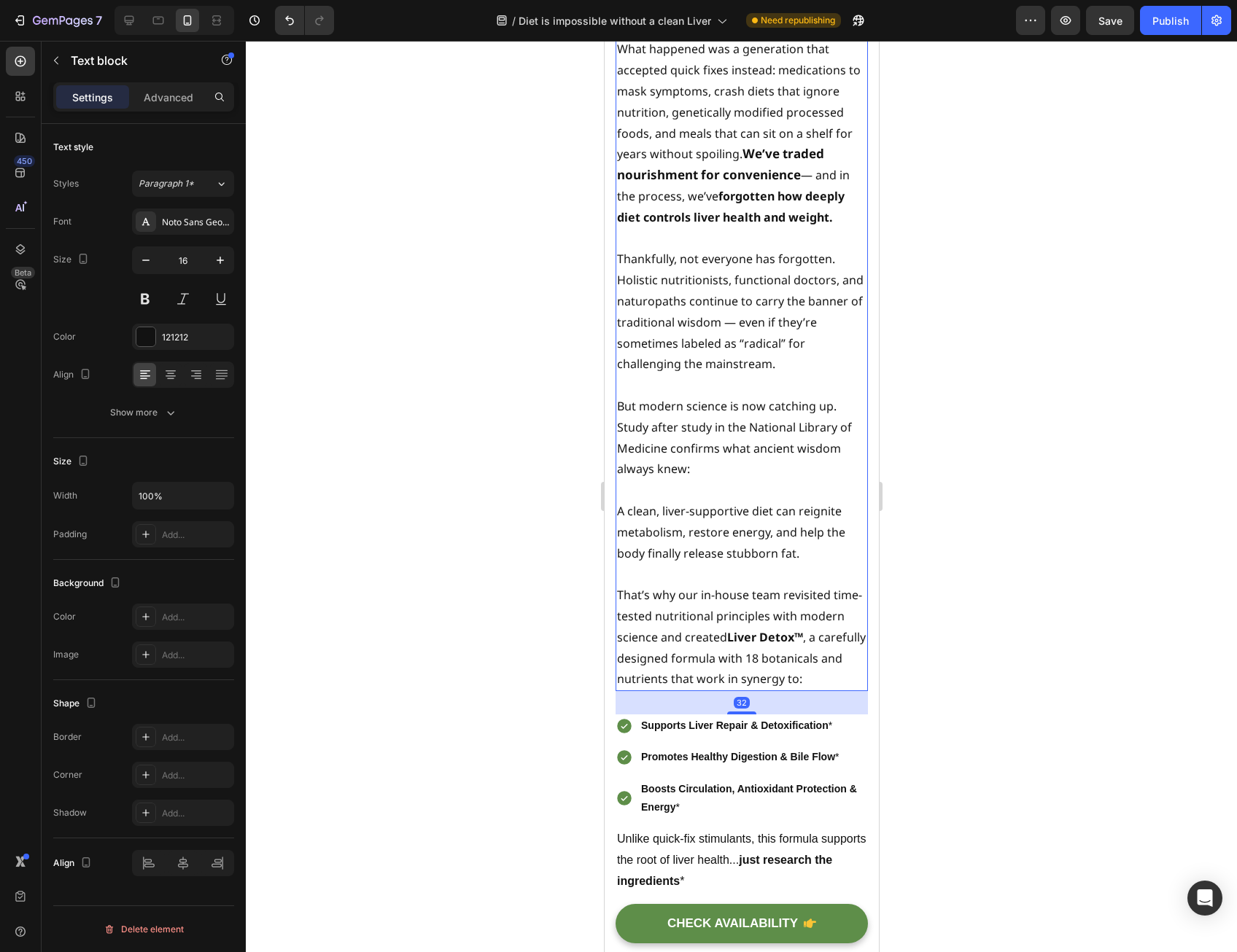
click at [706, 479] on p "But modern science is now catching up. Study after study in the National Librar…" at bounding box center [741, 438] width 250 height 84
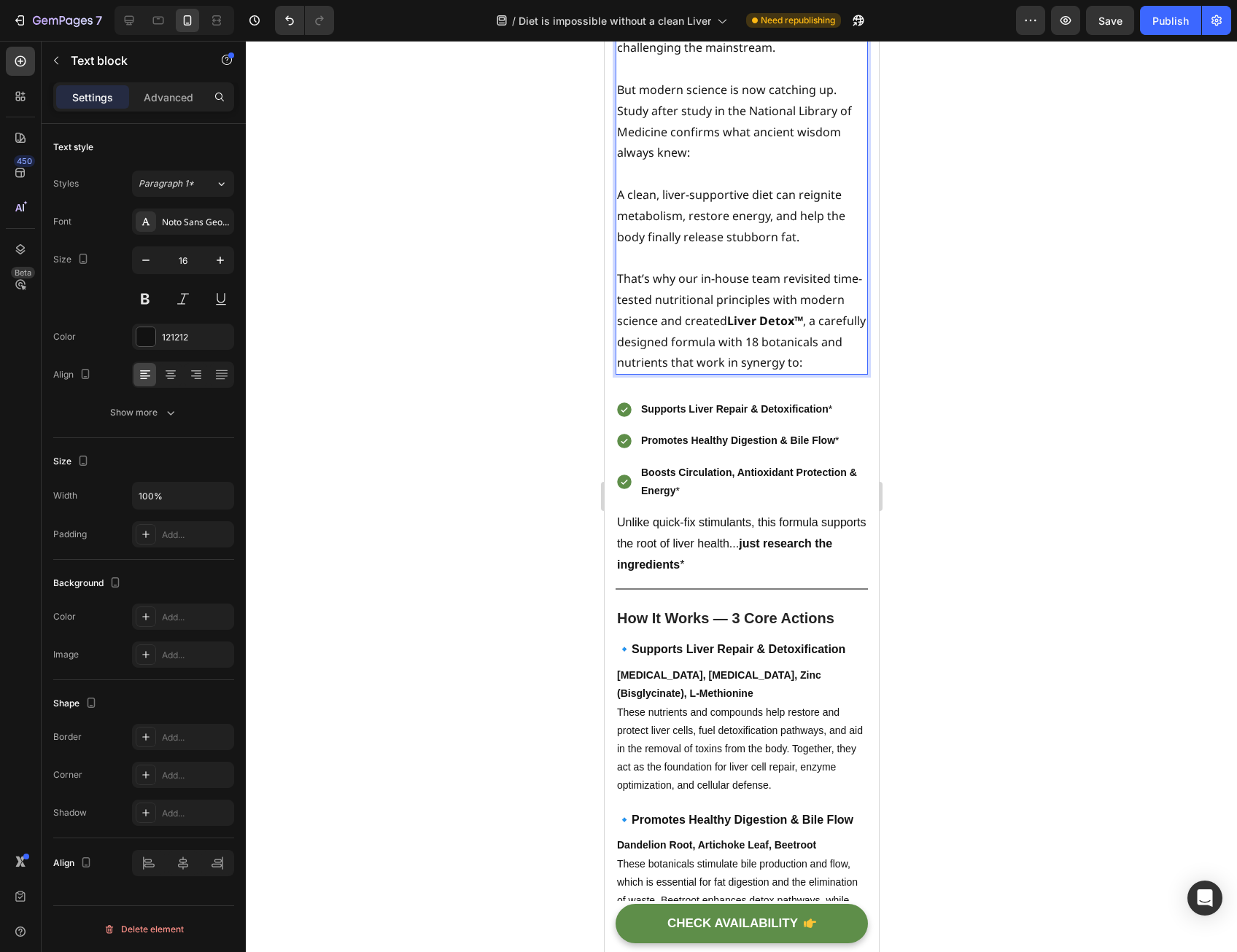
scroll to position [5907, 0]
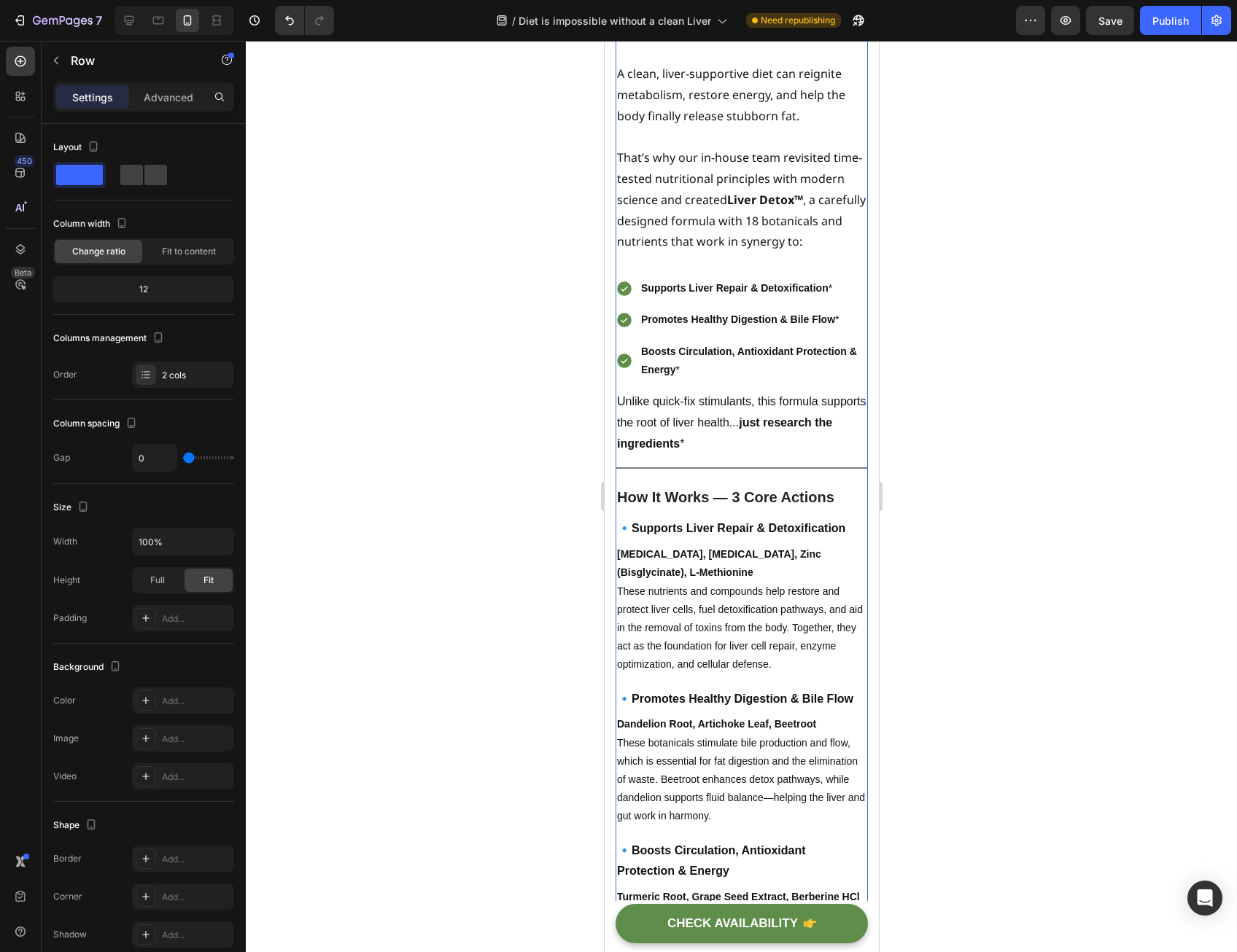
click at [709, 376] on strong "Boosts Circulation, Antioxidant Protection & Energy" at bounding box center [748, 360] width 216 height 30
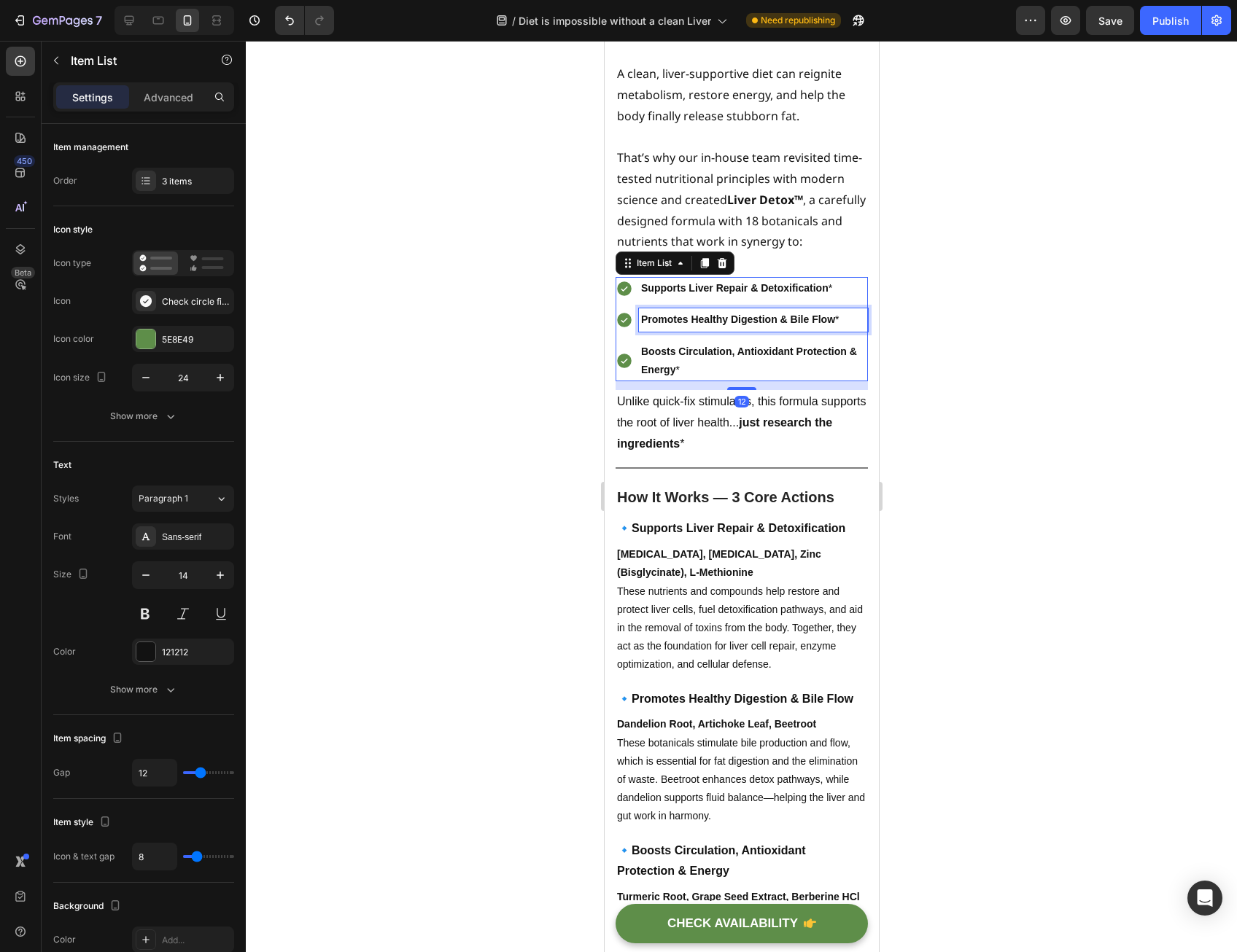
click at [709, 329] on p "Promotes Healthy Digestion & Bile Flow *" at bounding box center [753, 320] width 225 height 19
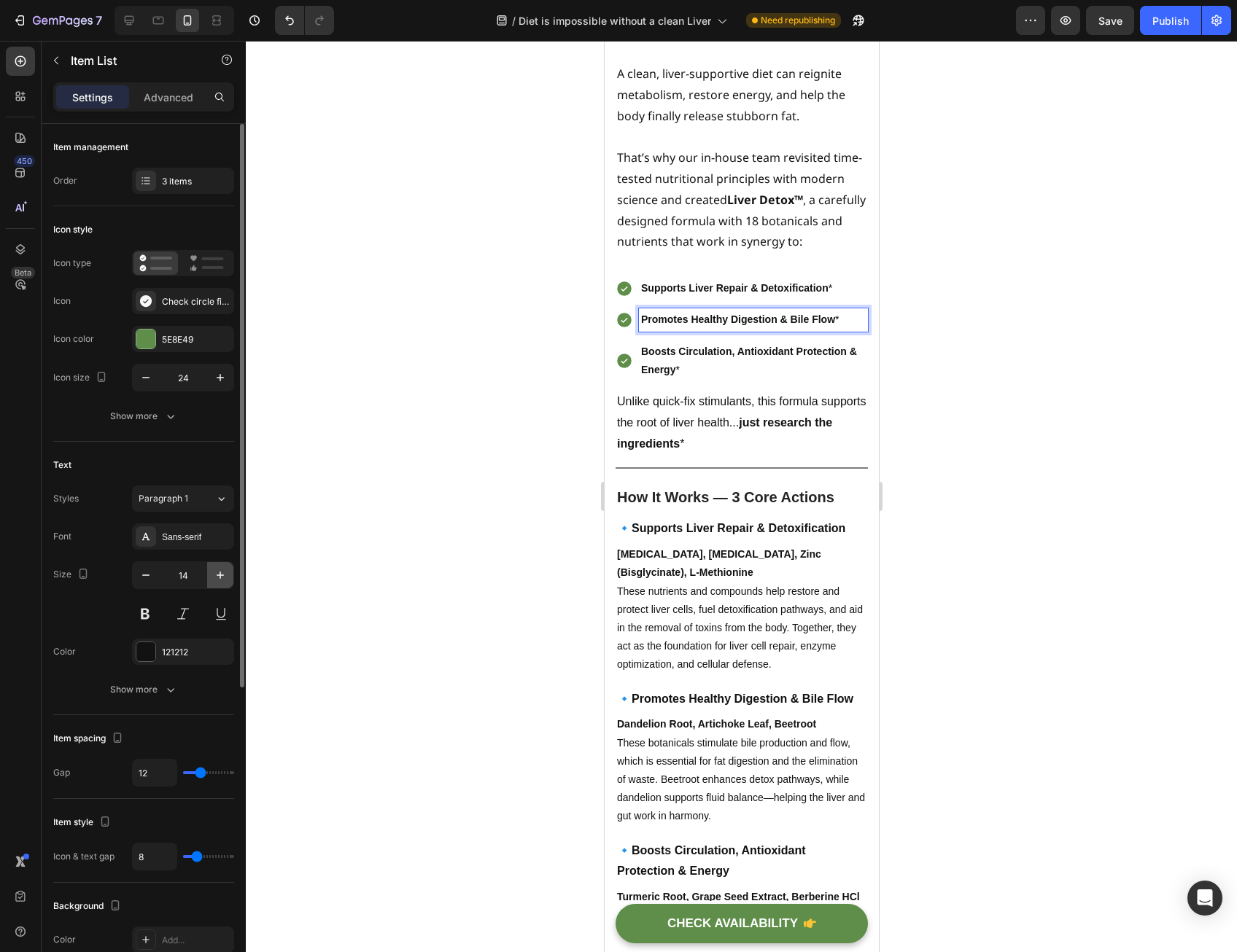
click at [219, 568] on icon "button" at bounding box center [220, 575] width 15 height 15
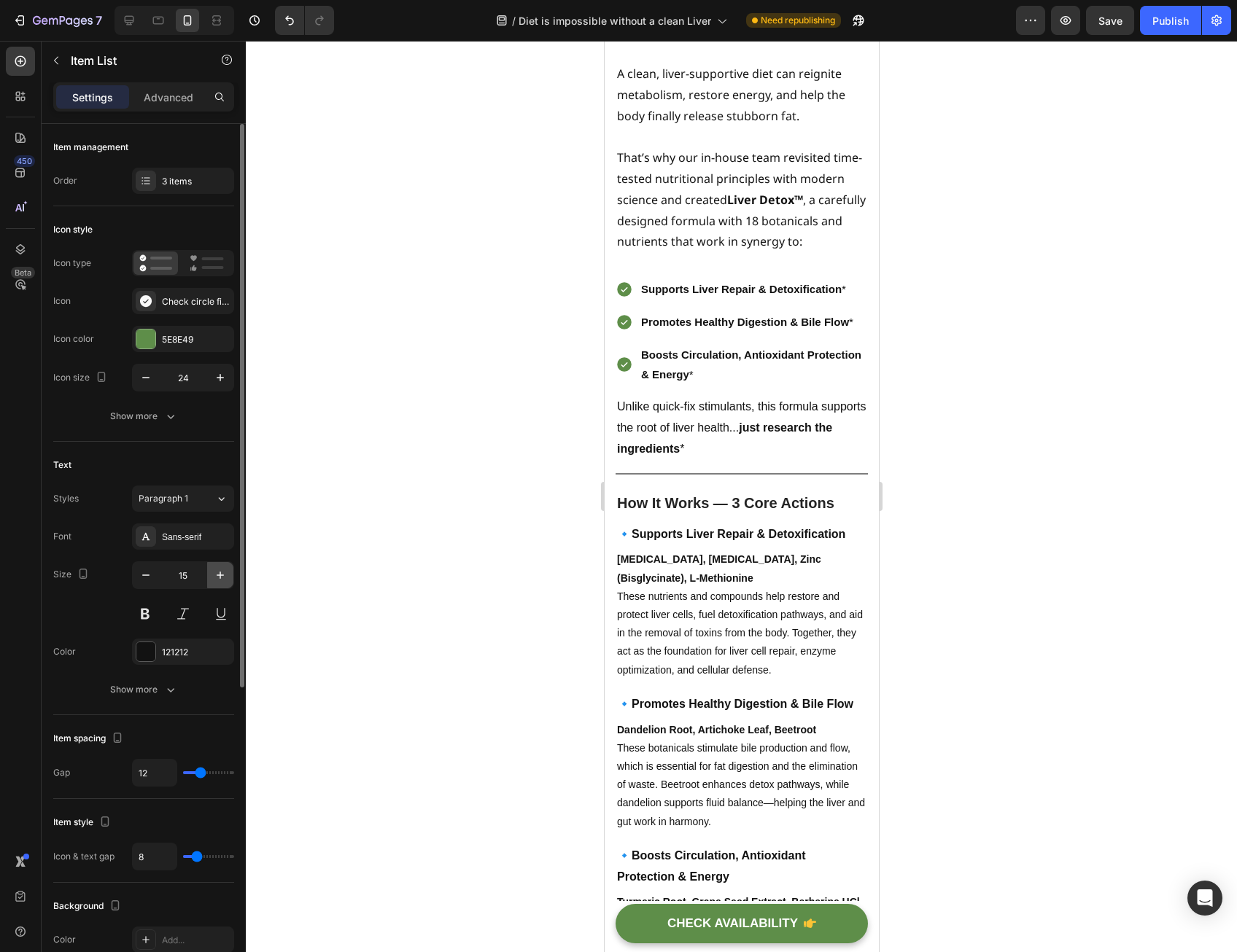
type input "16"
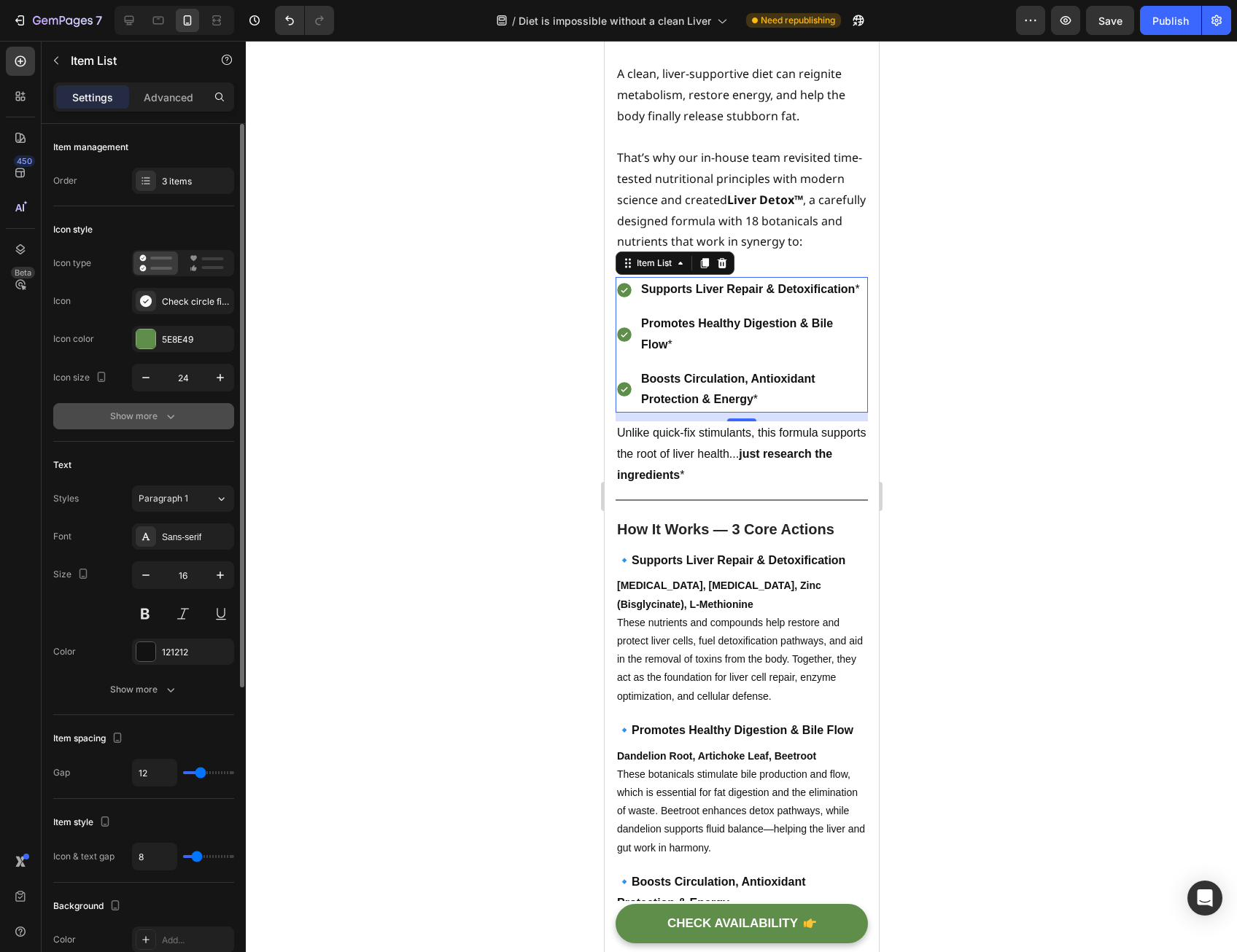
click at [124, 413] on div "Show more" at bounding box center [144, 416] width 68 height 15
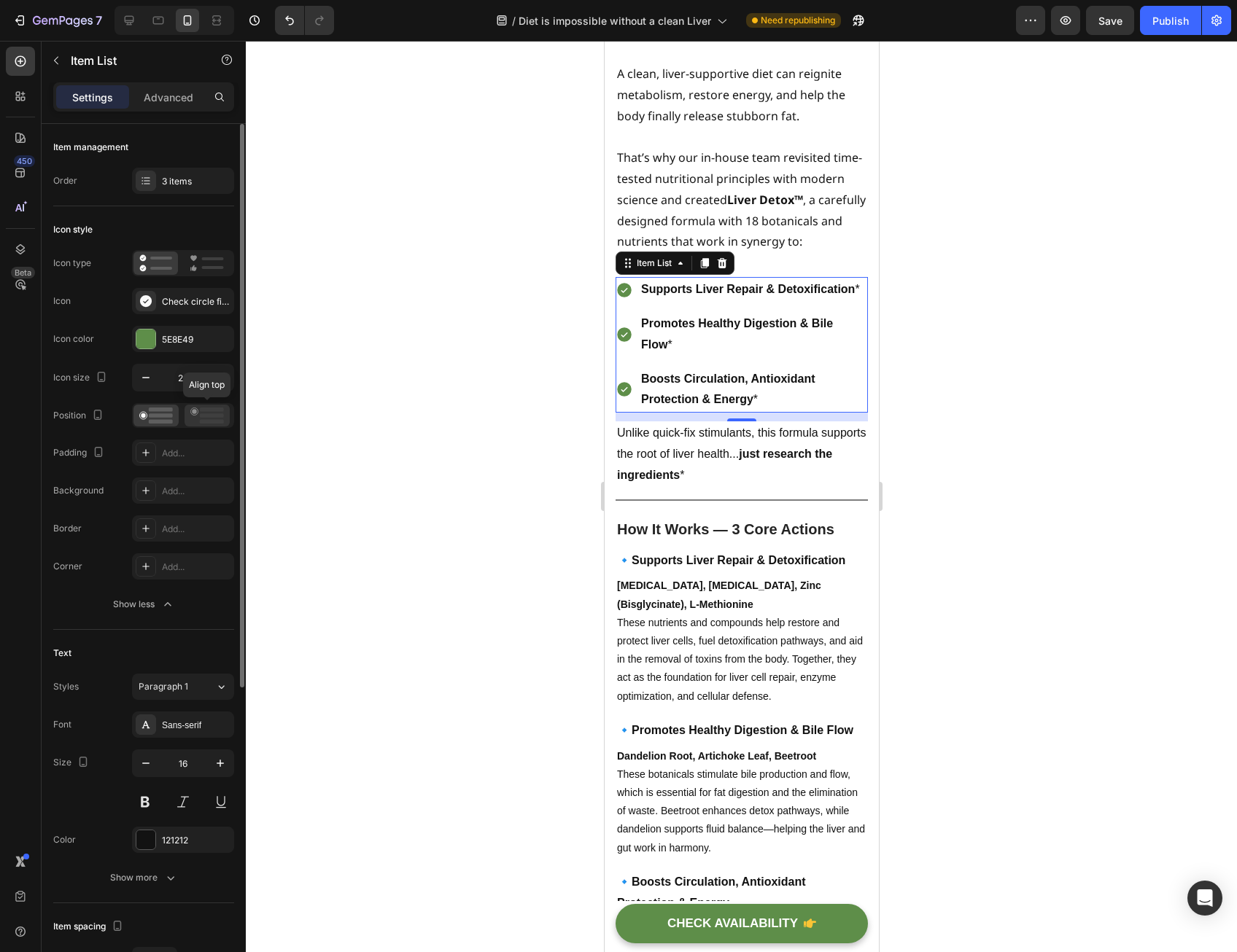
click at [197, 413] on icon at bounding box center [207, 416] width 33 height 16
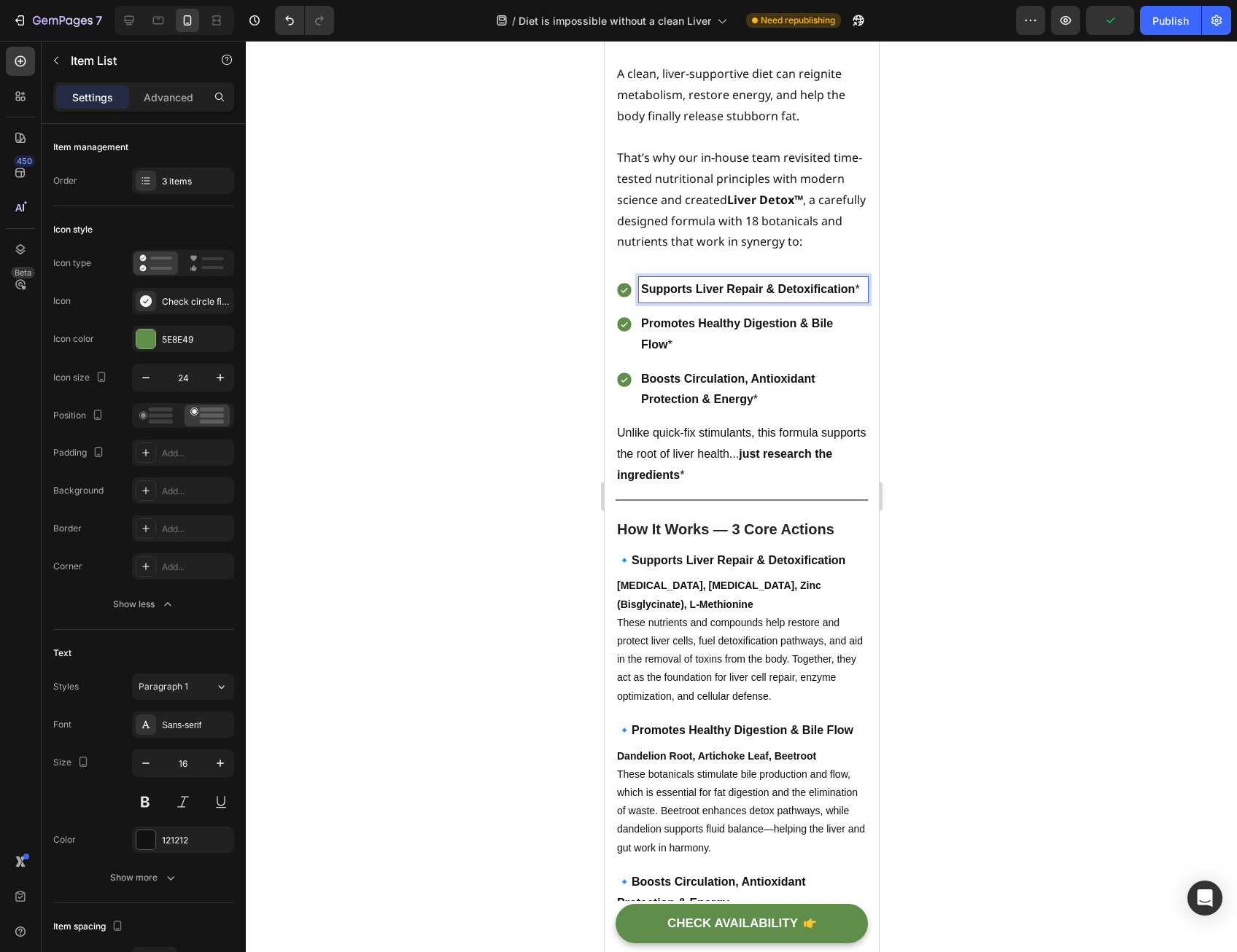
click at [547, 580] on div at bounding box center [741, 497] width 991 height 912
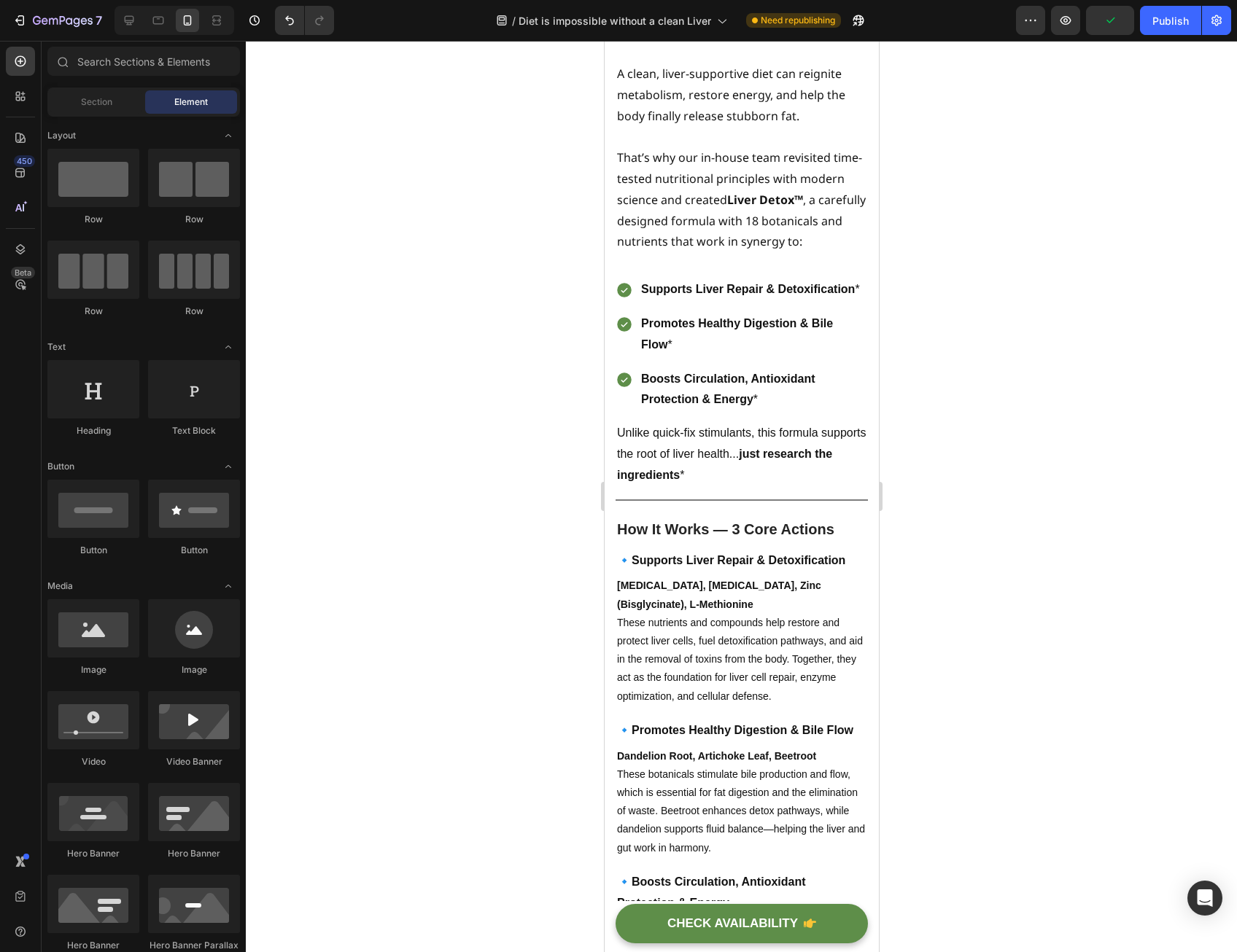
click at [649, 481] on strong "just research the ingredients" at bounding box center [724, 465] width 215 height 33
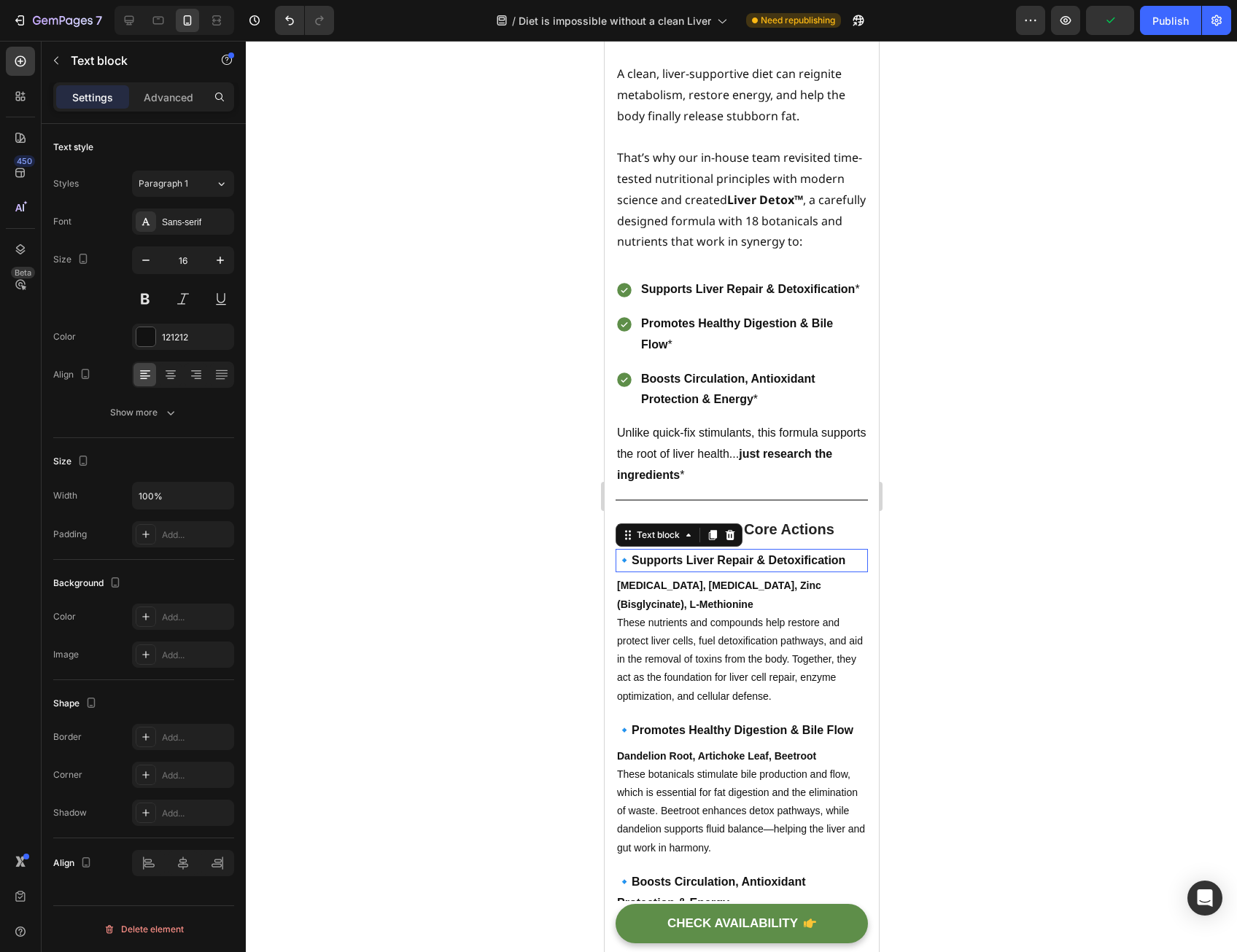
click at [658, 573] on div "🔹 Supports Liver Repair & Detoxification" at bounding box center [741, 561] width 252 height 24
click at [660, 705] on p "[MEDICAL_DATA], [MEDICAL_DATA], Zinc (Bisglycinate), L-Methionine These nutrien…" at bounding box center [741, 641] width 250 height 128
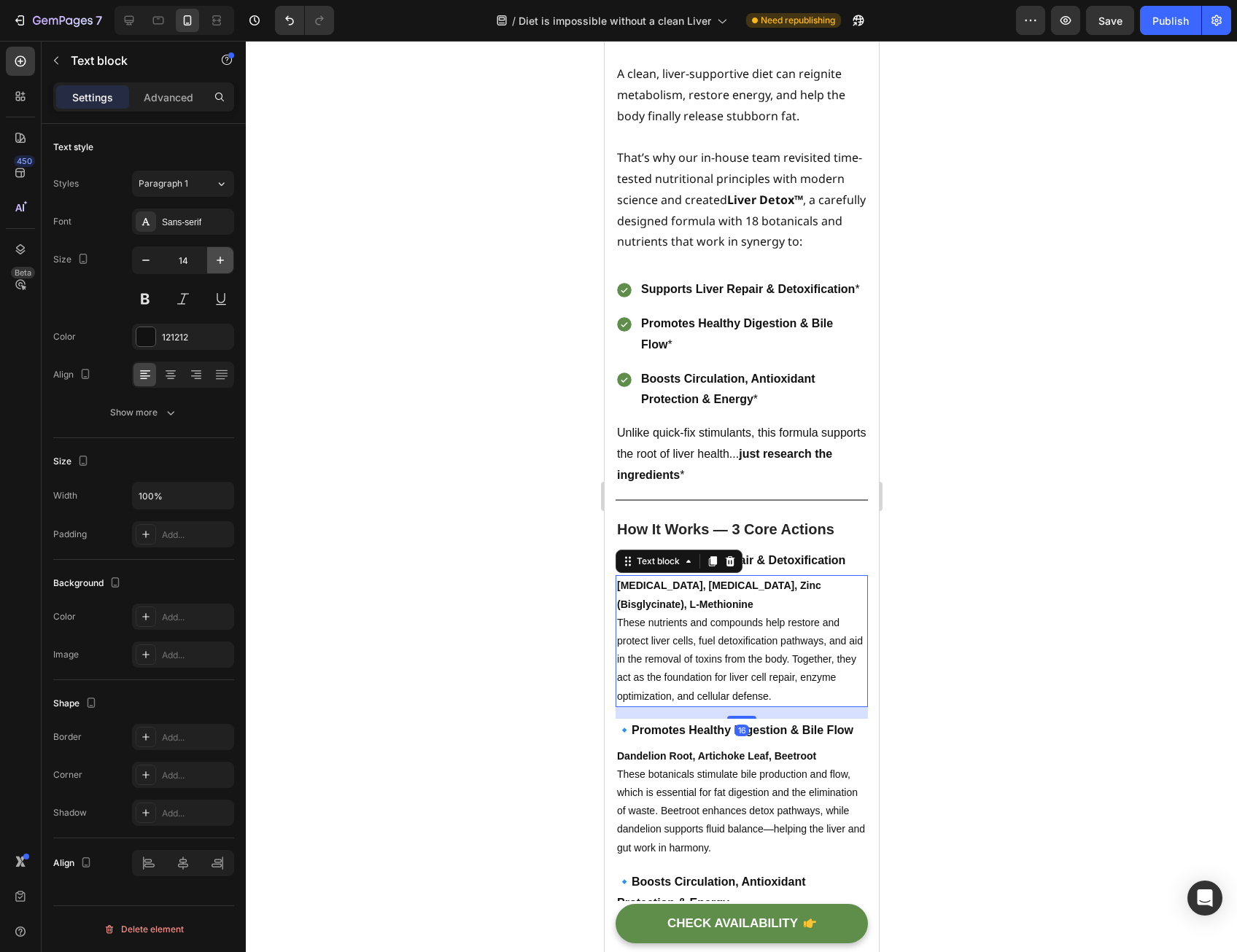
click at [227, 262] on icon "button" at bounding box center [220, 260] width 15 height 15
click at [226, 262] on icon "button" at bounding box center [220, 260] width 15 height 15
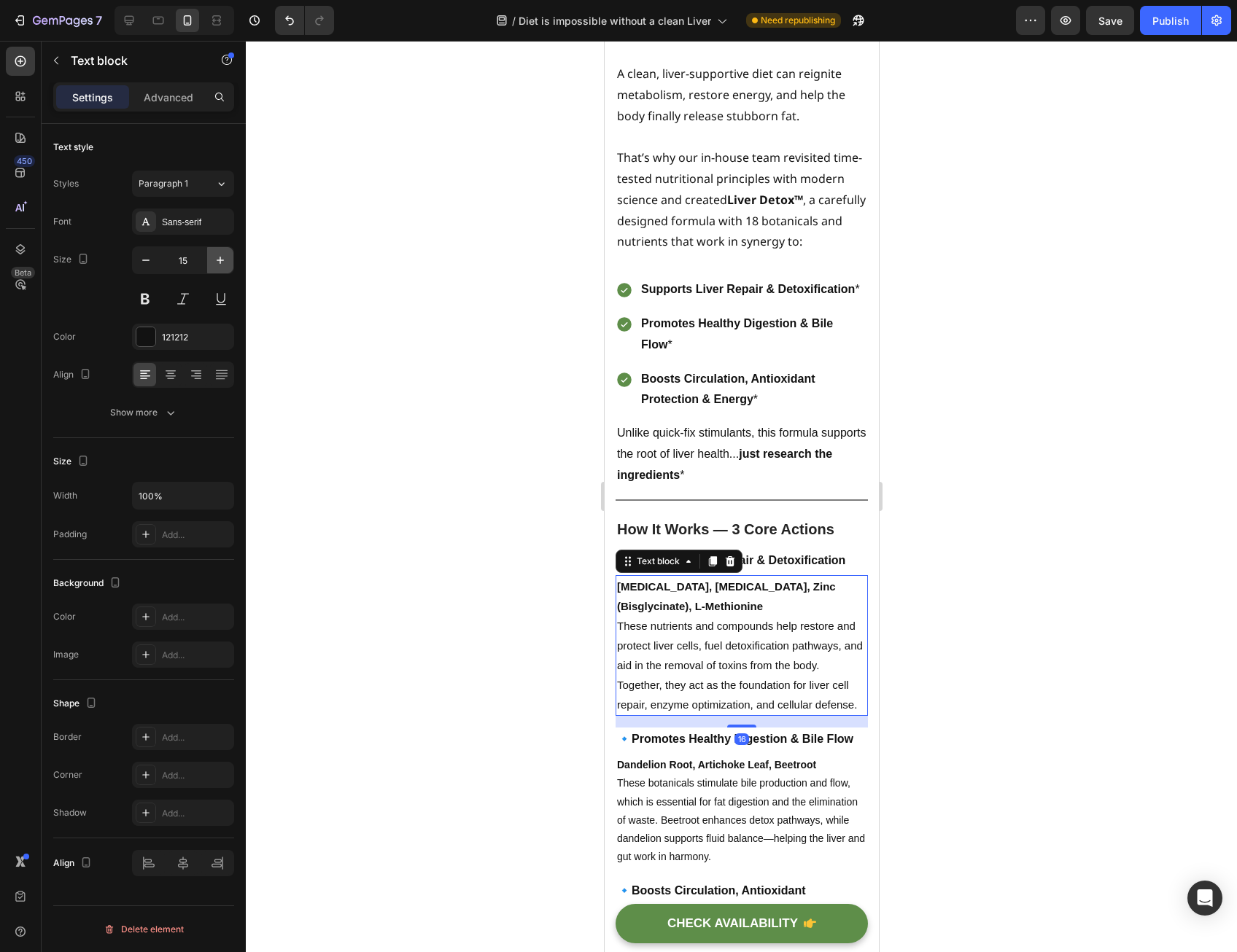
type input "16"
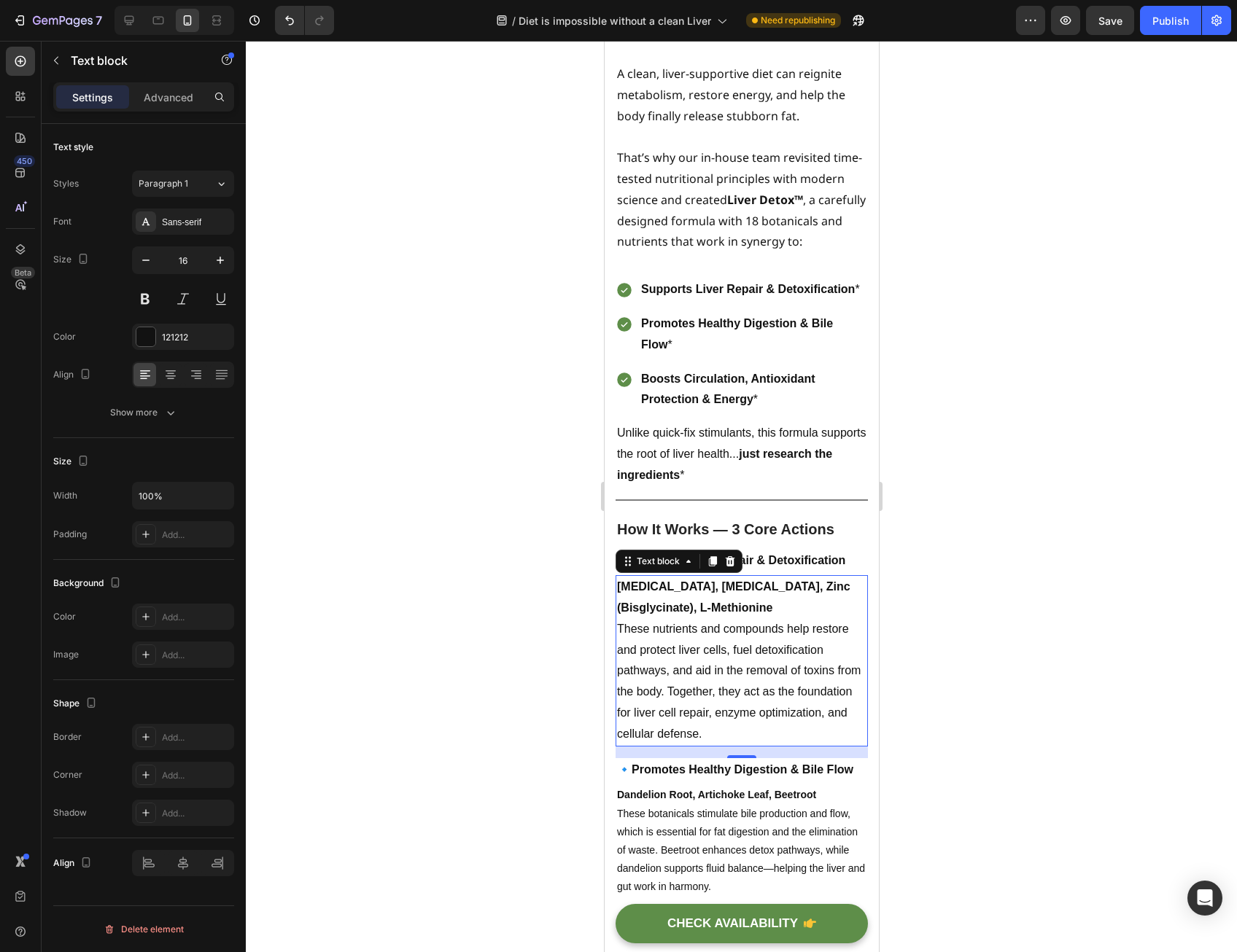
click at [623, 745] on p "[MEDICAL_DATA], [MEDICAL_DATA], Zinc (Bisglycinate), L-Methionine These nutrien…" at bounding box center [741, 660] width 250 height 167
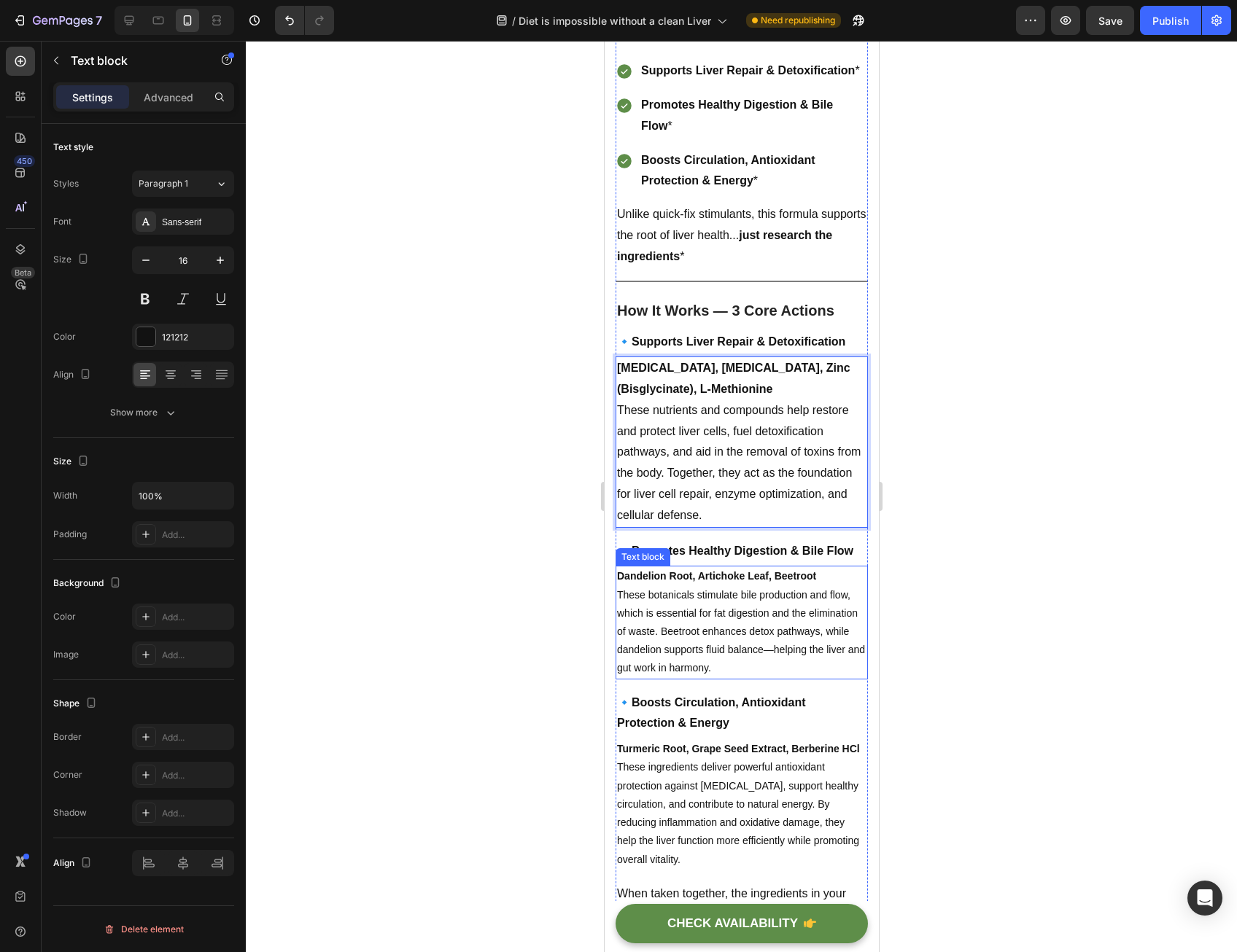
click at [660, 677] on p "Dandelion Root, Artichoke Leaf, Beetroot These botanicals stimulate bile produc…" at bounding box center [741, 622] width 250 height 111
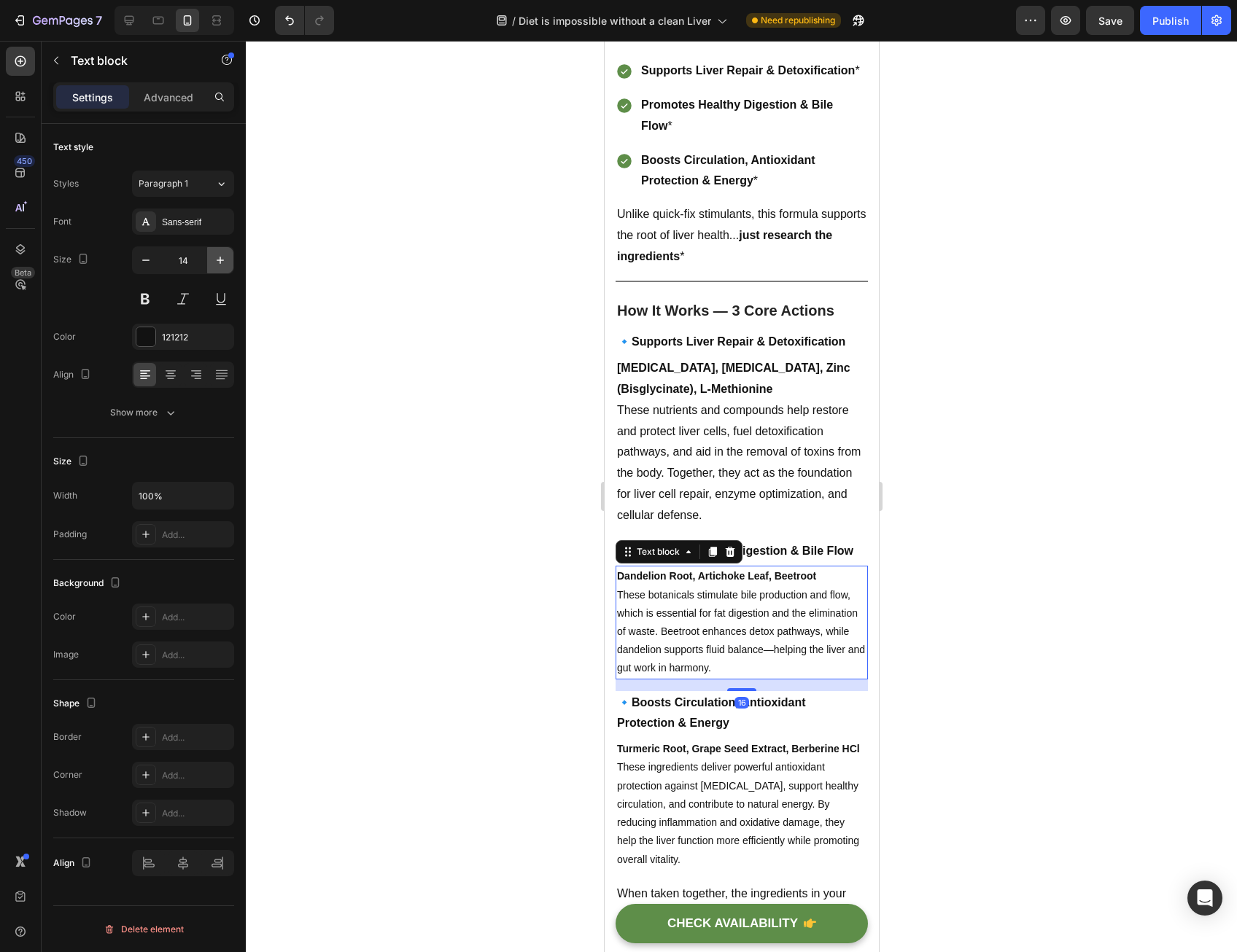
click at [228, 260] on button "button" at bounding box center [220, 260] width 26 height 26
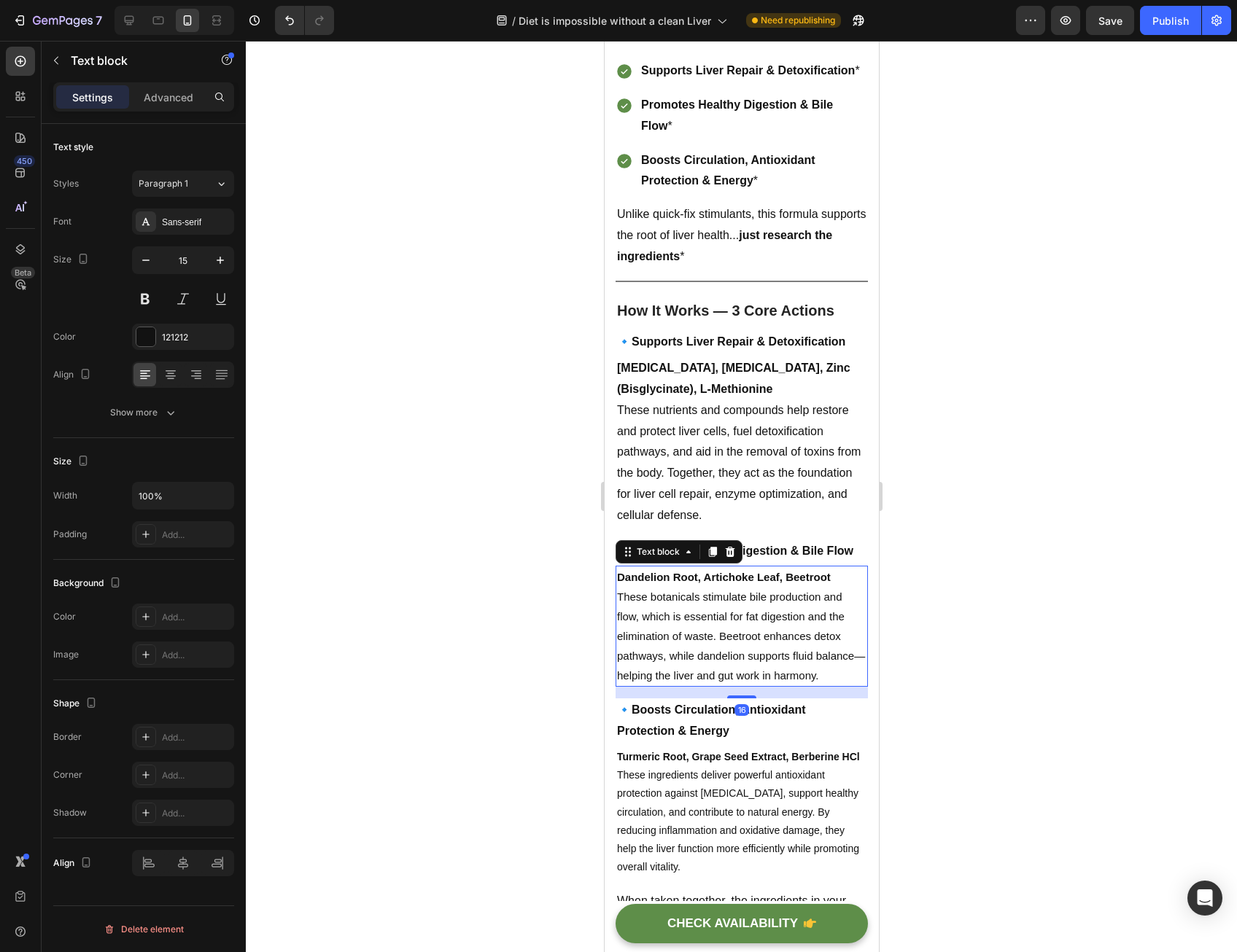
type input "16"
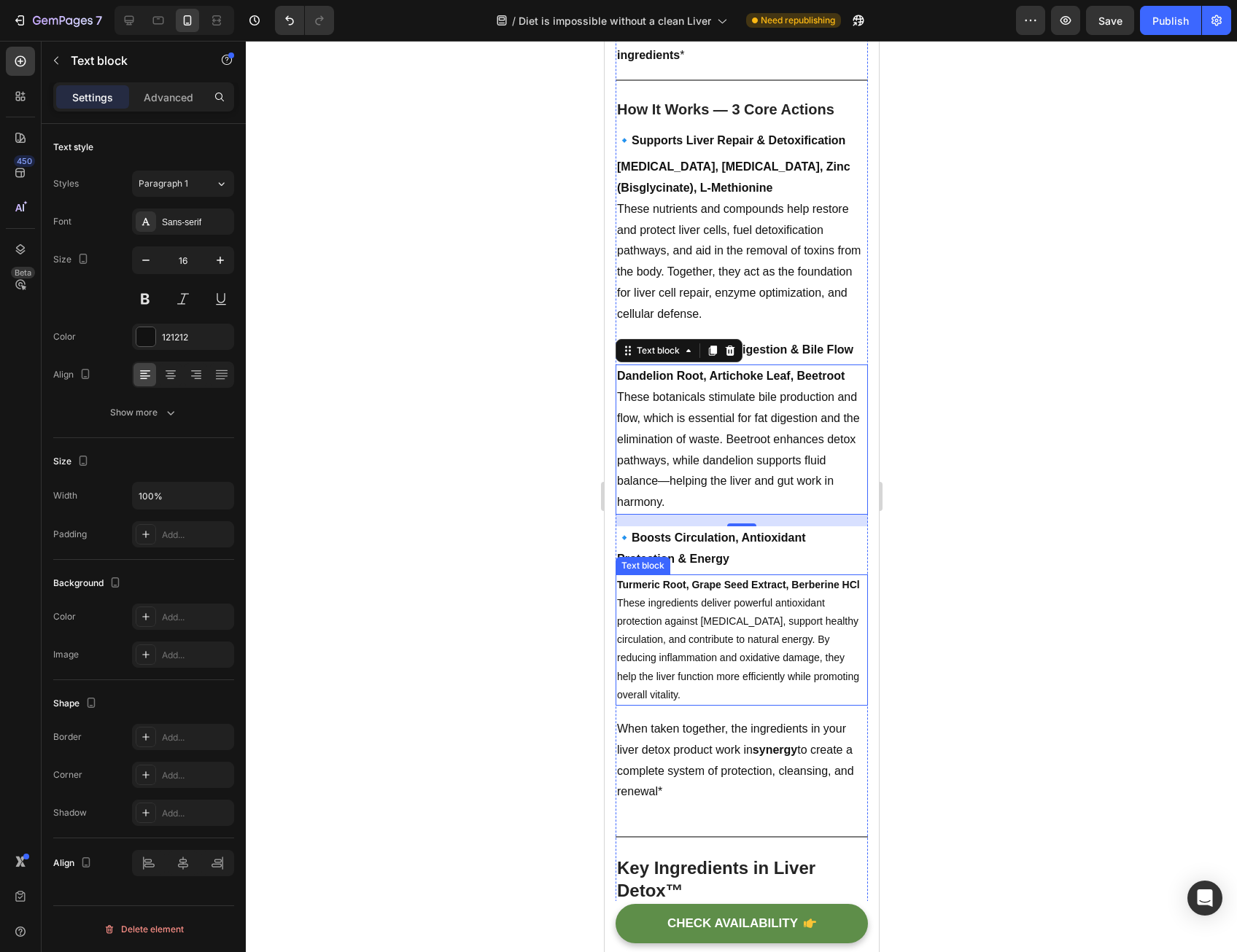
scroll to position [6491, 0]
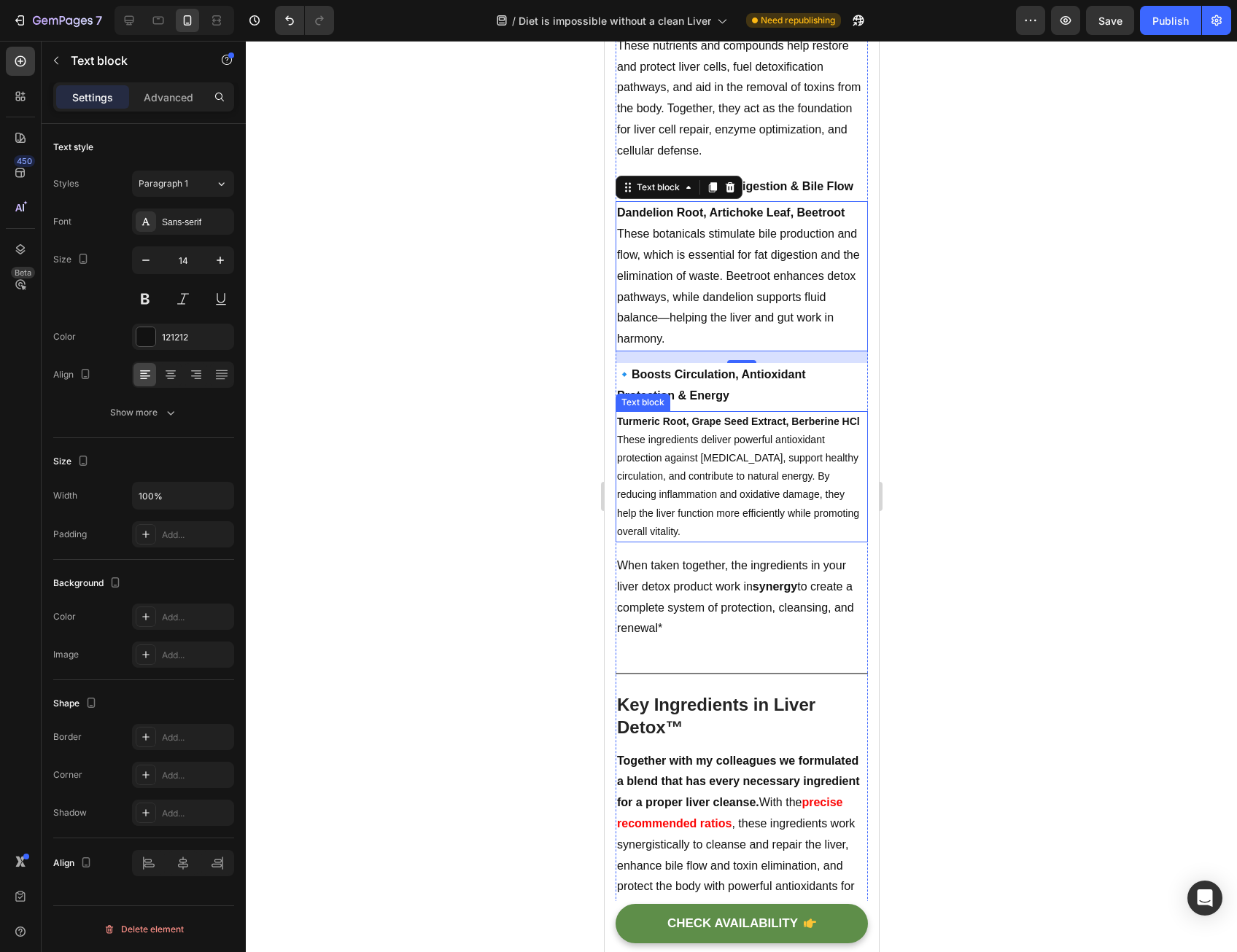
click at [692, 541] on p "Turmeric Root, Grape Seed Extract, Berberine HCl These ingredients deliver powe…" at bounding box center [741, 476] width 250 height 128
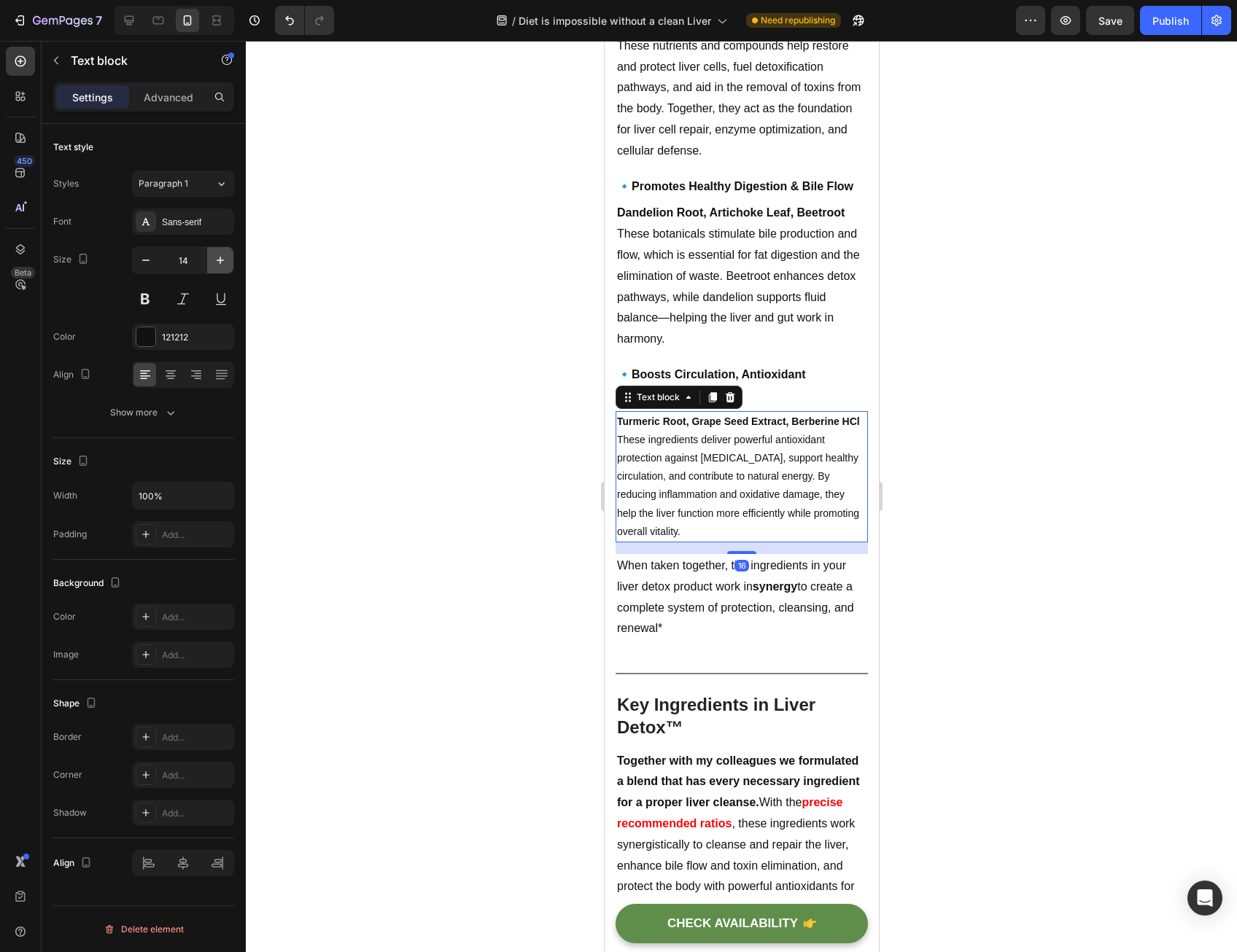
click at [209, 256] on button "button" at bounding box center [220, 260] width 26 height 26
click at [210, 256] on button "button" at bounding box center [220, 260] width 26 height 26
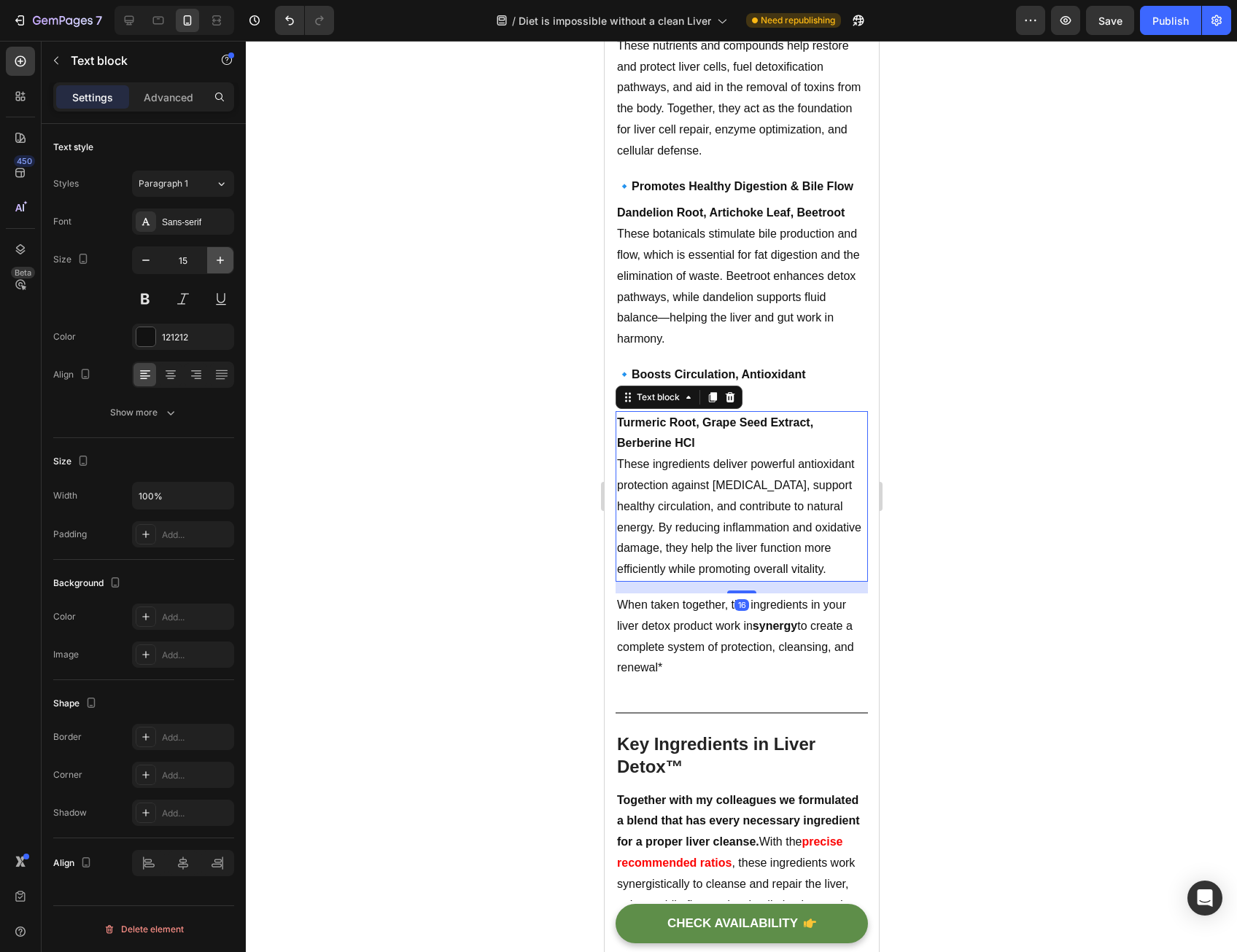
type input "16"
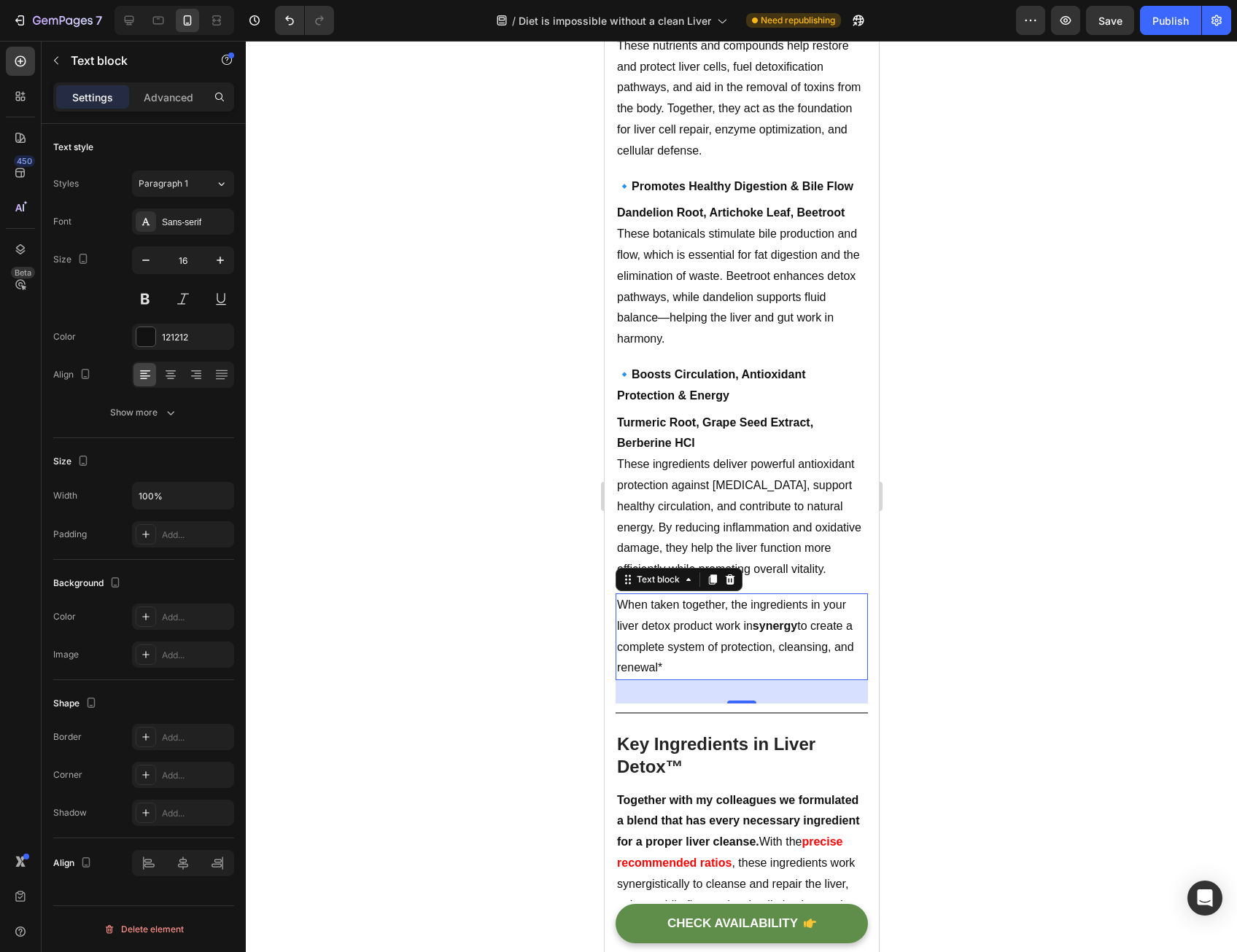
click at [658, 679] on p "When taken together, the ingredients in your liver detox product work in synerg…" at bounding box center [741, 637] width 250 height 84
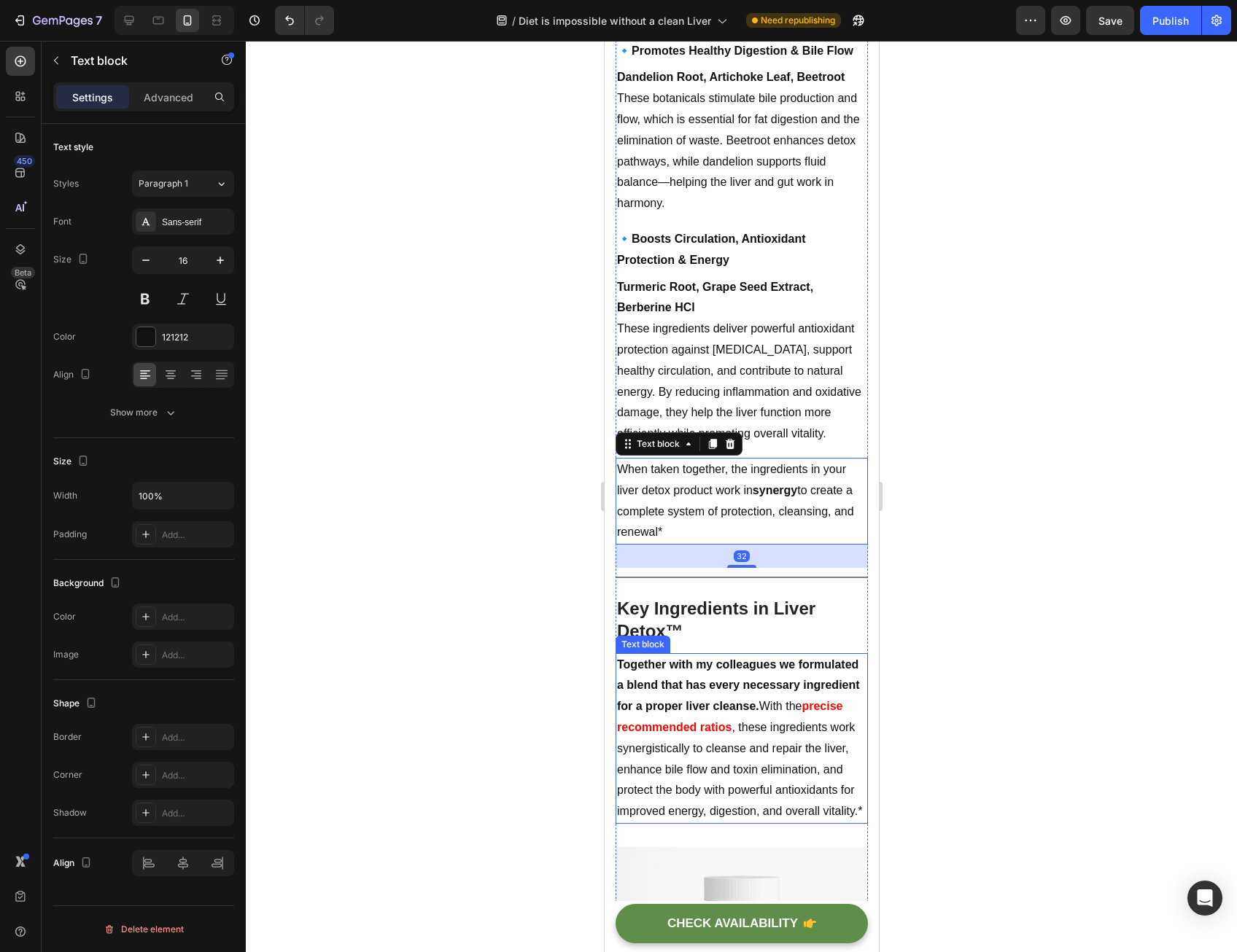
scroll to position [6855, 0]
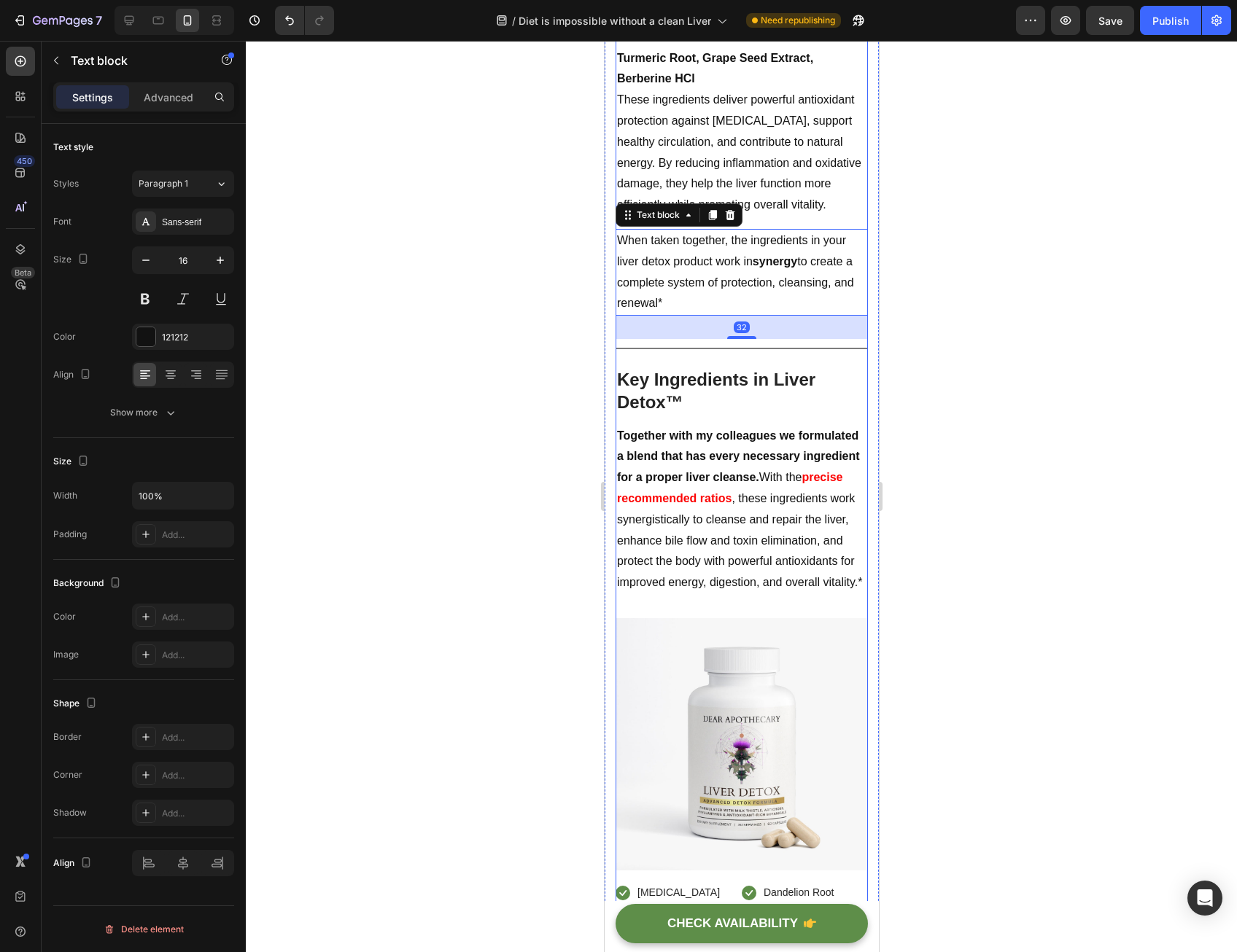
click at [726, 415] on h2 "Key Ingredients in Liver Detox™" at bounding box center [741, 390] width 252 height 48
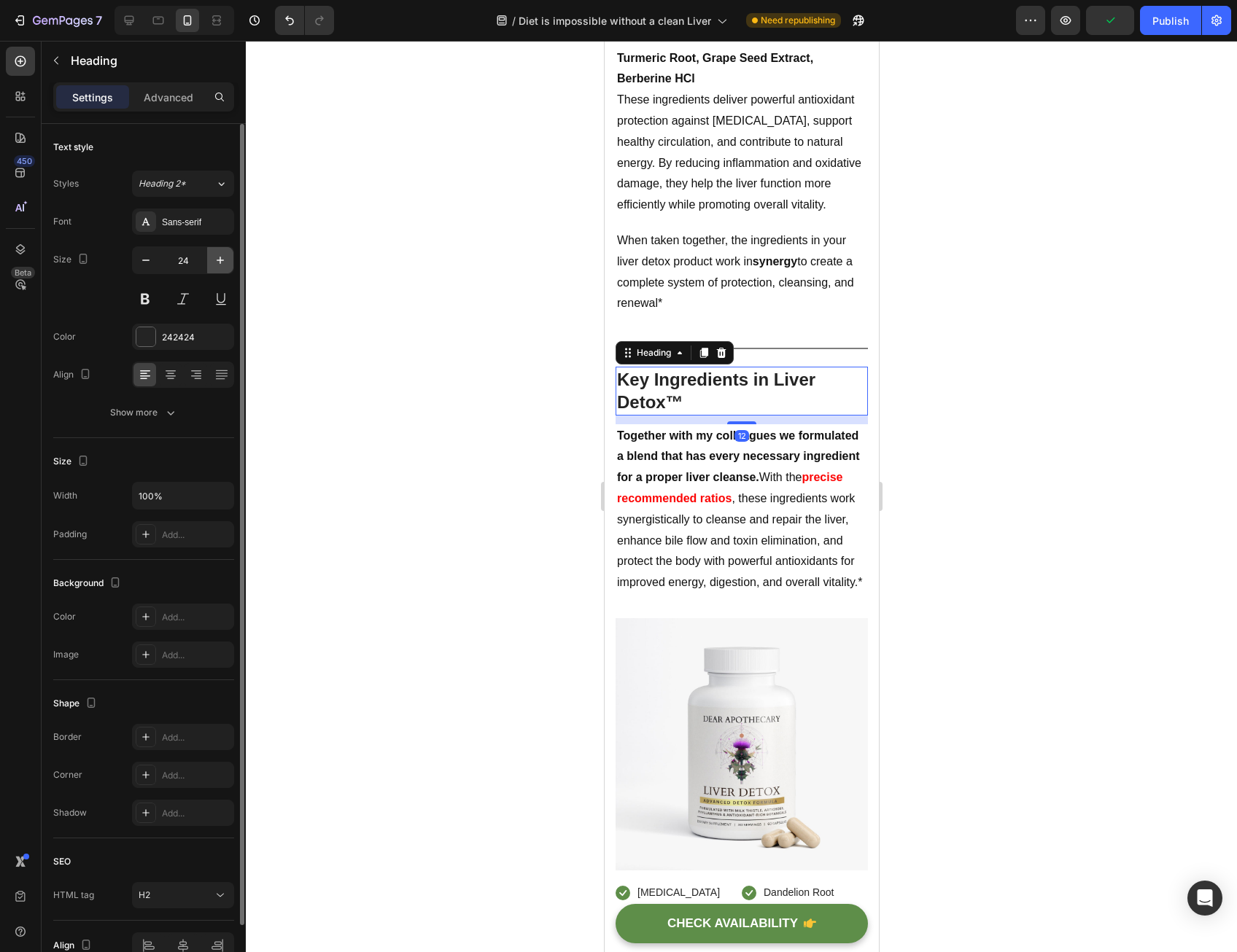
click at [215, 257] on icon "button" at bounding box center [220, 260] width 15 height 15
type input "25"
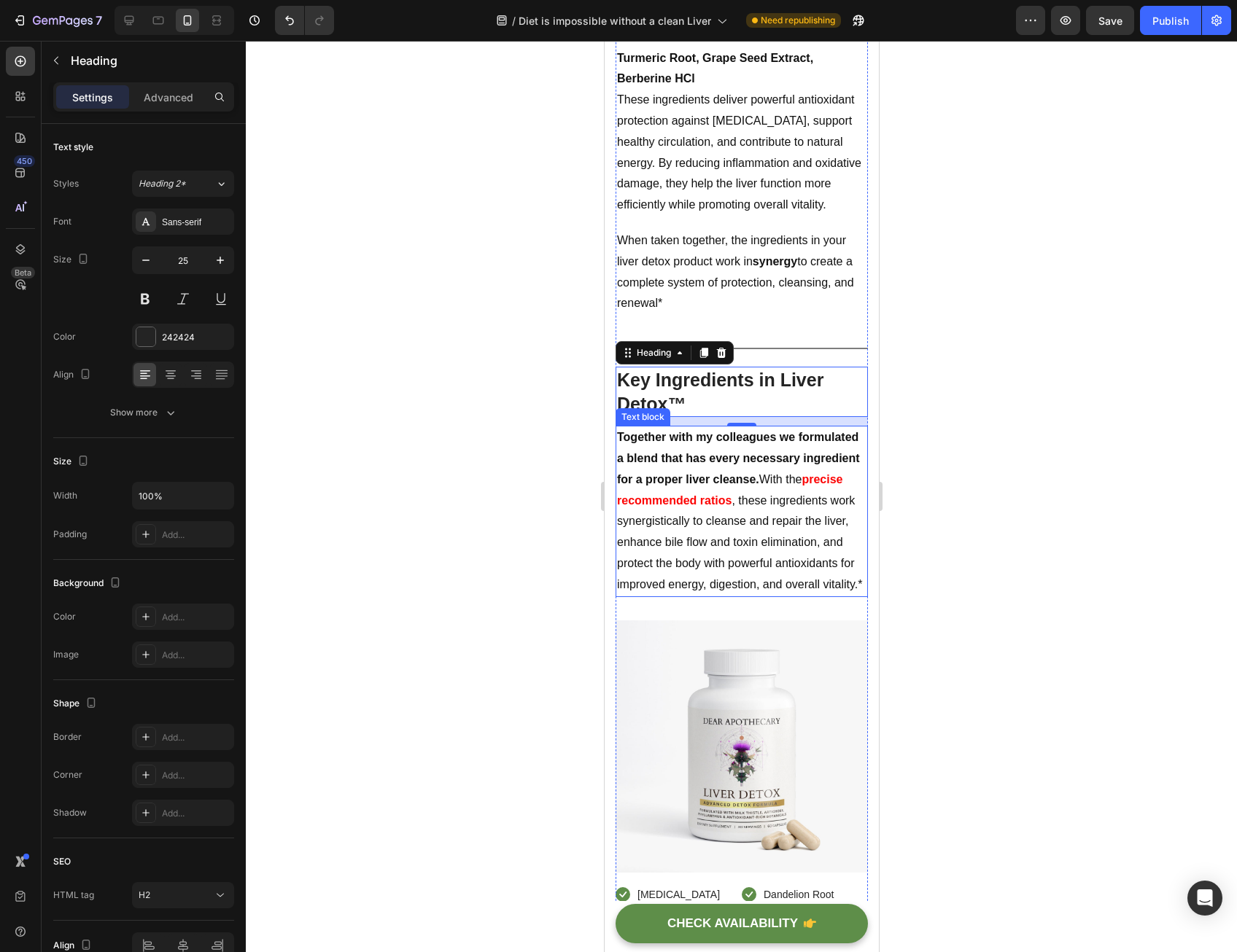
click at [664, 485] on strong "Together with my colleagues we formulated a blend that has every necessary ingr…" at bounding box center [738, 459] width 243 height 55
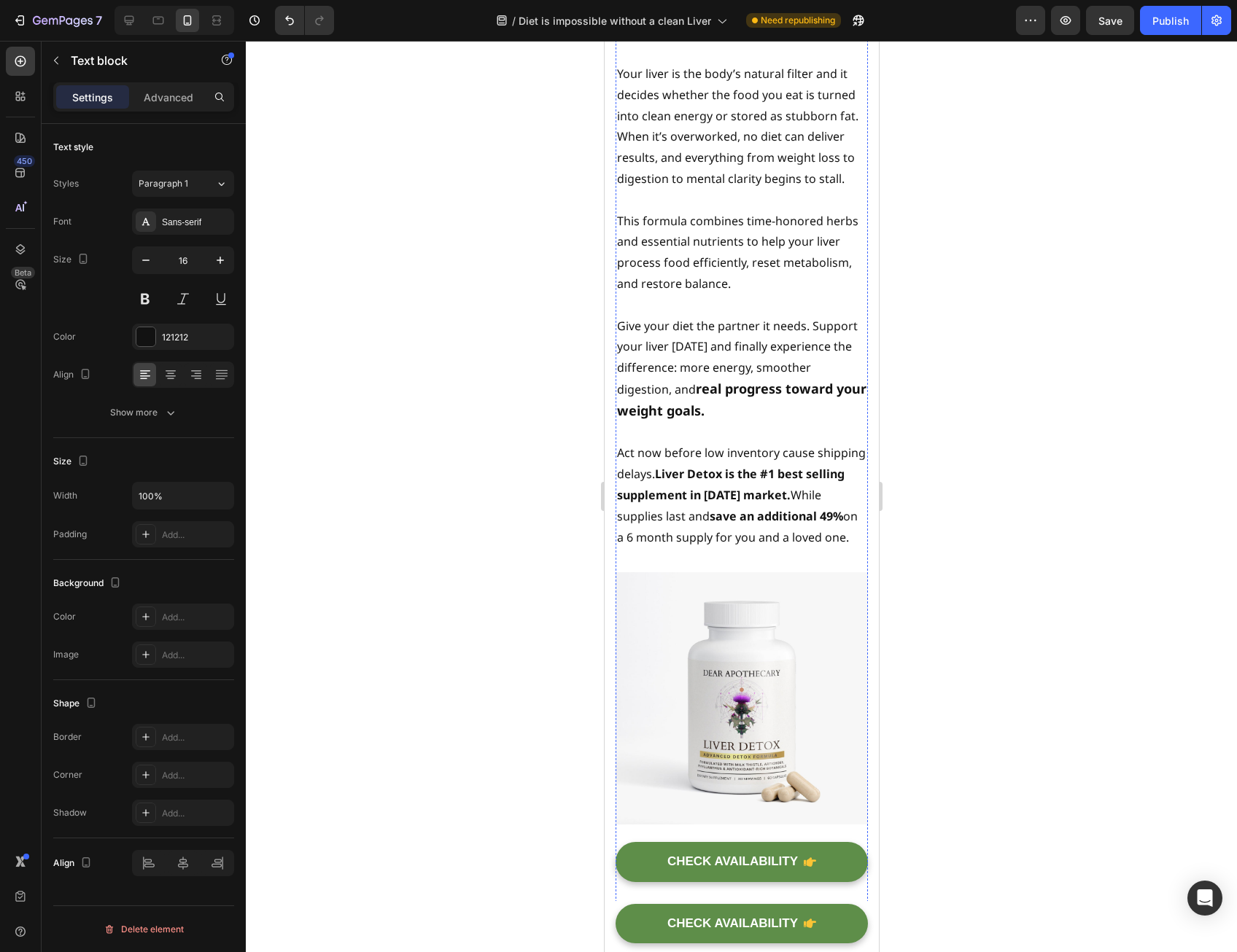
click at [723, 190] on p "Your liver is the body’s natural filter and it decides whether the food you eat…" at bounding box center [741, 126] width 250 height 126
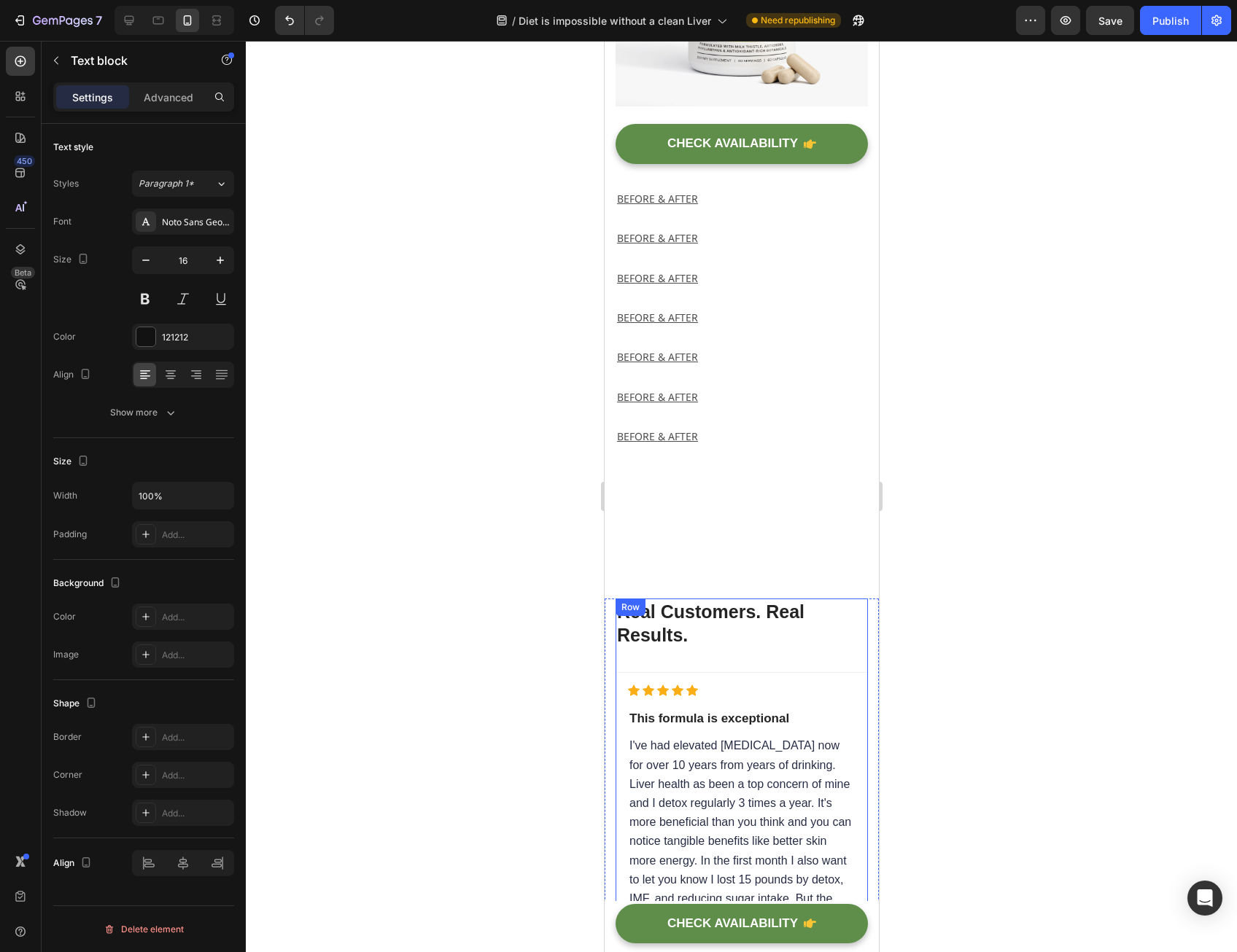
scroll to position [8916, 0]
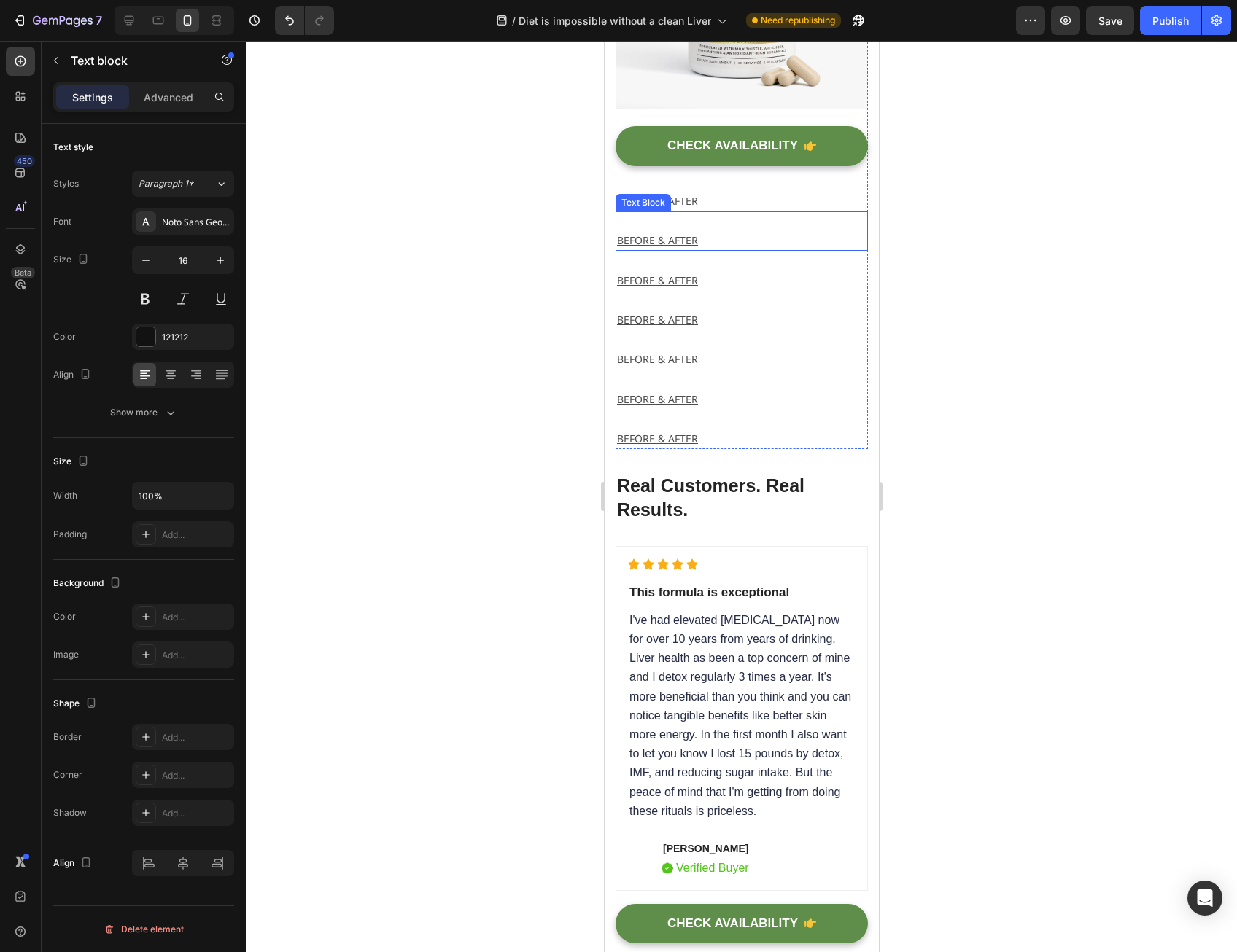
click at [729, 250] on div "BEFORE & AFTER" at bounding box center [741, 231] width 252 height 39
click at [730, 231] on p at bounding box center [741, 222] width 250 height 19
click at [730, 231] on p "Rich Text Editor. Editing area: main" at bounding box center [741, 222] width 250 height 19
click at [948, 362] on div at bounding box center [741, 497] width 991 height 912
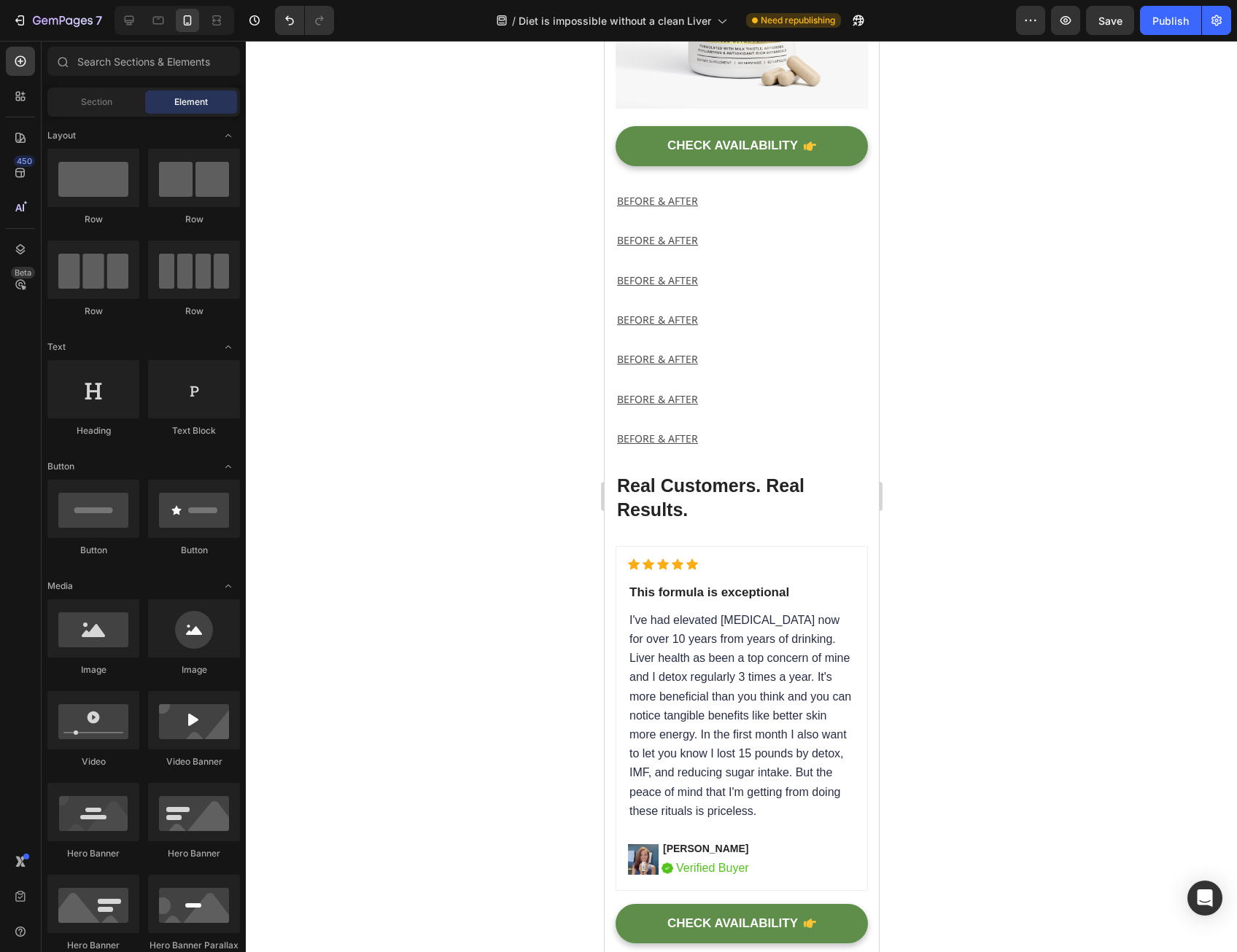
click at [1007, 415] on div at bounding box center [741, 497] width 991 height 912
click at [1047, 790] on div at bounding box center [741, 497] width 991 height 912
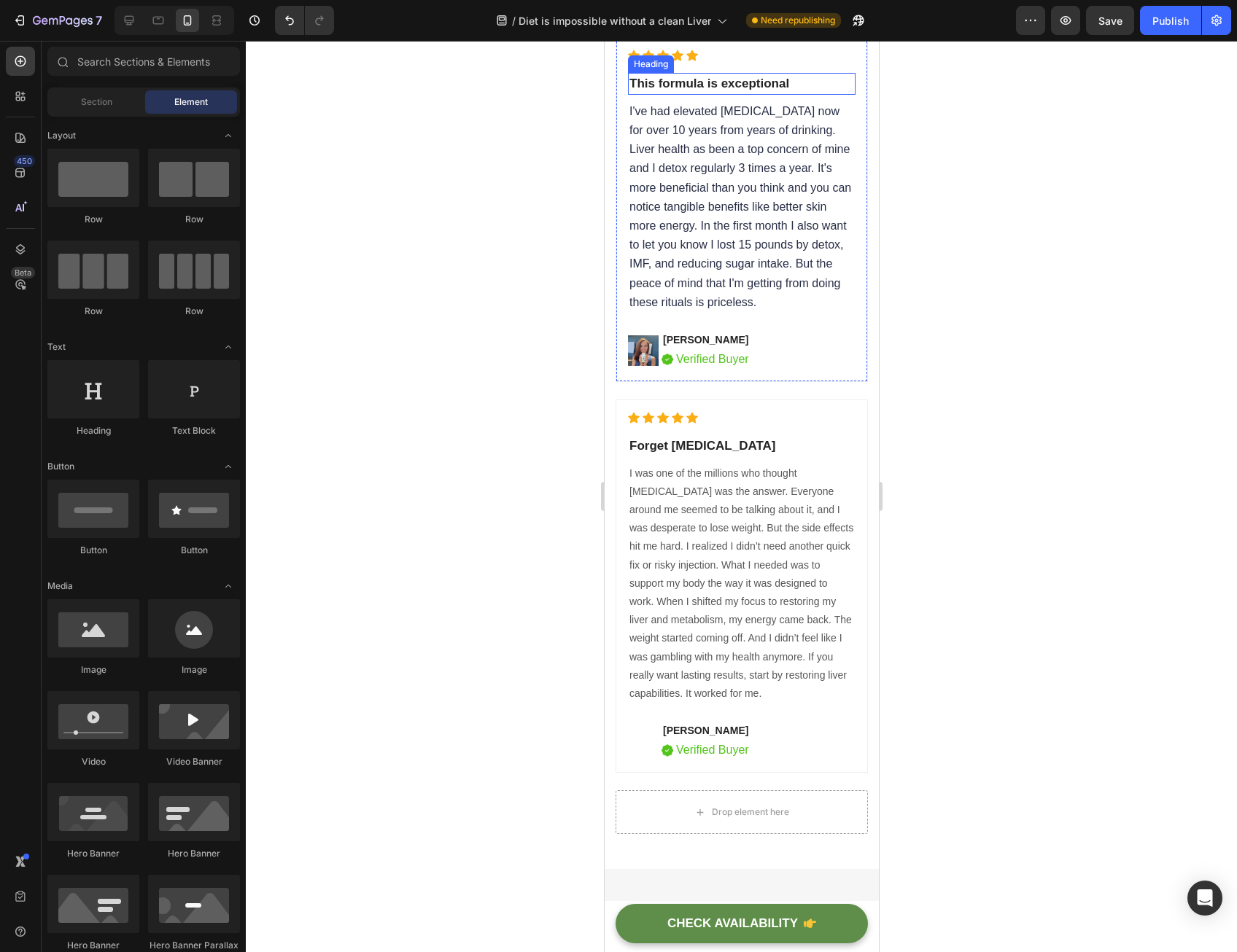
scroll to position [9427, 0]
click at [506, 424] on div at bounding box center [741, 497] width 991 height 912
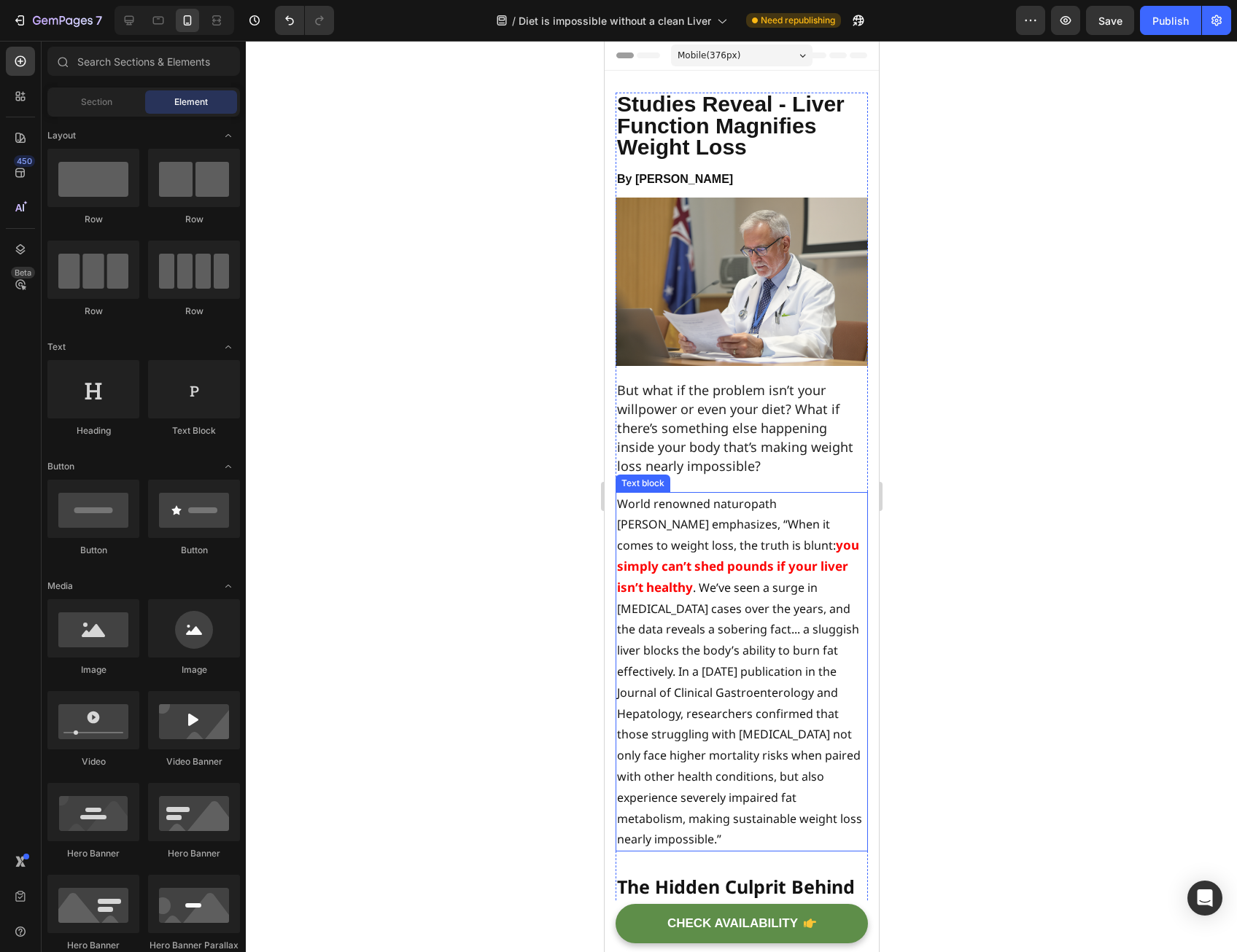
scroll to position [73, 0]
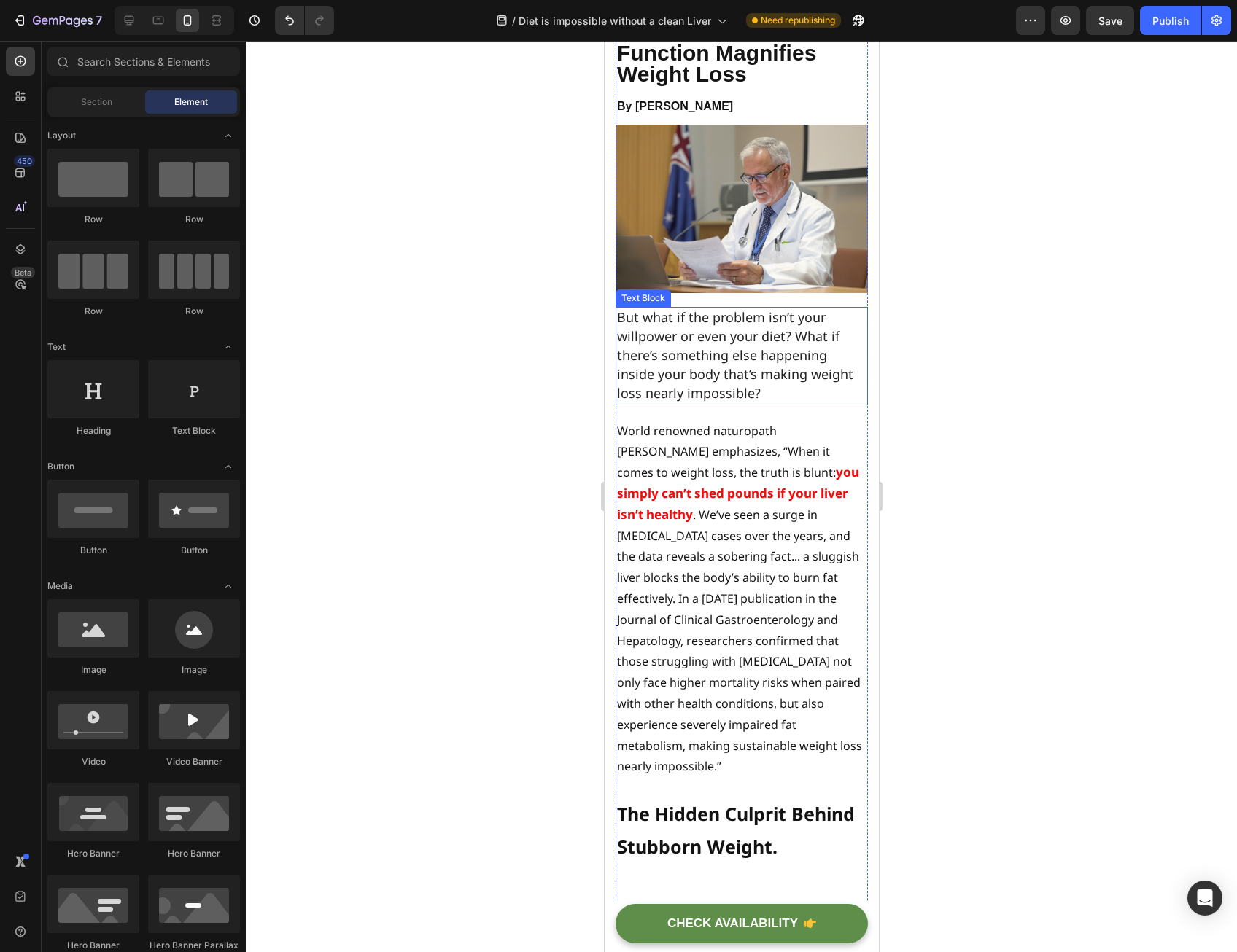
click at [720, 334] on span "But what if the problem isn’t your willpower or even your diet? What if there’s…" at bounding box center [734, 355] width 236 height 94
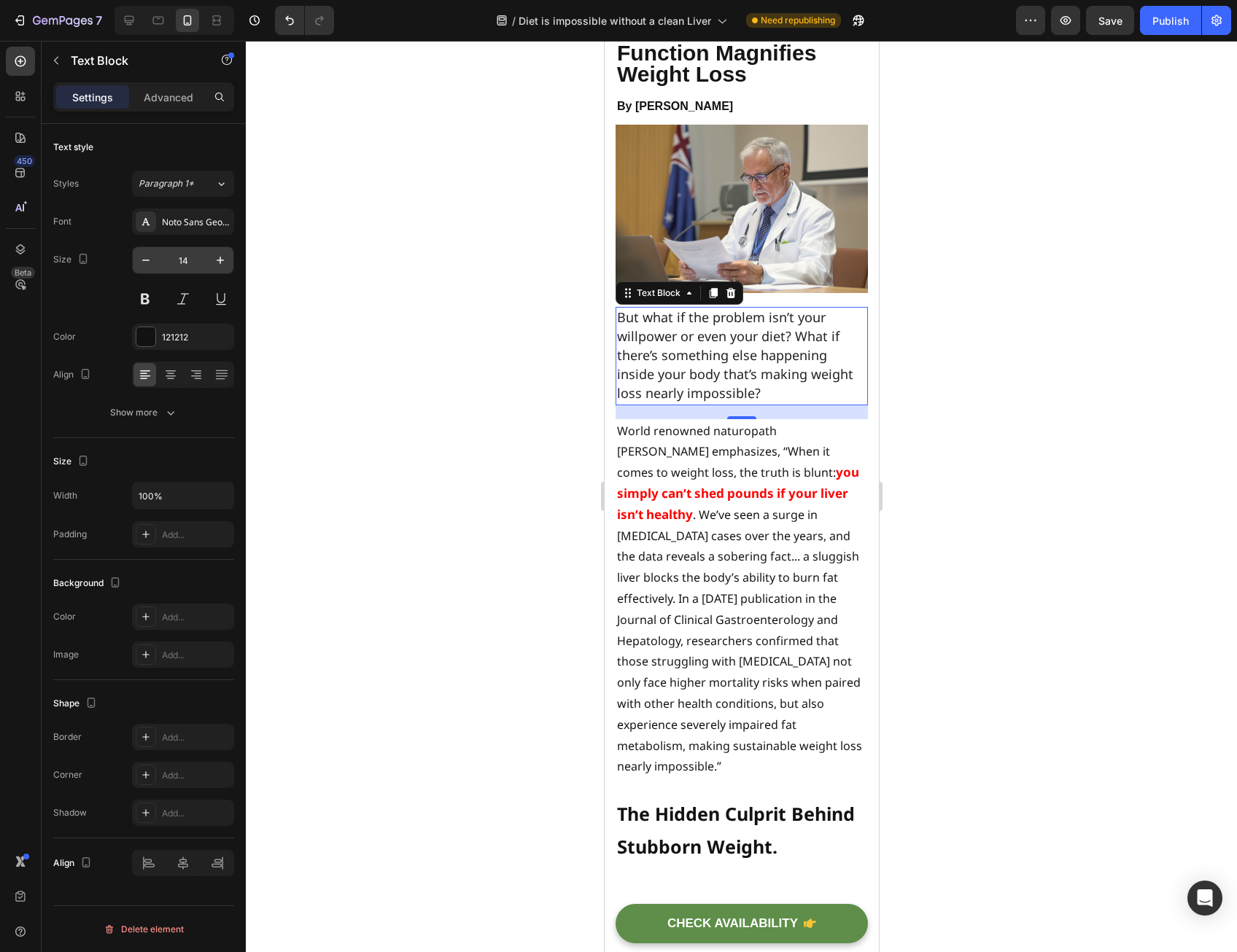
click at [234, 257] on div "14" at bounding box center [183, 260] width 102 height 27
click at [227, 256] on button "button" at bounding box center [220, 260] width 26 height 26
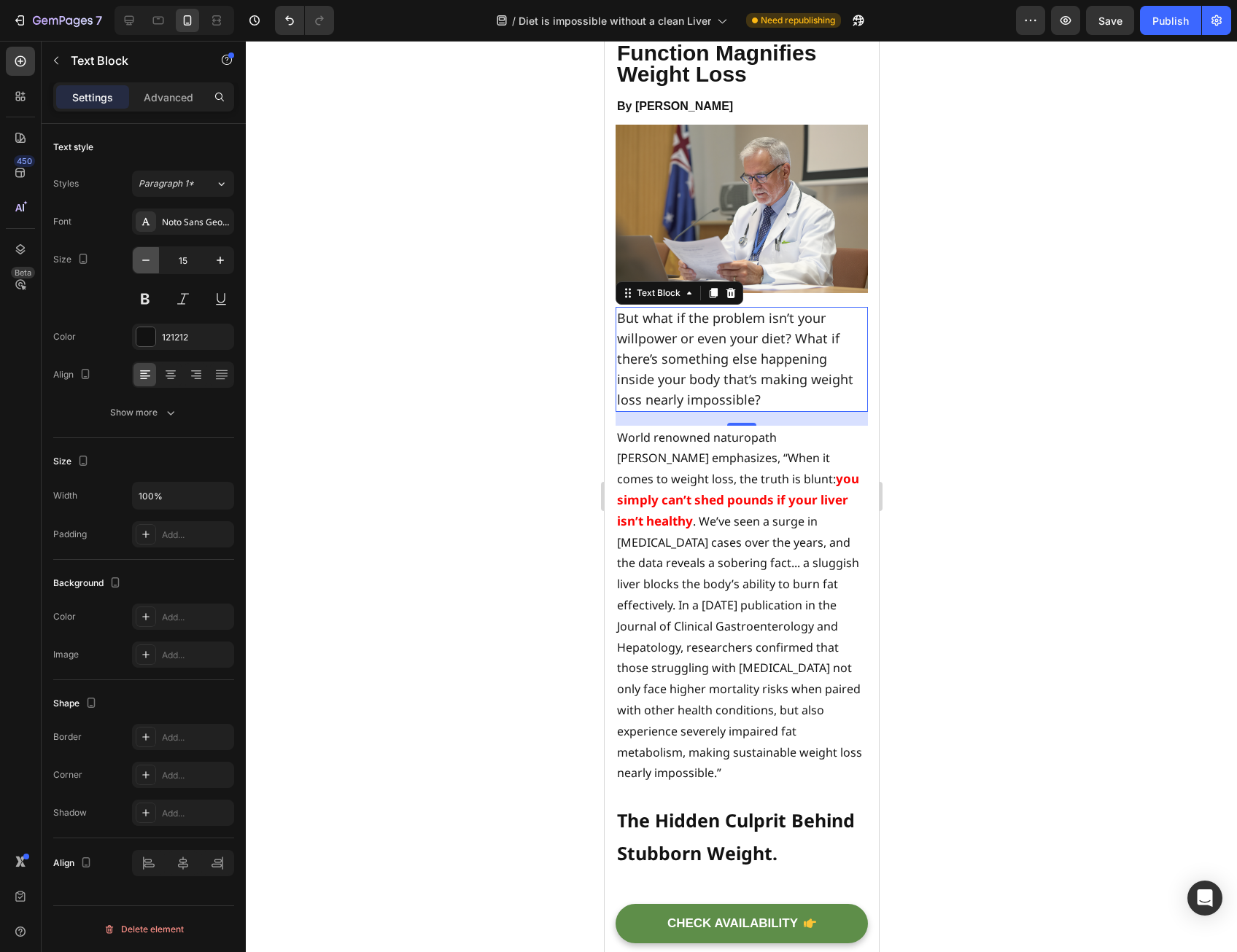
click at [149, 260] on icon "button" at bounding box center [146, 260] width 15 height 15
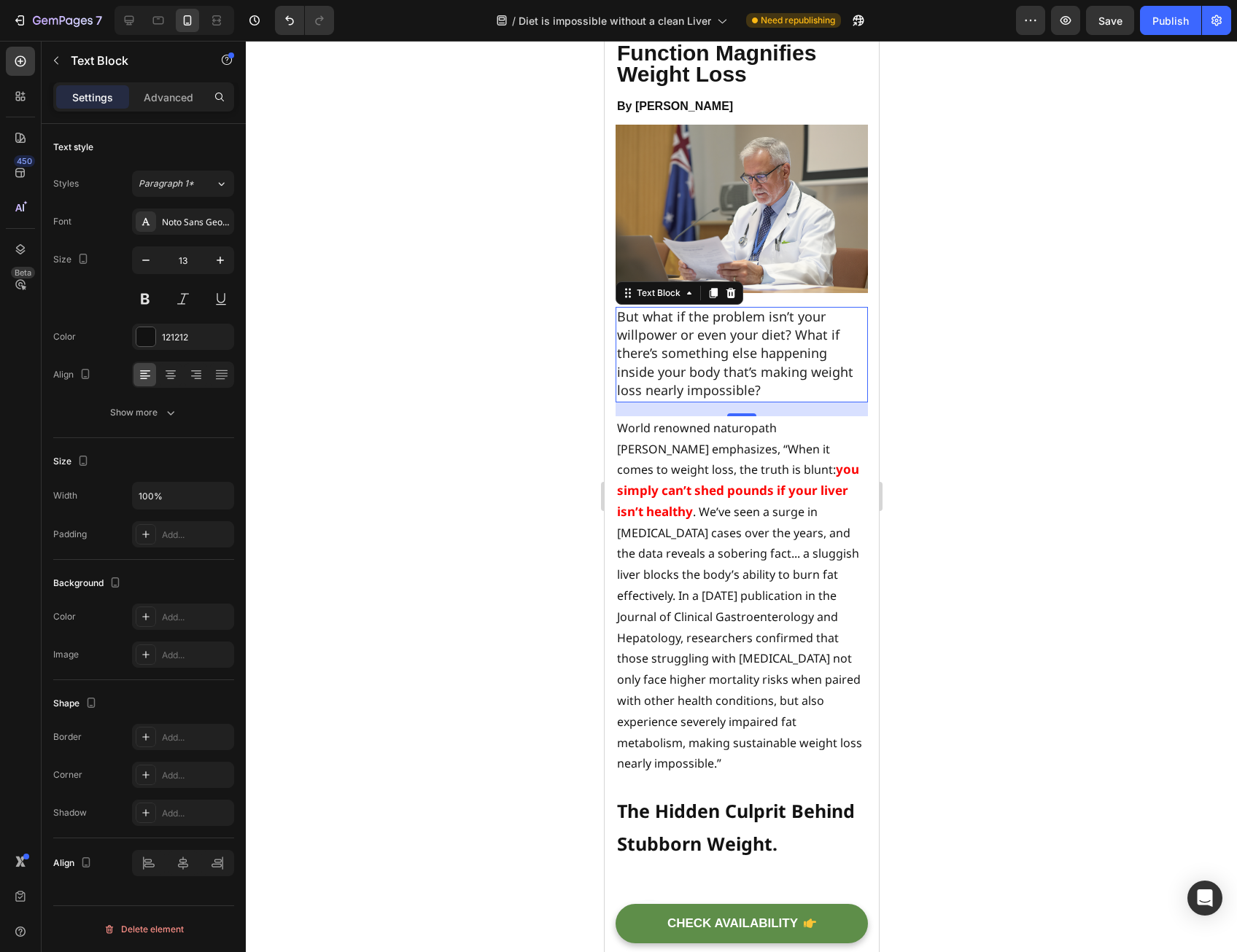
click at [709, 365] on span "But what if the problem isn’t your willpower or even your diet? What if there’s…" at bounding box center [734, 354] width 236 height 92
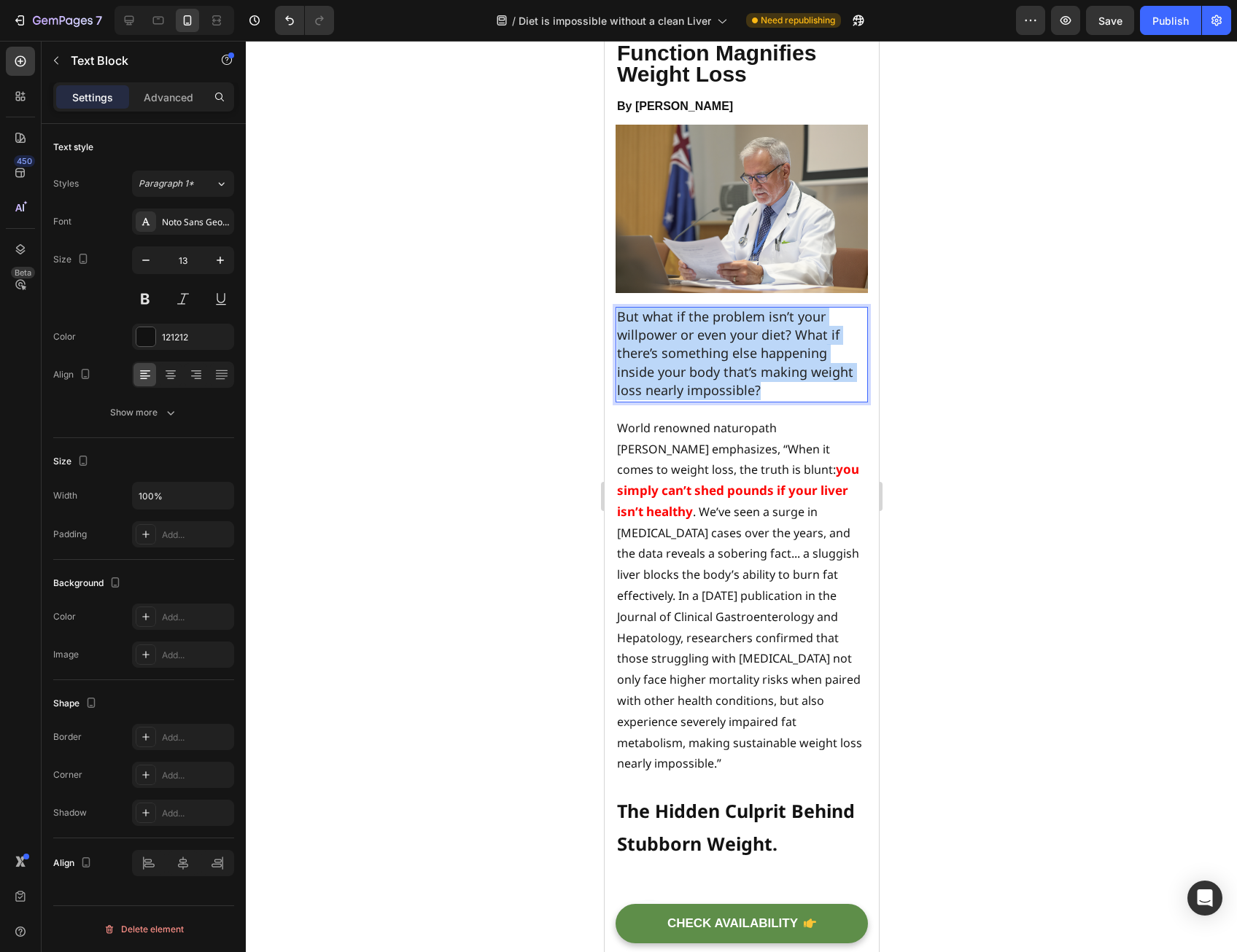
click at [707, 365] on span "But what if the problem isn’t your willpower or even your diet? What if there’s…" at bounding box center [734, 354] width 236 height 92
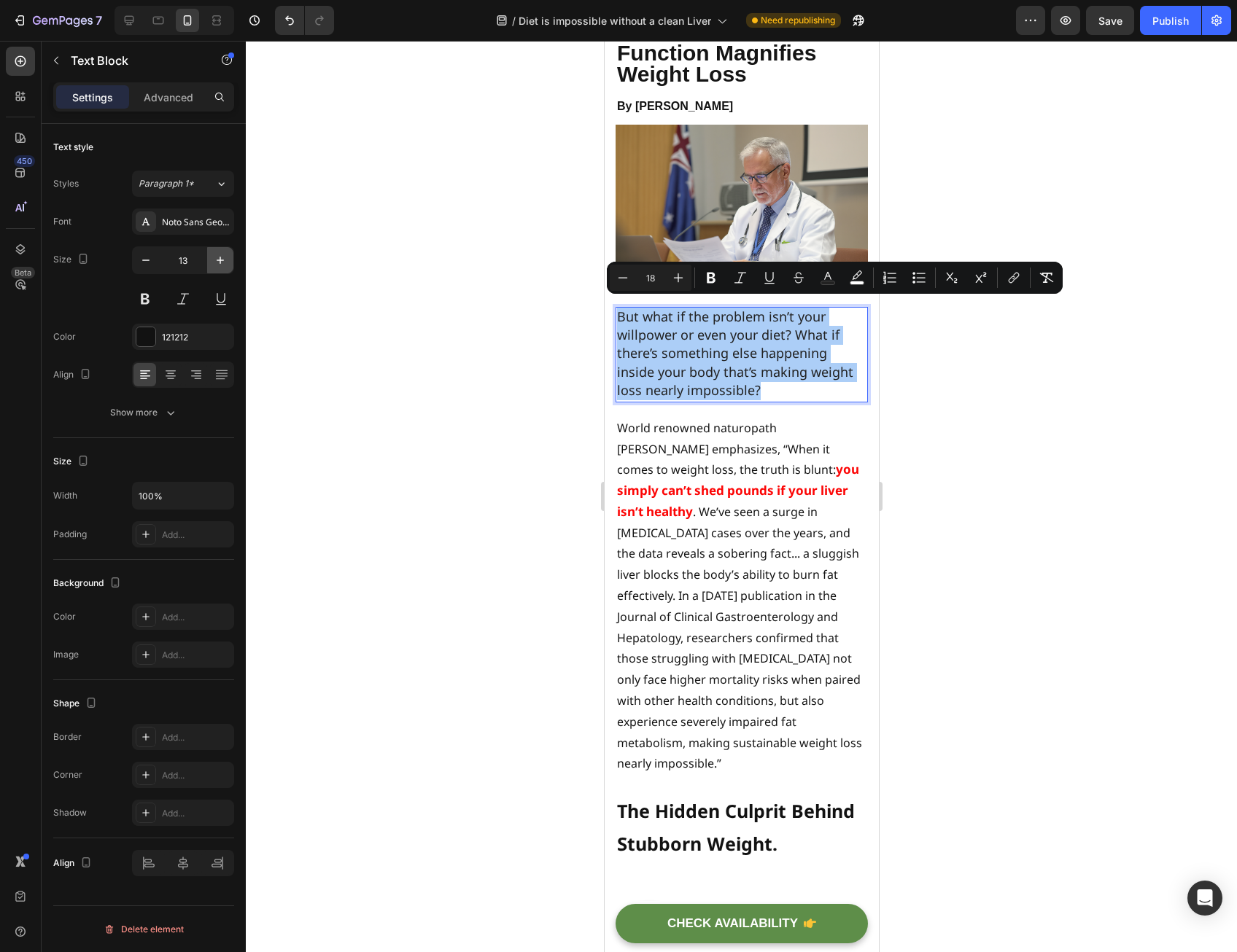
click at [219, 263] on icon "button" at bounding box center [220, 260] width 15 height 15
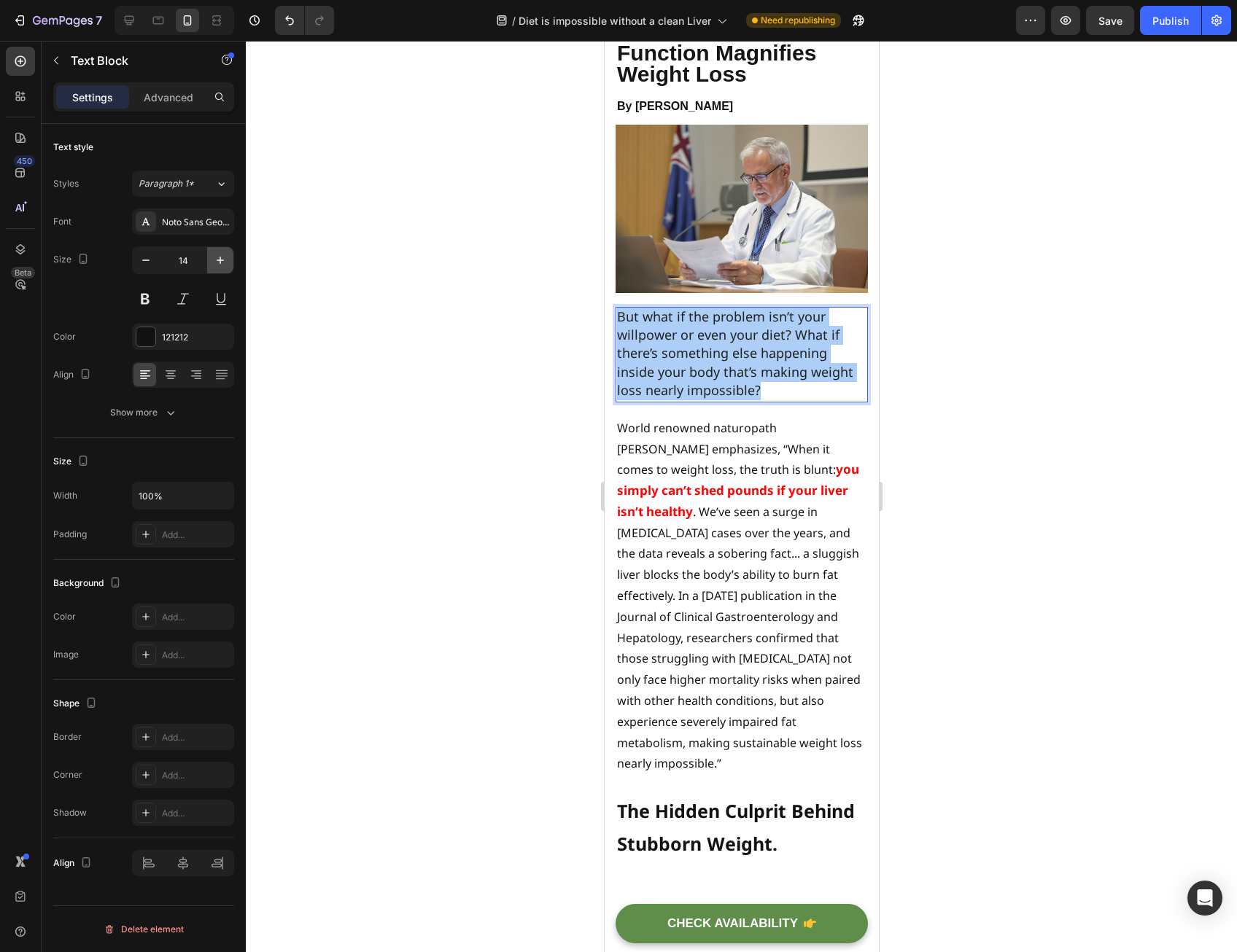
click at [219, 263] on icon "button" at bounding box center [220, 260] width 15 height 15
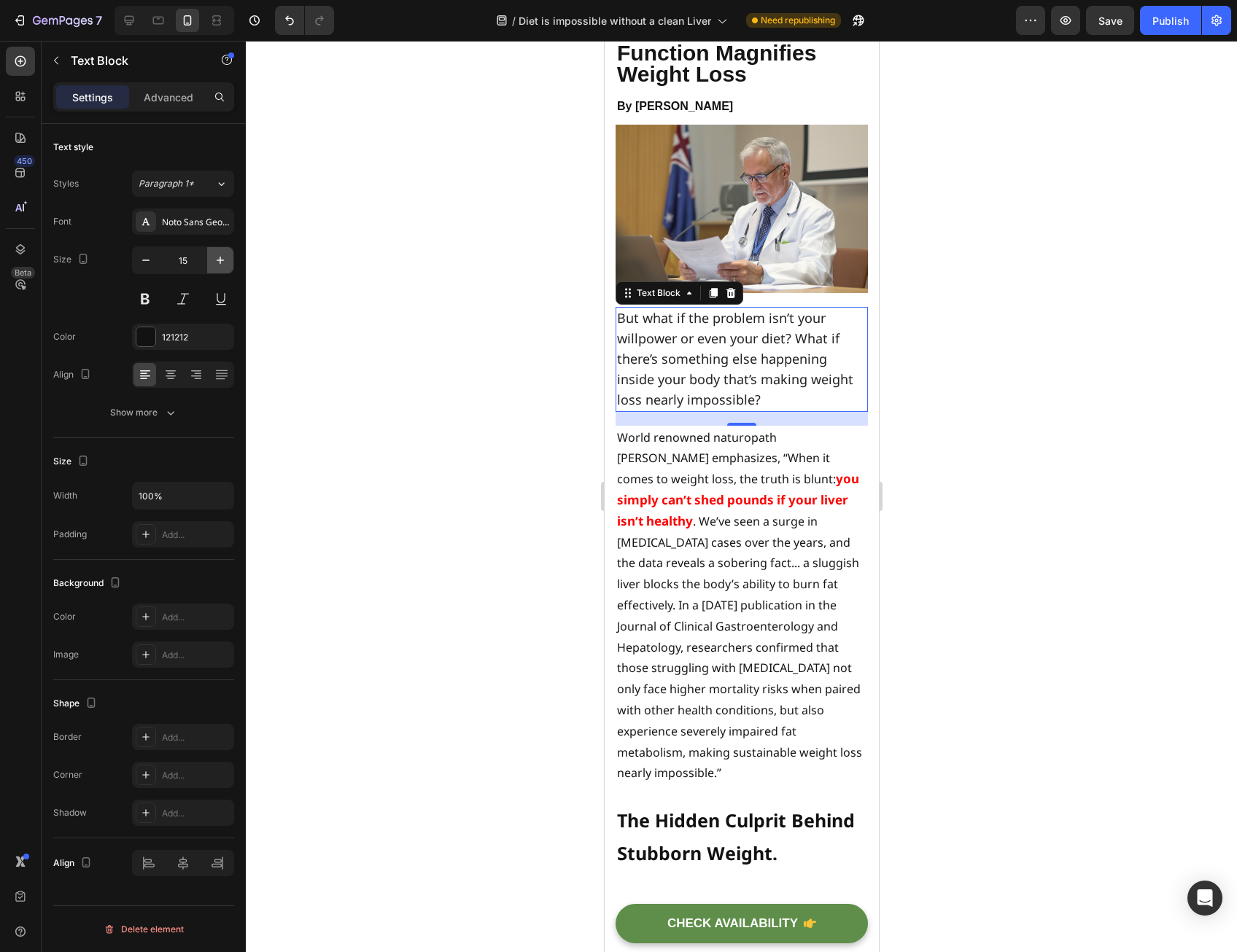
click at [219, 263] on icon "button" at bounding box center [220, 260] width 15 height 15
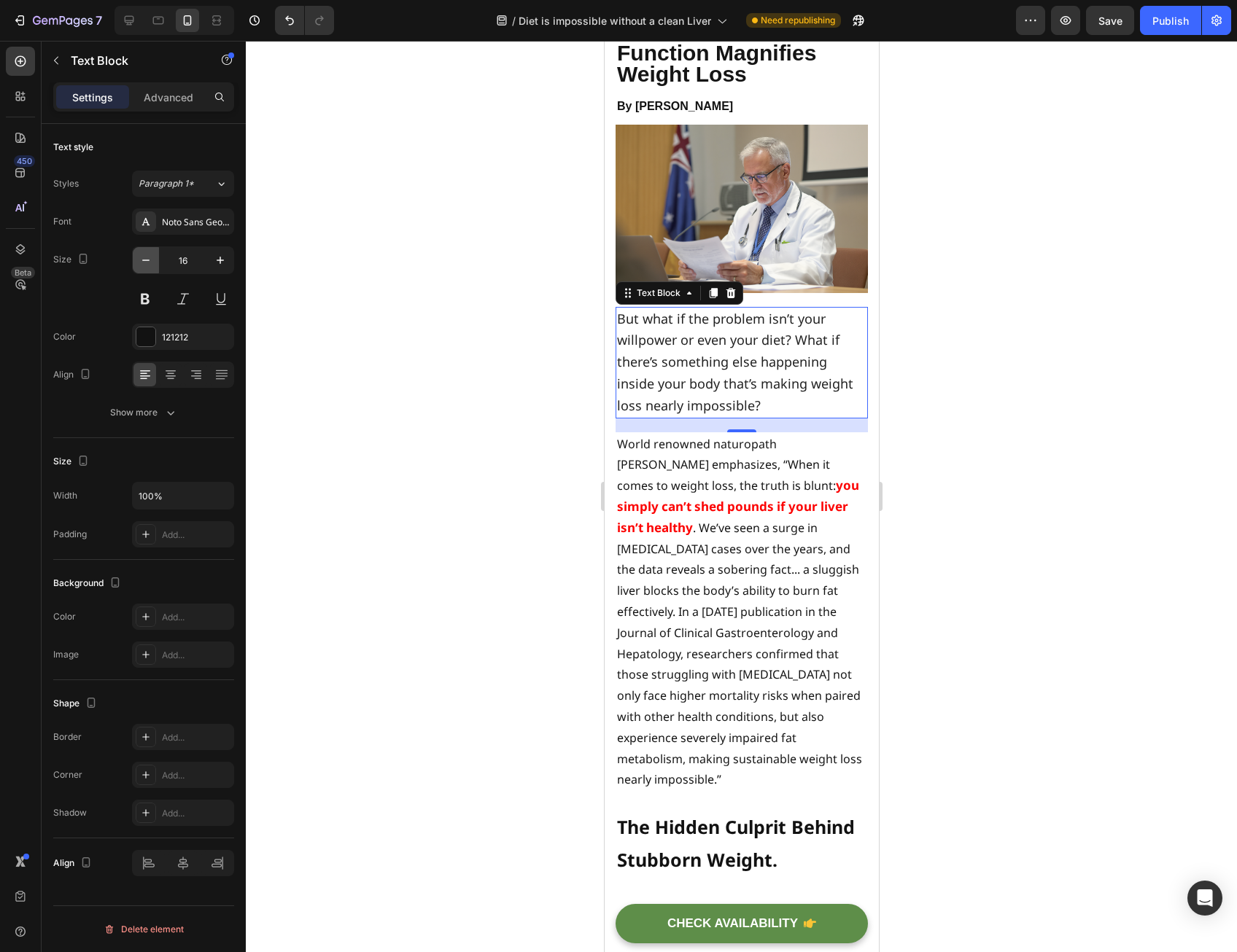
click at [146, 253] on icon "button" at bounding box center [146, 260] width 15 height 15
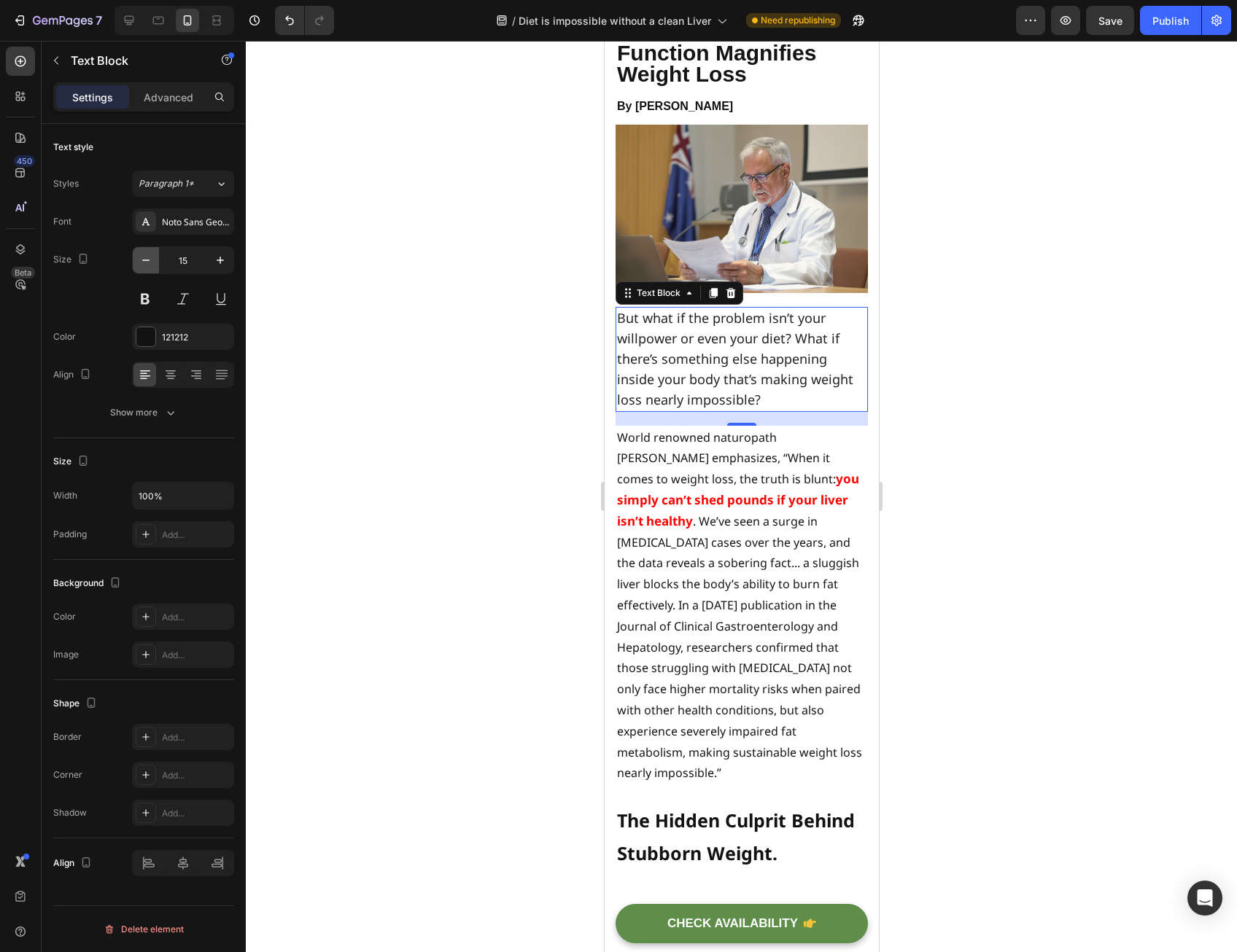
click at [146, 253] on icon "button" at bounding box center [146, 260] width 15 height 15
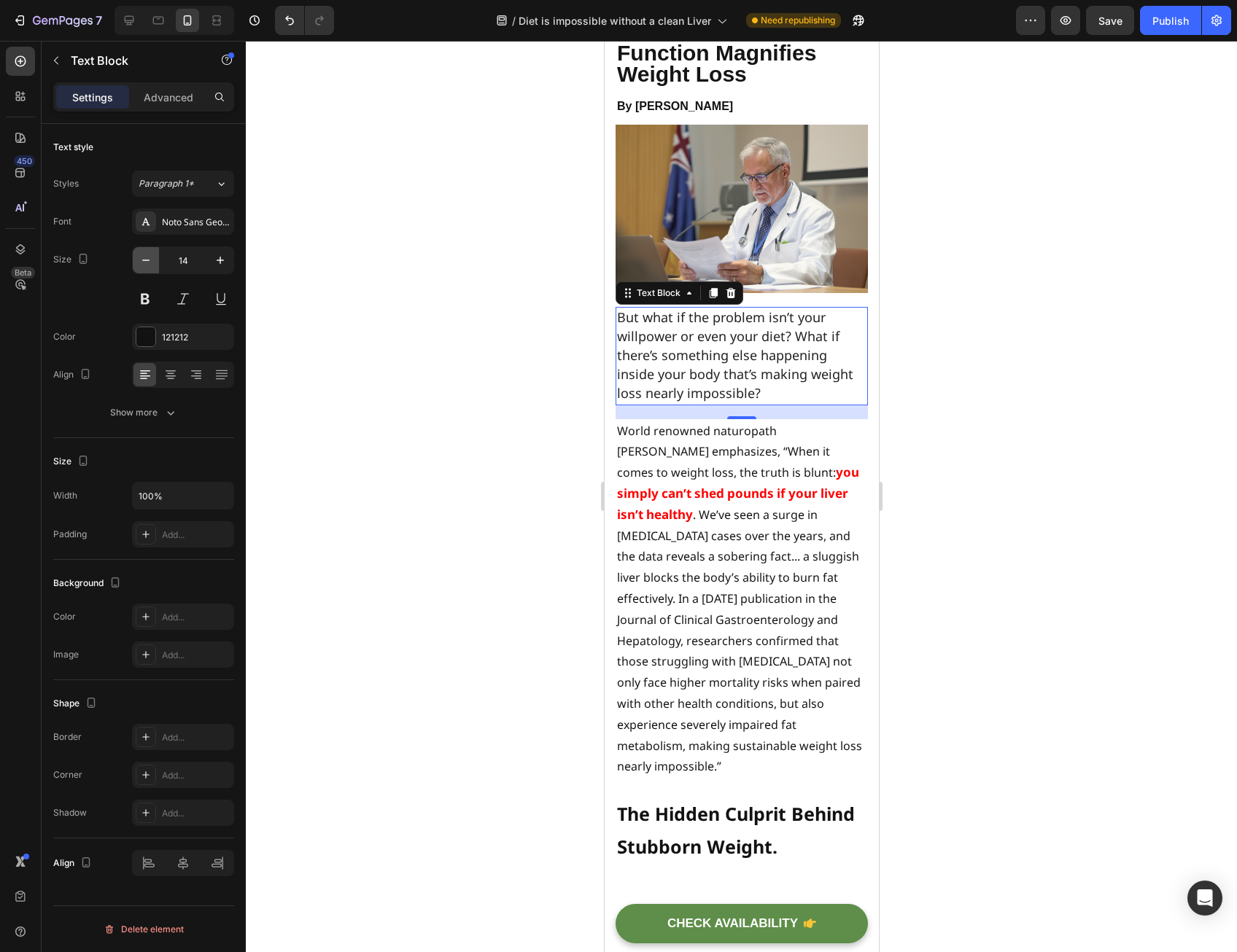
click at [146, 253] on icon "button" at bounding box center [146, 260] width 15 height 15
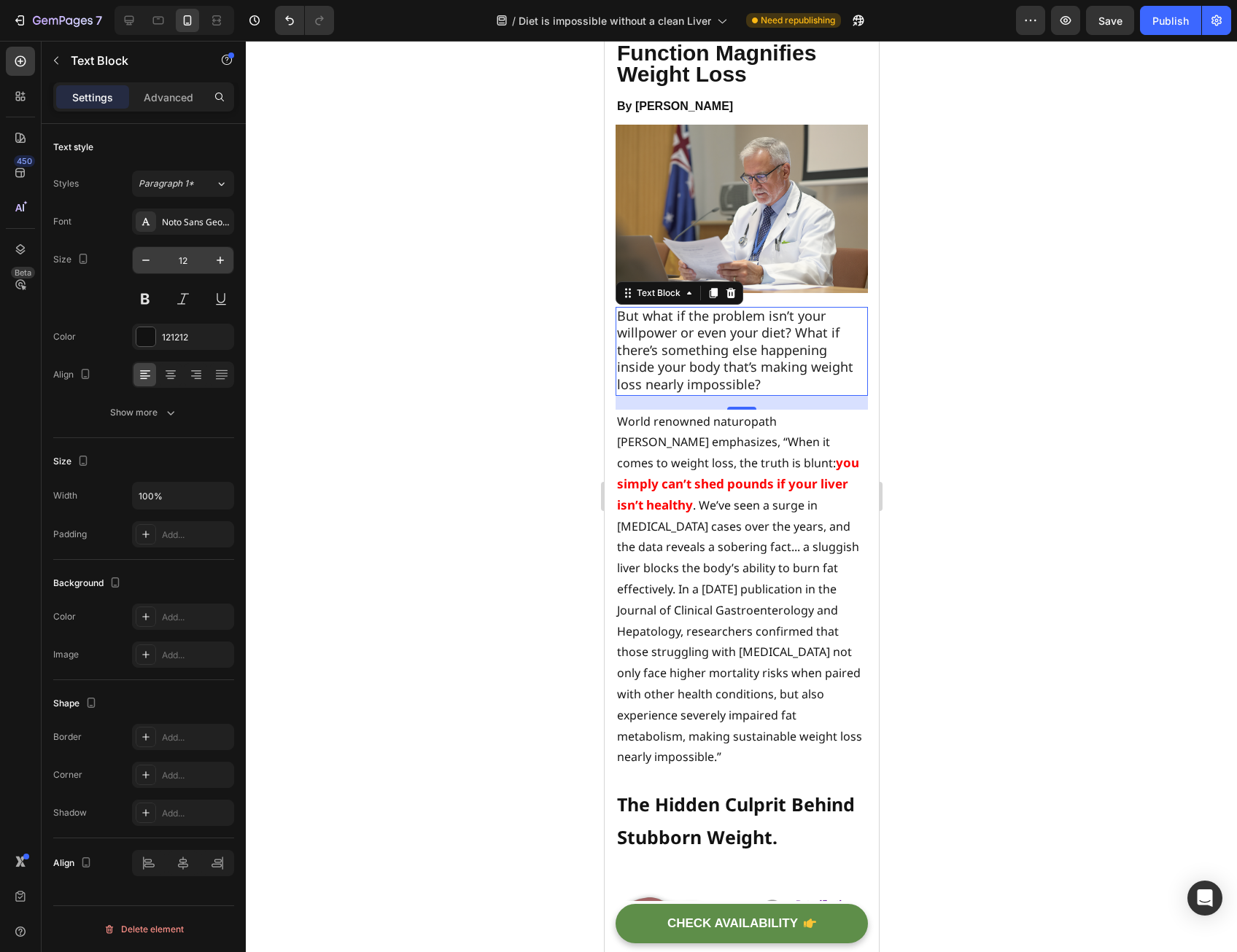
click at [190, 261] on input "12" at bounding box center [182, 260] width 48 height 26
click at [752, 357] on span "But what if the problem isn’t your willpower or even your diet? What if there’s…" at bounding box center [734, 350] width 236 height 86
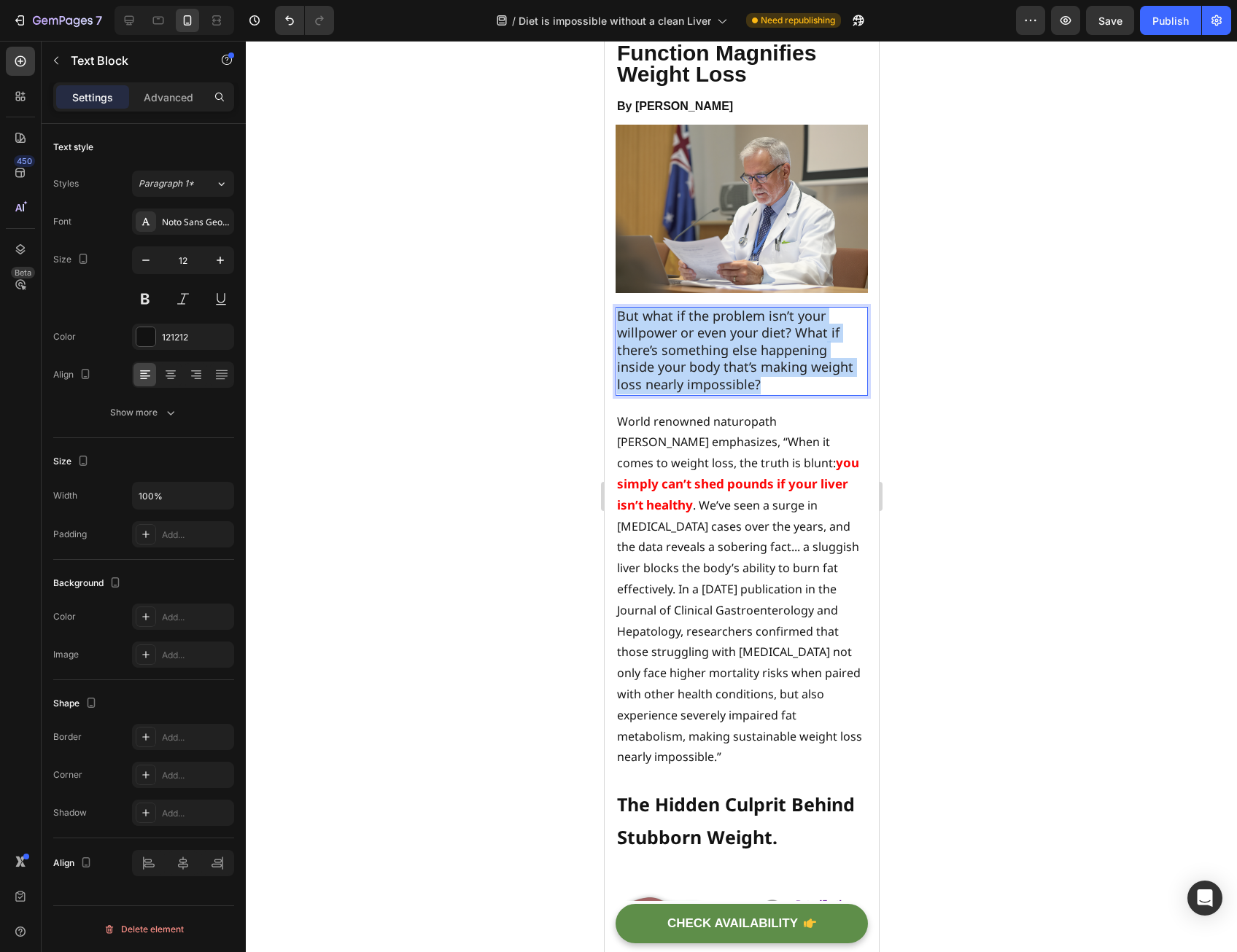
click at [752, 356] on span "But what if the problem isn’t your willpower or even your diet? What if there’s…" at bounding box center [734, 350] width 236 height 86
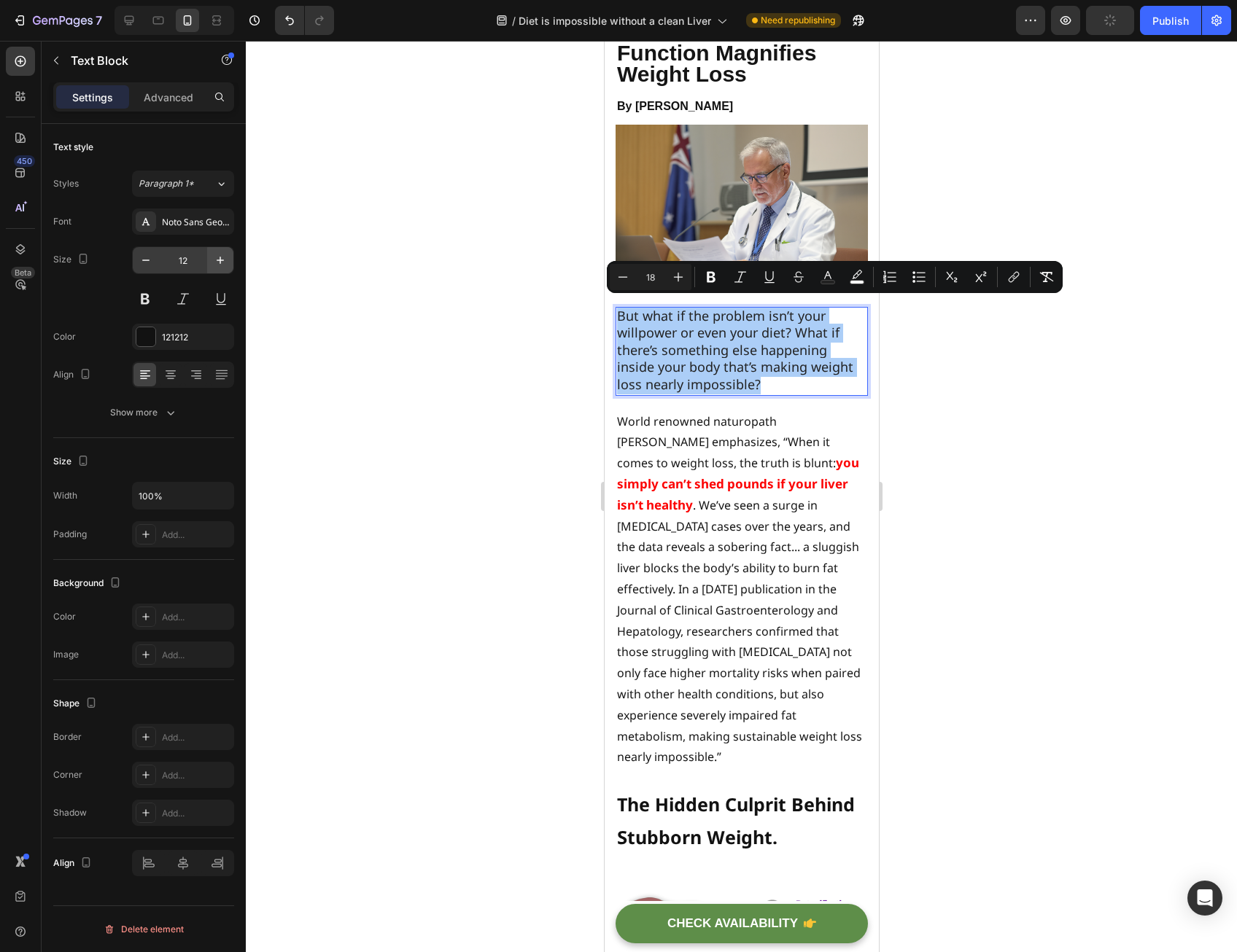
click at [234, 255] on button "button" at bounding box center [220, 260] width 26 height 26
click at [225, 256] on icon "button" at bounding box center [220, 260] width 15 height 15
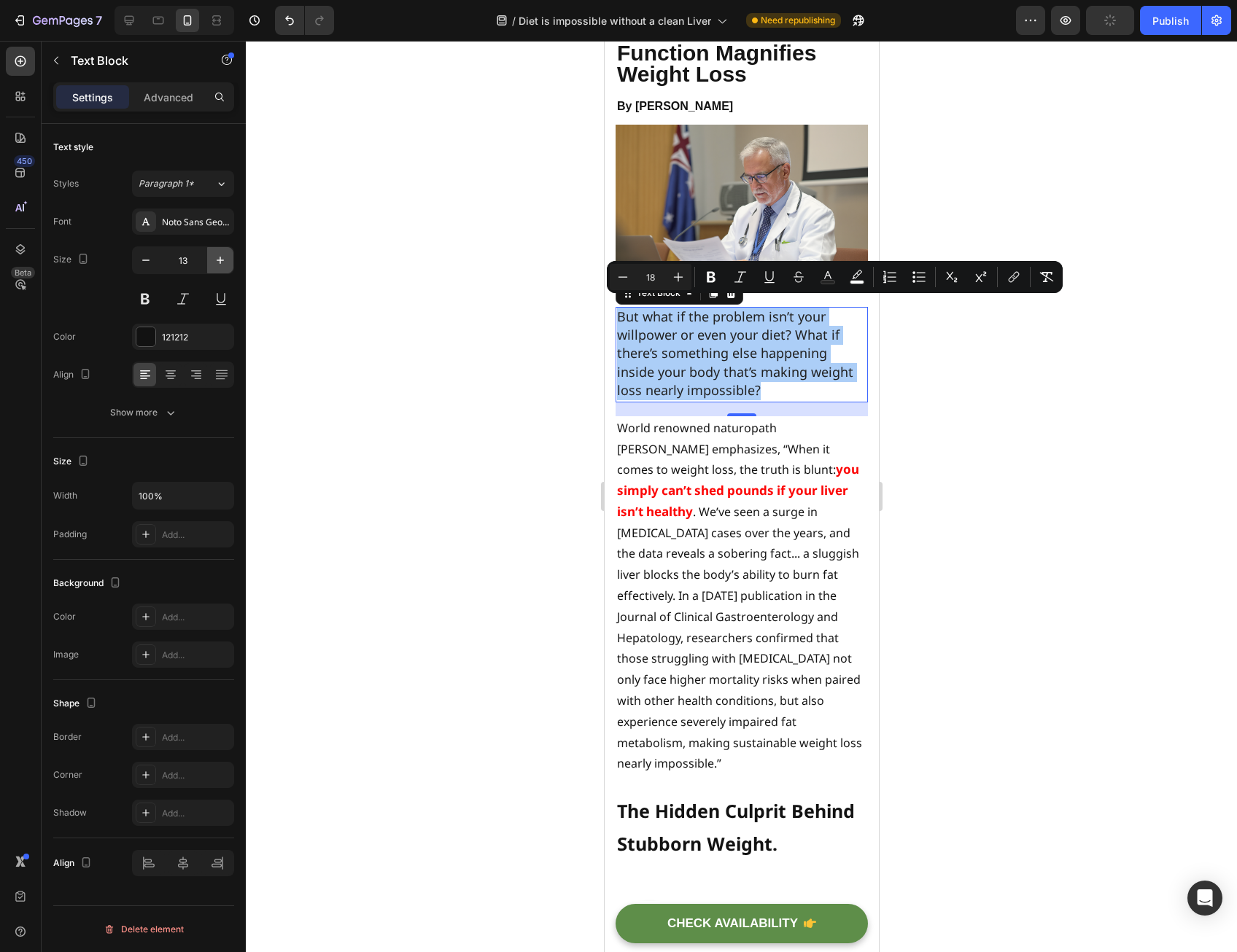
click at [225, 257] on icon "button" at bounding box center [220, 260] width 15 height 15
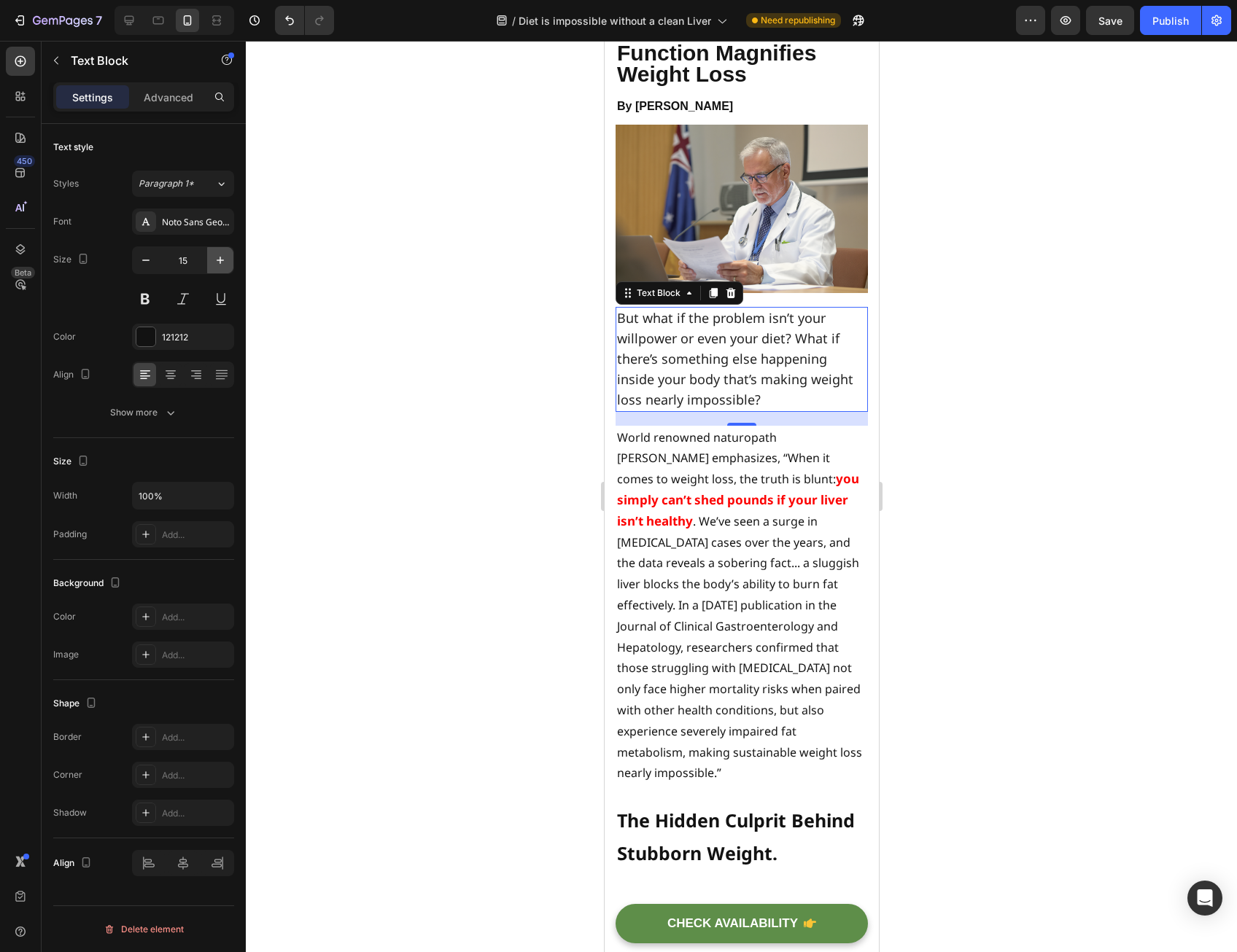
click at [225, 257] on icon "button" at bounding box center [220, 260] width 15 height 15
type input "16"
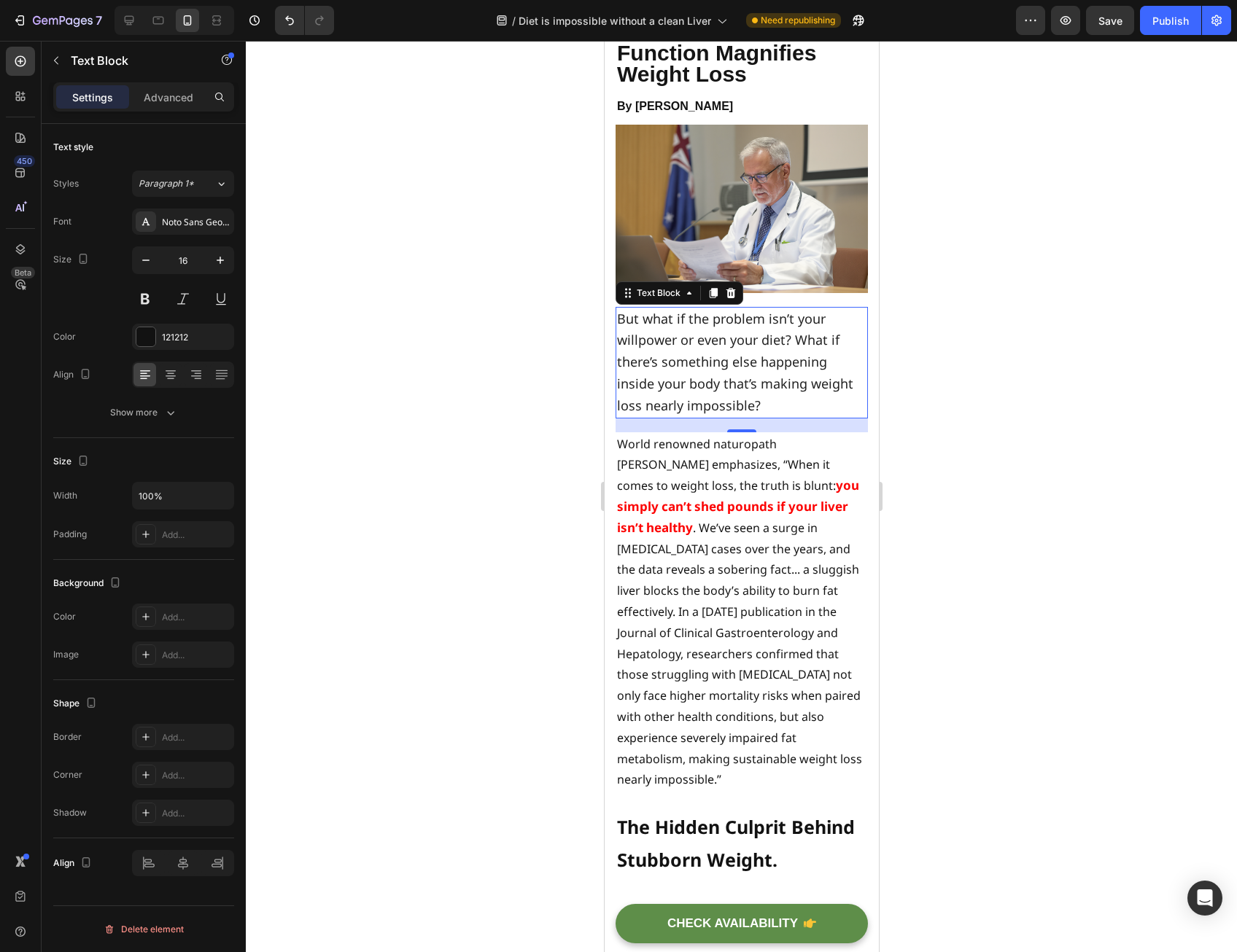
click at [487, 362] on div at bounding box center [741, 497] width 991 height 912
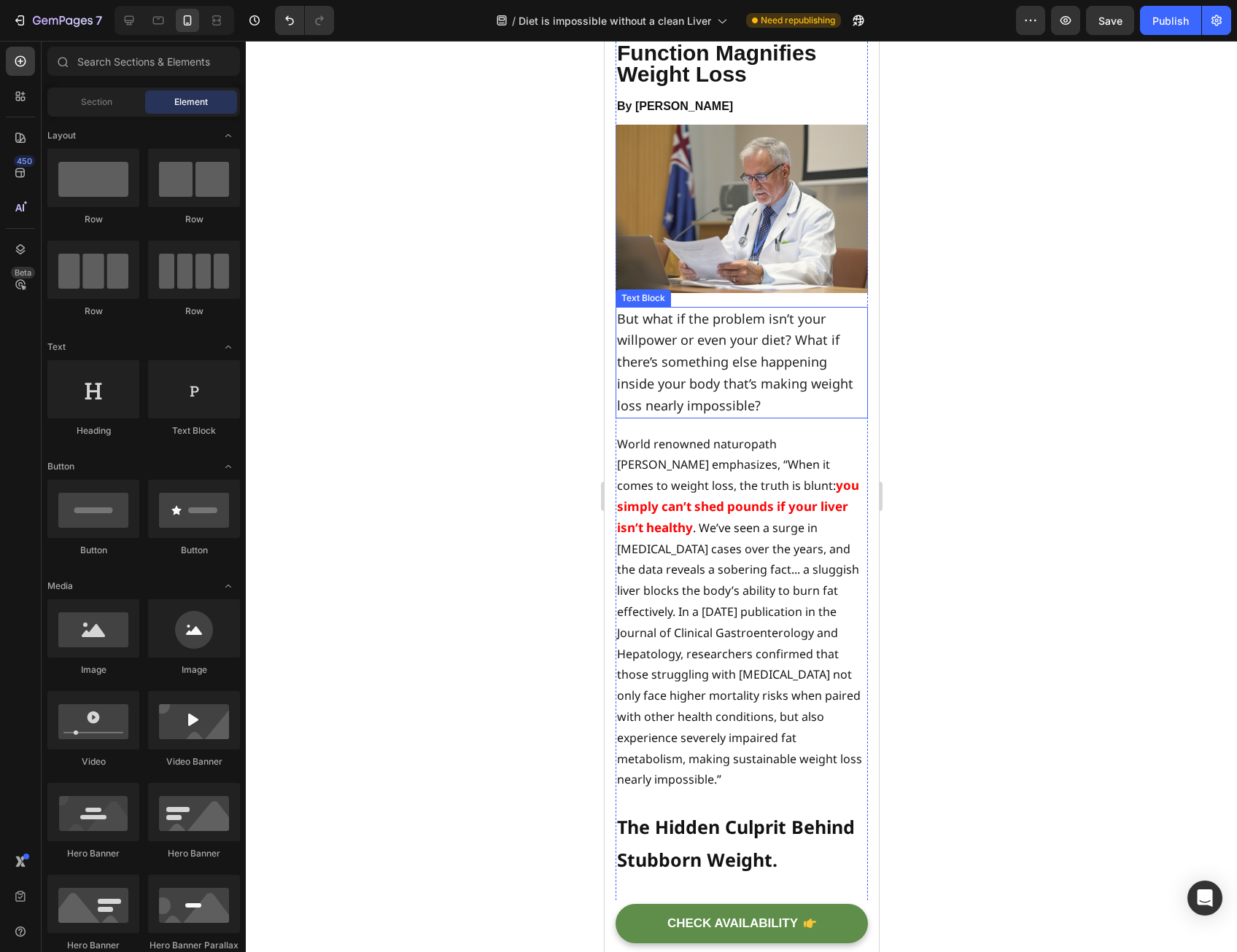
click at [703, 384] on span "But what if the problem isn’t your willpower or even your diet? What if there’s…" at bounding box center [734, 362] width 236 height 105
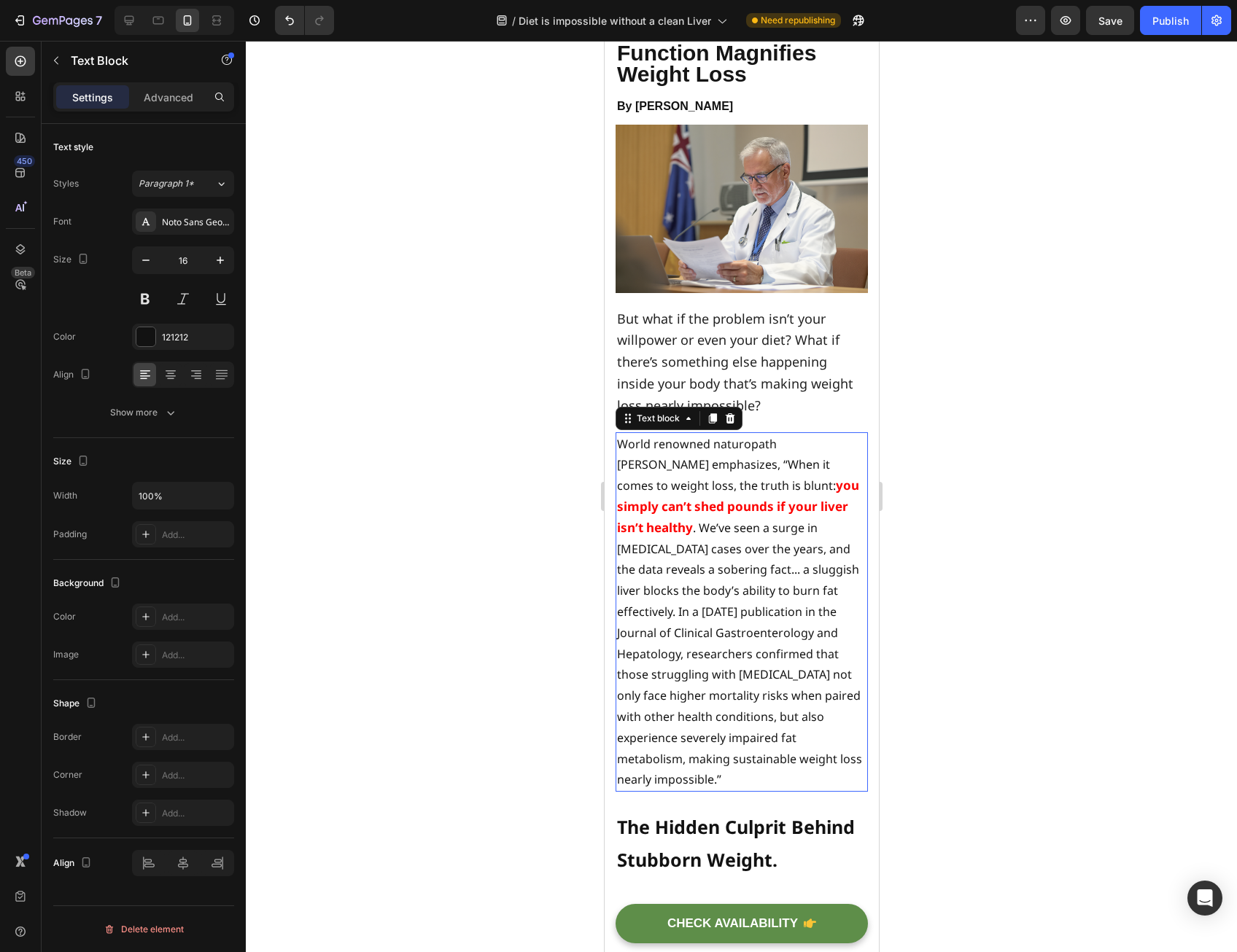
click at [735, 503] on strong "you simply can’t shed pounds if your liver isn’t healthy" at bounding box center [737, 506] width 242 height 59
click at [750, 358] on span "But what if the problem isn’t your willpower or even your diet? What if there’s…" at bounding box center [734, 362] width 236 height 105
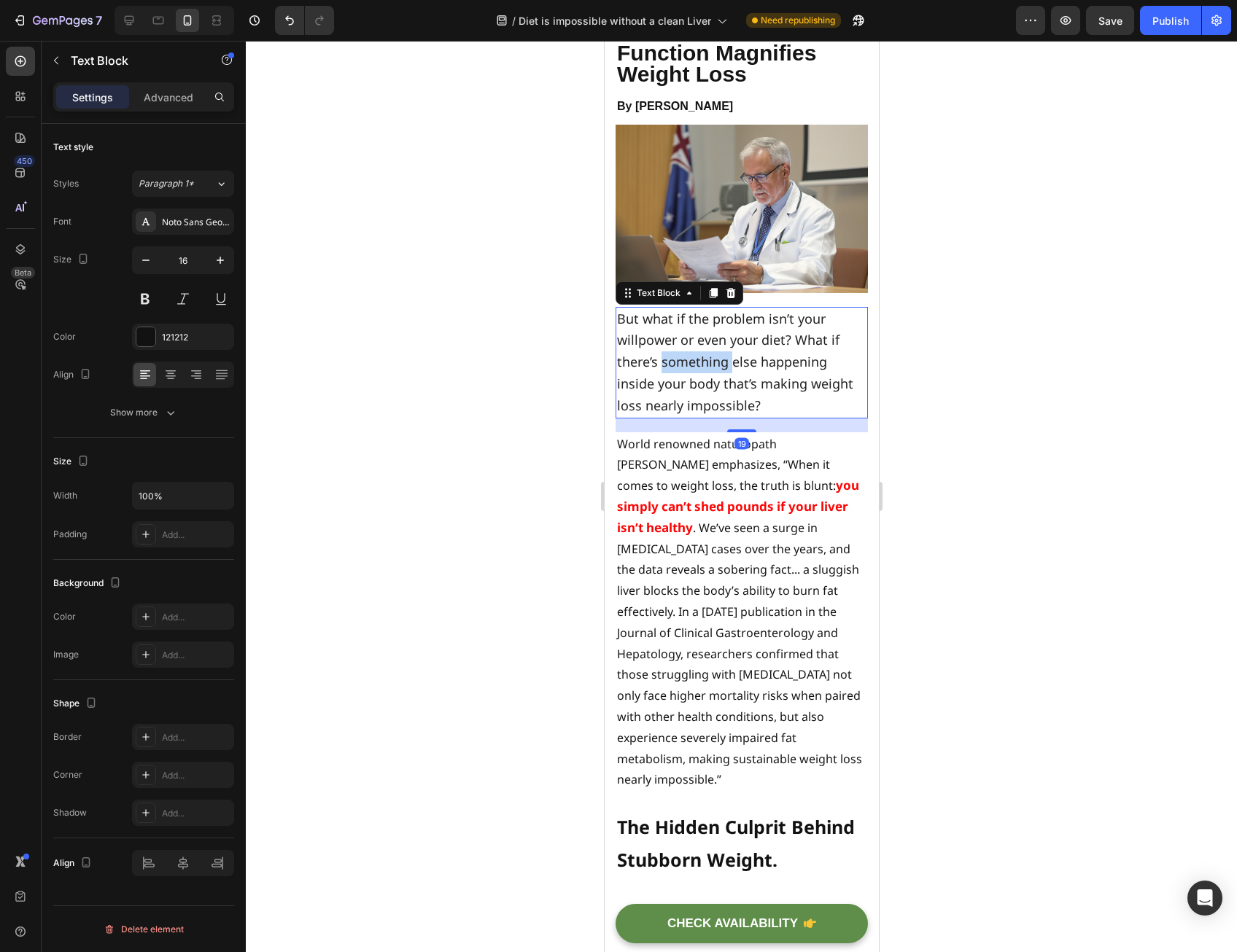
click at [720, 354] on span "But what if the problem isn’t your willpower or even your diet? What if there’s…" at bounding box center [734, 362] width 236 height 105
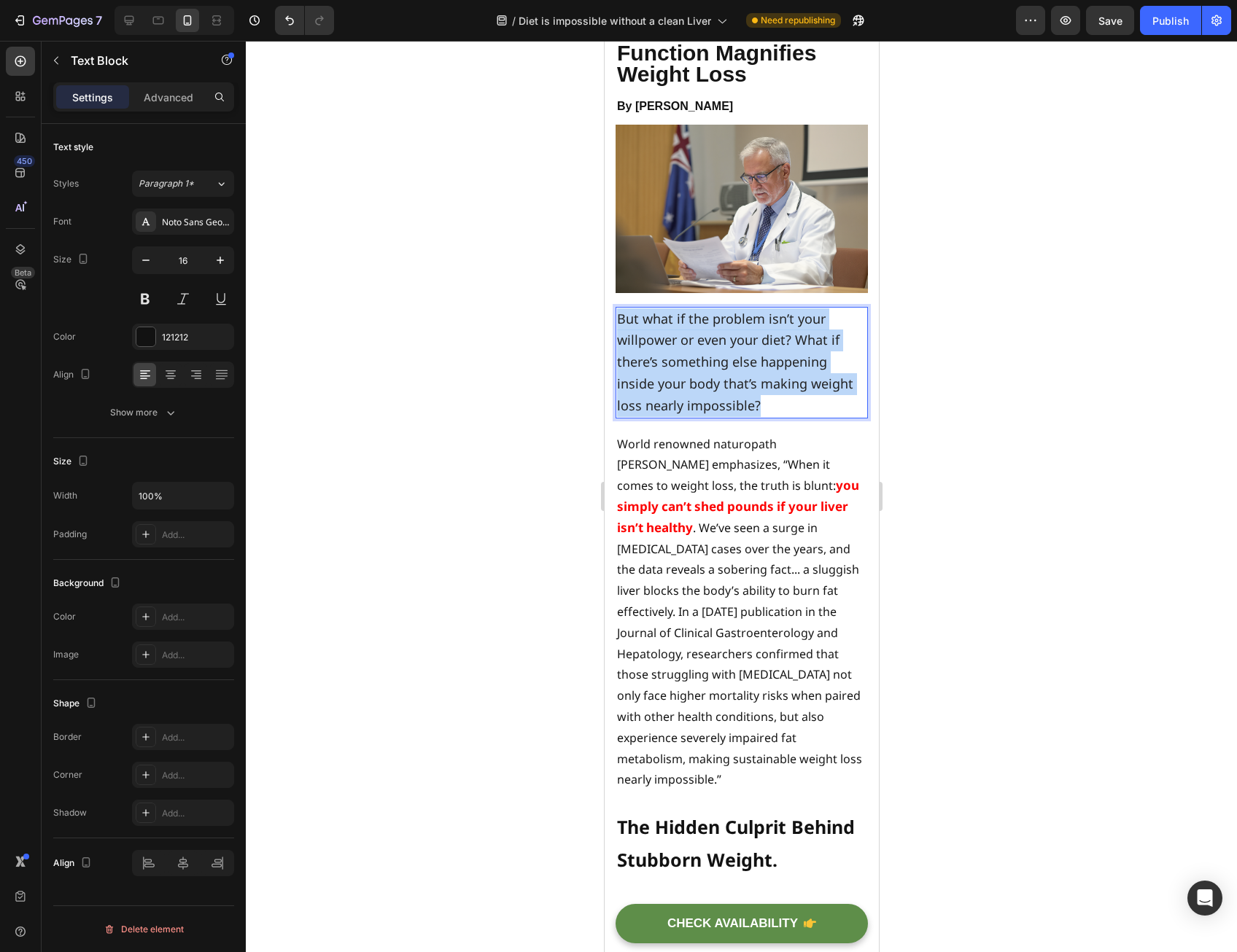
click at [720, 354] on span "But what if the problem isn’t your willpower or even your diet? What if there’s…" at bounding box center [734, 362] width 236 height 105
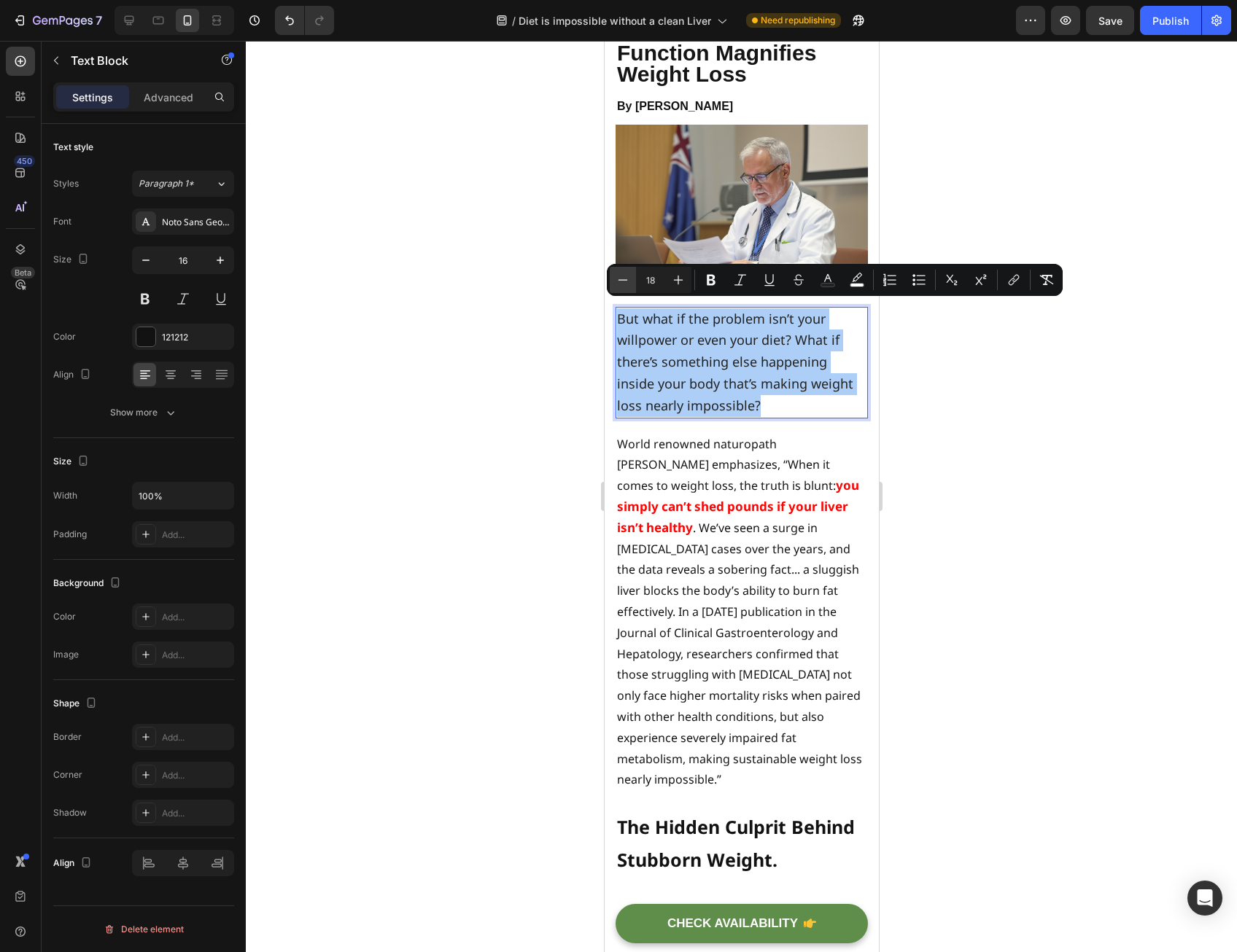
click at [618, 281] on icon "Editor contextual toolbar" at bounding box center [622, 280] width 15 height 15
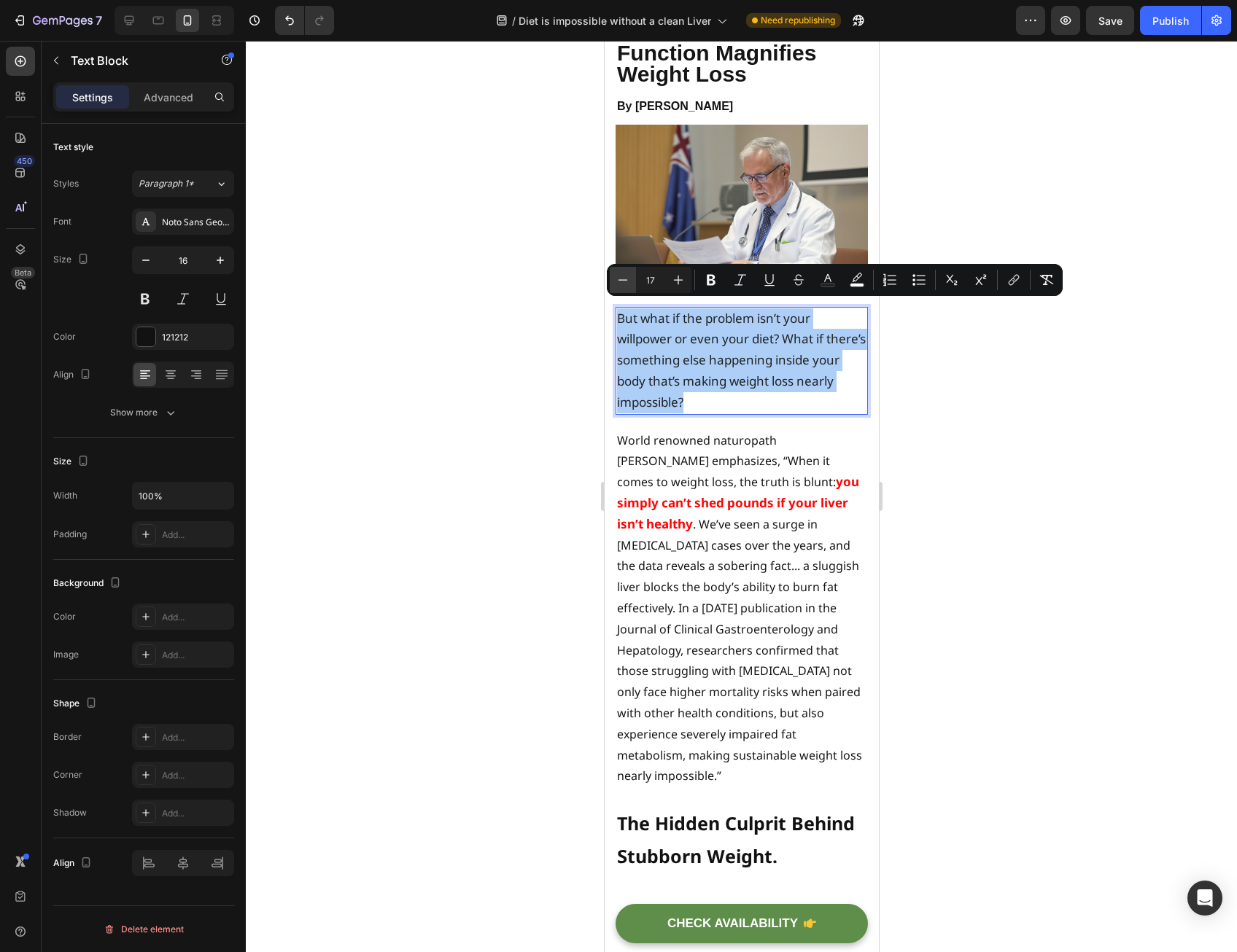
click at [615, 282] on button "Minus" at bounding box center [622, 280] width 26 height 26
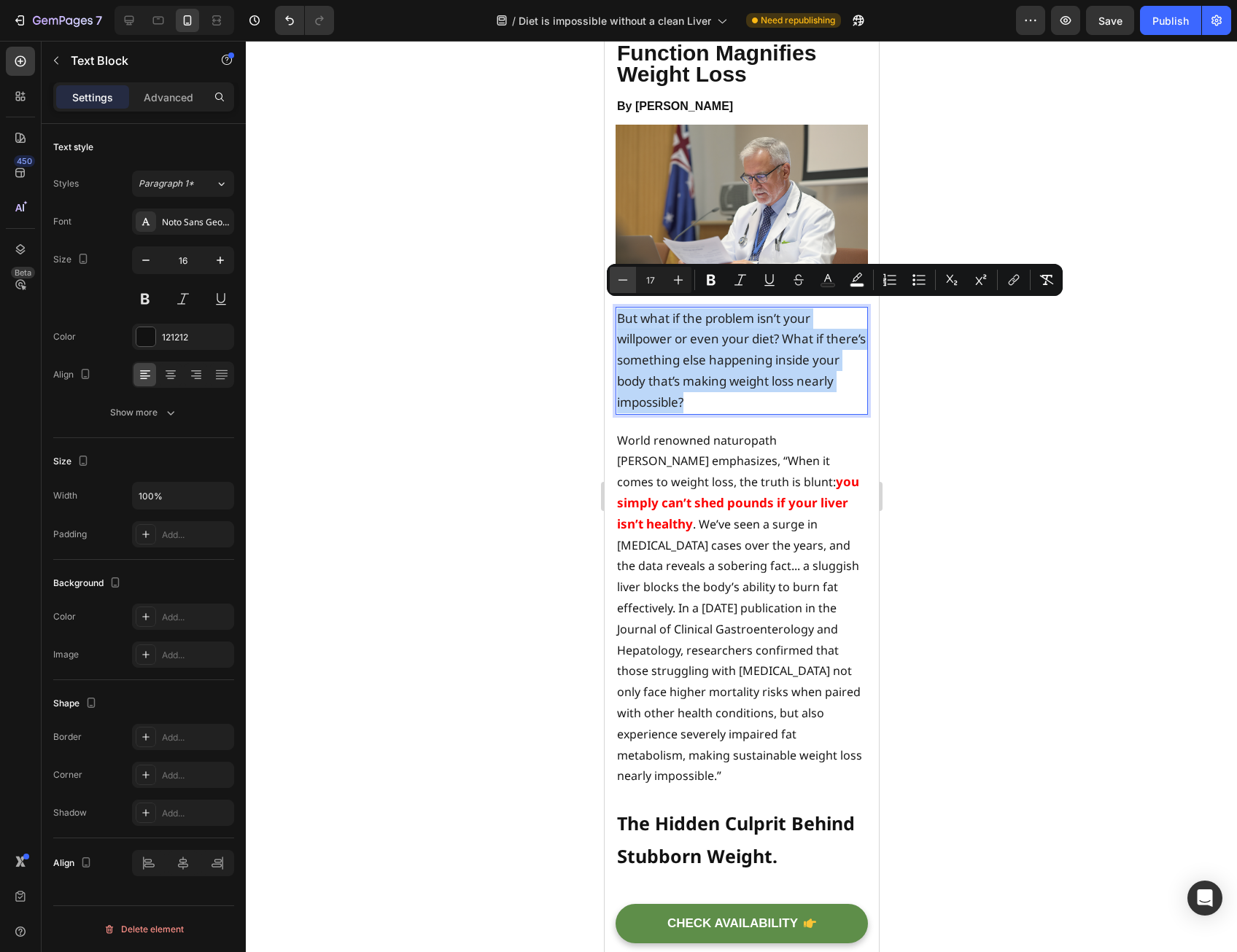
type input "16"
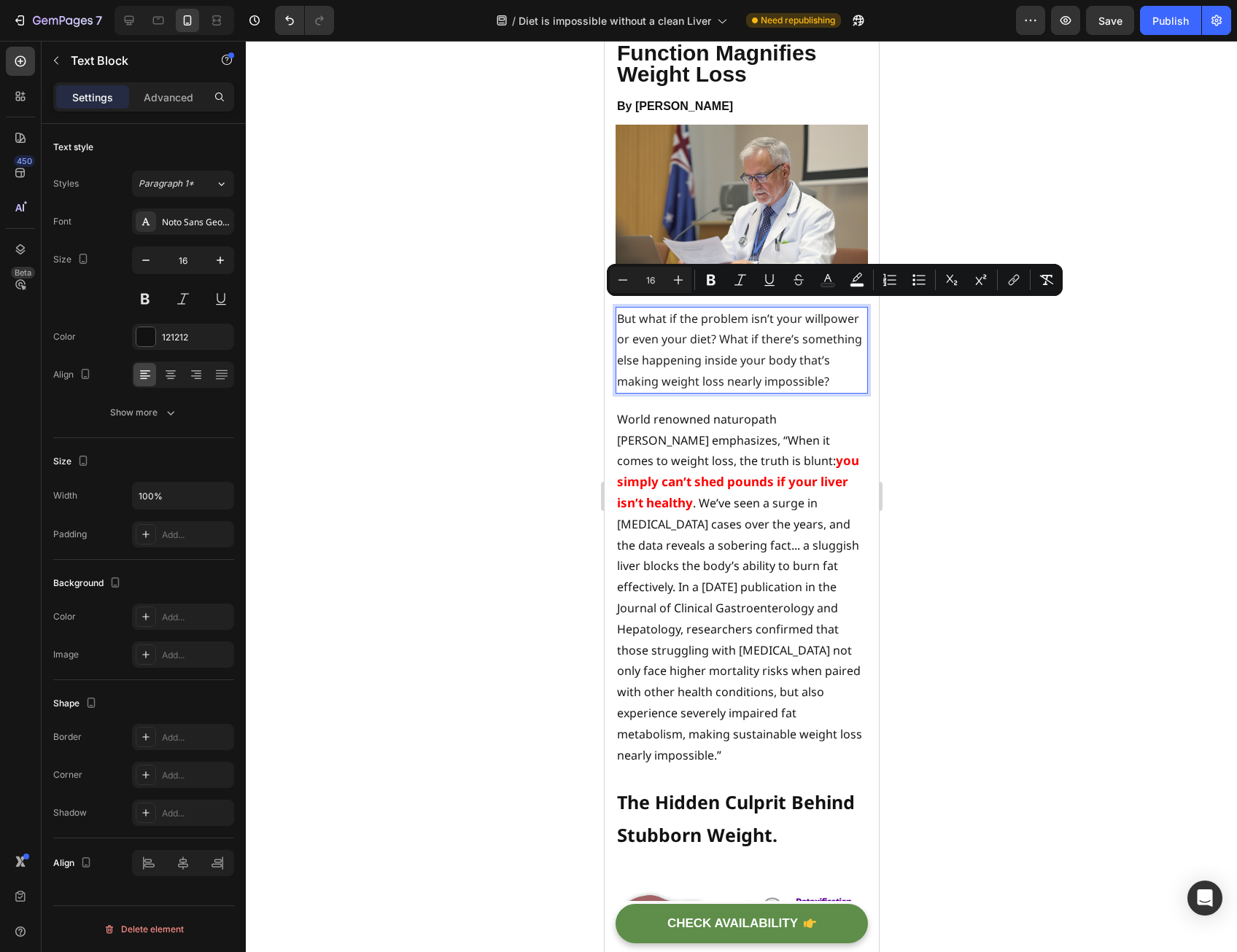
click at [560, 322] on div at bounding box center [741, 497] width 991 height 912
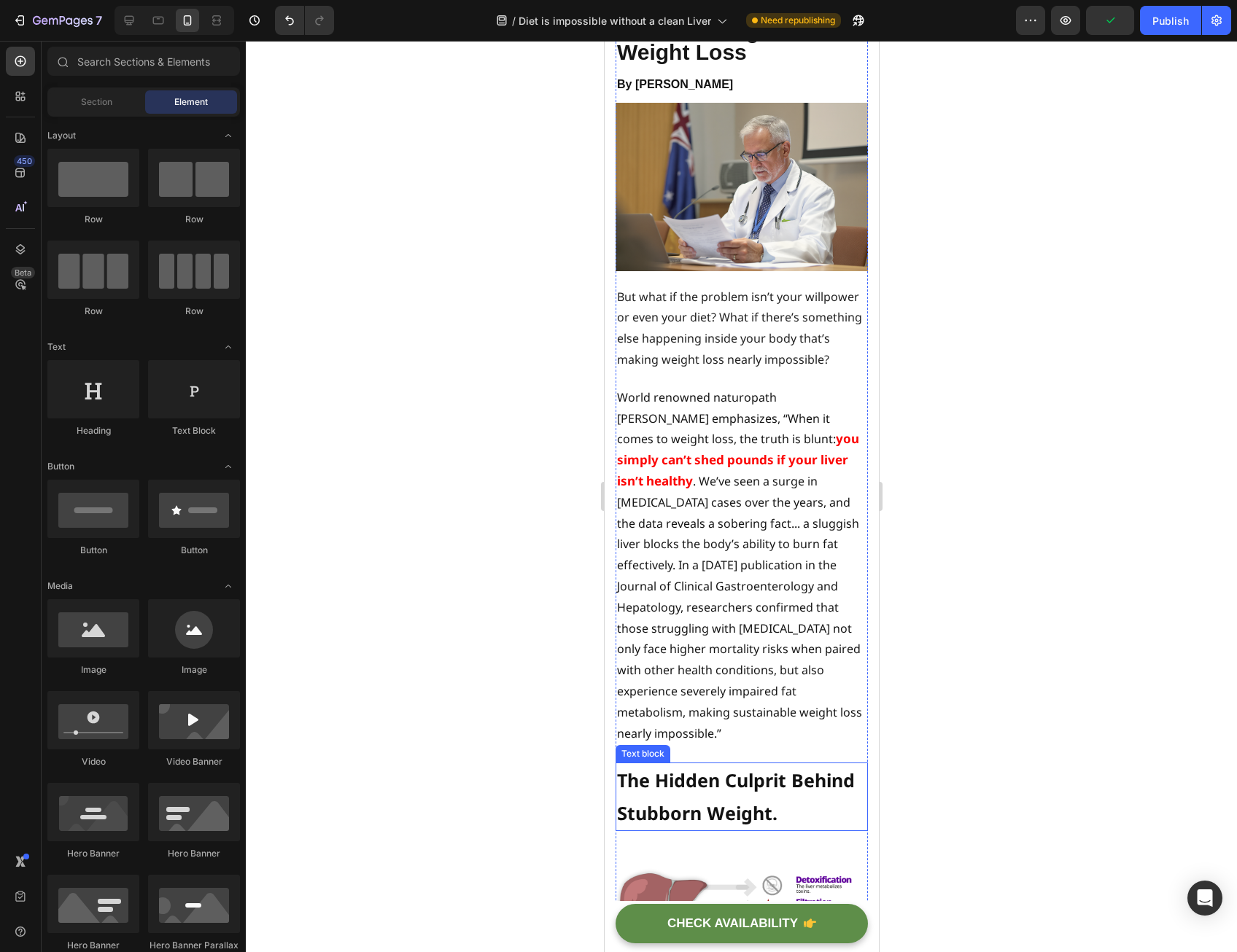
scroll to position [0, 0]
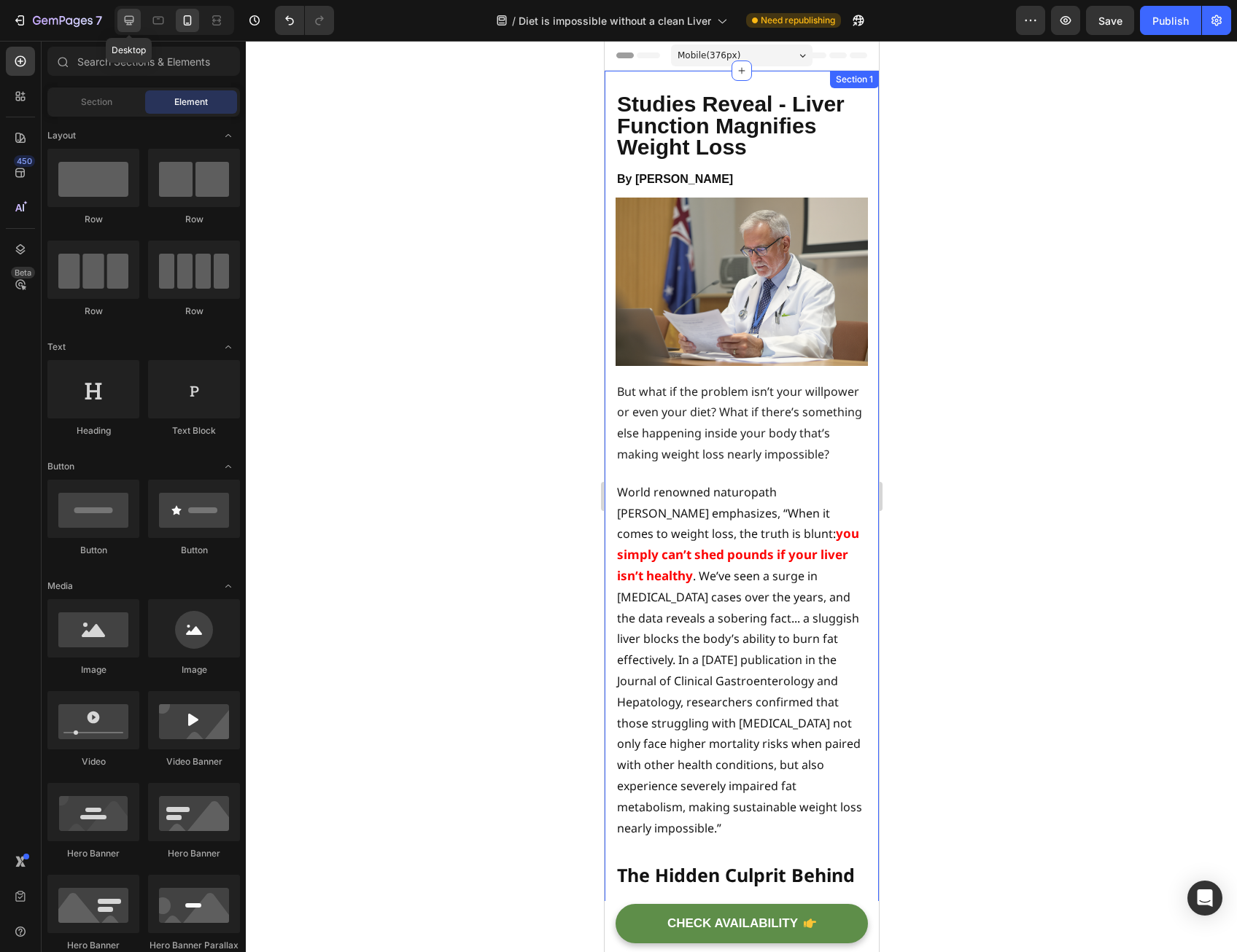
click at [130, 19] on icon at bounding box center [128, 20] width 15 height 15
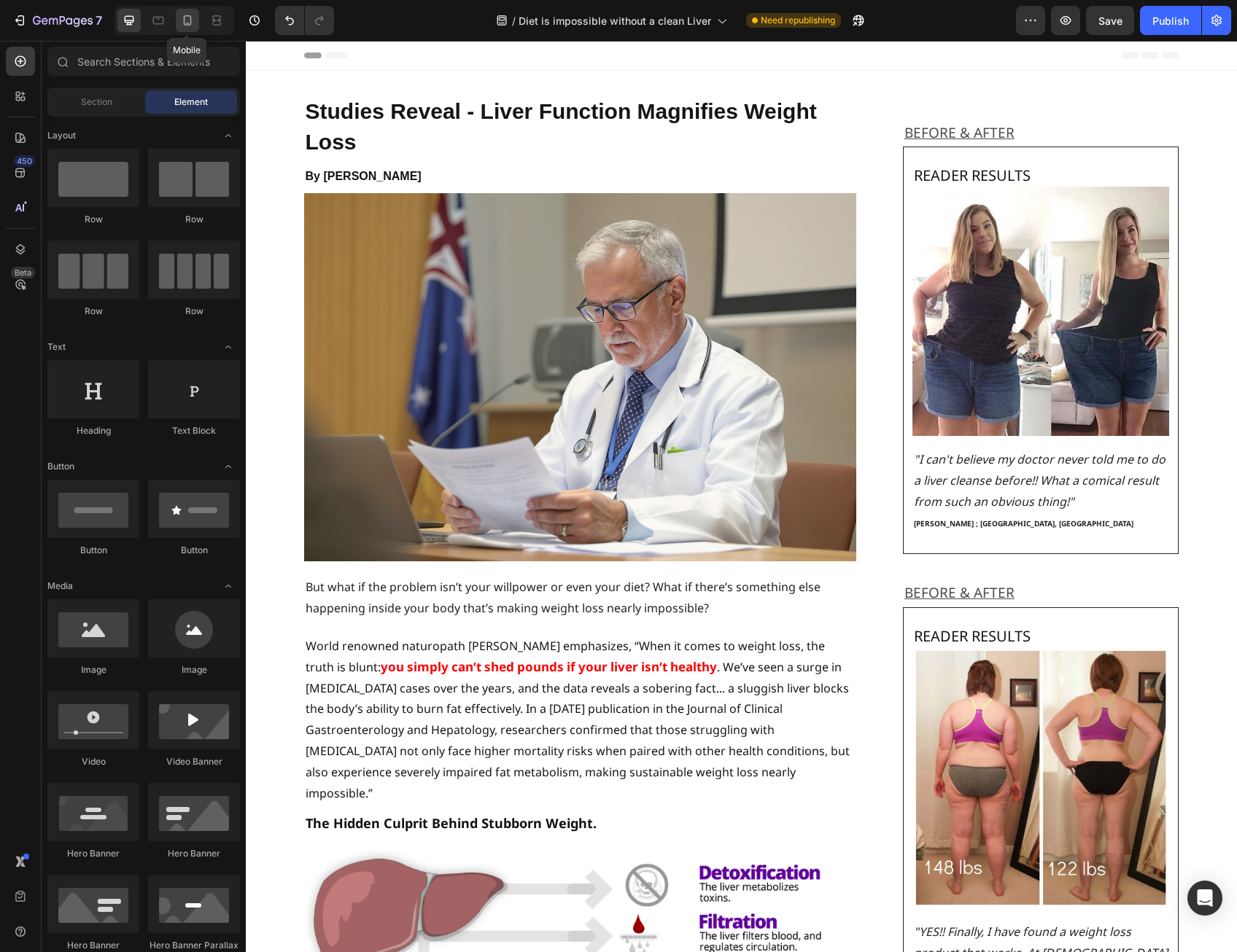
click at [187, 25] on icon at bounding box center [187, 20] width 15 height 15
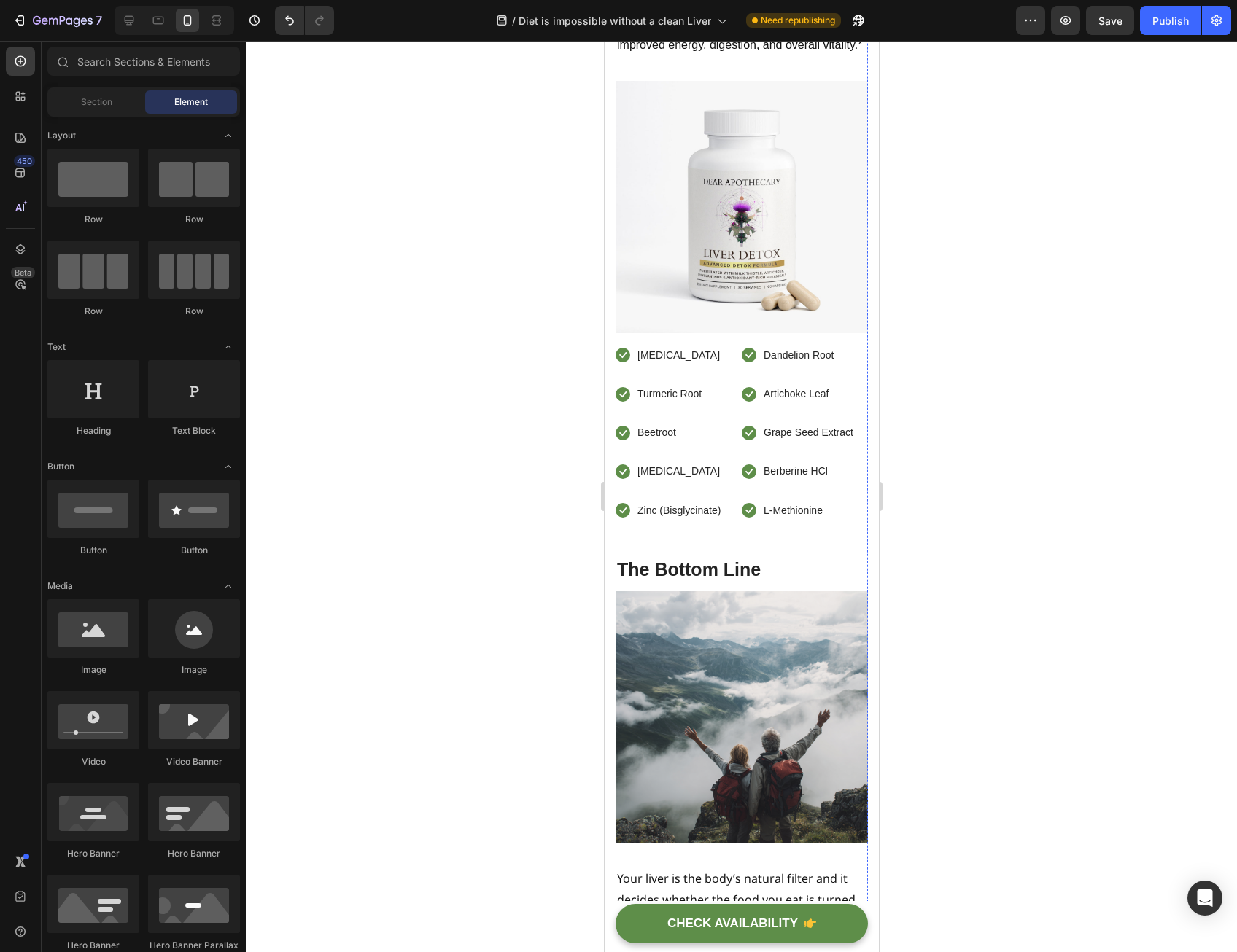
scroll to position [7439, 0]
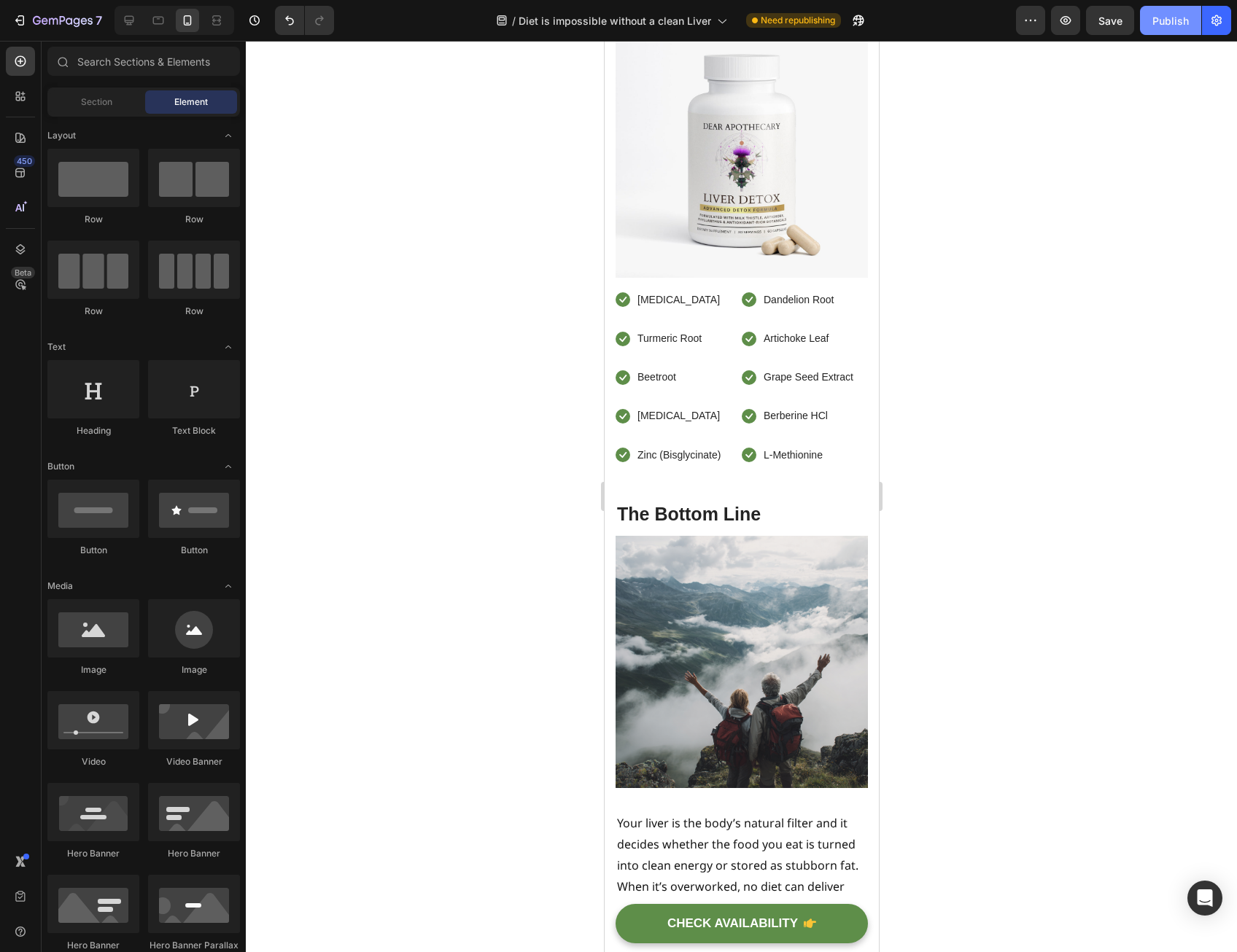
click at [1160, 20] on div "Publish" at bounding box center [1170, 21] width 36 height 16
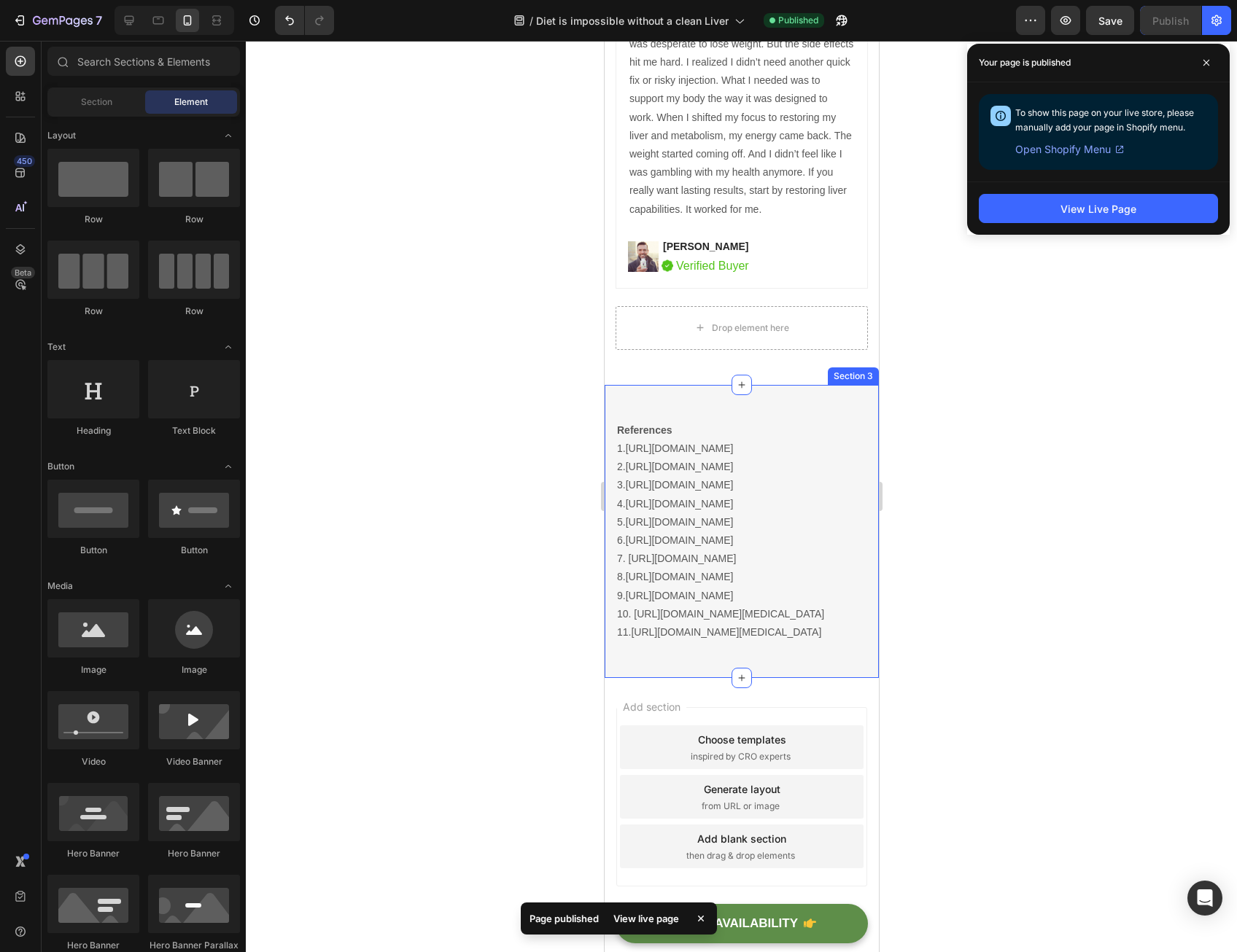
scroll to position [10315, 0]
click at [1103, 29] on button "Save" at bounding box center [1110, 21] width 48 height 29
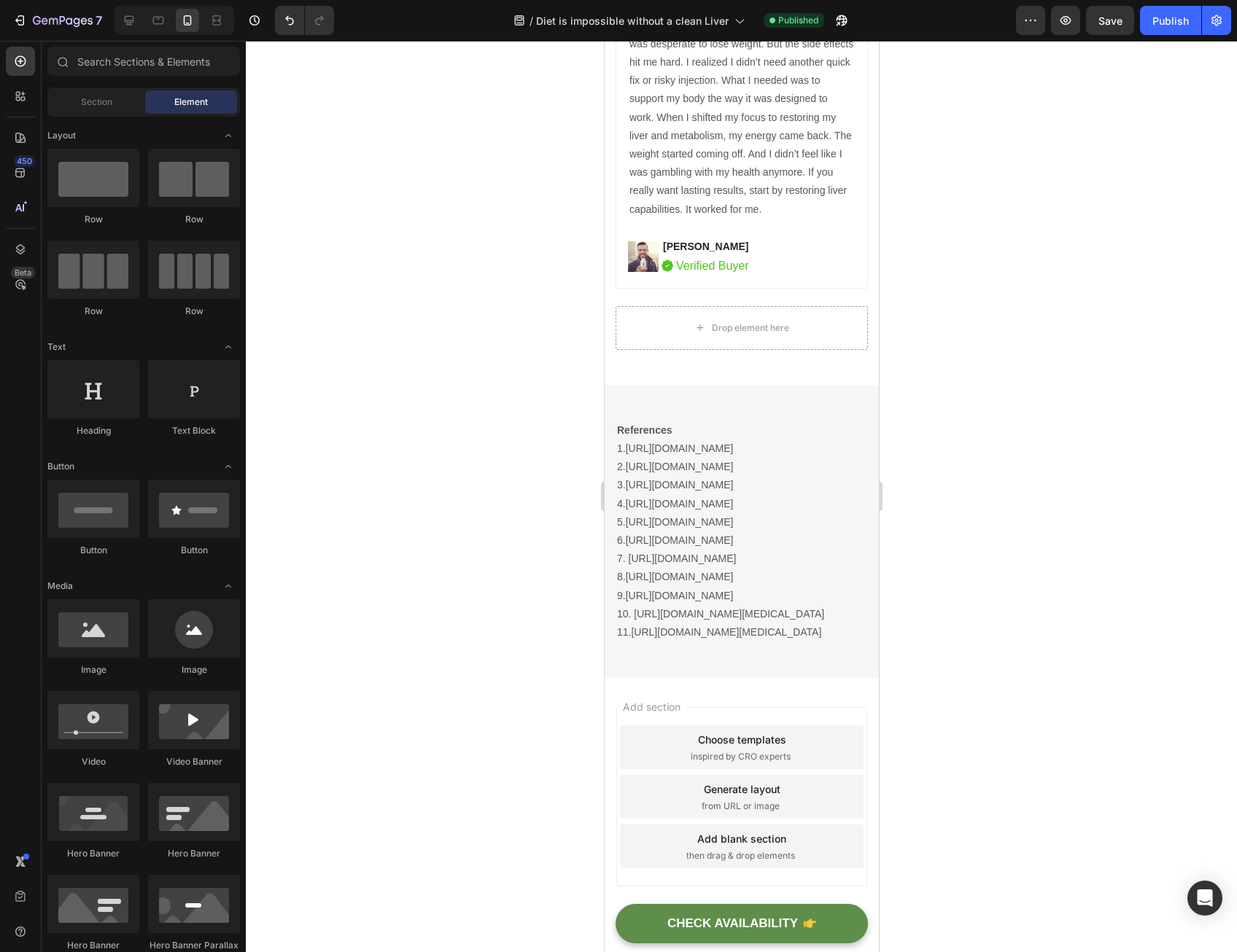
drag, startPoint x: 523, startPoint y: 177, endPoint x: 514, endPoint y: 173, distance: 9.8
click at [523, 177] on div at bounding box center [741, 497] width 991 height 912
click at [412, 113] on div at bounding box center [741, 497] width 991 height 912
click at [16, 12] on div "7" at bounding box center [58, 21] width 90 height 18
